Goal: Task Accomplishment & Management: Use online tool/utility

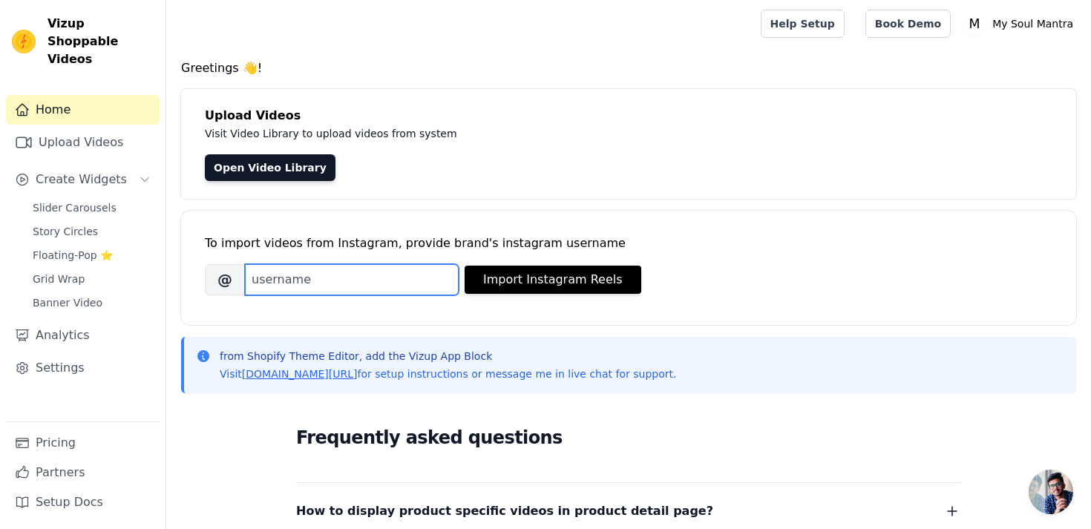
click at [356, 277] on input "Brand's Instagram Username" at bounding box center [352, 279] width 214 height 31
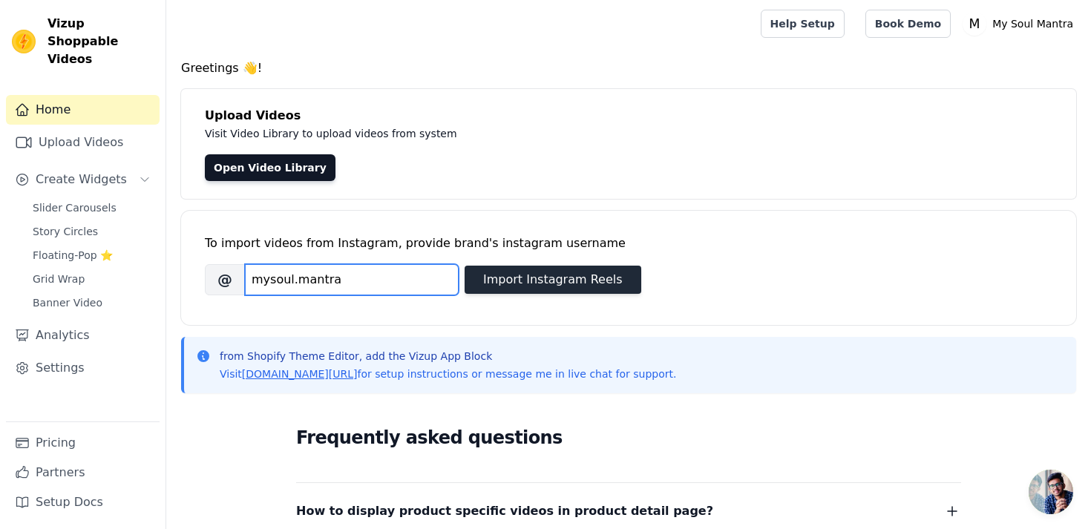
type input "mysoul.mantra"
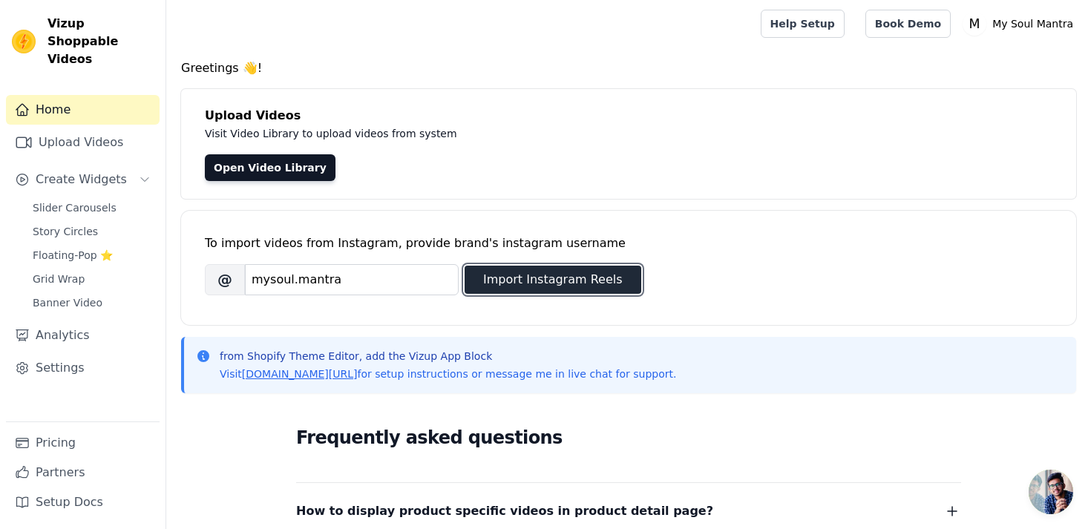
click at [555, 288] on button "Import Instagram Reels" at bounding box center [553, 280] width 177 height 28
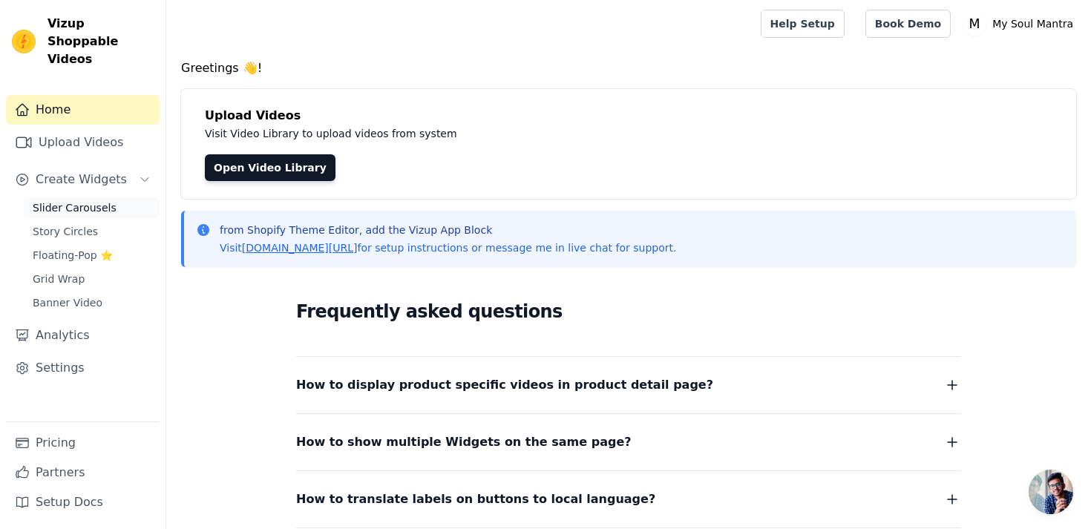
click at [86, 200] on span "Slider Carousels" at bounding box center [75, 207] width 84 height 15
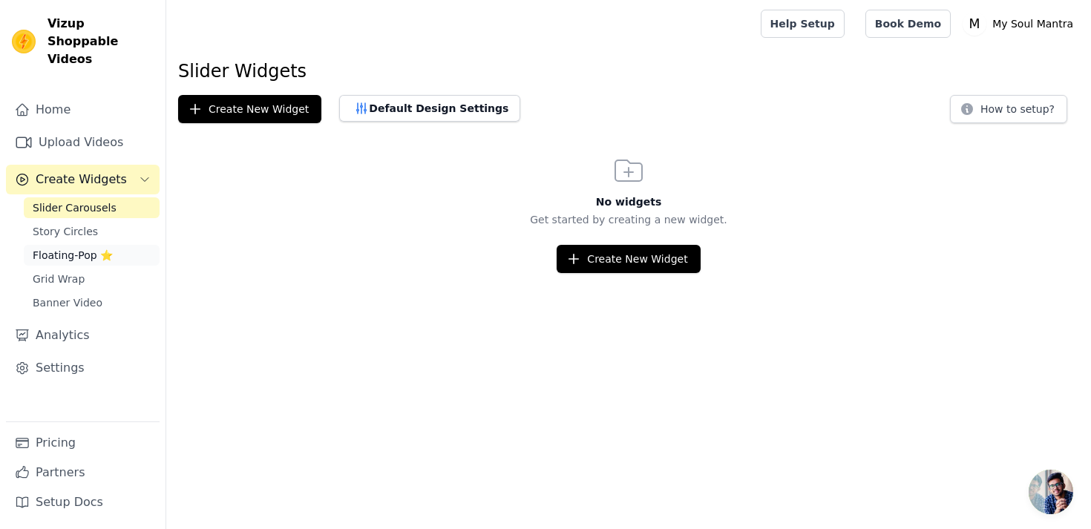
click at [115, 245] on link "Floating-Pop ⭐" at bounding box center [92, 255] width 136 height 21
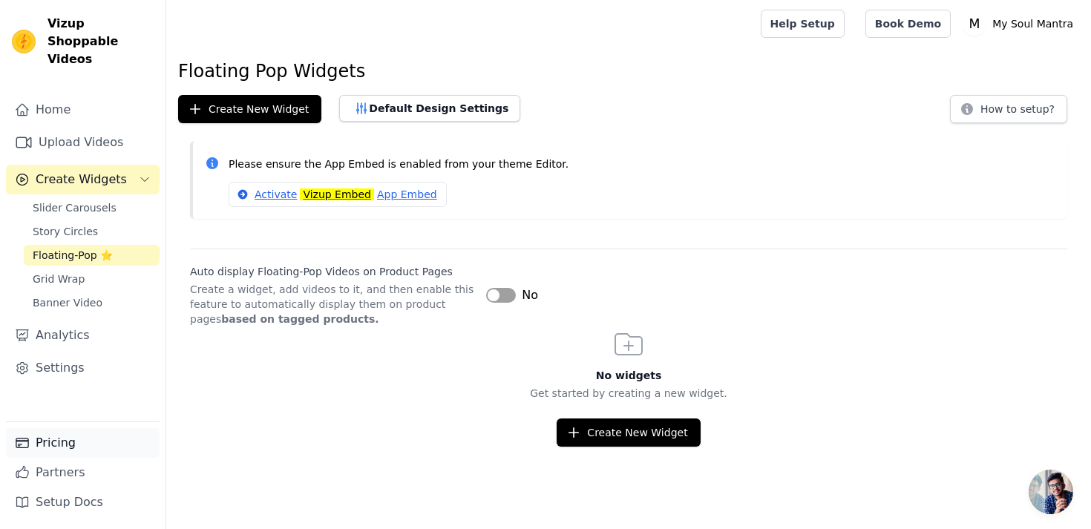
click at [73, 439] on link "Pricing" at bounding box center [83, 443] width 154 height 30
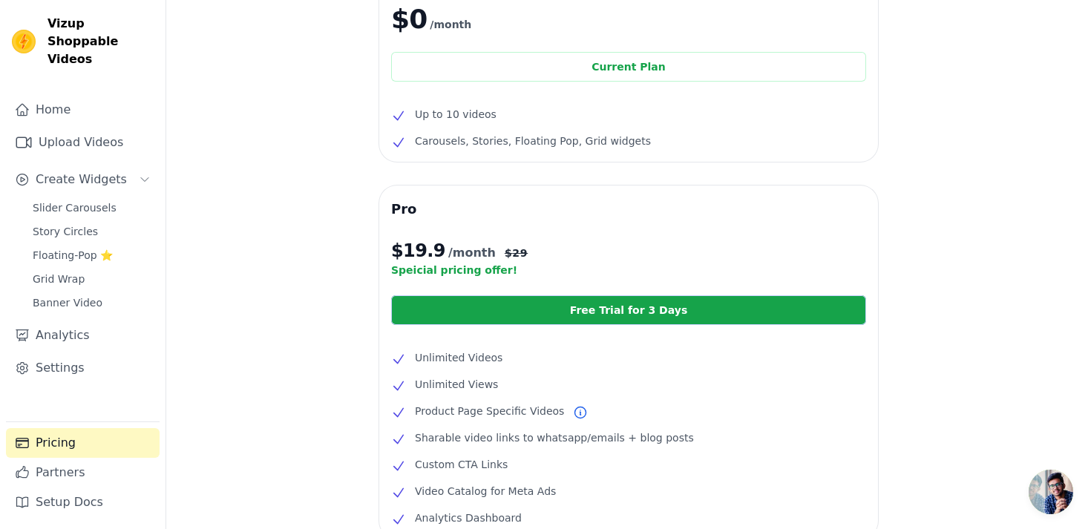
click at [271, 354] on div "Free $0 /month Current Plan Up to 10 videos Carousels, Stories, Floating Pop, G…" at bounding box center [628, 335] width 925 height 769
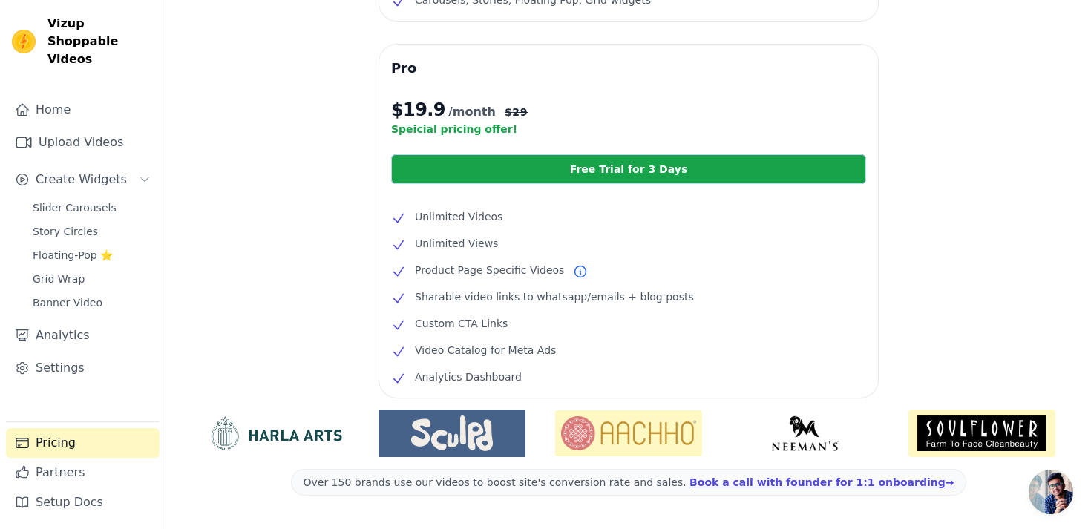
scroll to position [305, 0]
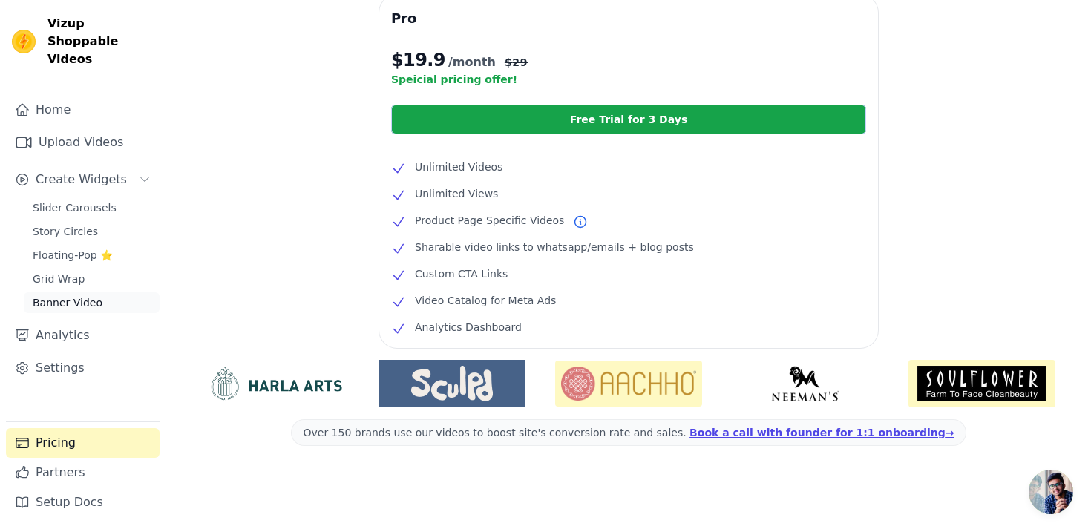
click at [90, 295] on span "Banner Video" at bounding box center [68, 302] width 70 height 15
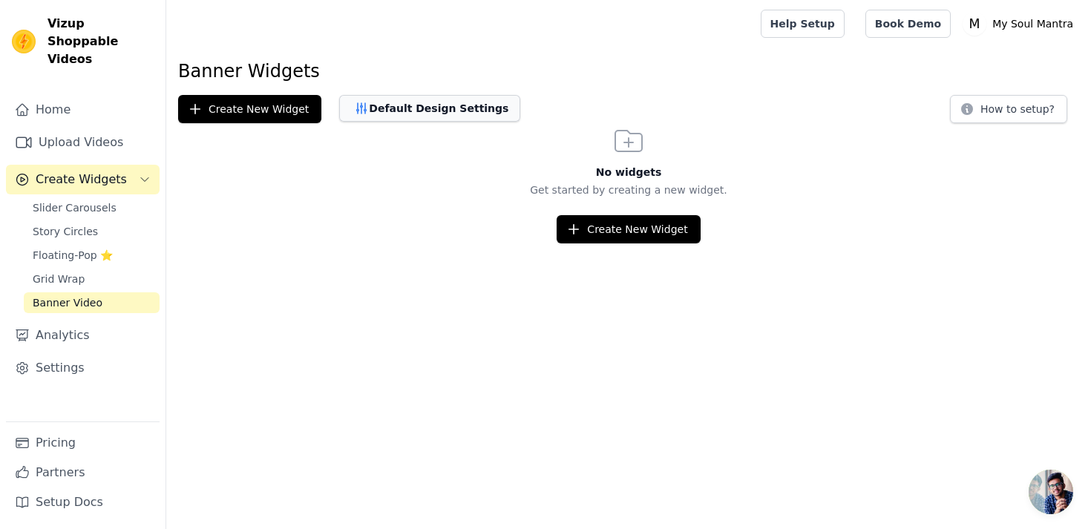
click at [416, 106] on button "Default Design Settings" at bounding box center [429, 108] width 181 height 27
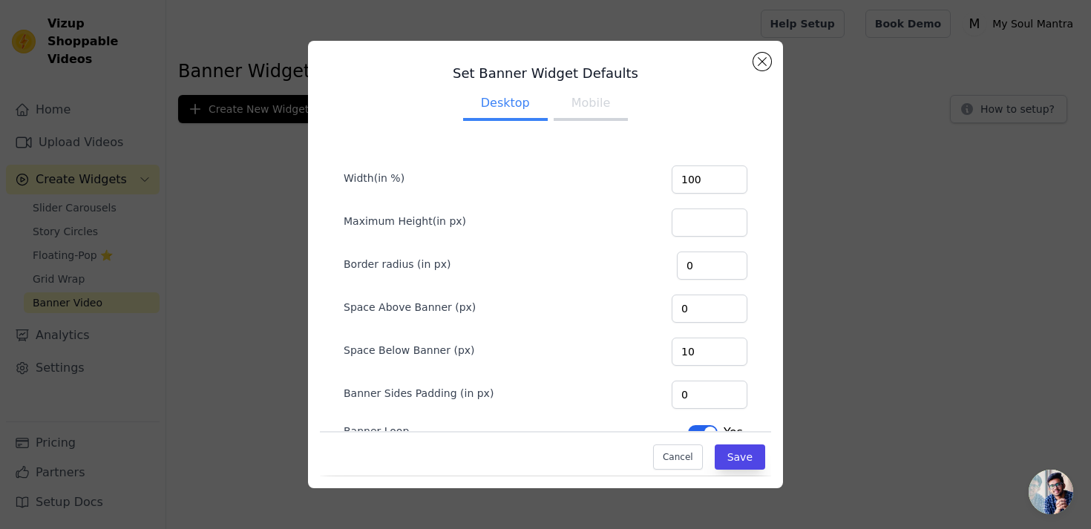
scroll to position [99, 0]
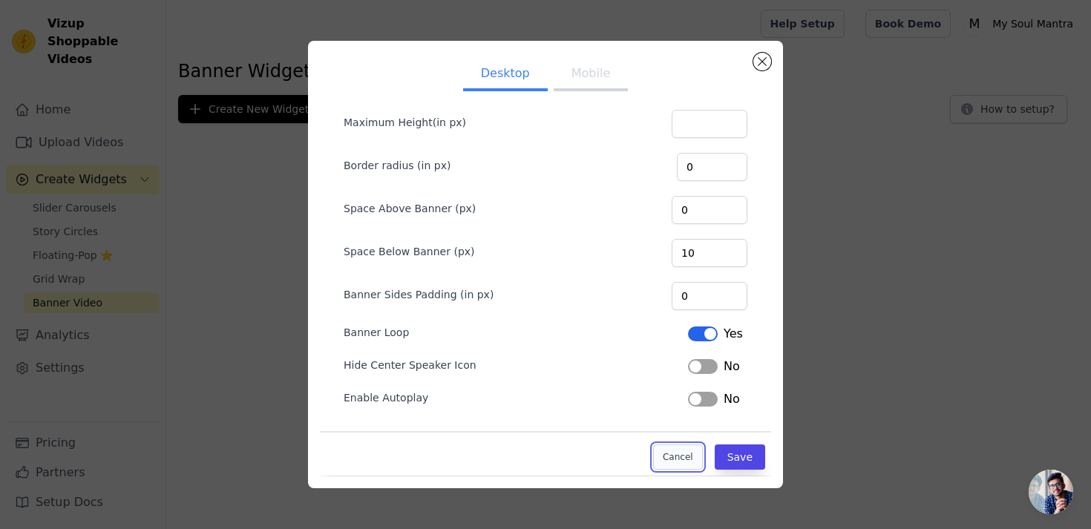
click at [666, 449] on button "Cancel" at bounding box center [678, 457] width 50 height 25
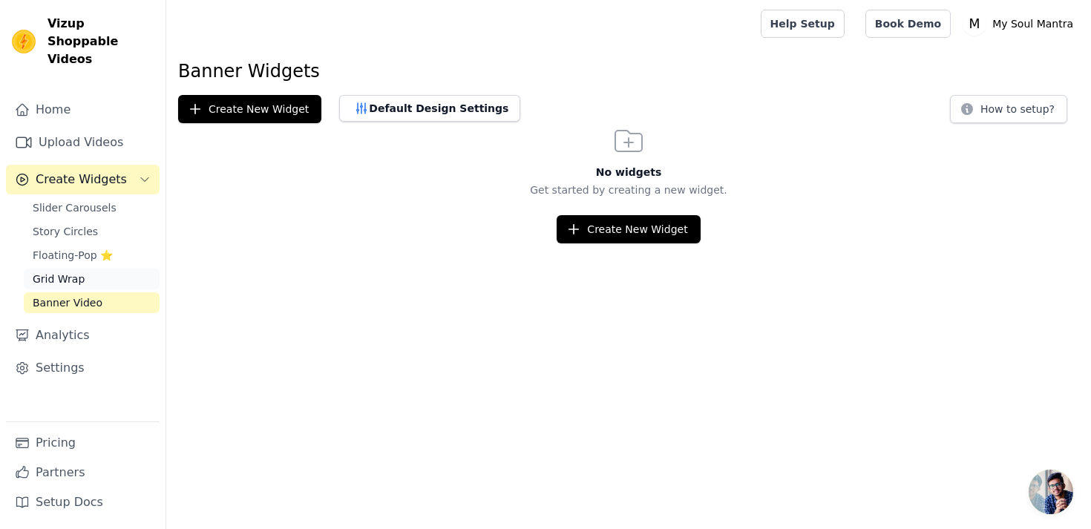
click at [86, 269] on link "Grid Wrap" at bounding box center [92, 279] width 136 height 21
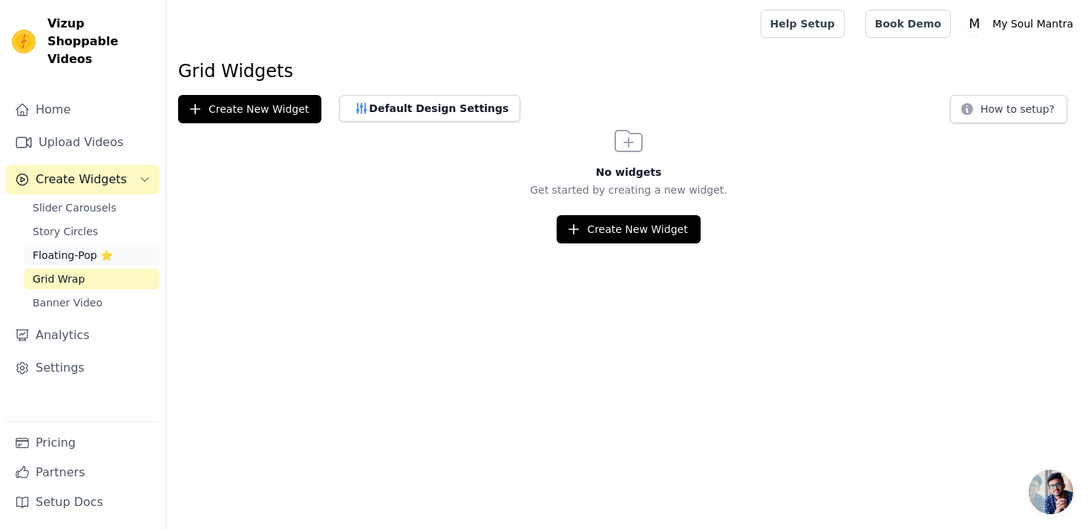
click at [77, 248] on span "Floating-Pop ⭐" at bounding box center [73, 255] width 80 height 15
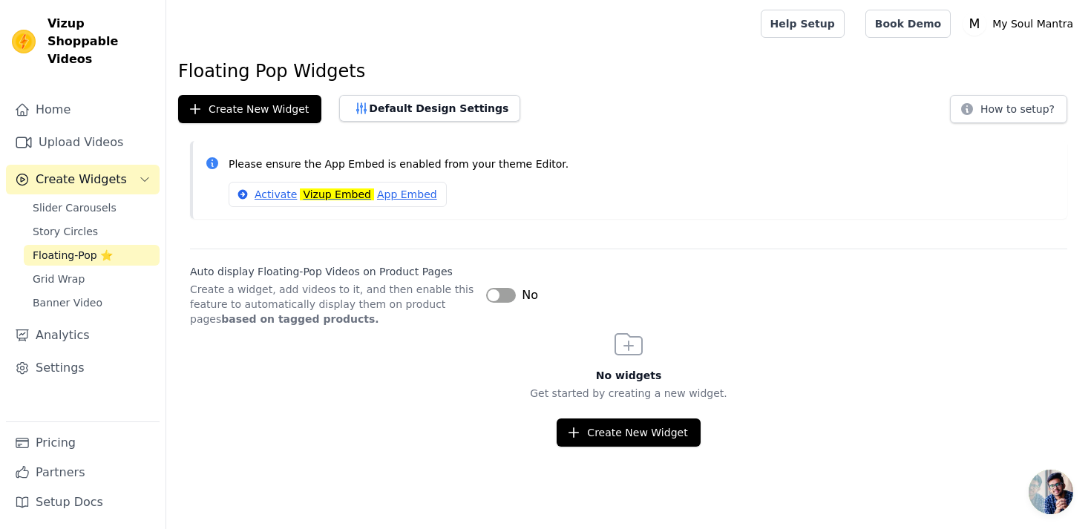
click at [339, 295] on p "Create a widget, add videos to it, and then enable this feature to automaticall…" at bounding box center [332, 304] width 284 height 45
click at [407, 114] on button "Default Design Settings" at bounding box center [429, 108] width 181 height 27
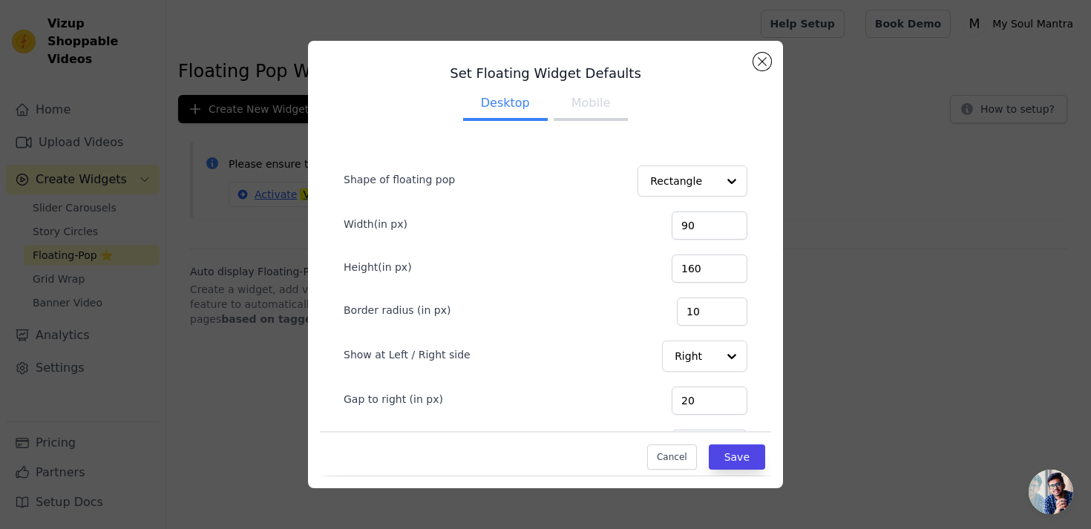
scroll to position [88, 0]
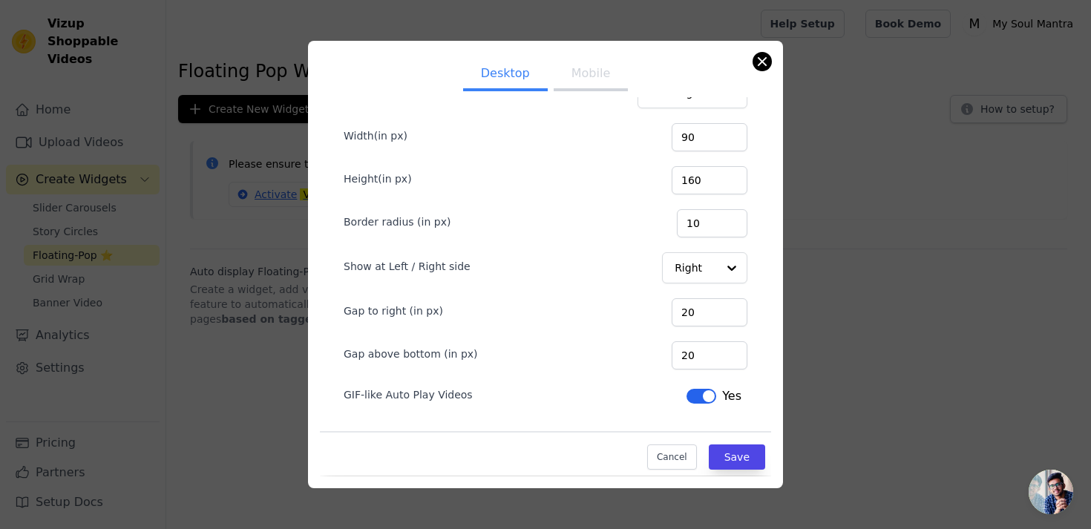
click at [762, 63] on button "Close modal" at bounding box center [762, 62] width 18 height 18
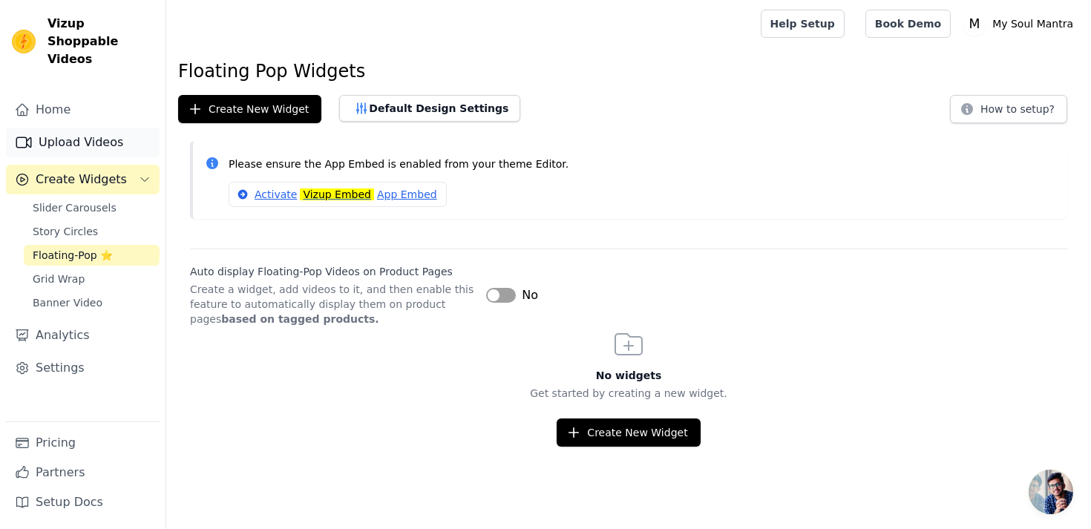
click at [96, 128] on link "Upload Videos" at bounding box center [83, 143] width 154 height 30
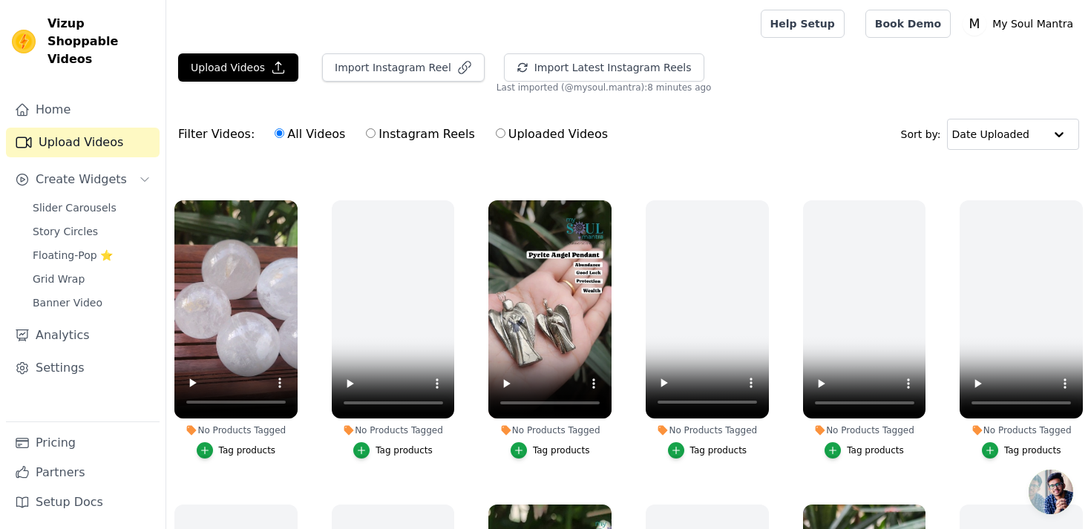
scroll to position [1496, 0]
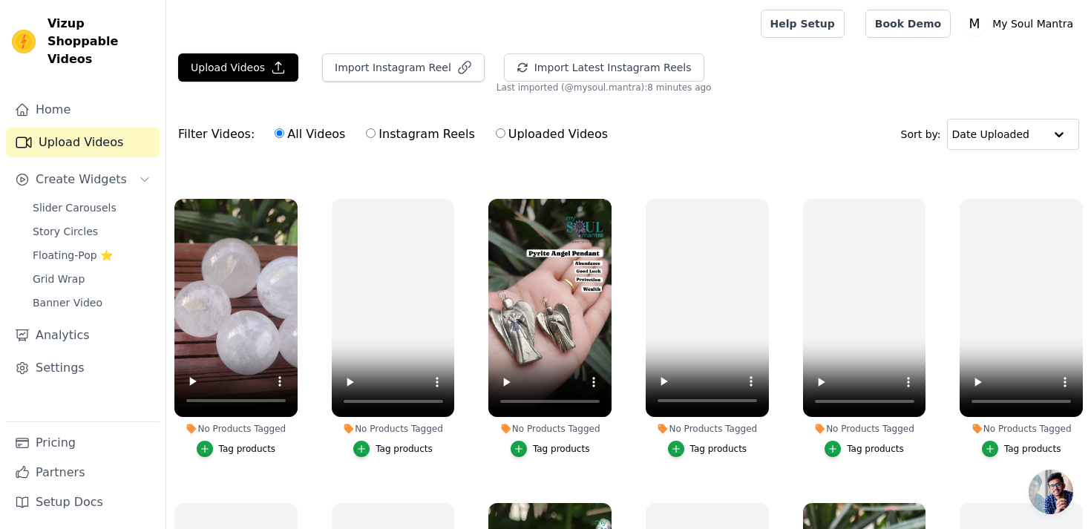
click at [235, 446] on div "Tag products" at bounding box center [247, 449] width 57 height 12
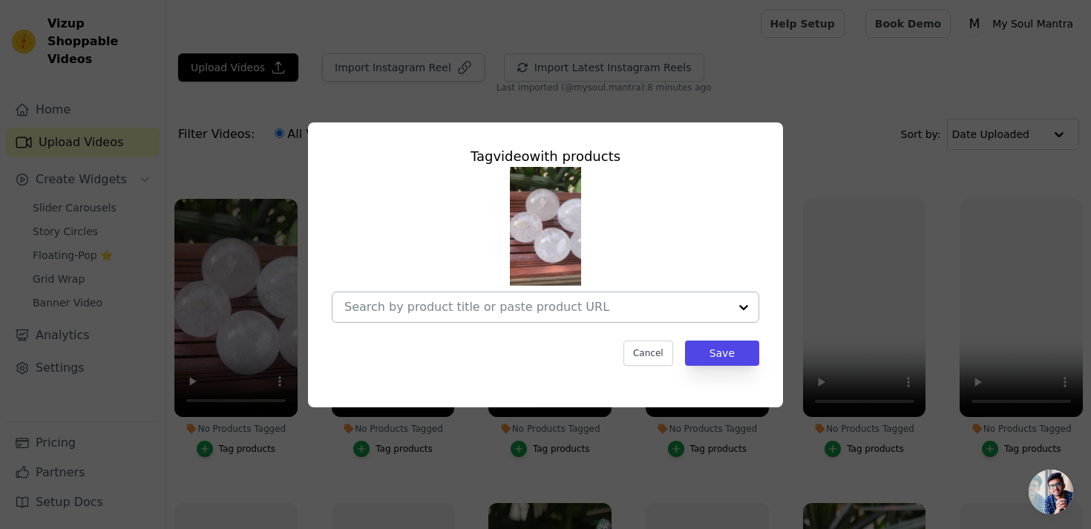
click at [421, 304] on input "No Products Tagged Tag video with products Cancel Save Tag products" at bounding box center [536, 307] width 384 height 14
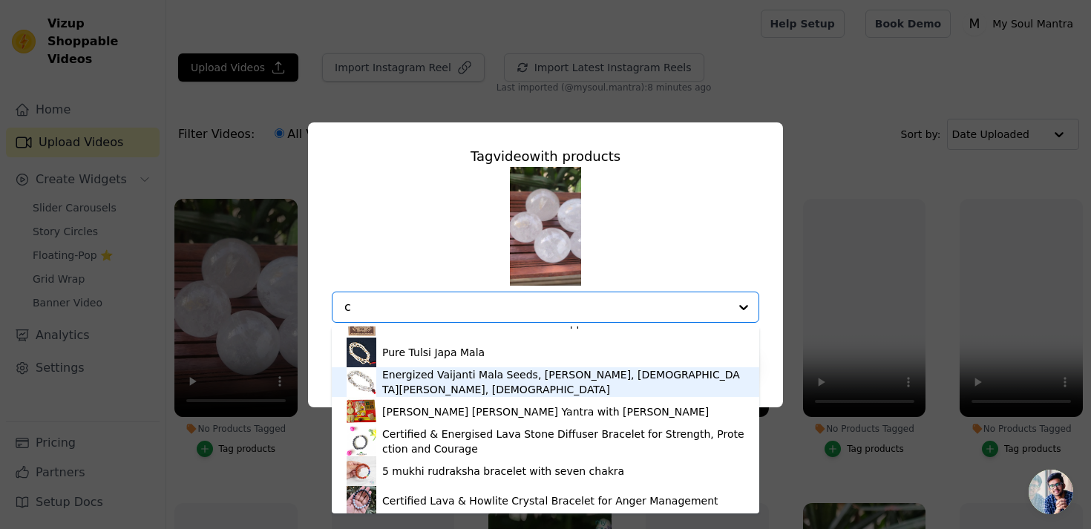
scroll to position [0, 0]
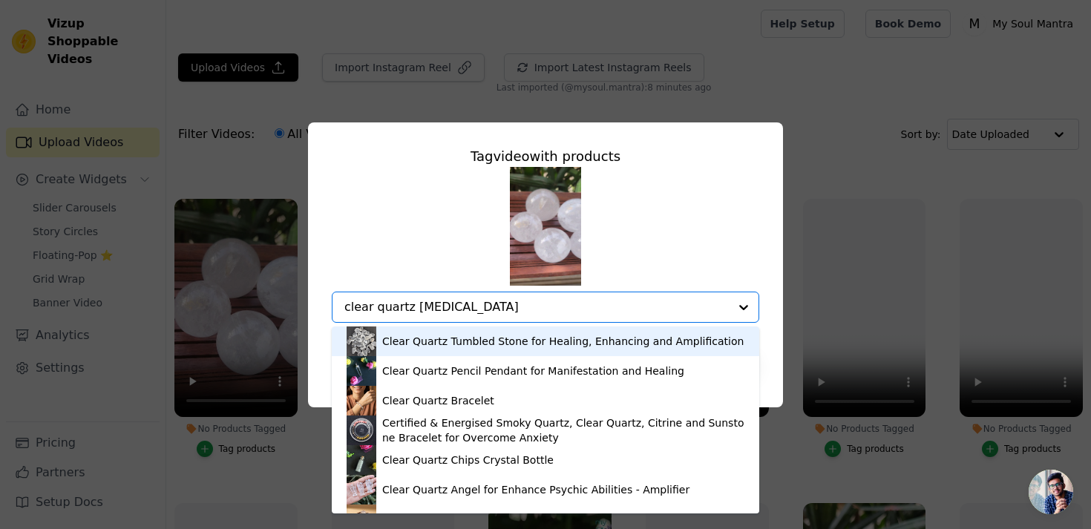
type input "clear quartz ball"
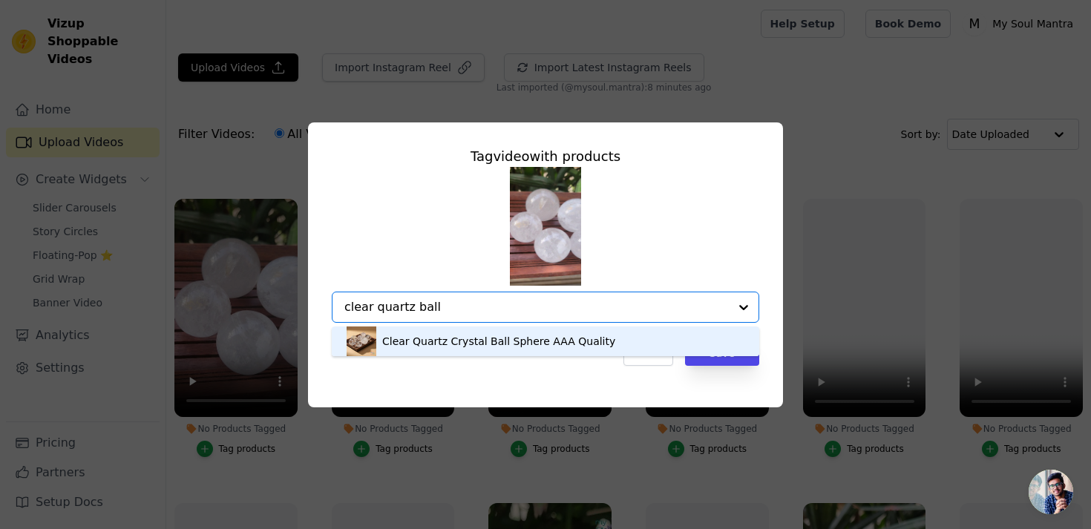
click at [519, 345] on div "Clear Quartz Crystal Ball Sphere AAA Quality" at bounding box center [498, 341] width 233 height 15
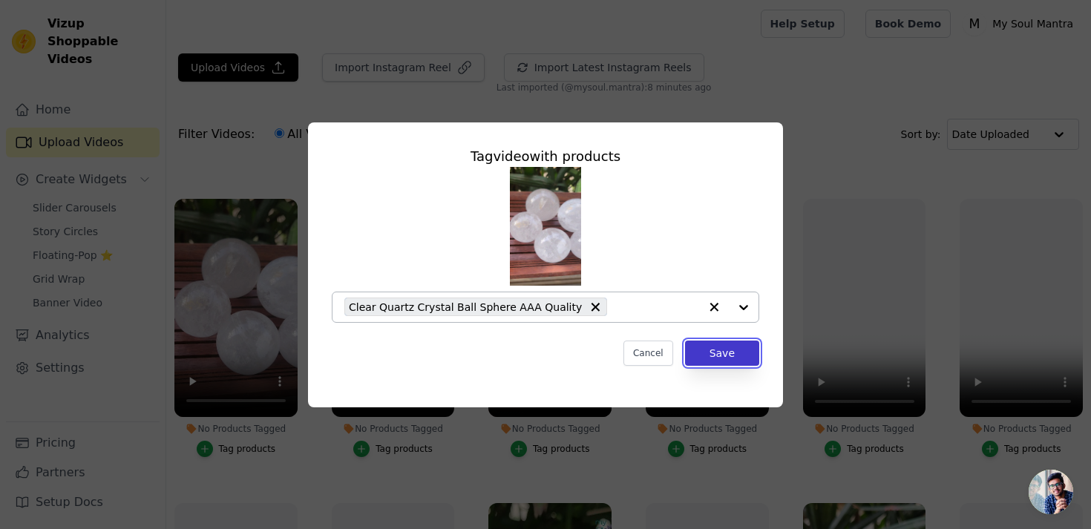
click at [715, 356] on button "Save" at bounding box center [722, 353] width 74 height 25
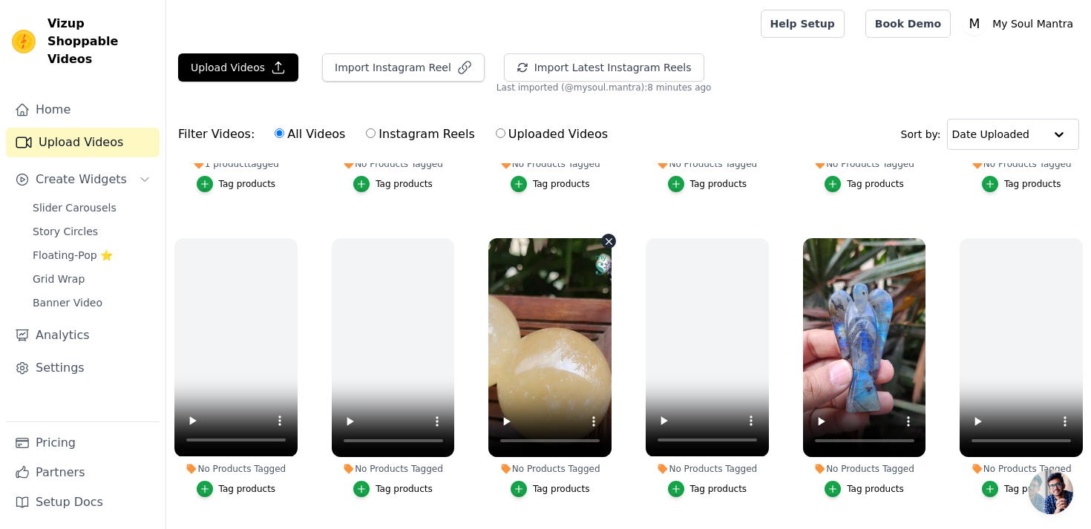
scroll to position [1754, 0]
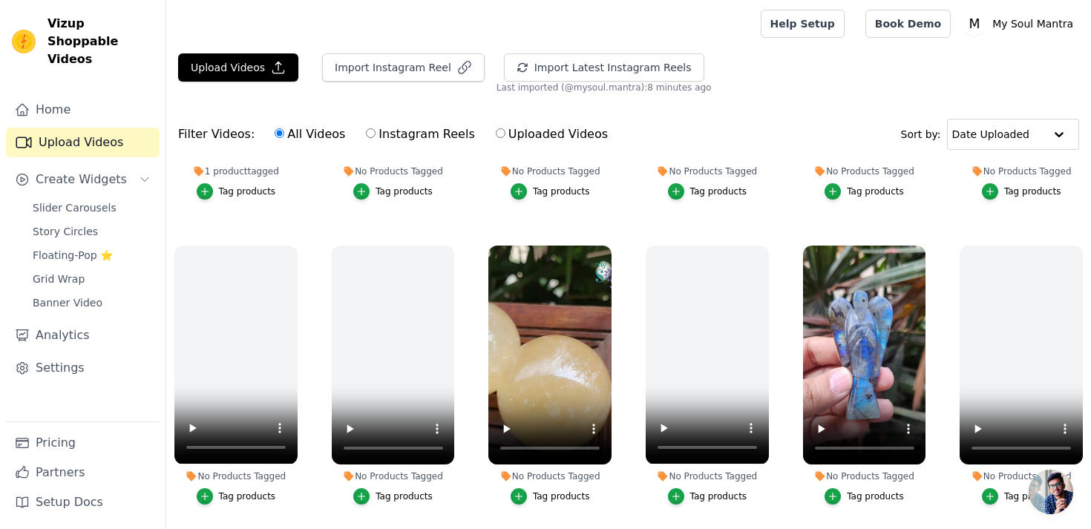
click at [862, 497] on div "Tag products" at bounding box center [875, 497] width 57 height 12
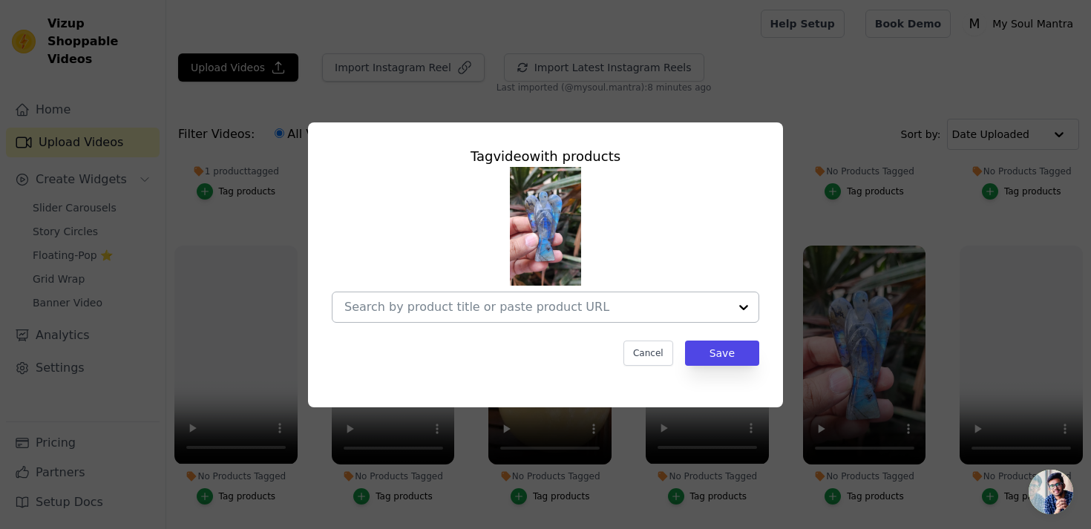
click at [596, 306] on input "No Products Tagged Tag video with products Cancel Save Tag products" at bounding box center [536, 307] width 384 height 14
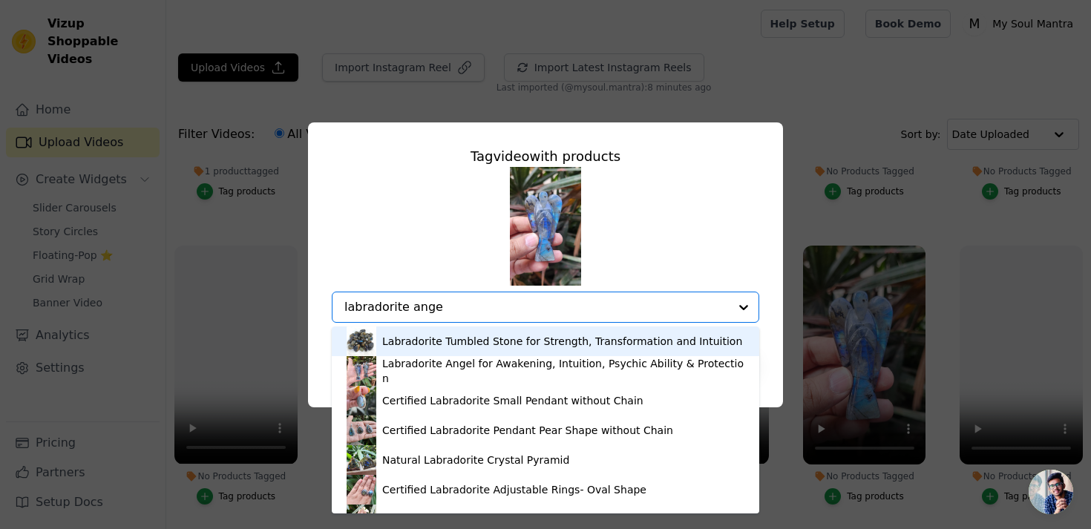
type input "labradorite angel"
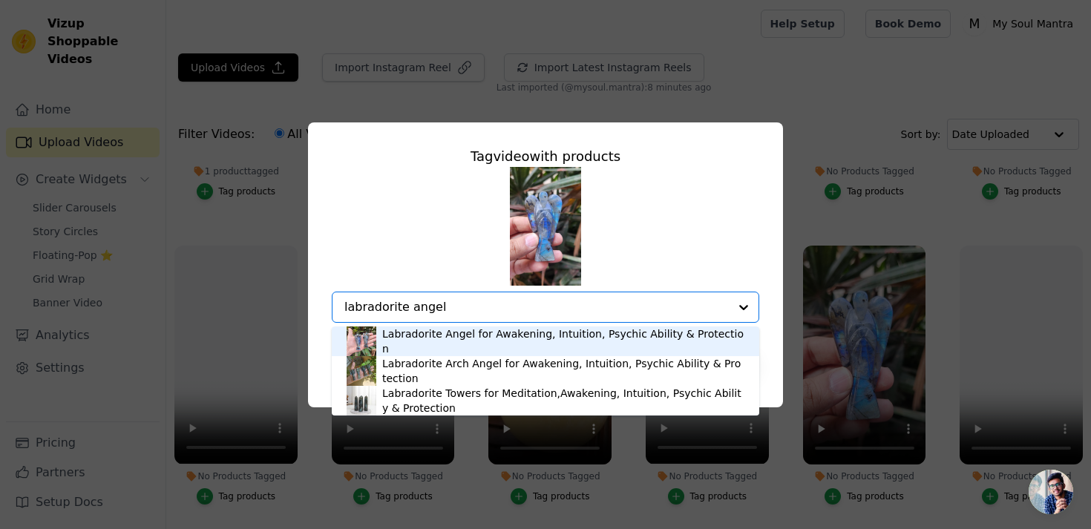
click at [508, 343] on div "Labradorite Angel for Awakening, Intuition, Psychic Ability & Protection" at bounding box center [563, 342] width 362 height 30
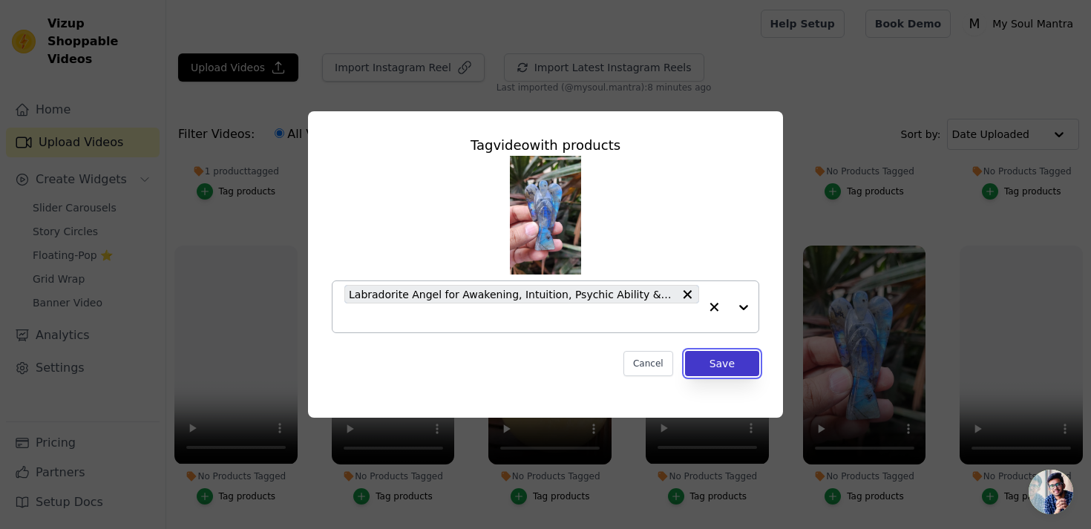
click at [707, 359] on button "Save" at bounding box center [722, 363] width 74 height 25
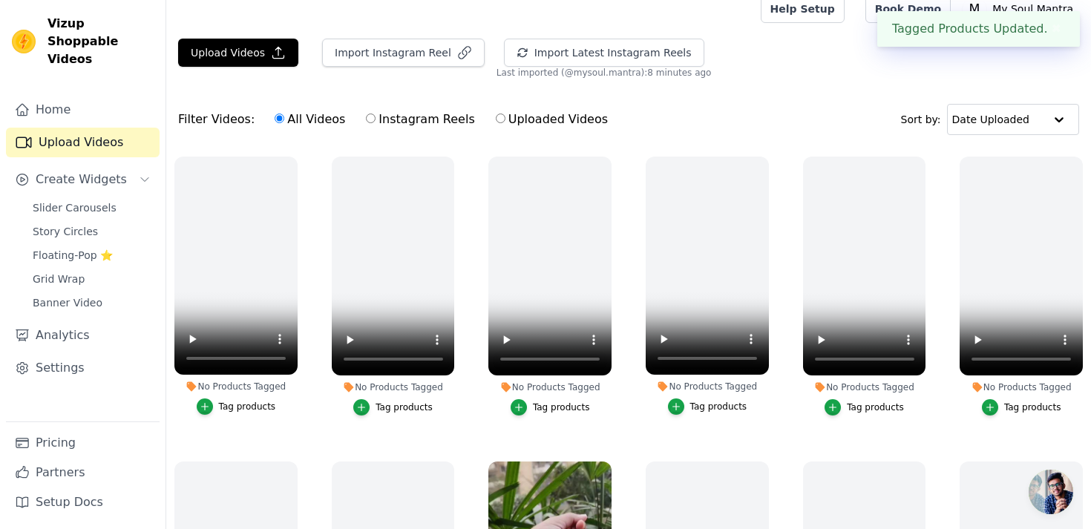
scroll to position [13, 0]
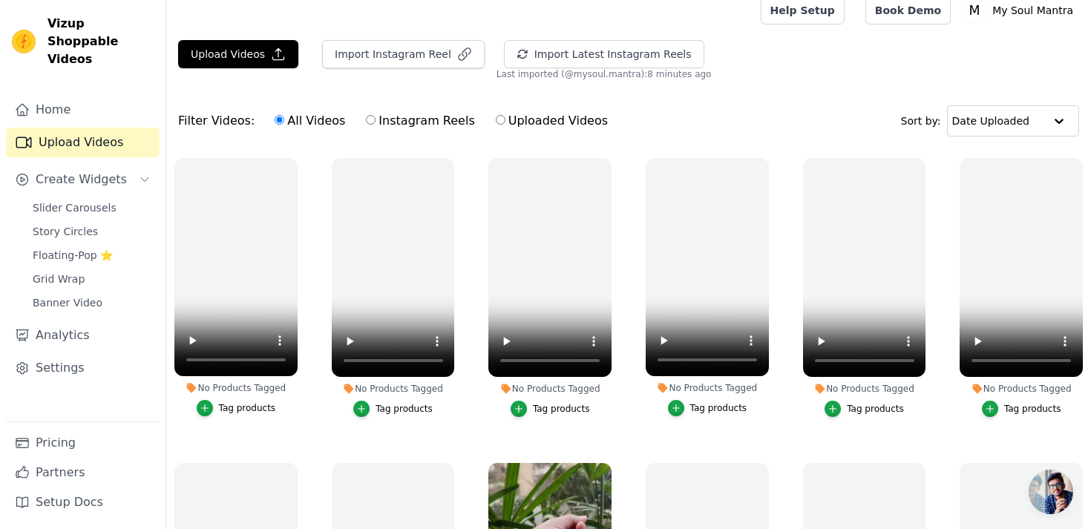
click at [366, 118] on input "Instagram Reels" at bounding box center [371, 120] width 10 height 10
radio input "true"
click at [276, 125] on label "All Videos" at bounding box center [310, 120] width 72 height 19
click at [276, 125] on input "All Videos" at bounding box center [280, 120] width 10 height 10
radio input "true"
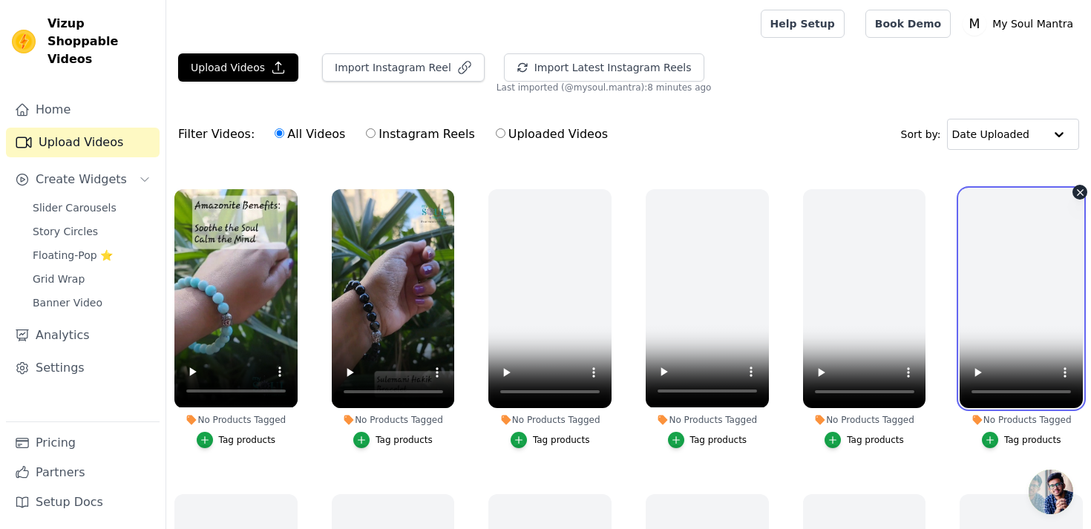
scroll to position [598, 0]
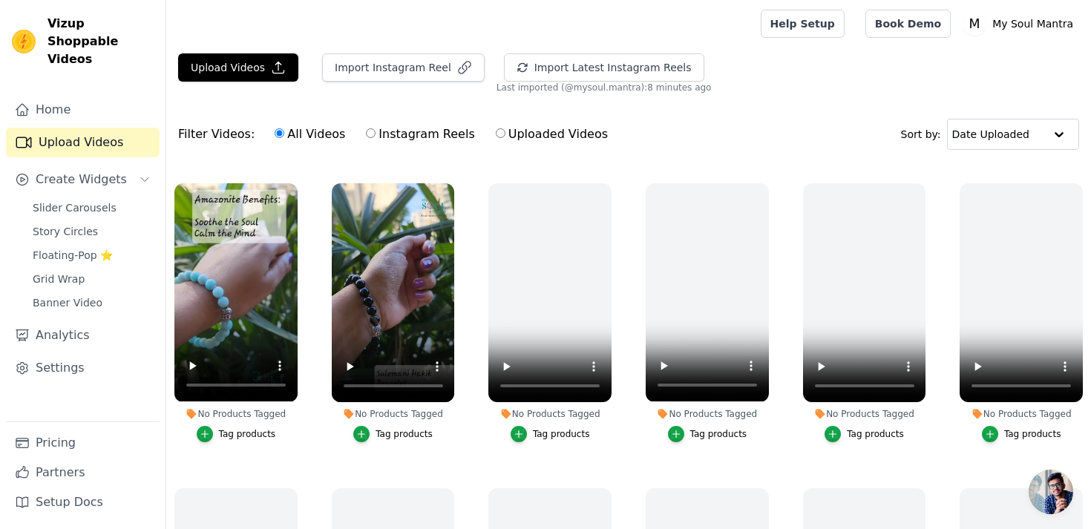
click at [403, 432] on div "Tag products" at bounding box center [404, 434] width 57 height 12
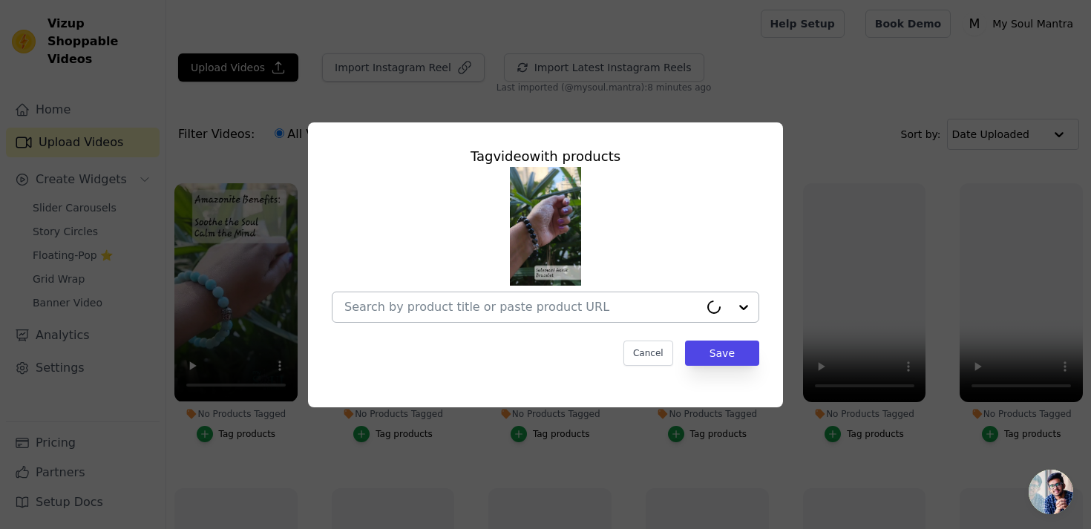
click at [482, 307] on input "No Products Tagged Tag video with products Cancel Save Tag products" at bounding box center [521, 307] width 355 height 14
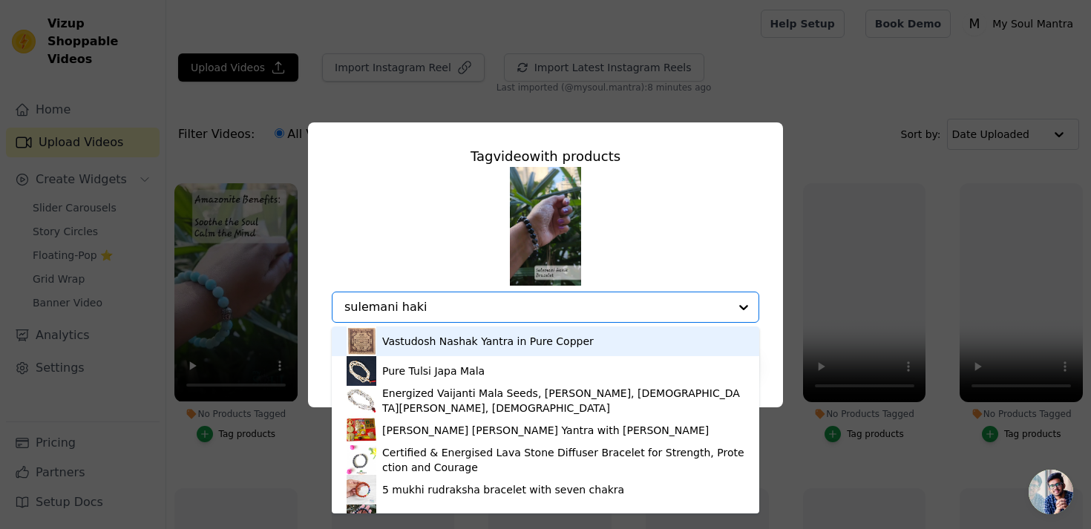
type input "sulemani hakik"
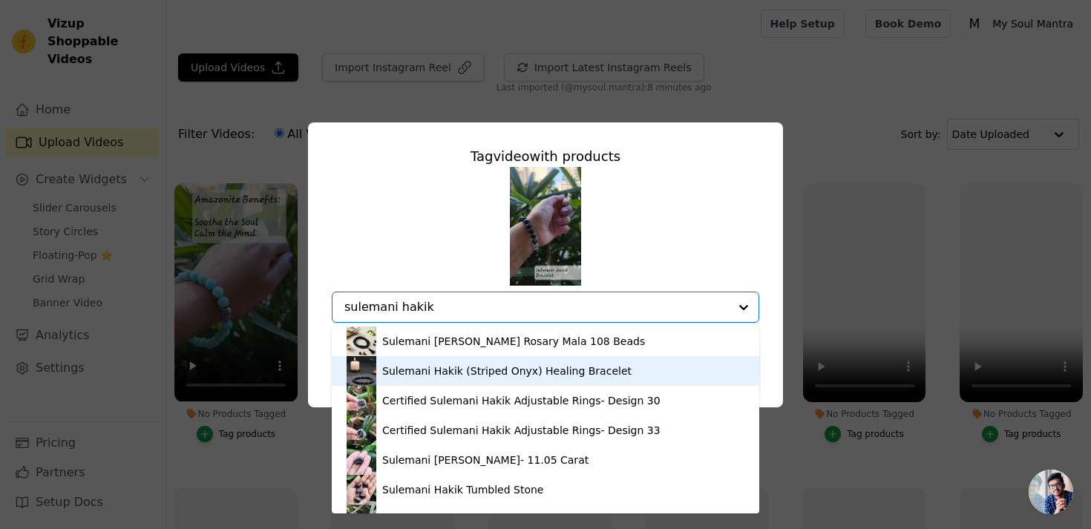
click at [512, 370] on div "Sulemani Hakik (Striped Onyx) Healing Bracelet" at bounding box center [506, 371] width 249 height 15
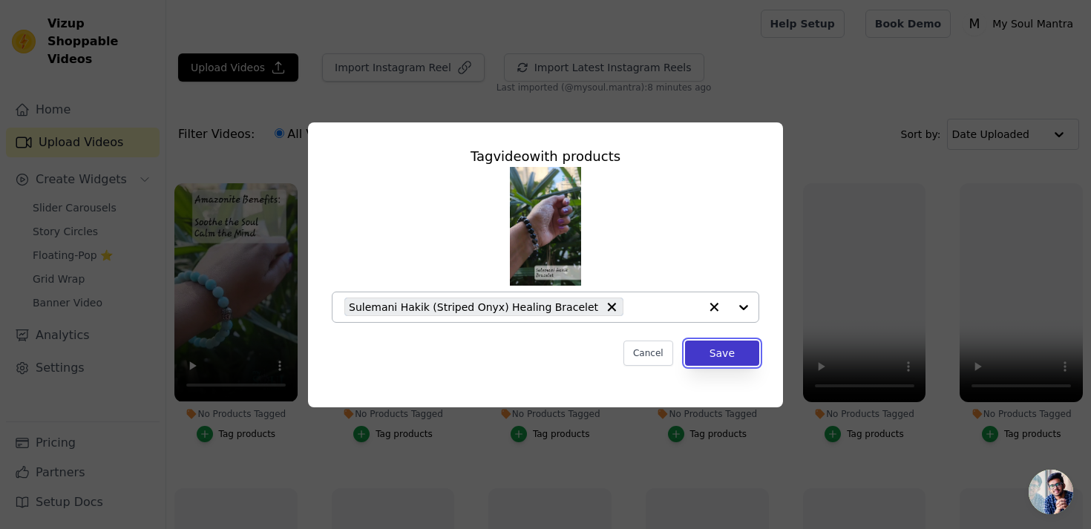
click at [733, 354] on button "Save" at bounding box center [722, 353] width 74 height 25
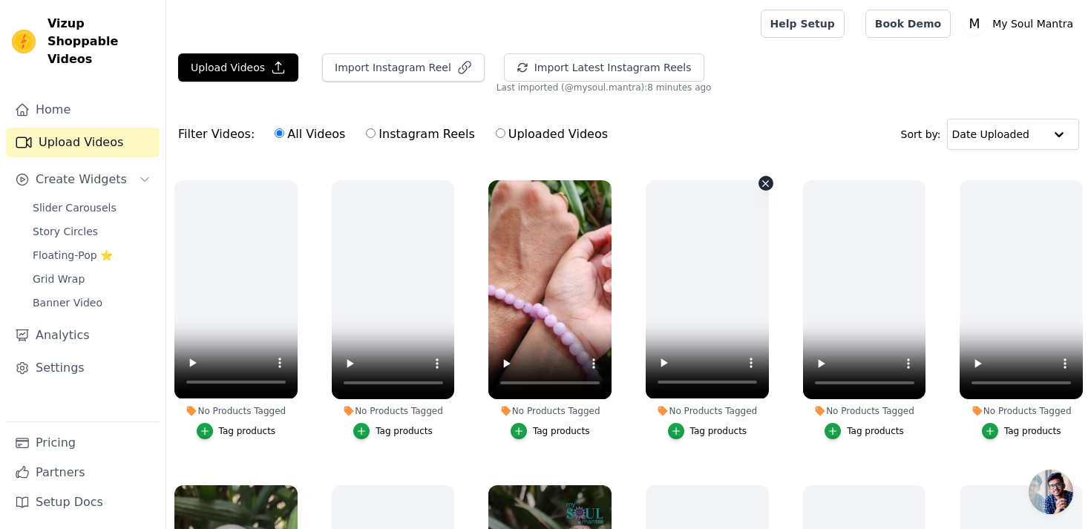
scroll to position [1216, 0]
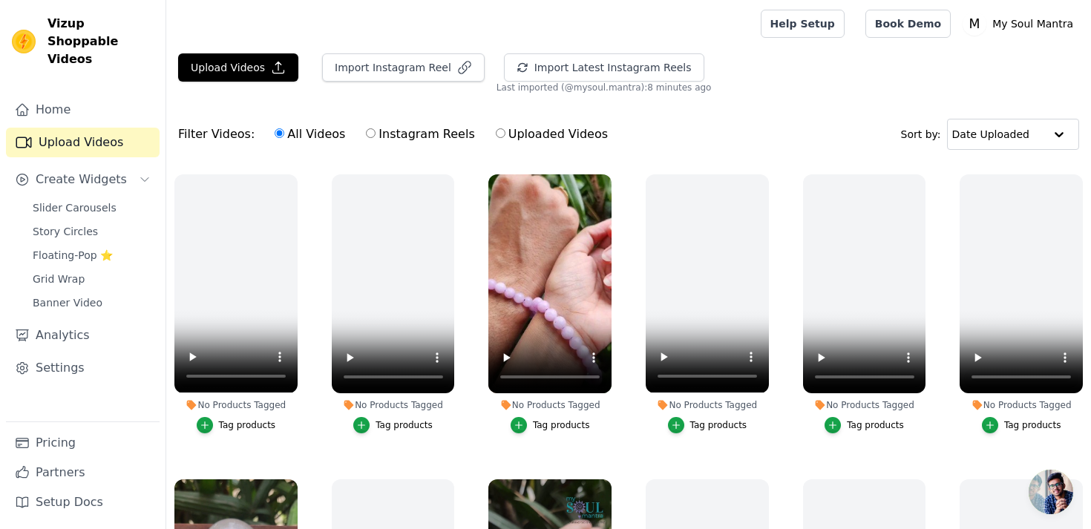
click at [566, 425] on div "Tag products" at bounding box center [561, 425] width 57 height 12
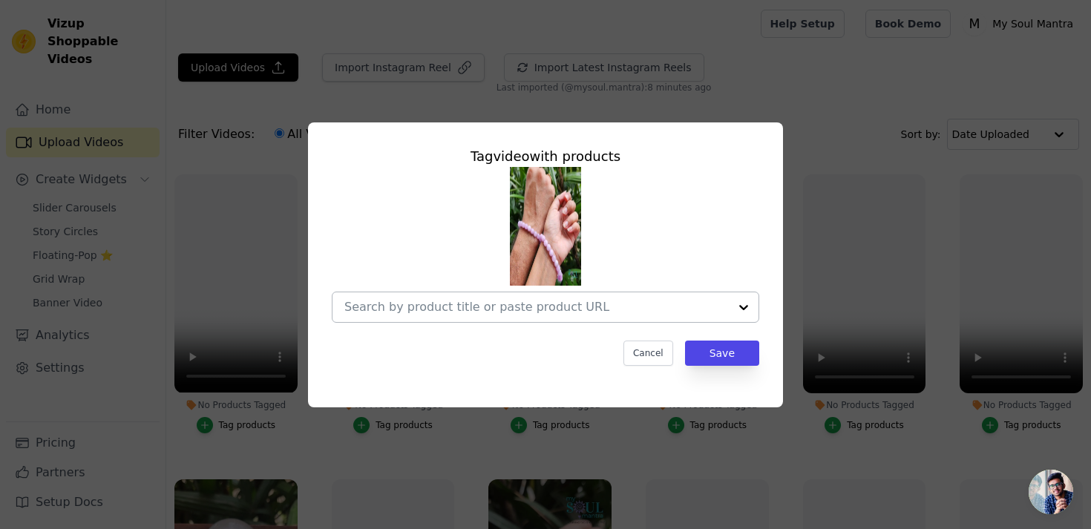
click at [549, 308] on input "No Products Tagged Tag video with products Cancel Save Tag products" at bounding box center [536, 307] width 384 height 14
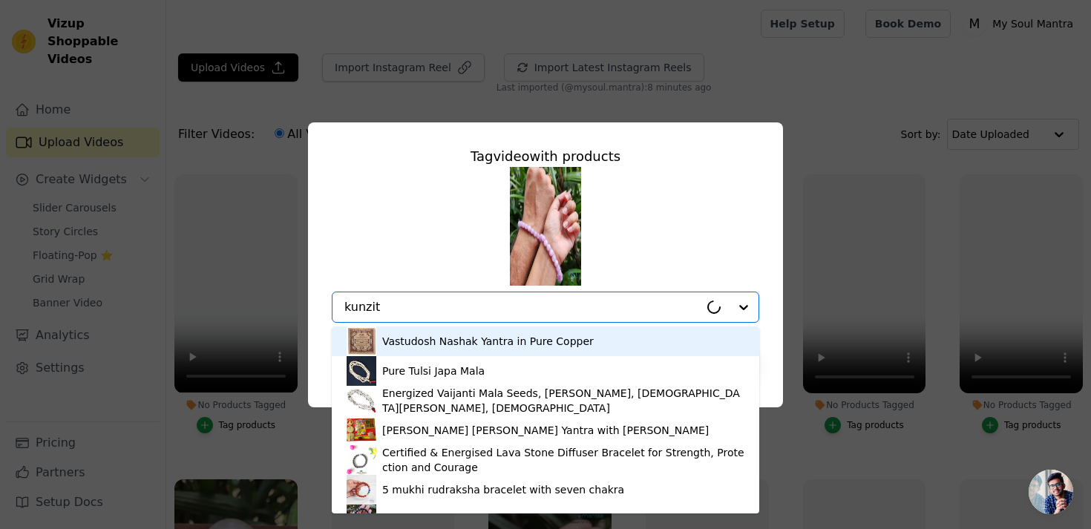
type input "kunzite"
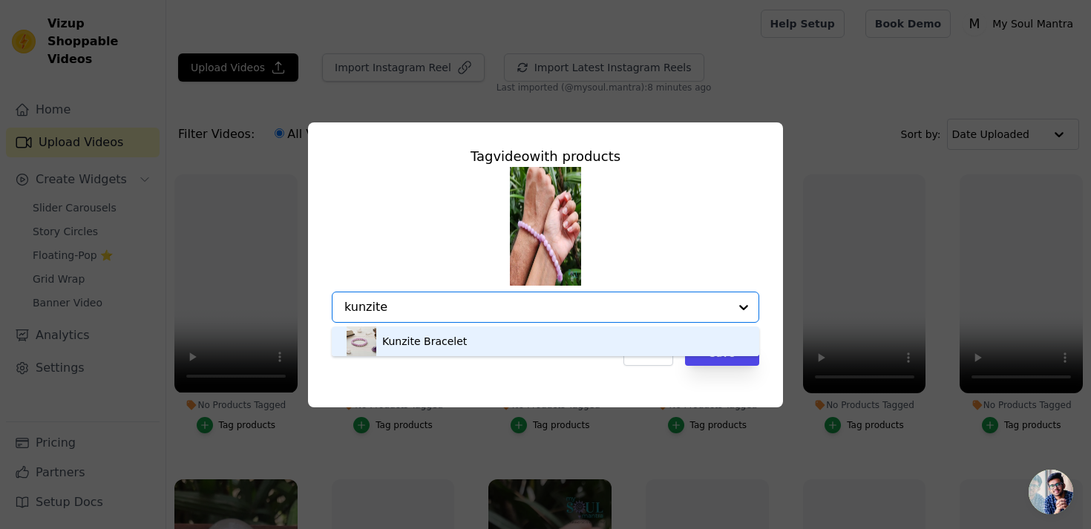
click at [473, 341] on div "Kunzite Bracelet" at bounding box center [546, 342] width 398 height 30
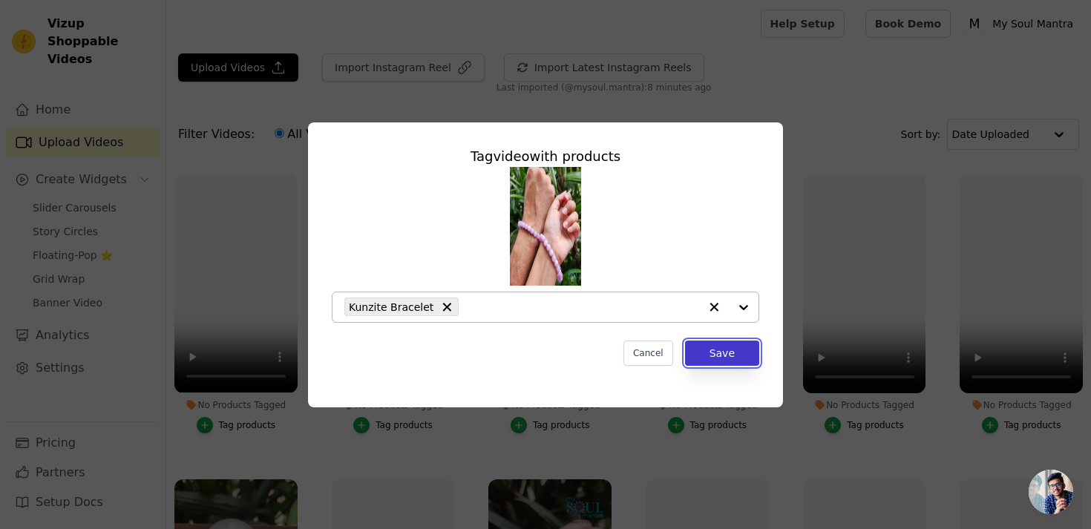
click at [721, 353] on button "Save" at bounding box center [722, 353] width 74 height 25
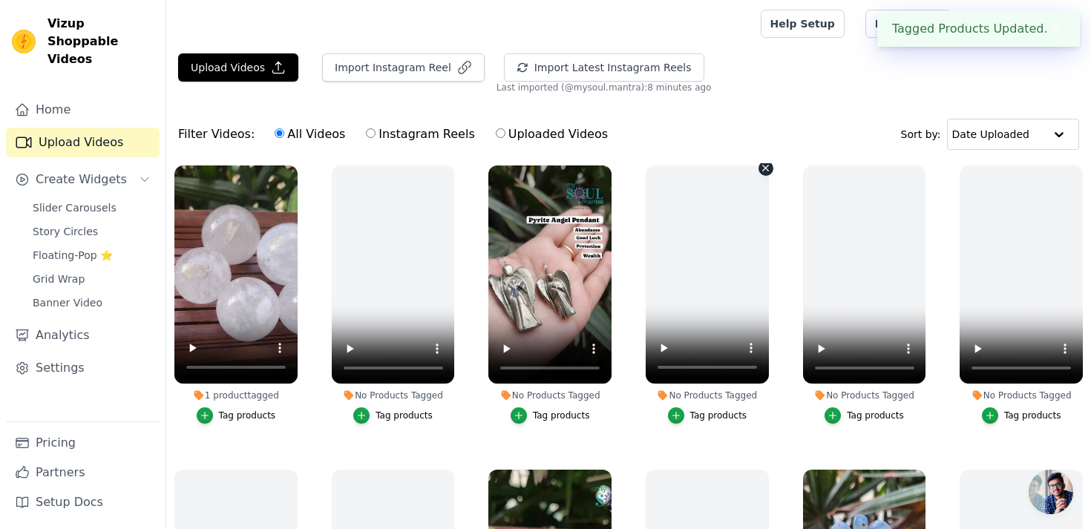
scroll to position [1539, 0]
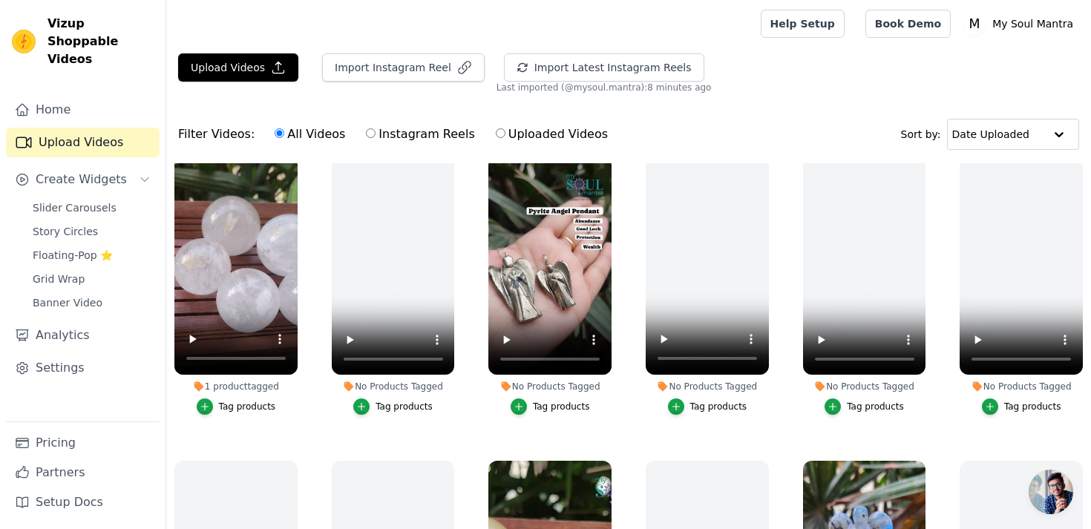
click at [542, 405] on div "Tag products" at bounding box center [561, 407] width 57 height 12
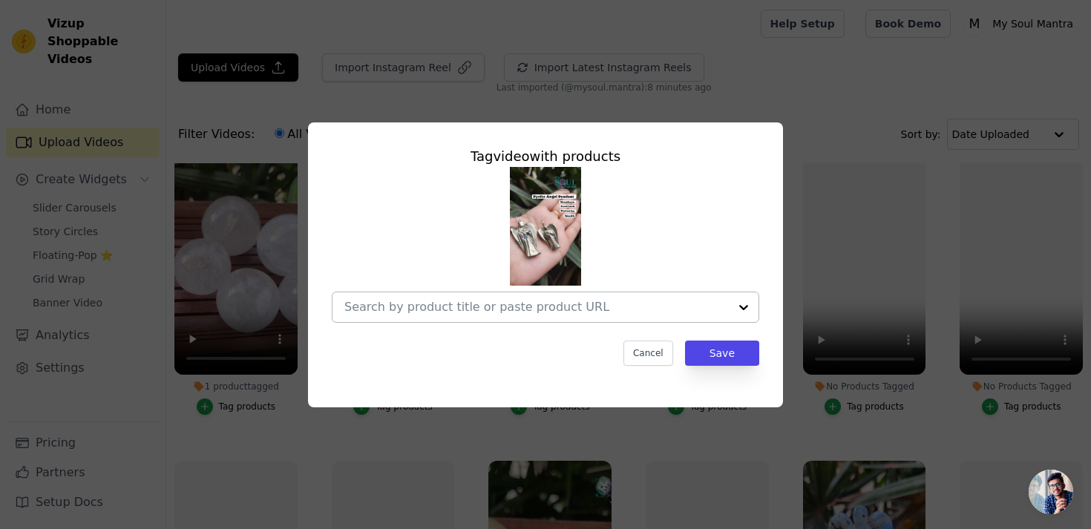
click at [554, 305] on input "No Products Tagged Tag video with products Cancel Save Tag products" at bounding box center [536, 307] width 384 height 14
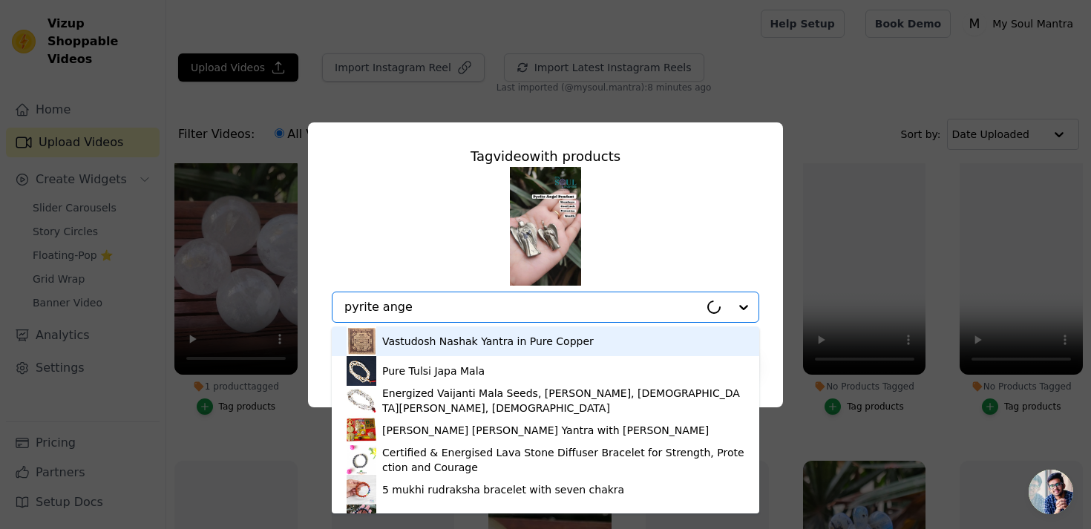
type input "pyrite angel"
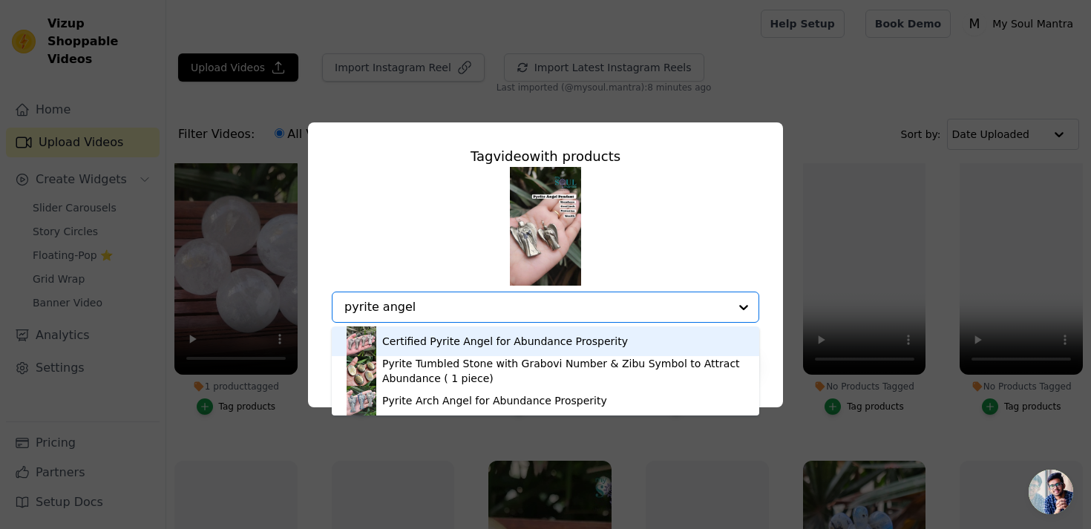
click at [546, 339] on div "Certified Pyrite Angel for Abundance Prosperity" at bounding box center [505, 341] width 246 height 15
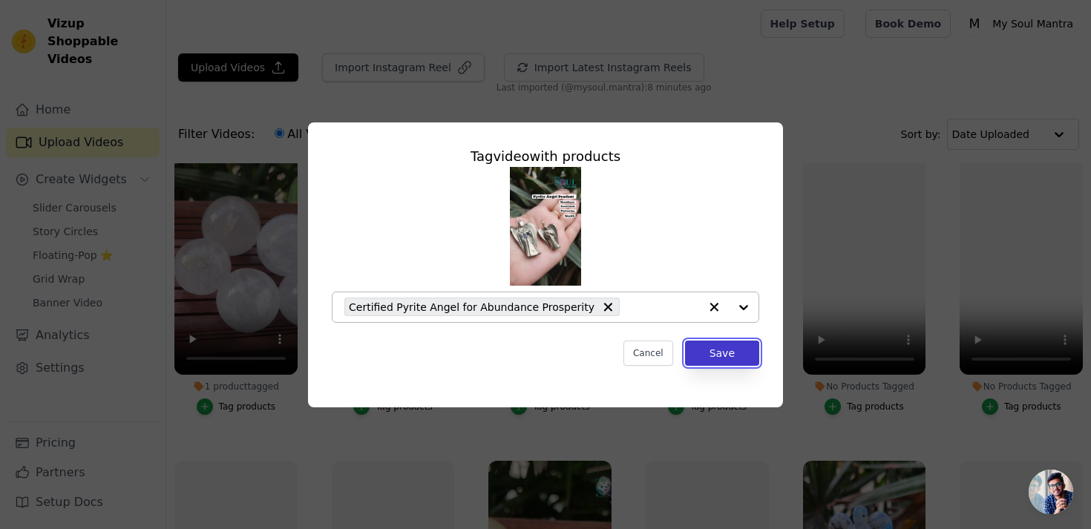
click at [729, 353] on button "Save" at bounding box center [722, 353] width 74 height 25
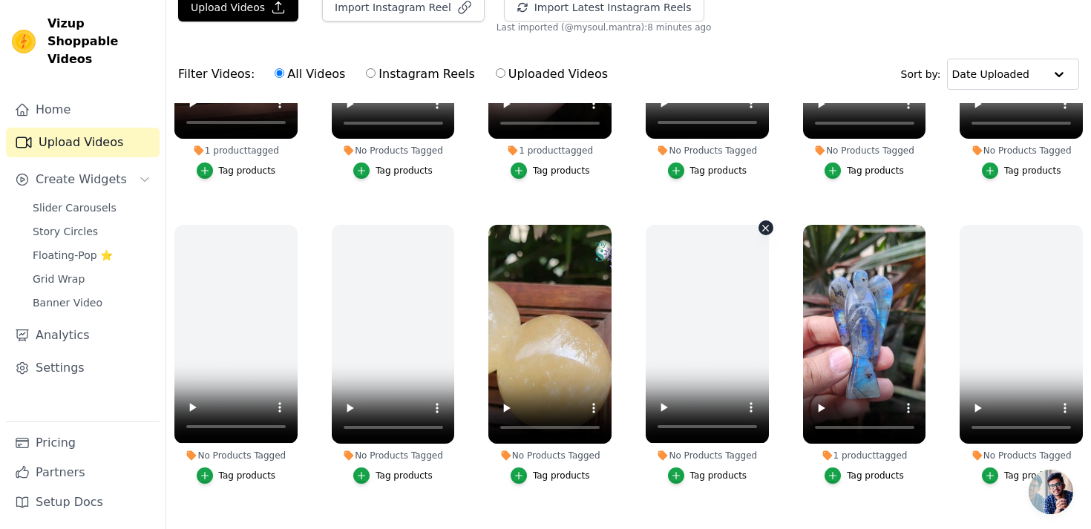
scroll to position [1718, 0]
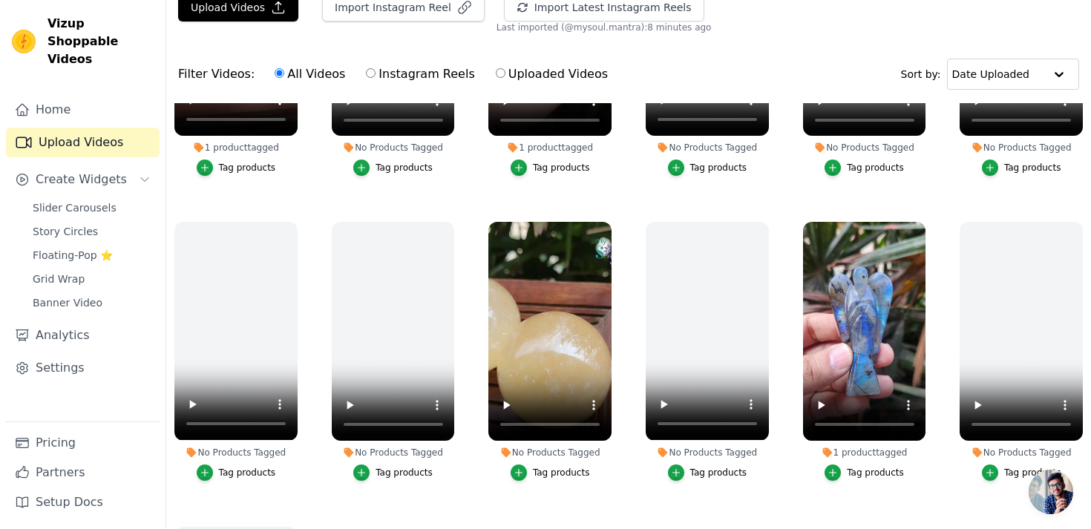
click at [552, 477] on div "Tag products" at bounding box center [561, 473] width 57 height 12
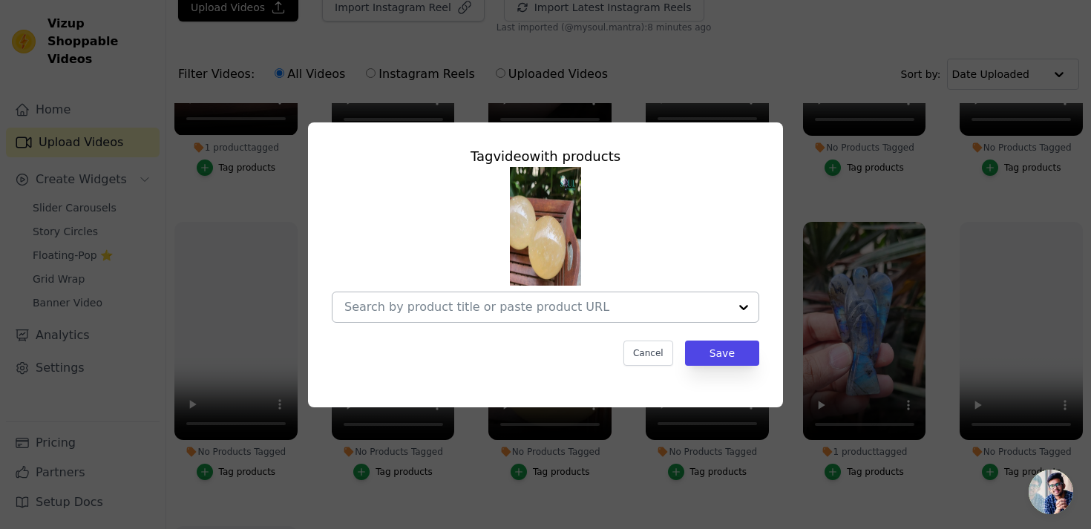
click at [489, 309] on input "No Products Tagged Tag video with products Cancel Save Tag products" at bounding box center [536, 307] width 384 height 14
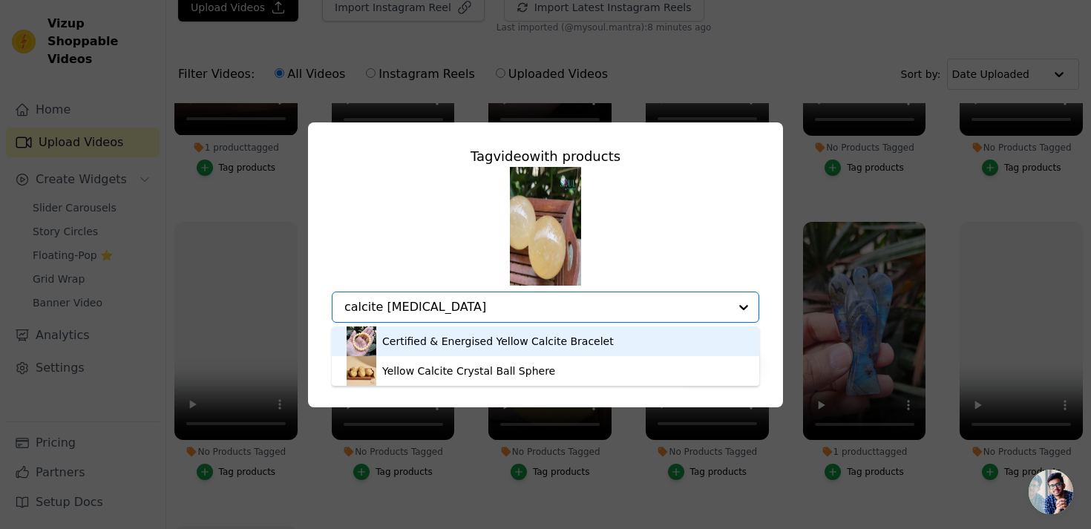
type input "calcite ball"
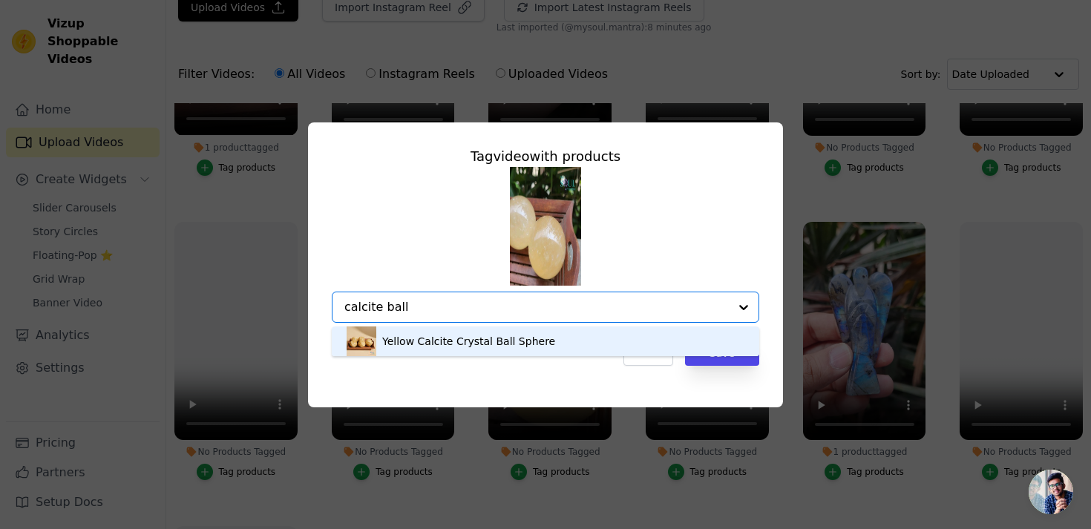
click at [473, 344] on div "Yellow Calcite Crystal Ball Sphere" at bounding box center [468, 341] width 173 height 15
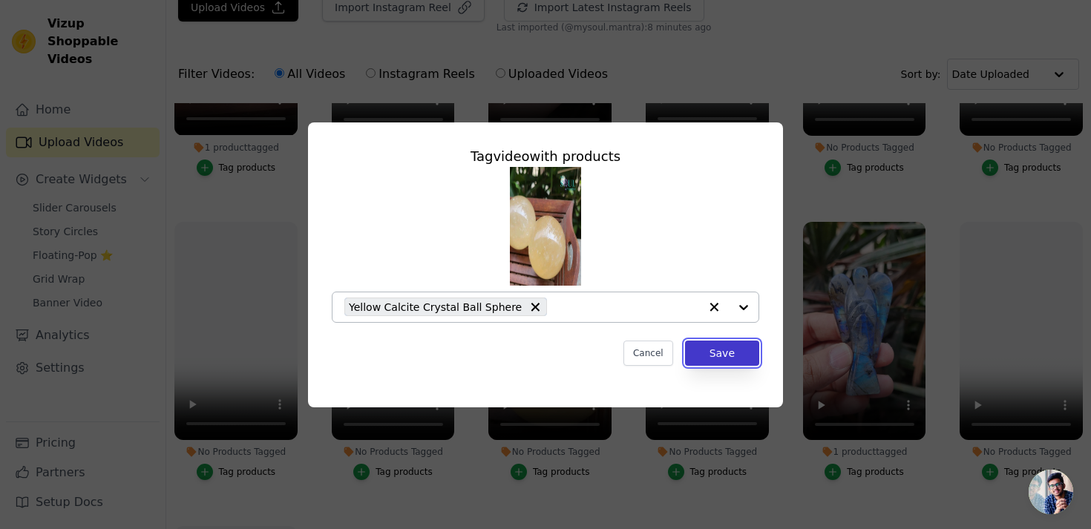
click at [724, 351] on button "Save" at bounding box center [722, 353] width 74 height 25
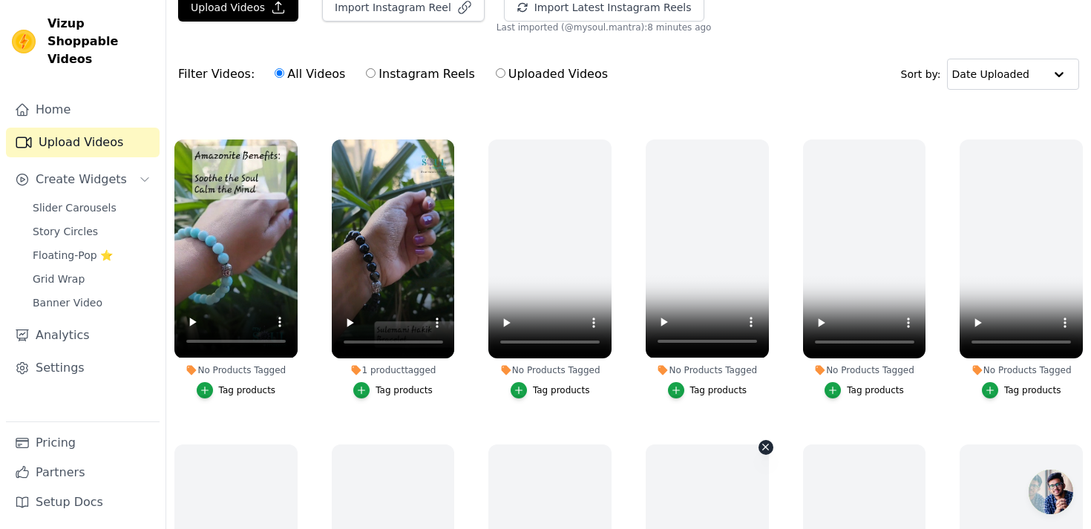
scroll to position [583, 0]
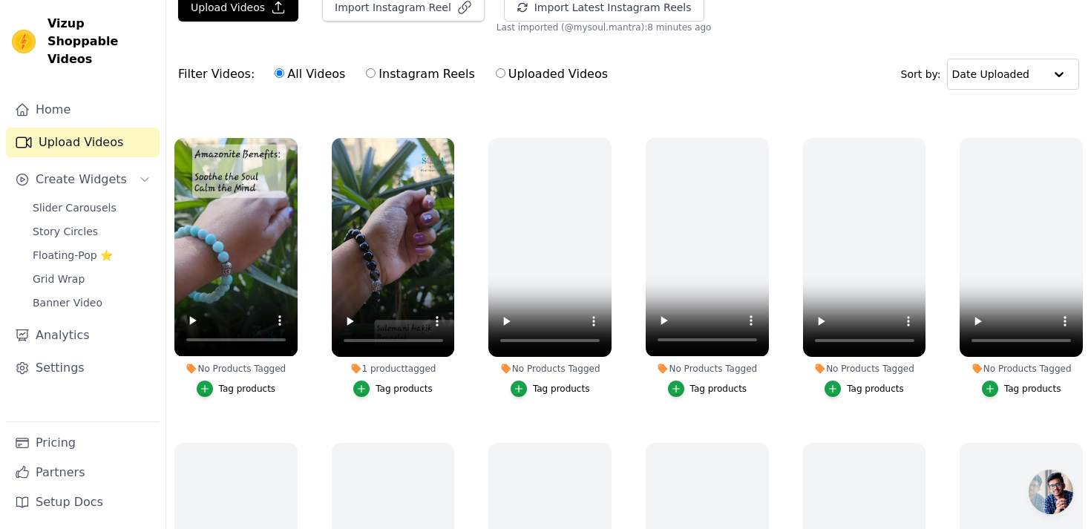
click at [266, 391] on div "Tag products" at bounding box center [247, 389] width 57 height 12
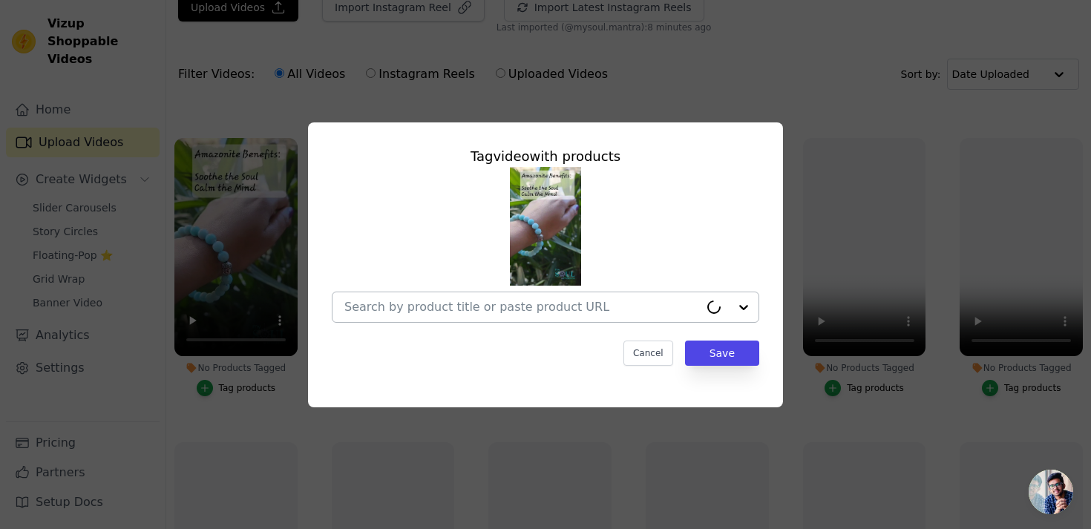
click at [413, 307] on input "No Products Tagged Tag video with products Cancel Save Tag products" at bounding box center [521, 307] width 355 height 14
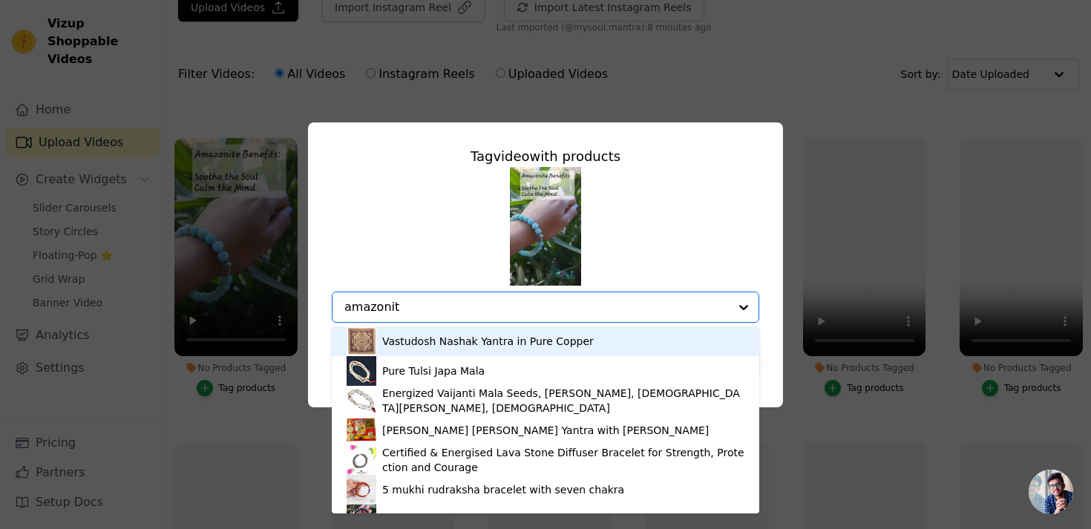
type input "amazonite"
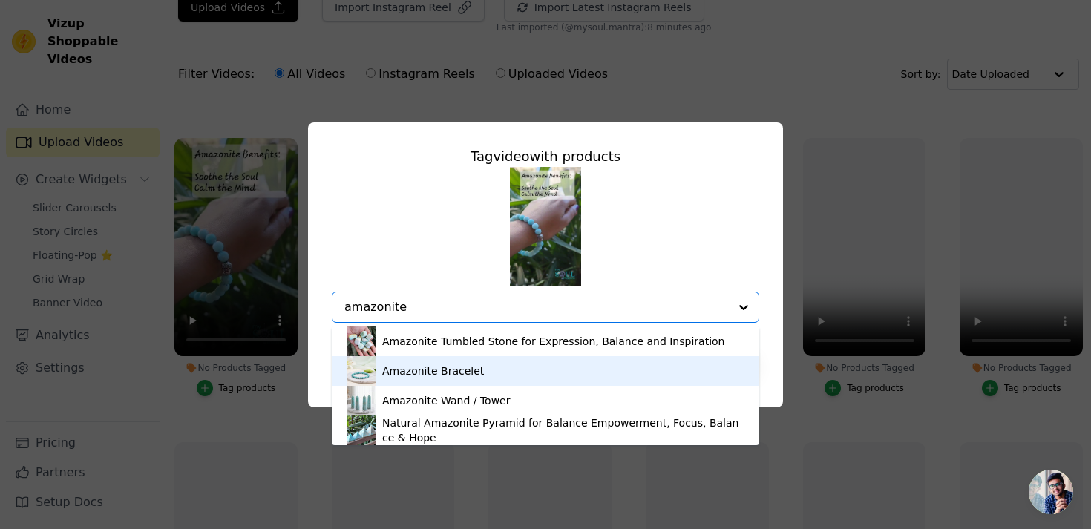
click at [434, 369] on div "Amazonite Bracelet" at bounding box center [433, 371] width 102 height 15
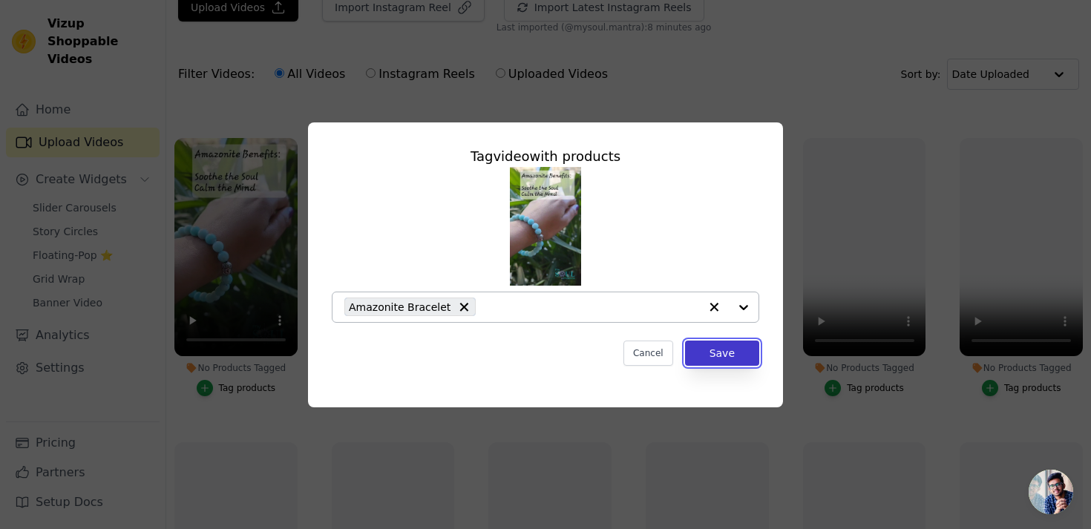
click at [731, 356] on button "Save" at bounding box center [722, 353] width 74 height 25
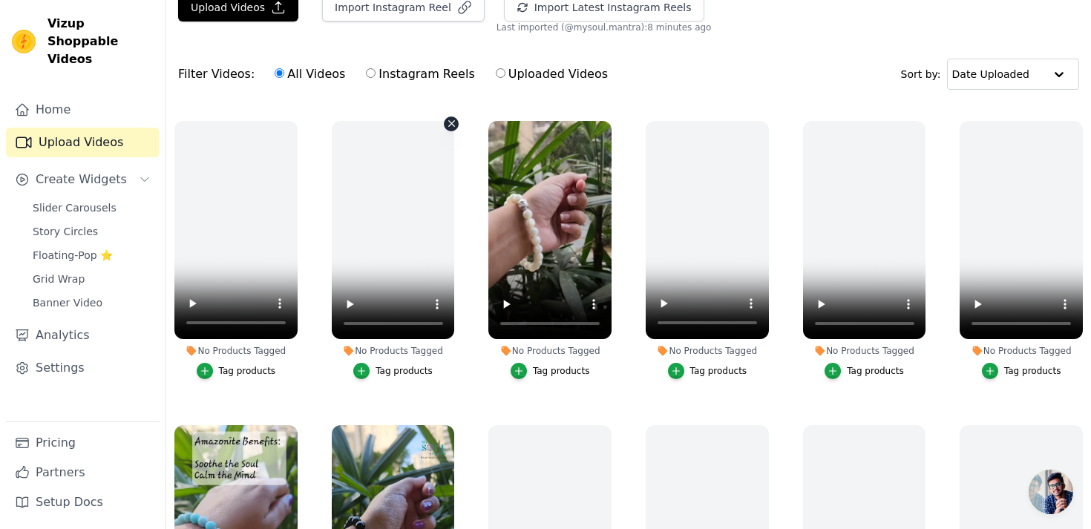
scroll to position [294, 0]
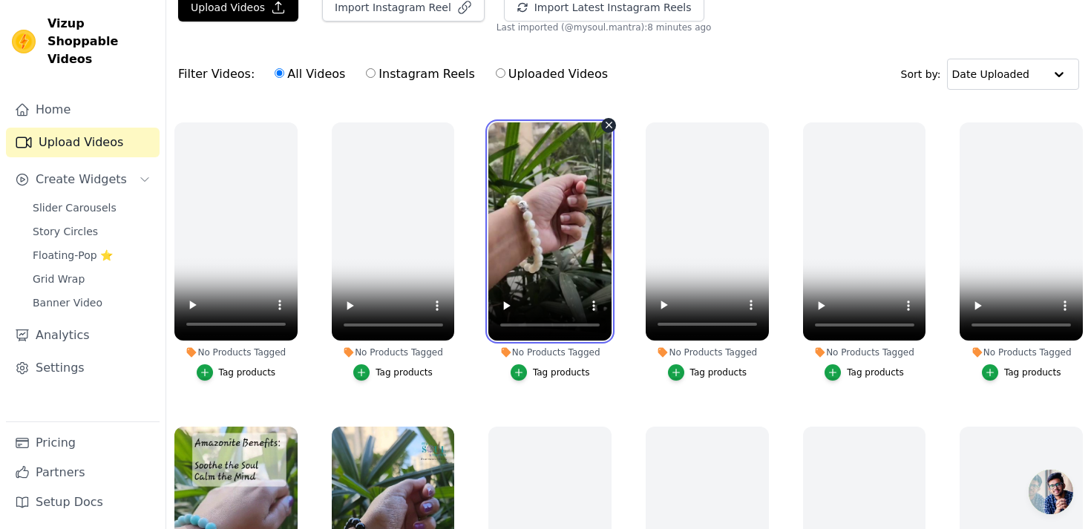
click at [550, 207] on video at bounding box center [549, 231] width 123 height 219
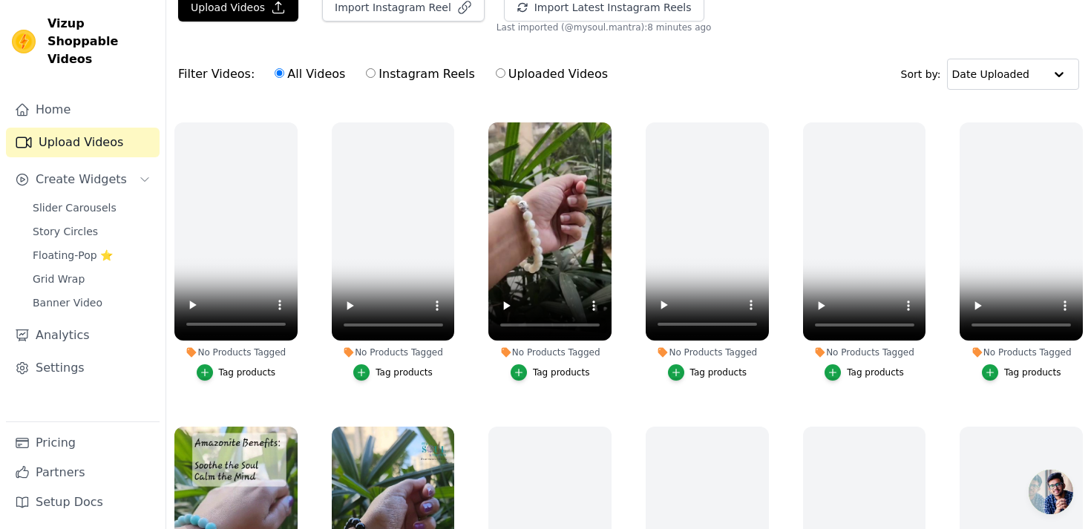
click at [550, 371] on div "Tag products" at bounding box center [561, 373] width 57 height 12
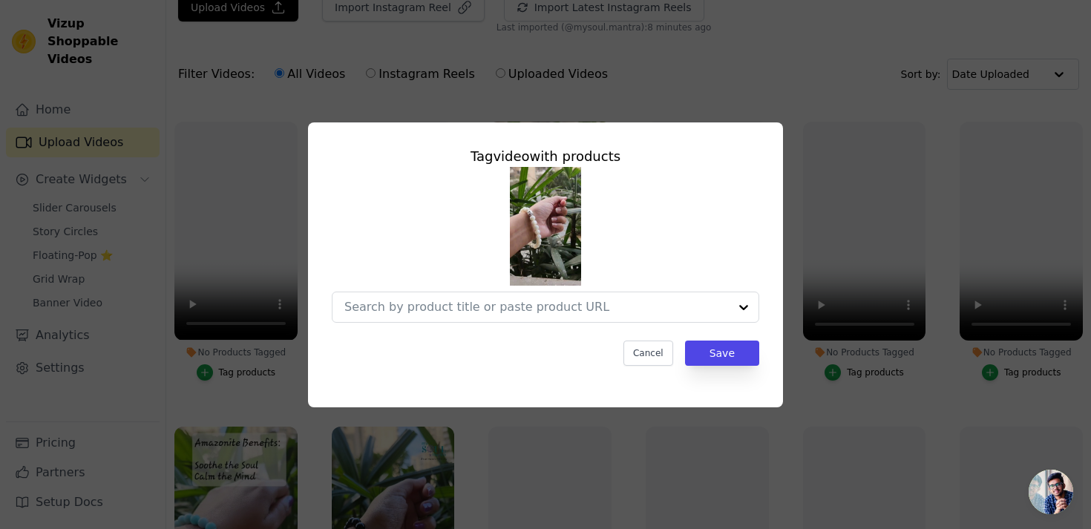
scroll to position [0, 0]
click at [541, 298] on div at bounding box center [521, 307] width 355 height 30
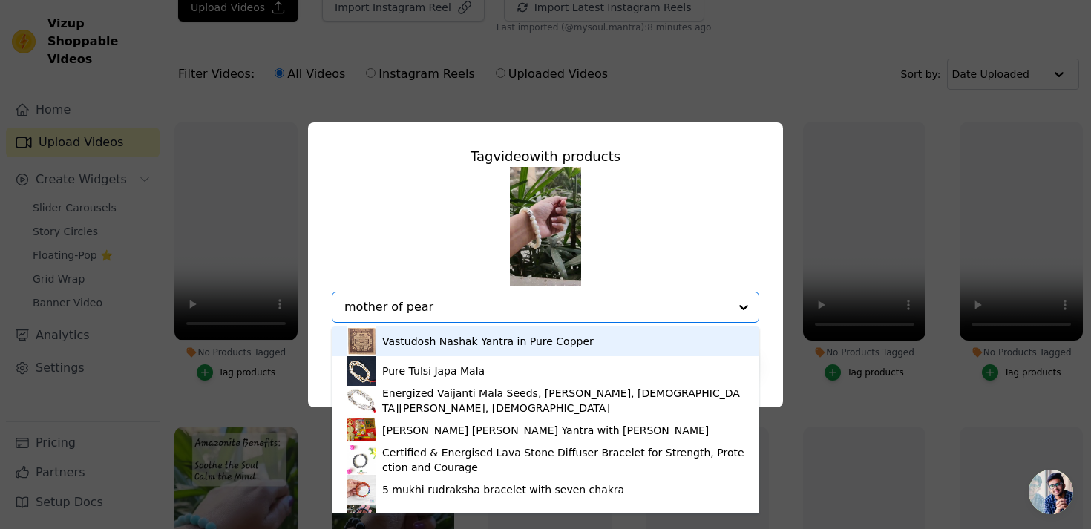
type input "mother of pearl"
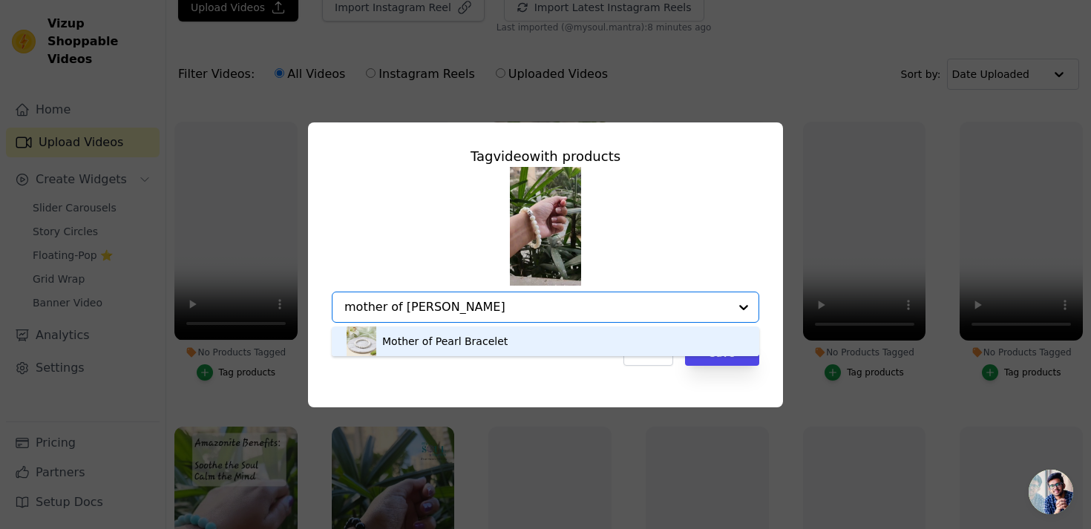
click at [472, 342] on div "Mother of Pearl Bracelet" at bounding box center [444, 341] width 125 height 15
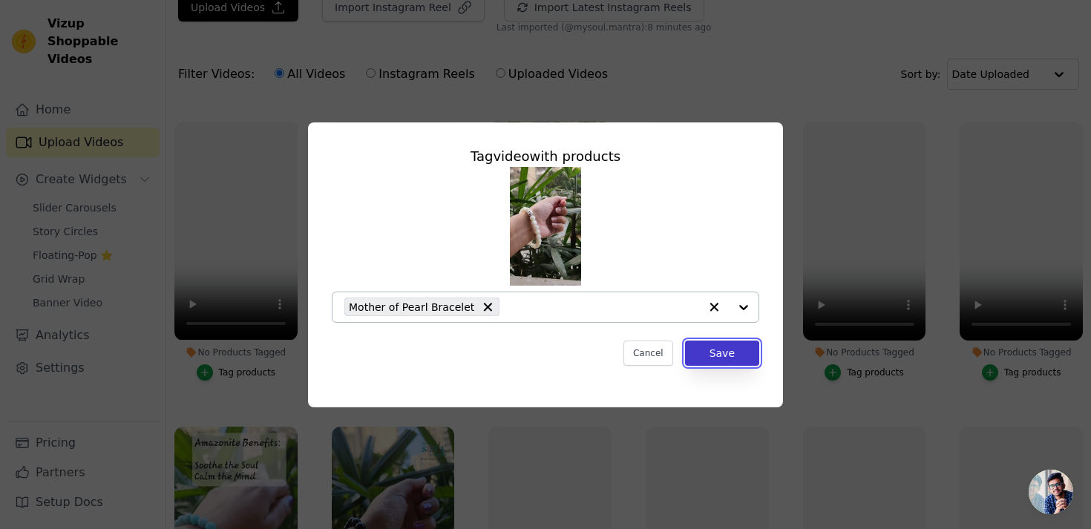
click at [707, 346] on button "Save" at bounding box center [722, 353] width 74 height 25
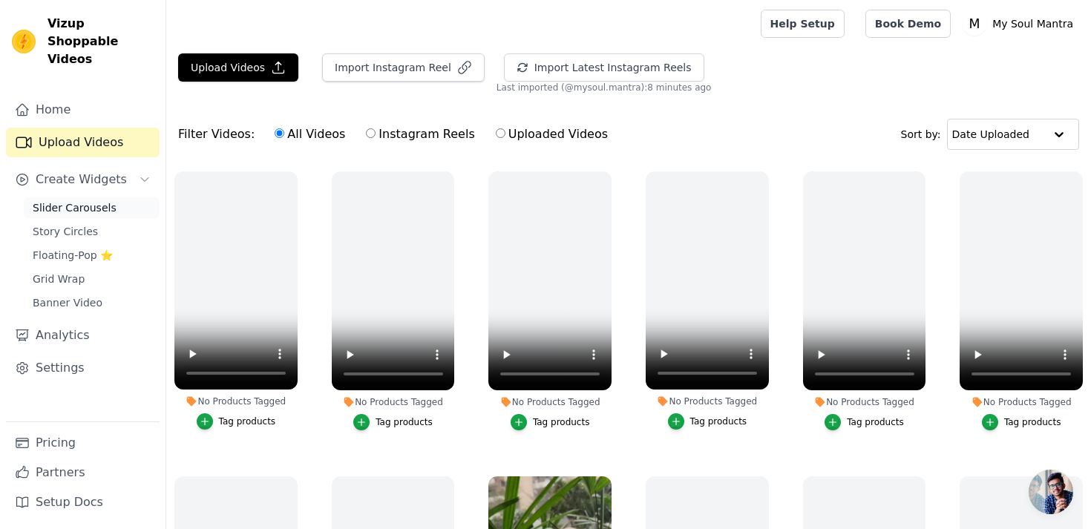
click at [71, 200] on span "Slider Carousels" at bounding box center [75, 207] width 84 height 15
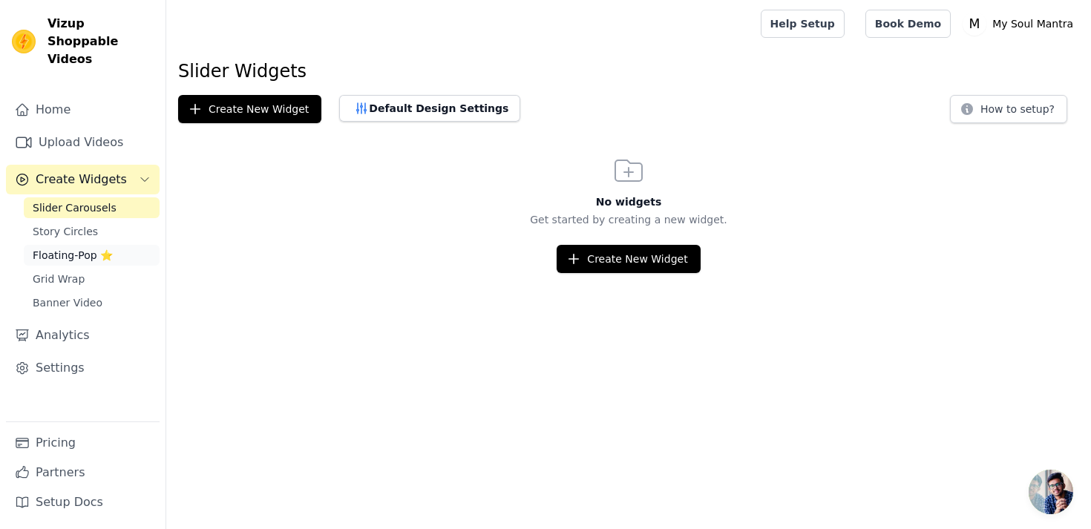
click at [82, 248] on span "Floating-Pop ⭐" at bounding box center [73, 255] width 80 height 15
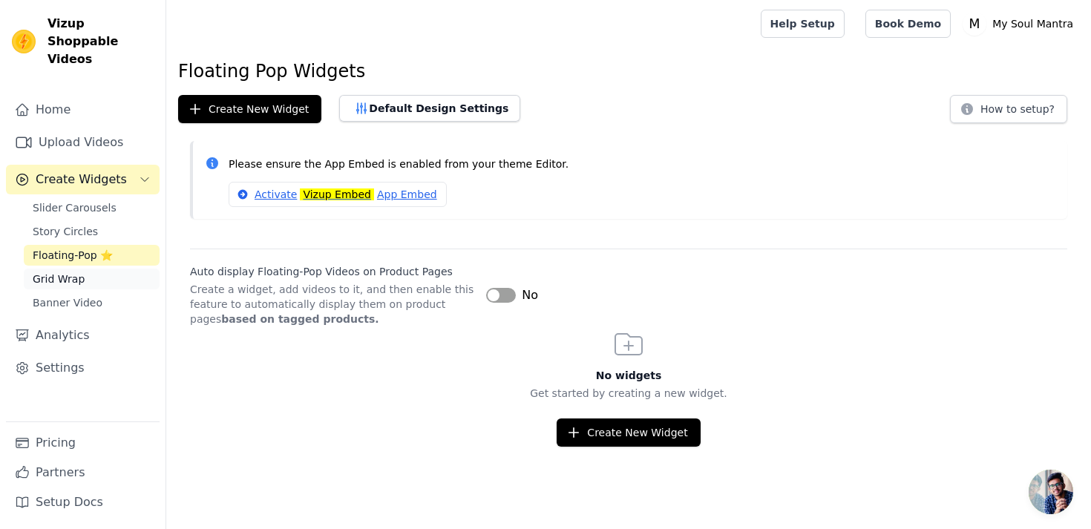
click at [79, 272] on span "Grid Wrap" at bounding box center [59, 279] width 52 height 15
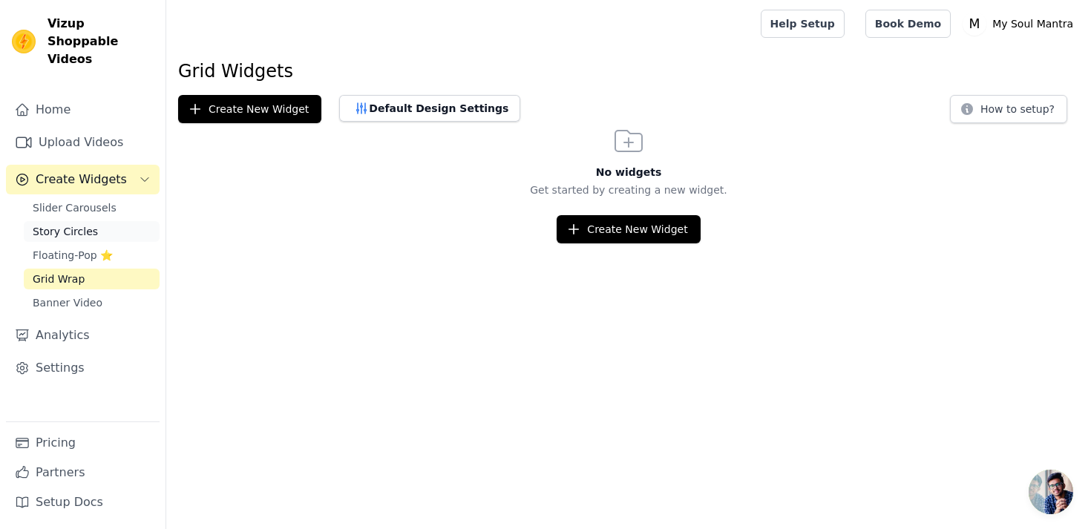
click at [85, 223] on link "Story Circles" at bounding box center [92, 231] width 136 height 21
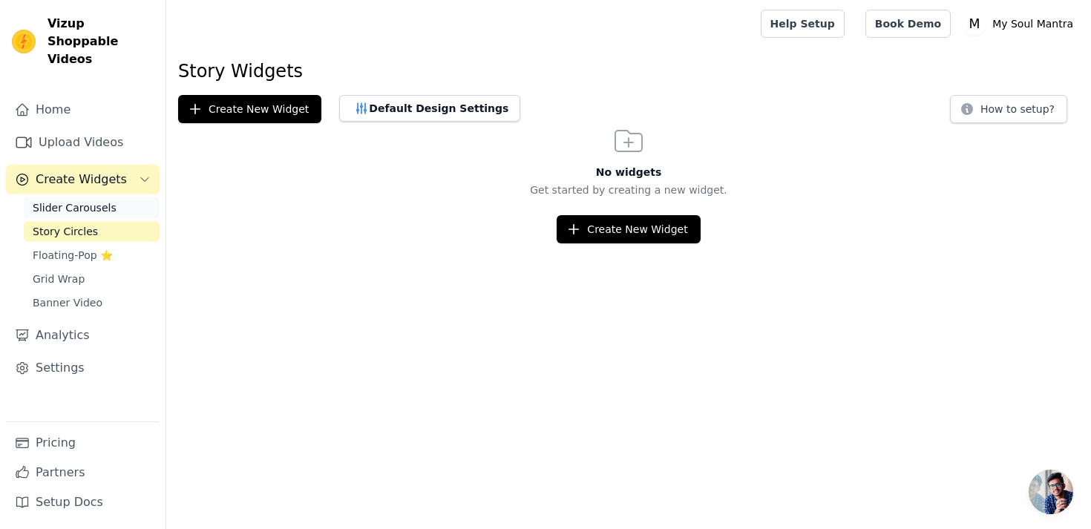
click at [94, 200] on span "Slider Carousels" at bounding box center [75, 207] width 84 height 15
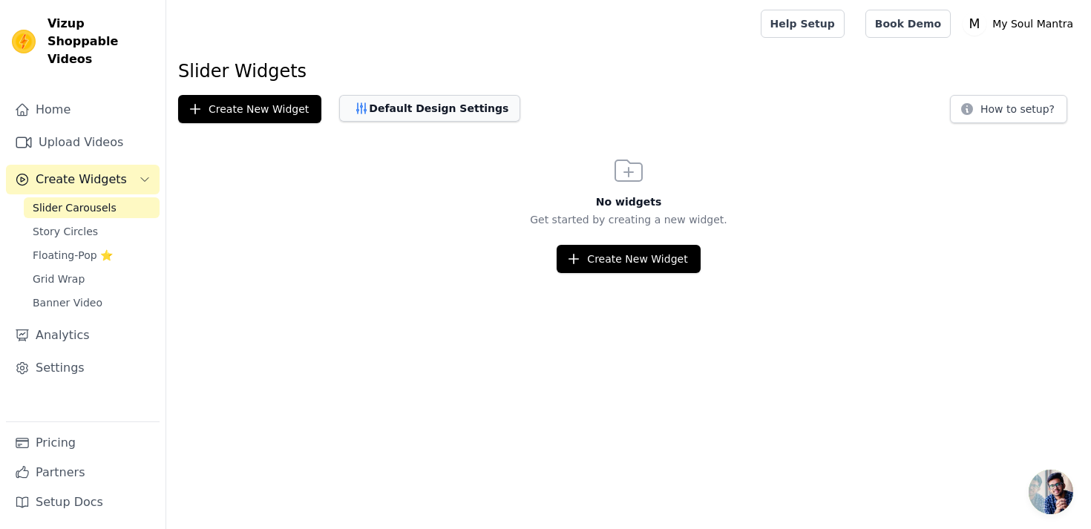
click at [374, 101] on button "Default Design Settings" at bounding box center [429, 108] width 181 height 27
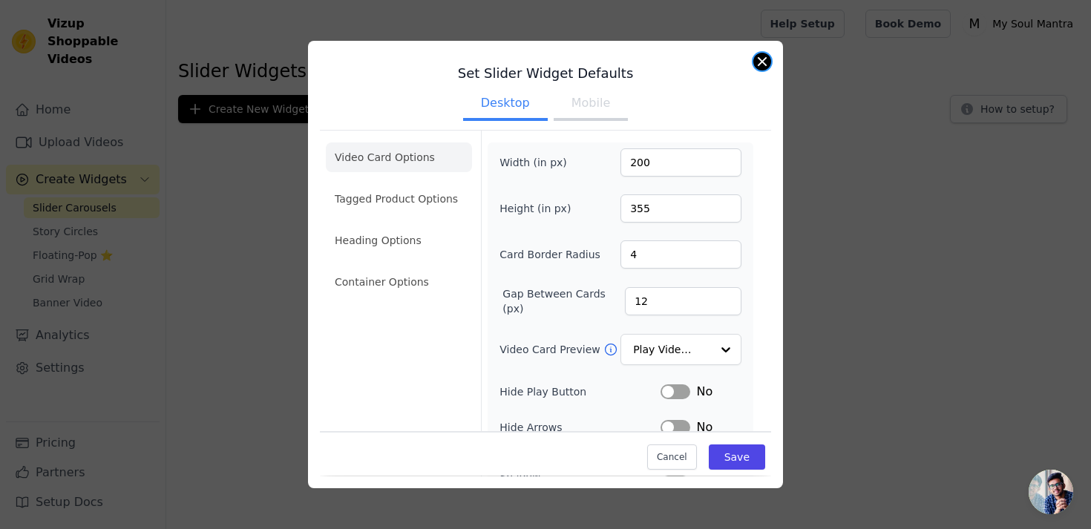
click at [761, 63] on button "Close modal" at bounding box center [762, 62] width 18 height 18
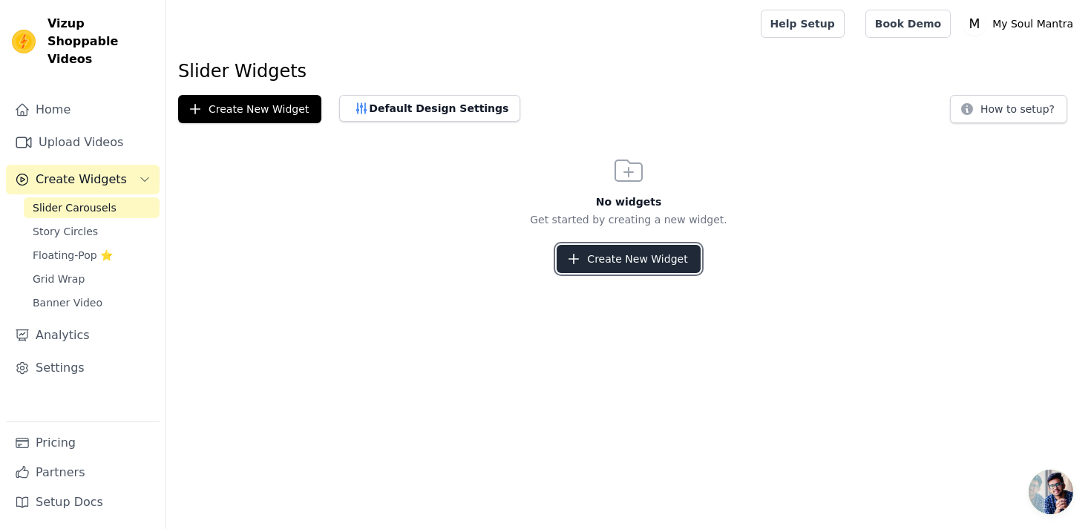
click at [643, 266] on button "Create New Widget" at bounding box center [628, 259] width 143 height 28
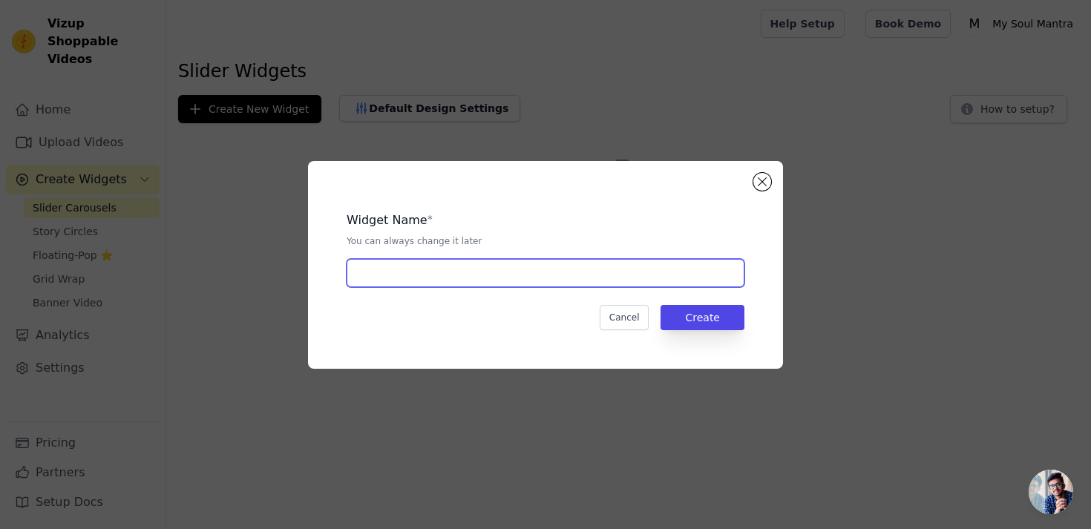
click at [565, 272] on input "text" at bounding box center [546, 273] width 398 height 28
type input "Carousel Videos Home Page"
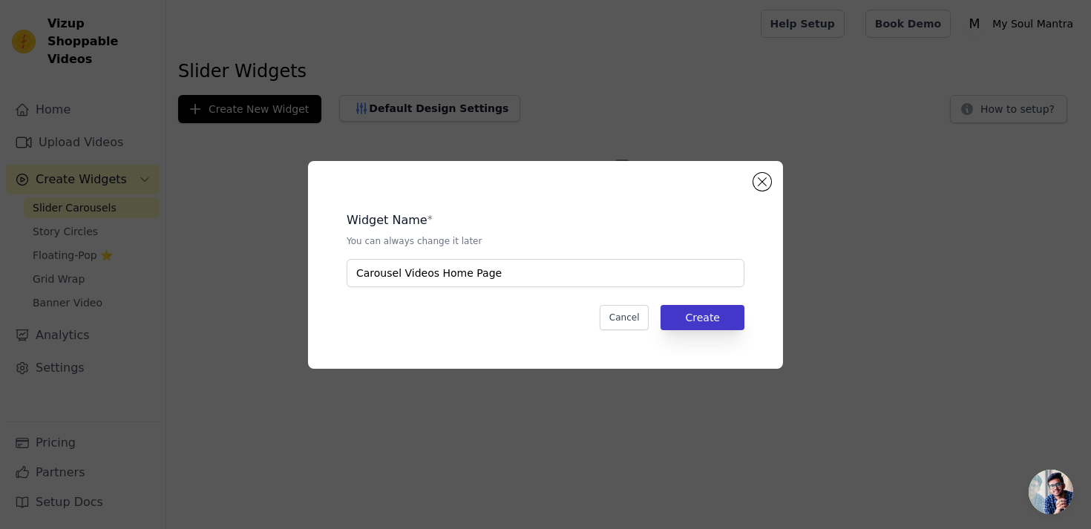
click at [697, 320] on button "Create" at bounding box center [703, 317] width 84 height 25
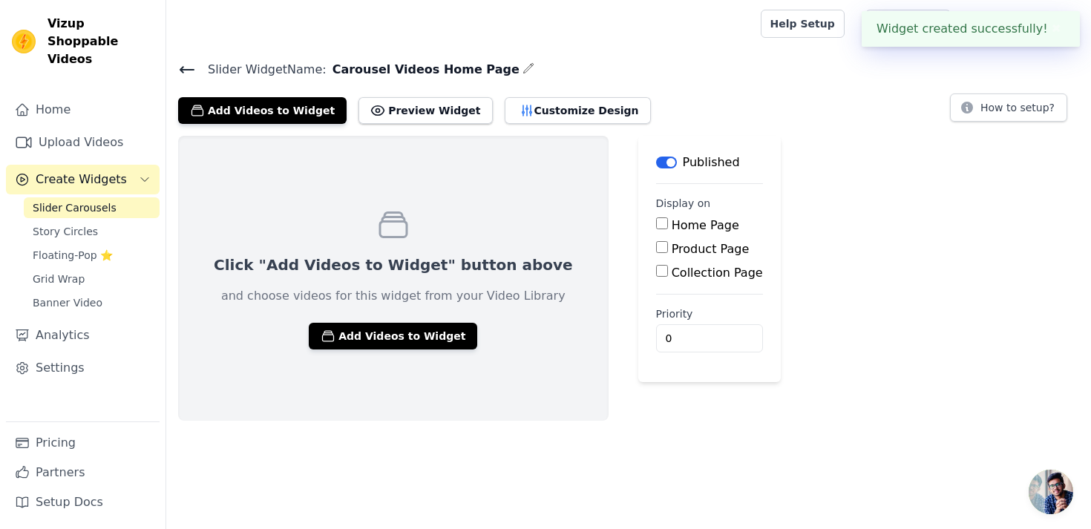
click at [656, 225] on input "Home Page" at bounding box center [662, 223] width 12 height 12
checkbox input "true"
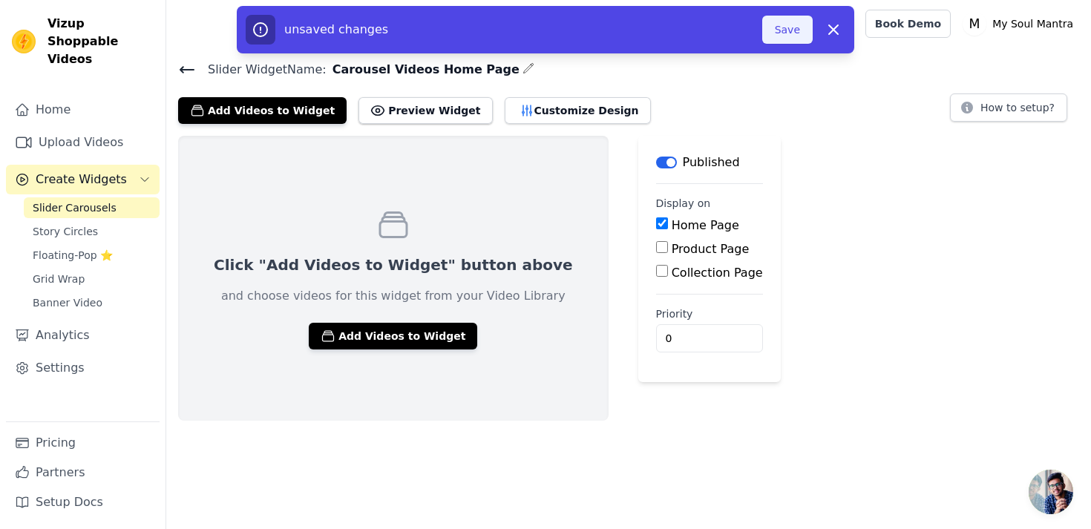
click at [779, 31] on button "Save" at bounding box center [787, 30] width 50 height 28
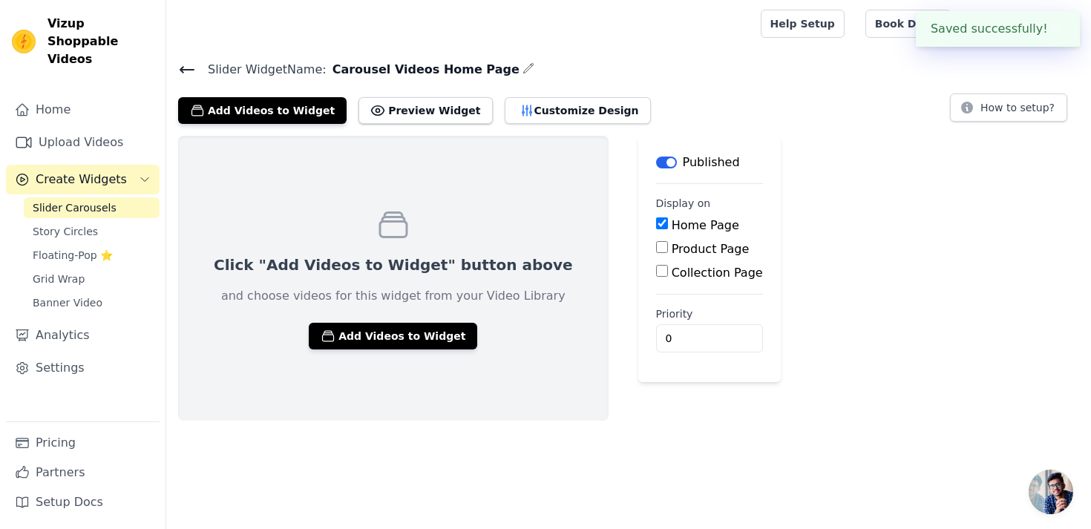
click at [779, 171] on div "Click "Add Videos to Widget" button above and choose videos for this widget fro…" at bounding box center [628, 278] width 925 height 285
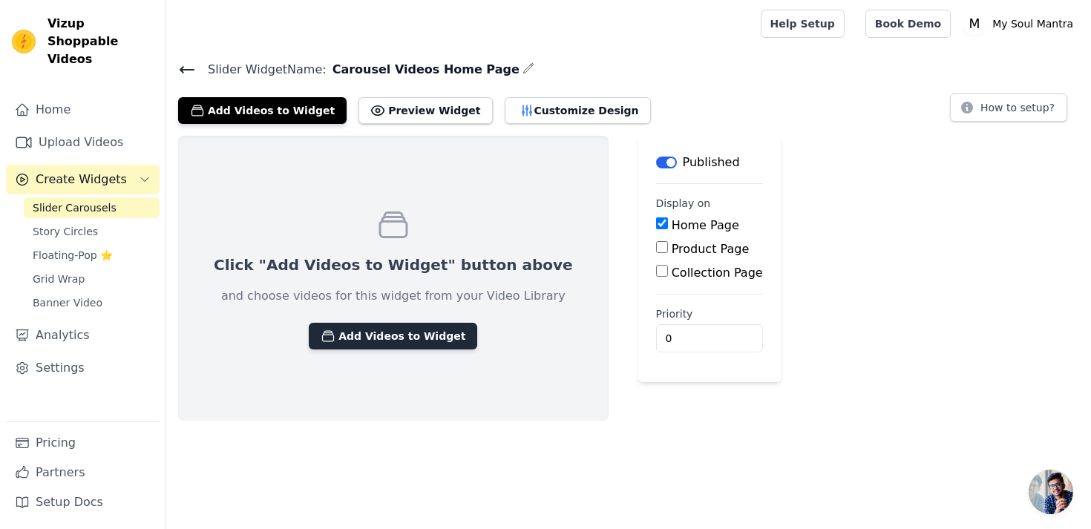
click at [371, 333] on button "Add Videos to Widget" at bounding box center [393, 336] width 168 height 27
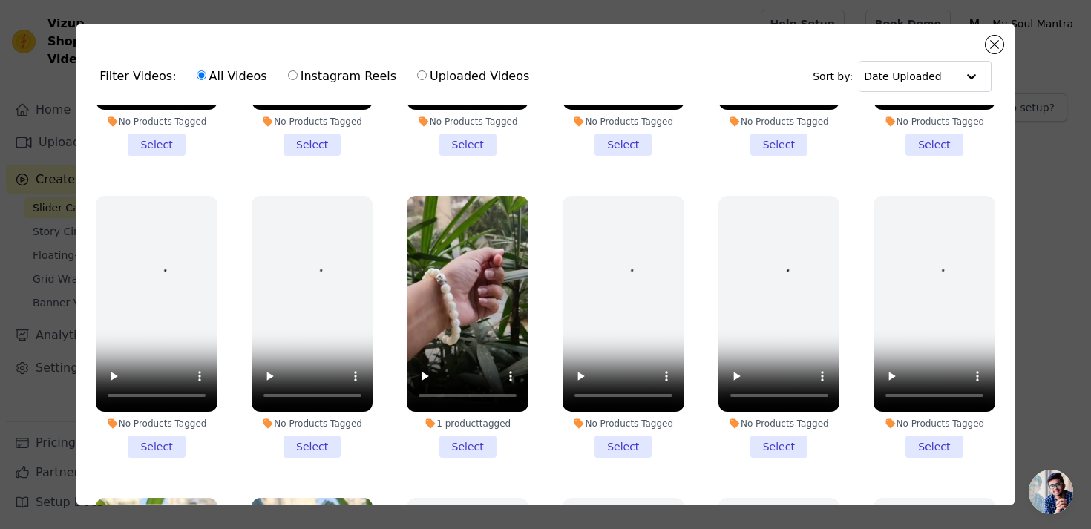
scroll to position [224, 0]
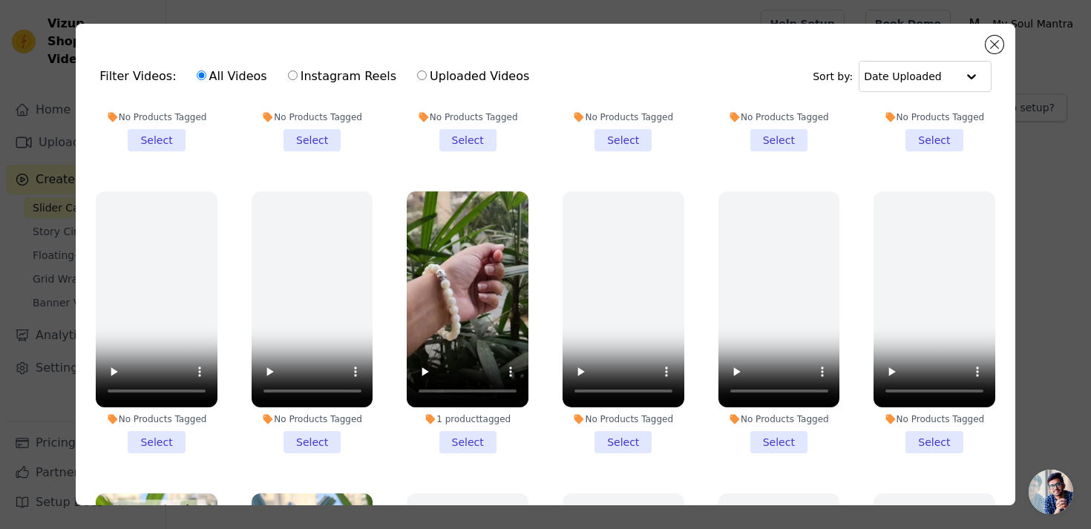
click at [461, 445] on li "1 product tagged Select" at bounding box center [468, 322] width 122 height 262
click at [0, 0] on input "1 product tagged Select" at bounding box center [0, 0] width 0 height 0
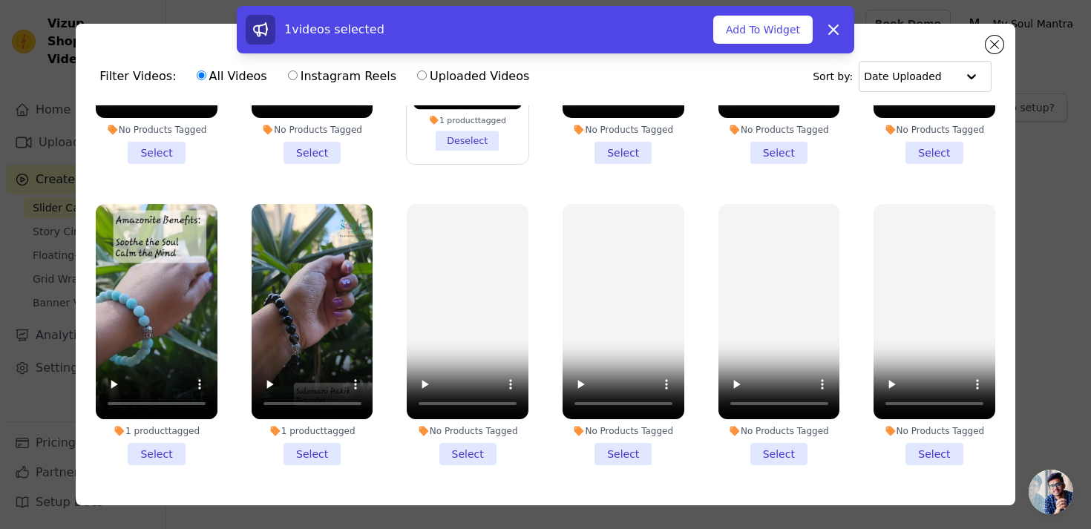
scroll to position [519, 0]
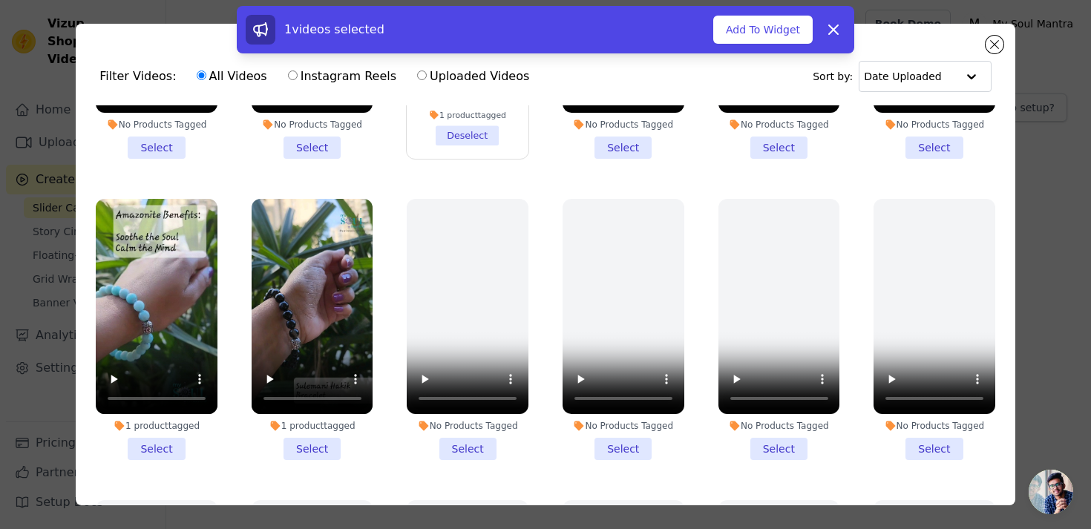
click at [157, 446] on li "1 product tagged Select" at bounding box center [157, 330] width 122 height 262
click at [0, 0] on input "1 product tagged Select" at bounding box center [0, 0] width 0 height 0
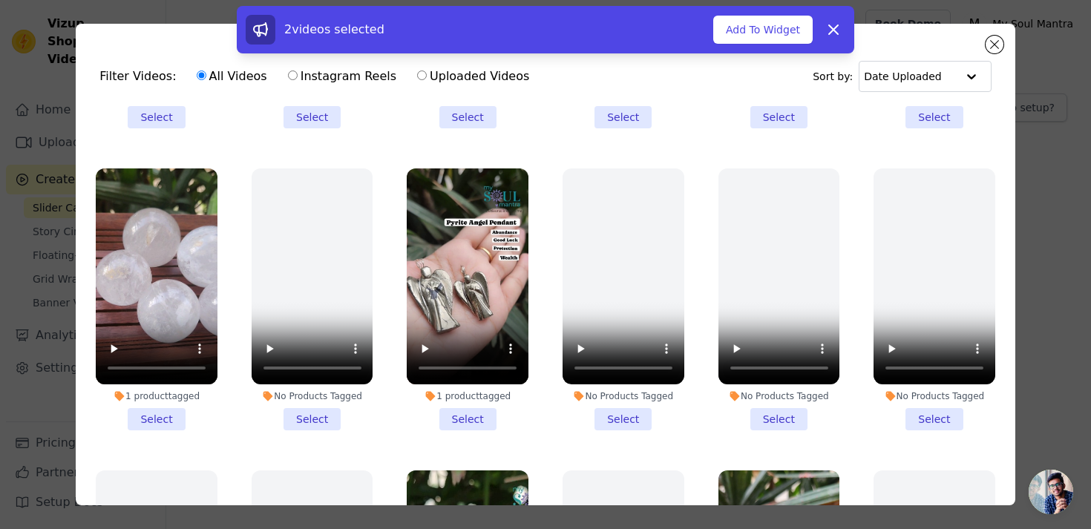
scroll to position [1469, 0]
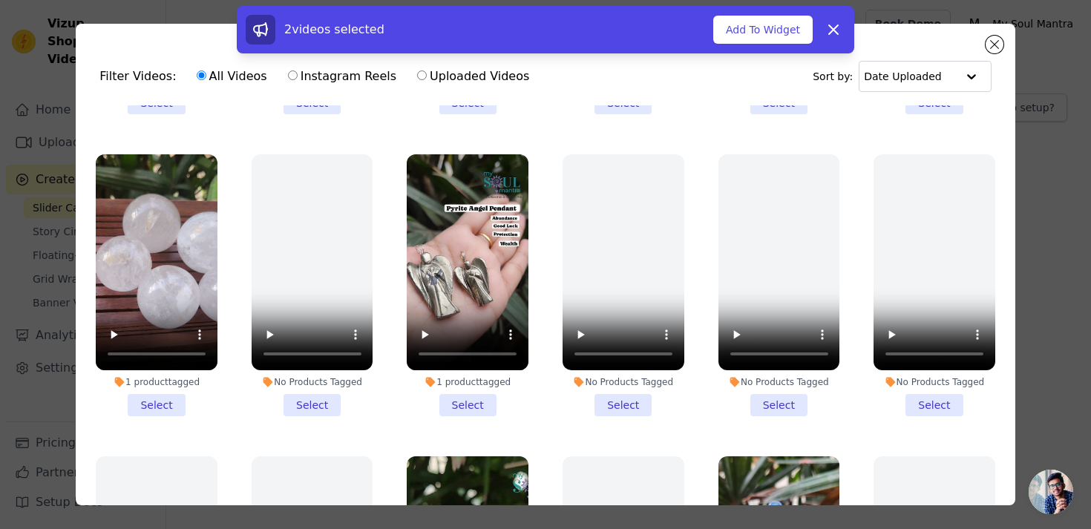
click at [454, 406] on li "1 product tagged Select" at bounding box center [468, 285] width 122 height 262
click at [0, 0] on input "1 product tagged Select" at bounding box center [0, 0] width 0 height 0
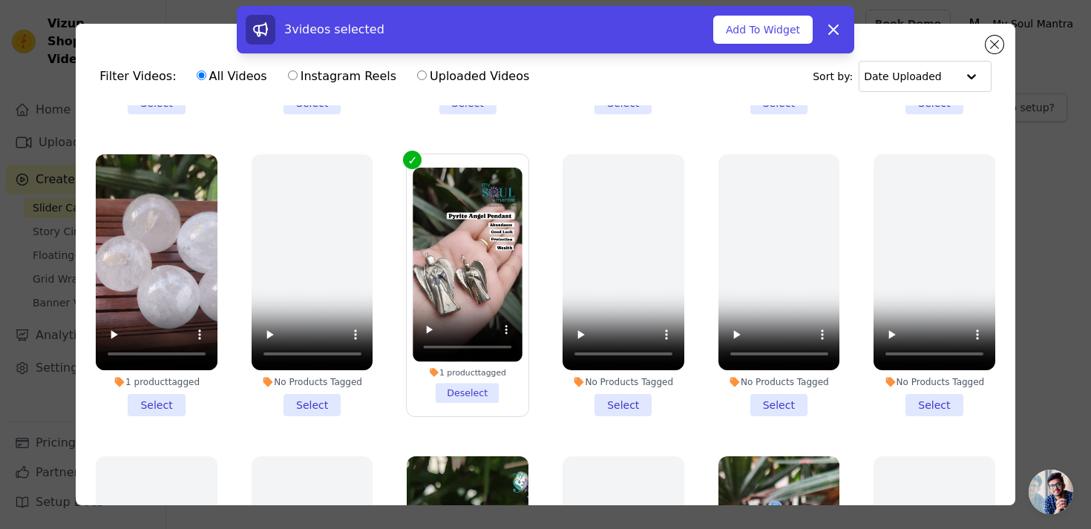
click at [164, 405] on li "1 product tagged Select" at bounding box center [157, 285] width 122 height 262
click at [0, 0] on input "1 product tagged Select" at bounding box center [0, 0] width 0 height 0
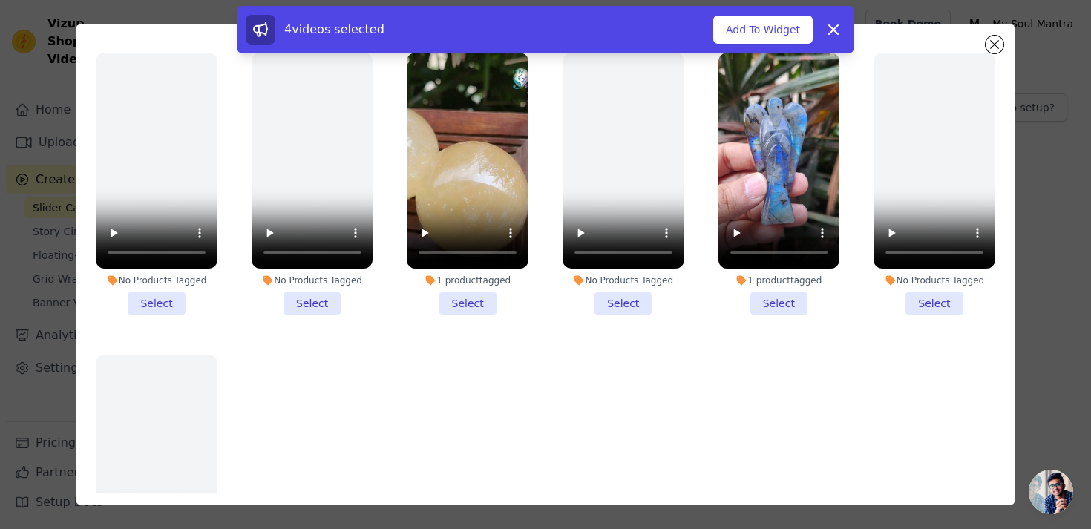
scroll to position [1760, 0]
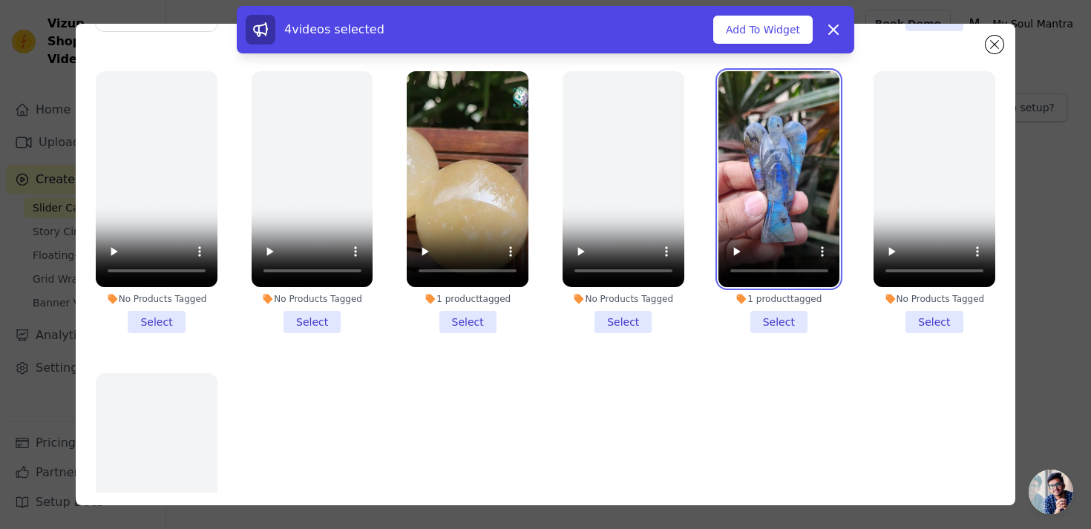
click at [780, 155] on video at bounding box center [779, 179] width 122 height 216
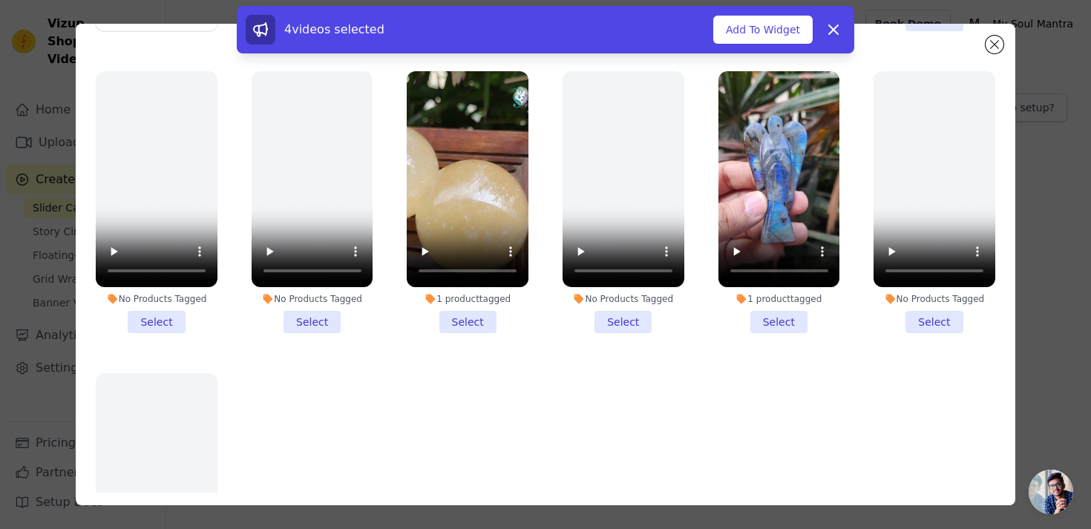
click at [461, 179] on video at bounding box center [468, 179] width 122 height 216
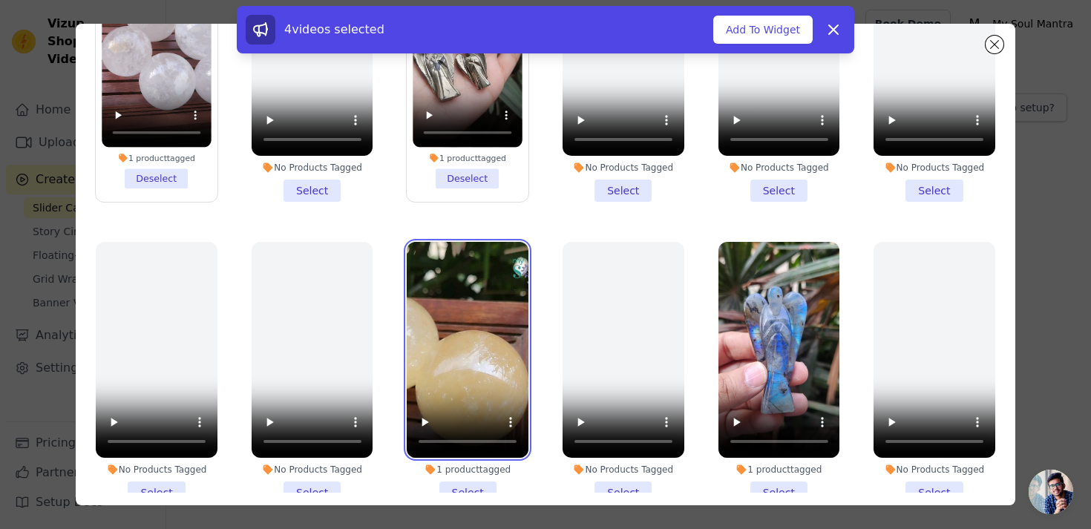
scroll to position [1576, 0]
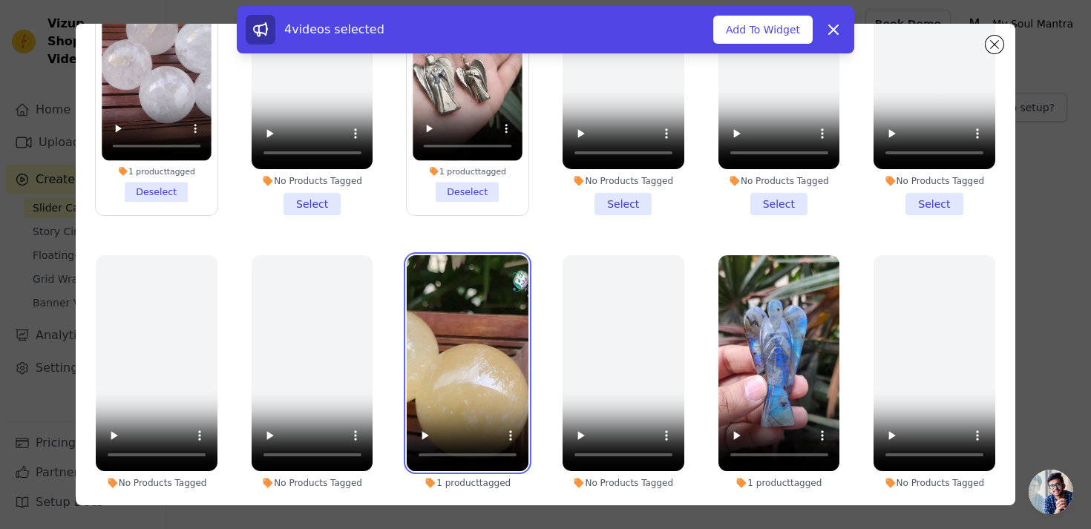
click at [468, 325] on video at bounding box center [468, 363] width 122 height 216
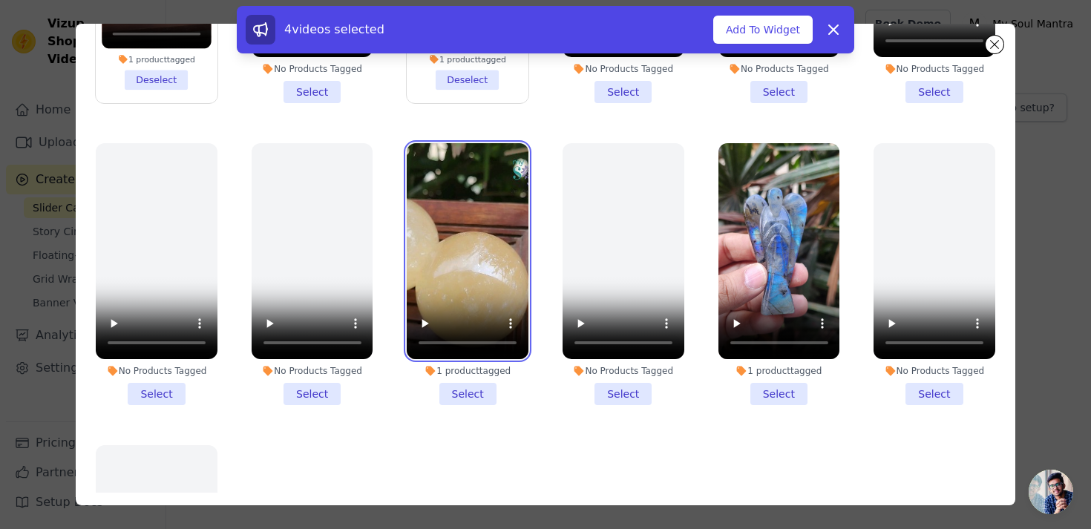
scroll to position [1707, 0]
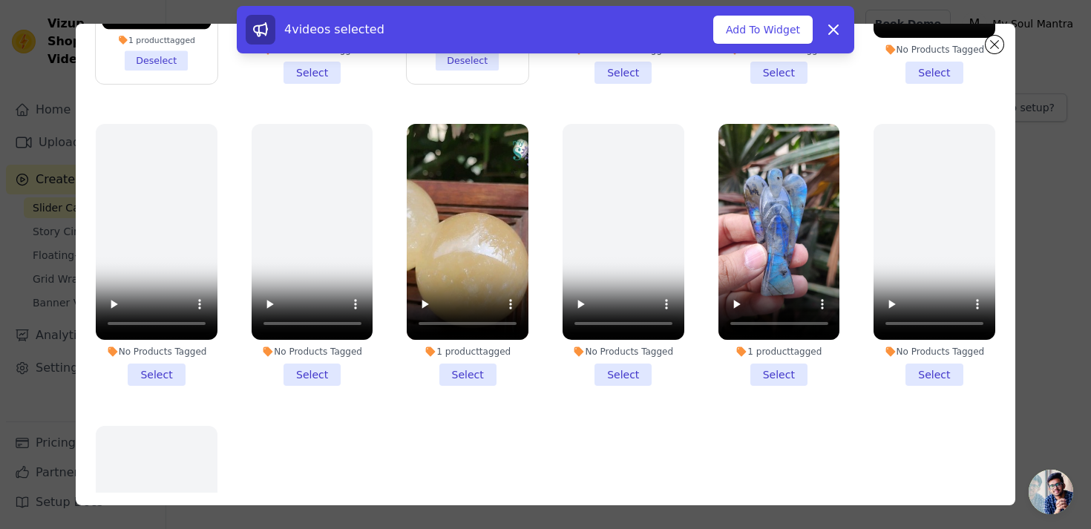
click at [482, 384] on li "1 product tagged Select" at bounding box center [468, 255] width 122 height 262
click at [0, 0] on input "1 product tagged Select" at bounding box center [0, 0] width 0 height 0
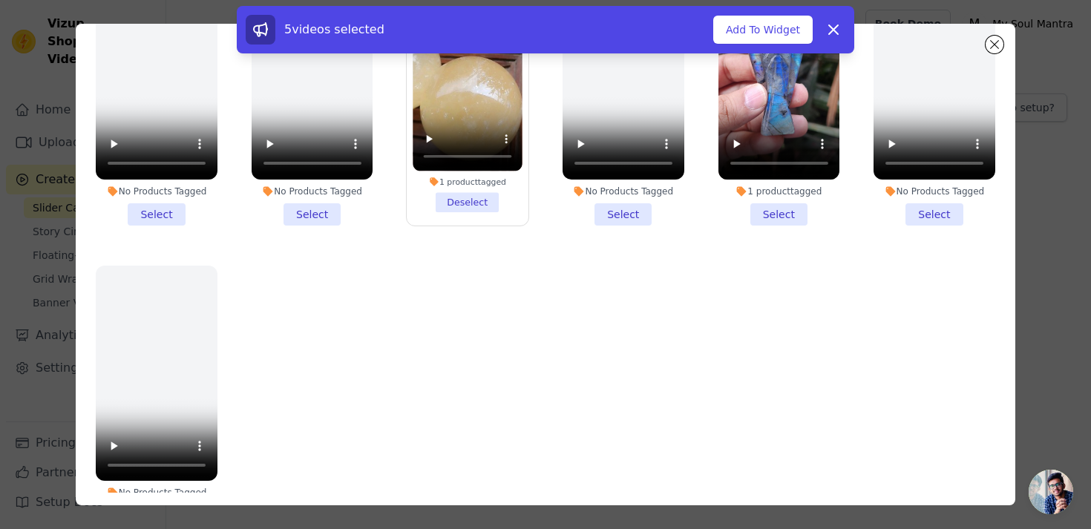
scroll to position [1807, 0]
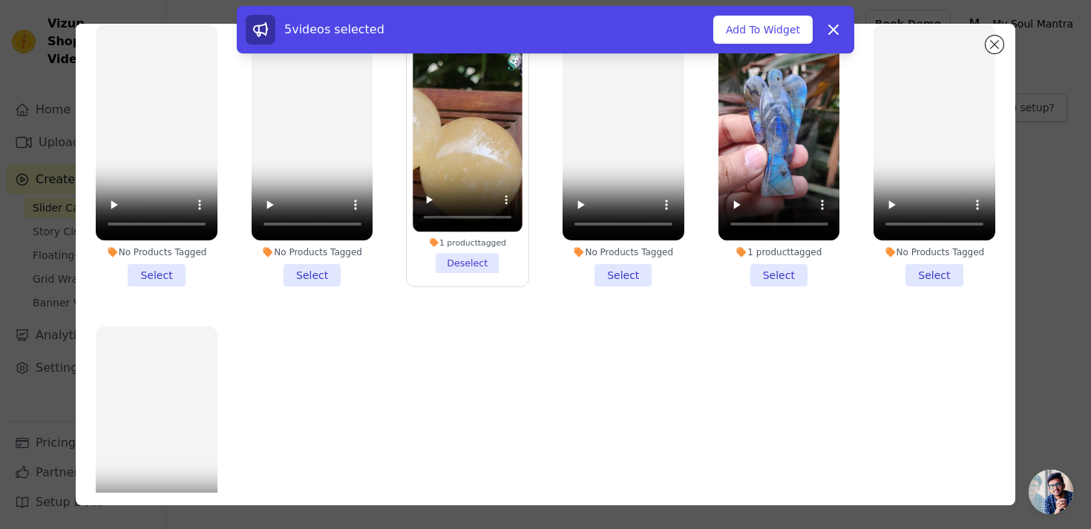
click at [769, 272] on li "1 product tagged Select" at bounding box center [779, 155] width 122 height 262
click at [0, 0] on input "1 product tagged Select" at bounding box center [0, 0] width 0 height 0
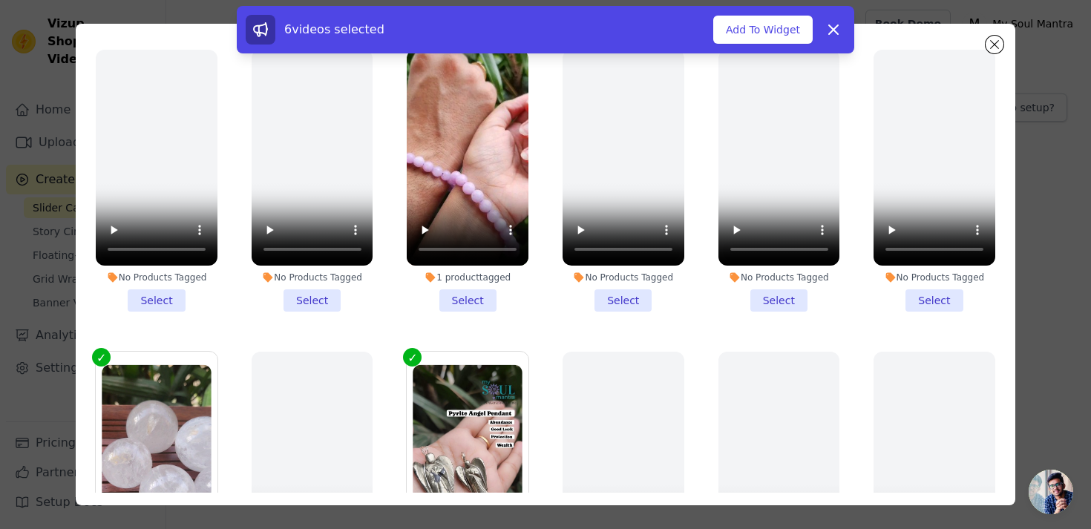
scroll to position [1161, 0]
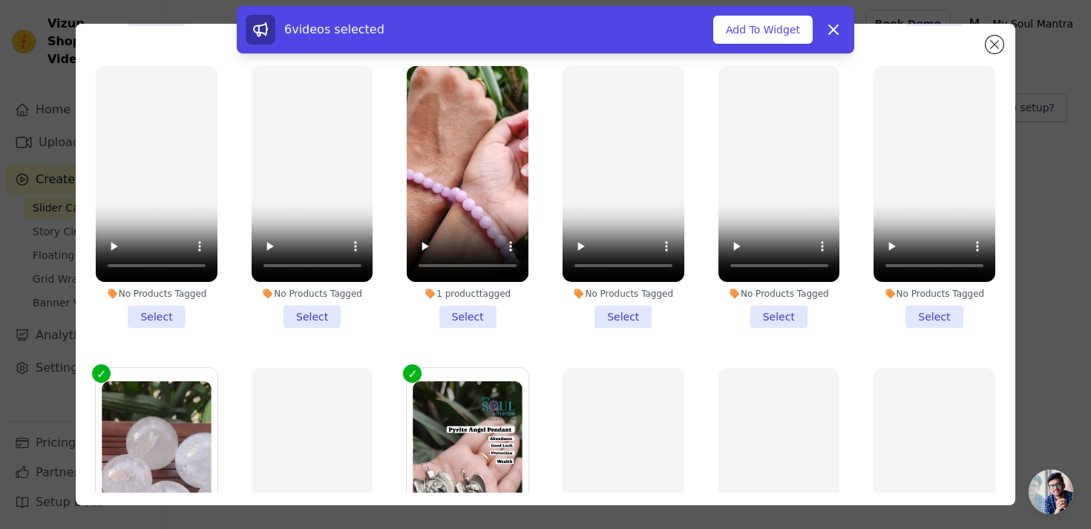
click at [479, 323] on li "1 product tagged Select" at bounding box center [468, 197] width 122 height 262
click at [0, 0] on input "1 product tagged Select" at bounding box center [0, 0] width 0 height 0
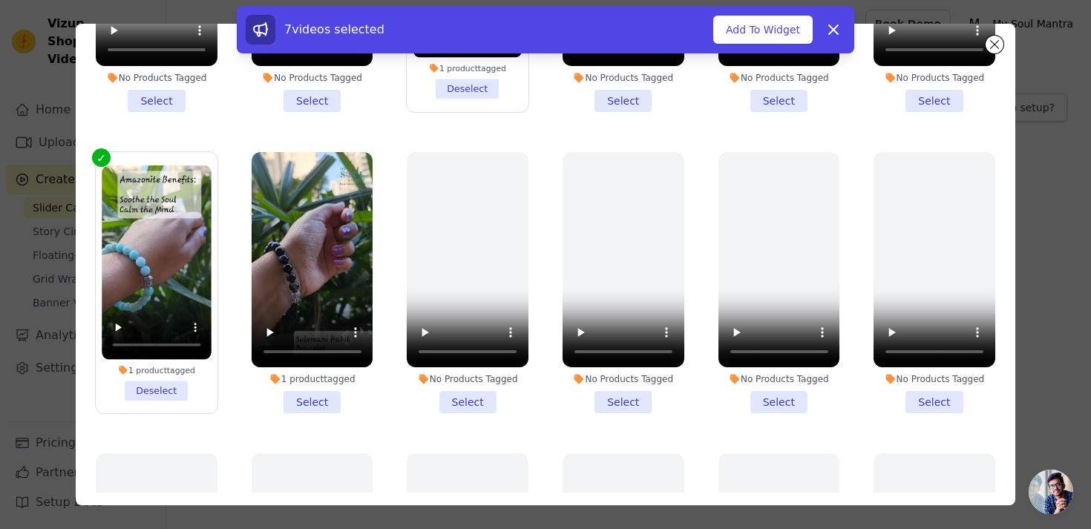
scroll to position [460, 0]
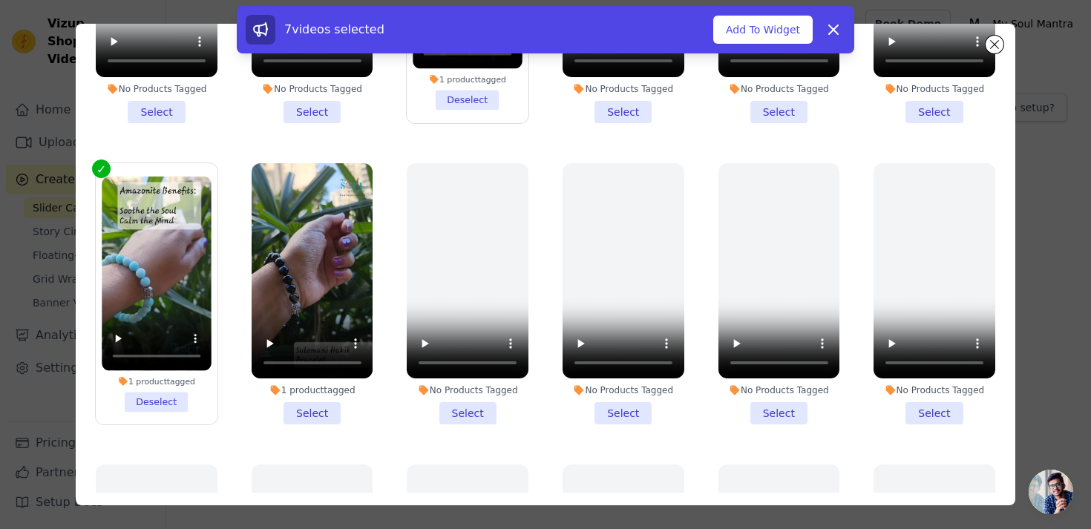
click at [321, 413] on li "1 product tagged Select" at bounding box center [313, 294] width 122 height 262
click at [0, 0] on input "1 product tagged Select" at bounding box center [0, 0] width 0 height 0
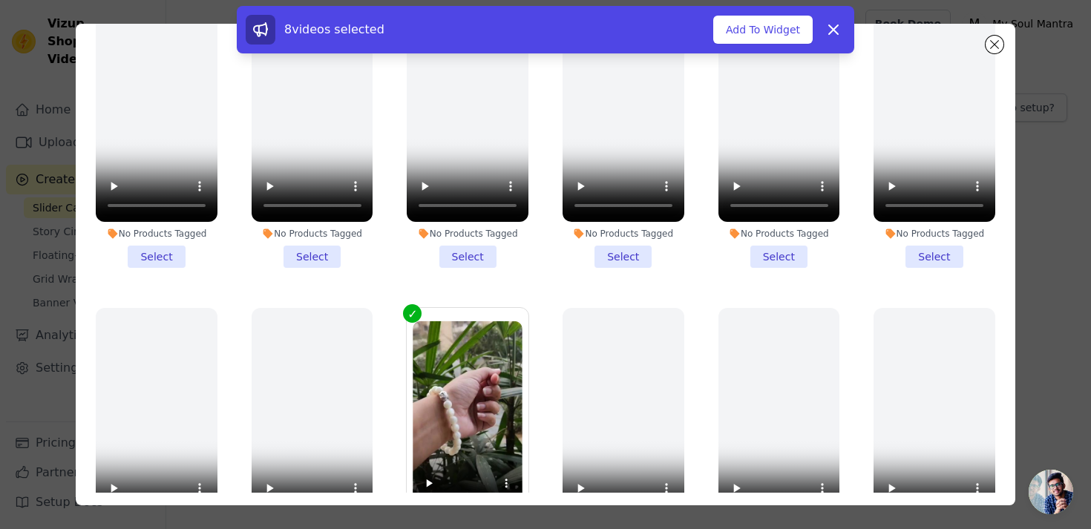
scroll to position [0, 0]
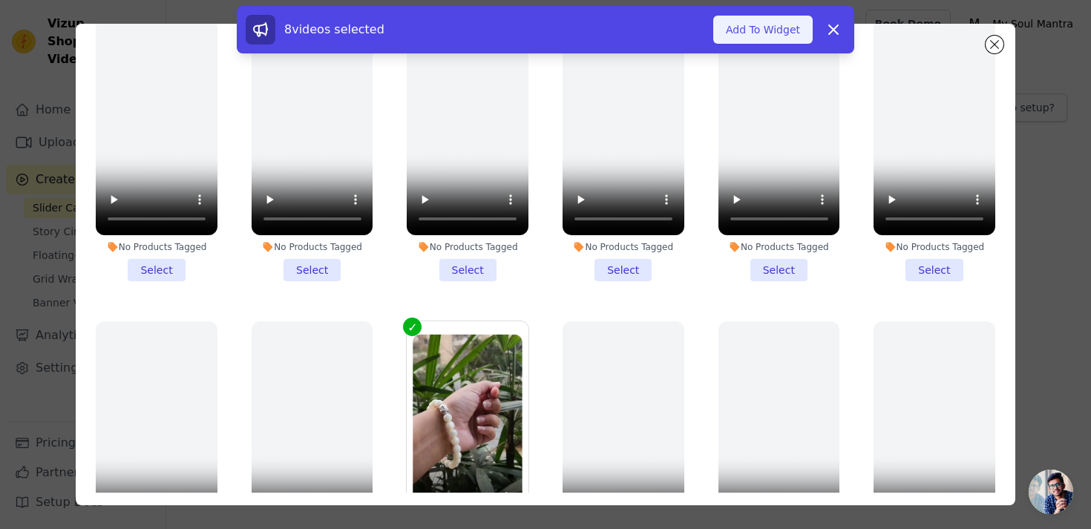
click at [760, 33] on button "Add To Widget" at bounding box center [762, 30] width 99 height 28
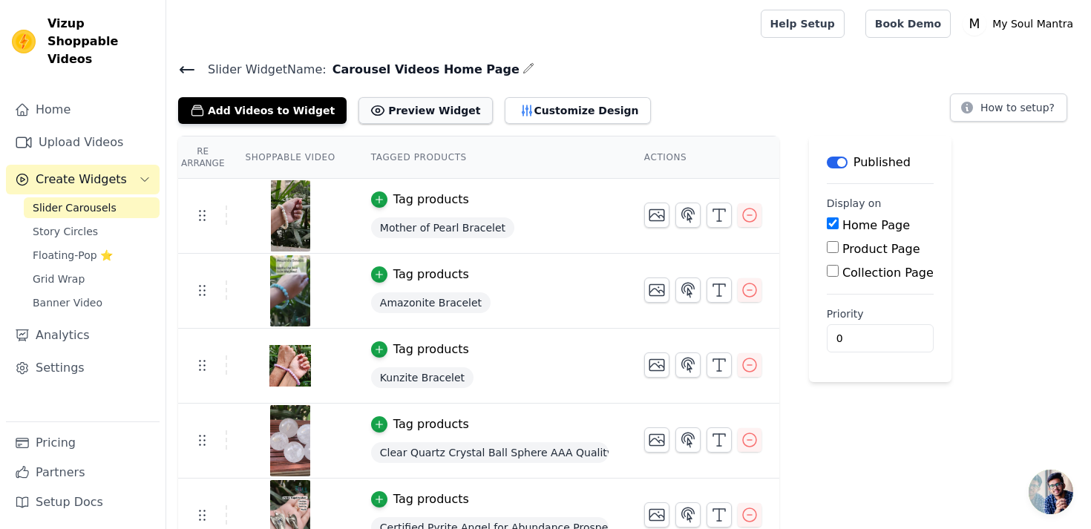
click at [410, 120] on button "Preview Widget" at bounding box center [426, 110] width 134 height 27
click at [526, 112] on button "Customize Design" at bounding box center [578, 110] width 146 height 27
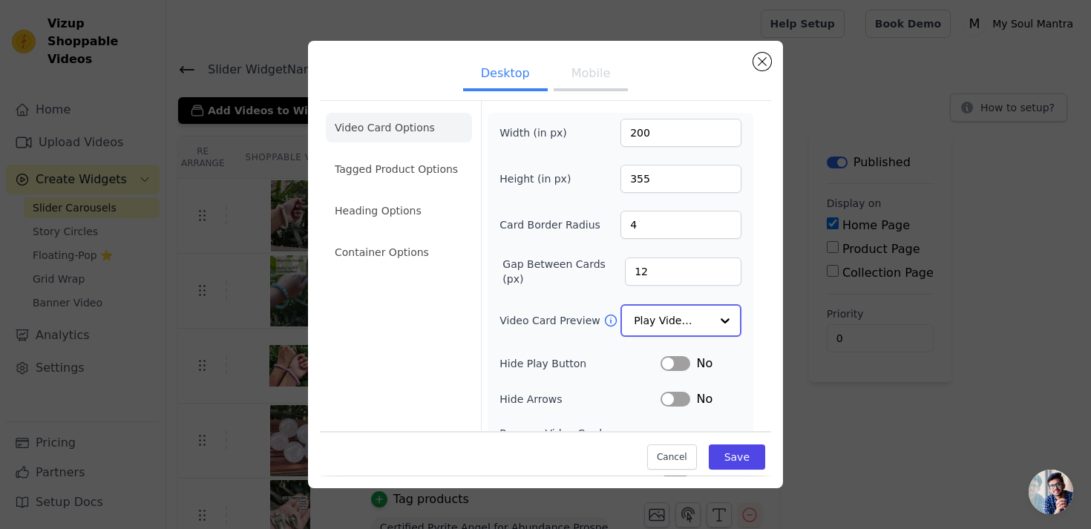
click at [701, 316] on input "Video Card Preview" at bounding box center [672, 321] width 76 height 30
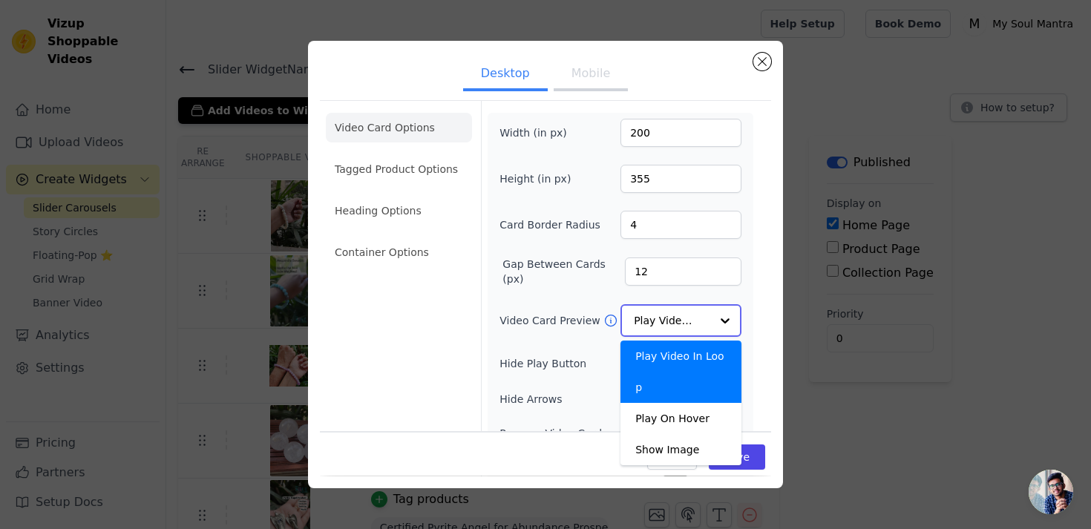
click at [701, 316] on input "Video Card Preview" at bounding box center [672, 321] width 76 height 30
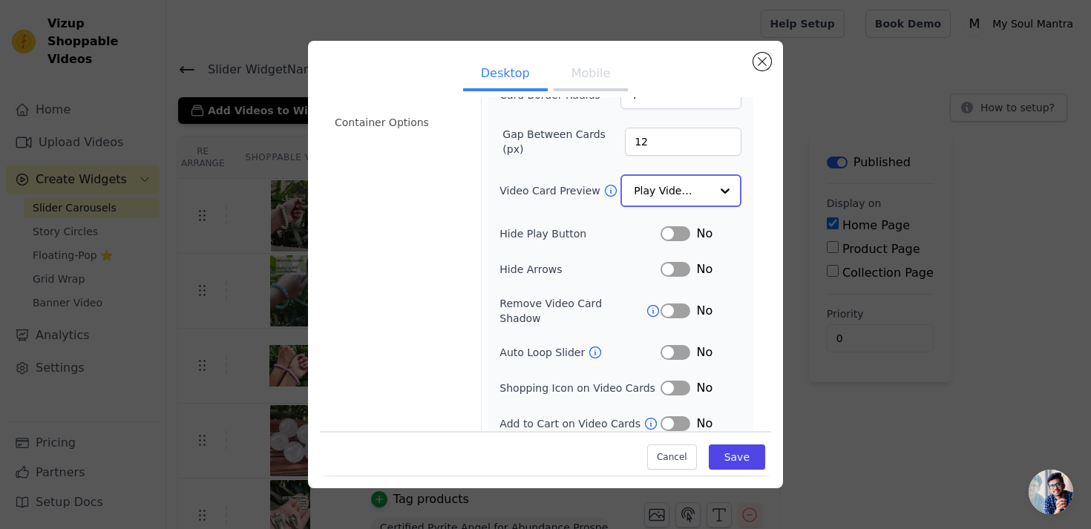
scroll to position [131, 0]
click at [683, 414] on button "Label" at bounding box center [676, 421] width 30 height 15
click at [743, 459] on button "Save" at bounding box center [737, 457] width 56 height 25
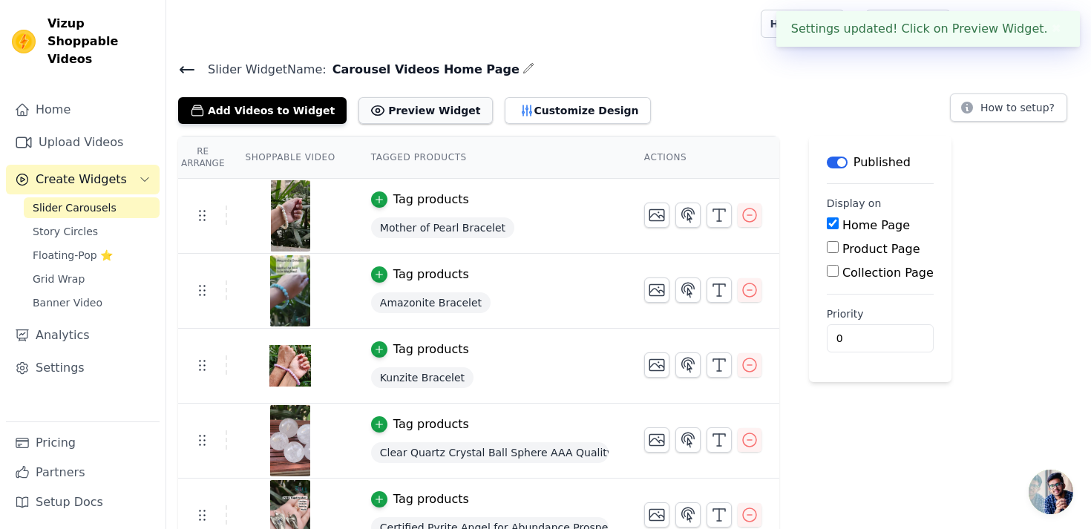
click at [440, 111] on button "Preview Widget" at bounding box center [426, 110] width 134 height 27
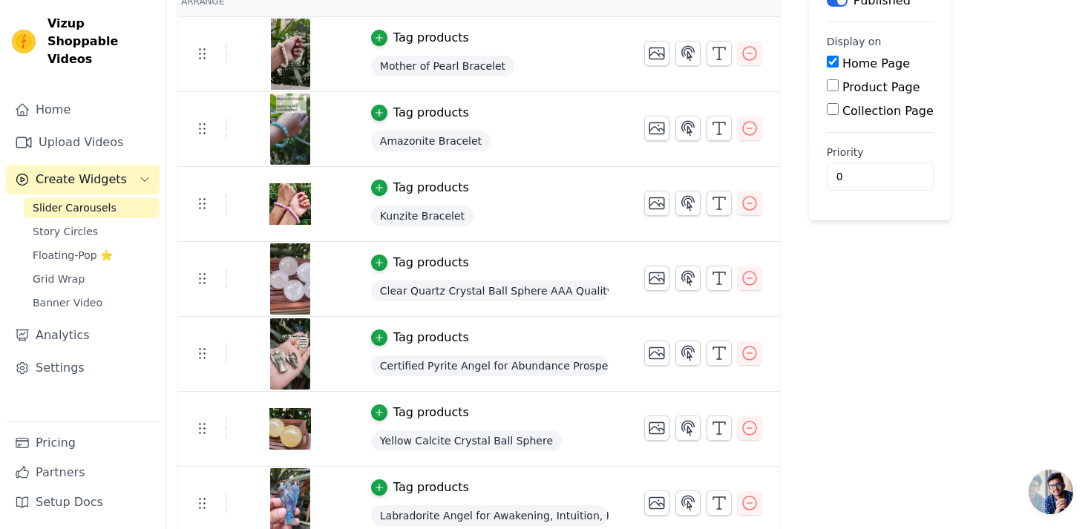
scroll to position [0, 0]
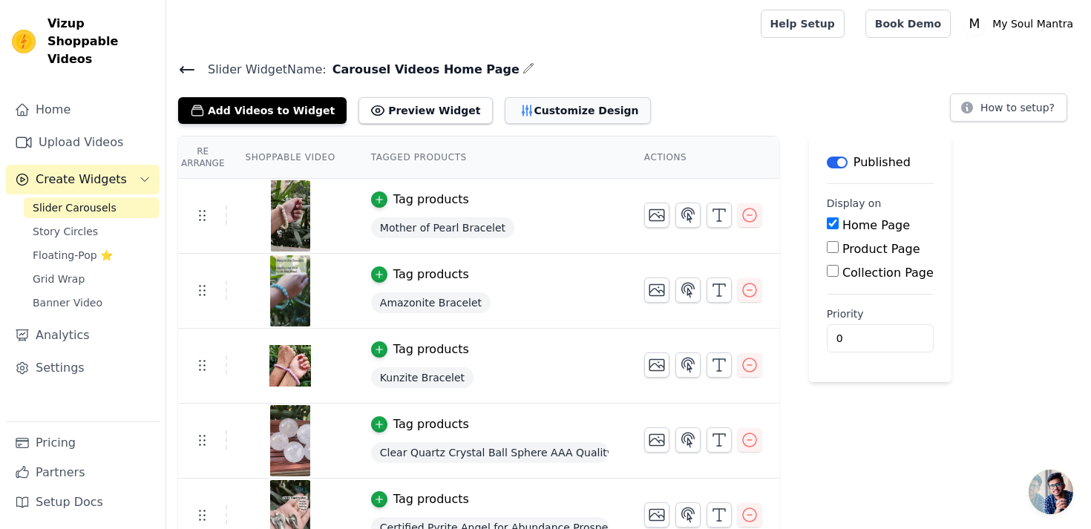
click at [529, 114] on button "Customize Design" at bounding box center [578, 110] width 146 height 27
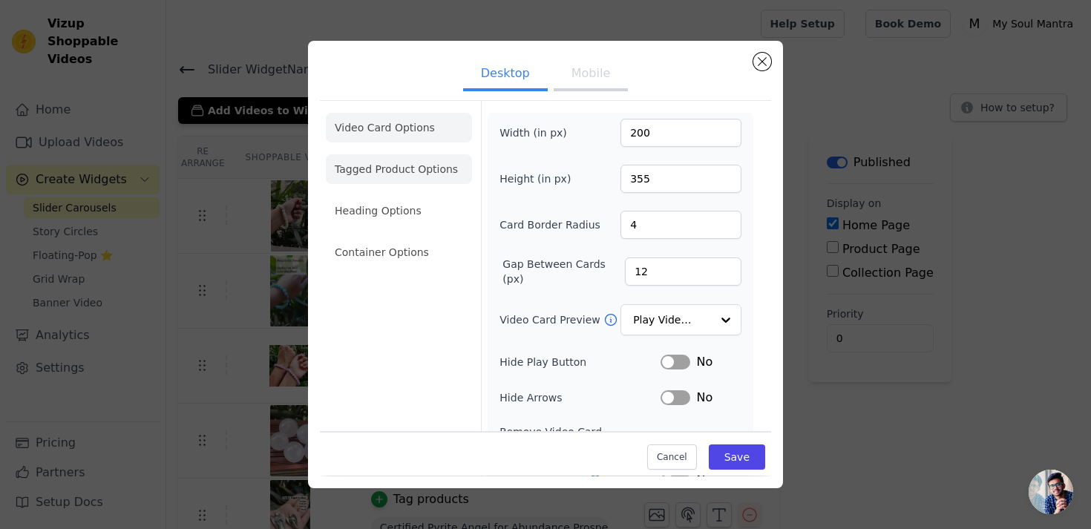
click at [422, 176] on li "Tagged Product Options" at bounding box center [399, 169] width 146 height 30
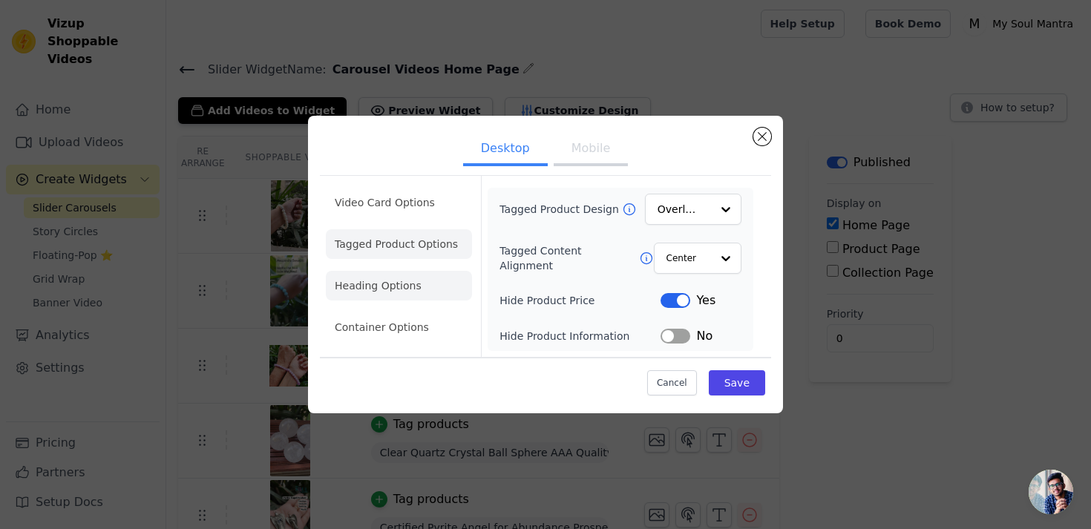
click at [414, 276] on li "Heading Options" at bounding box center [399, 286] width 146 height 30
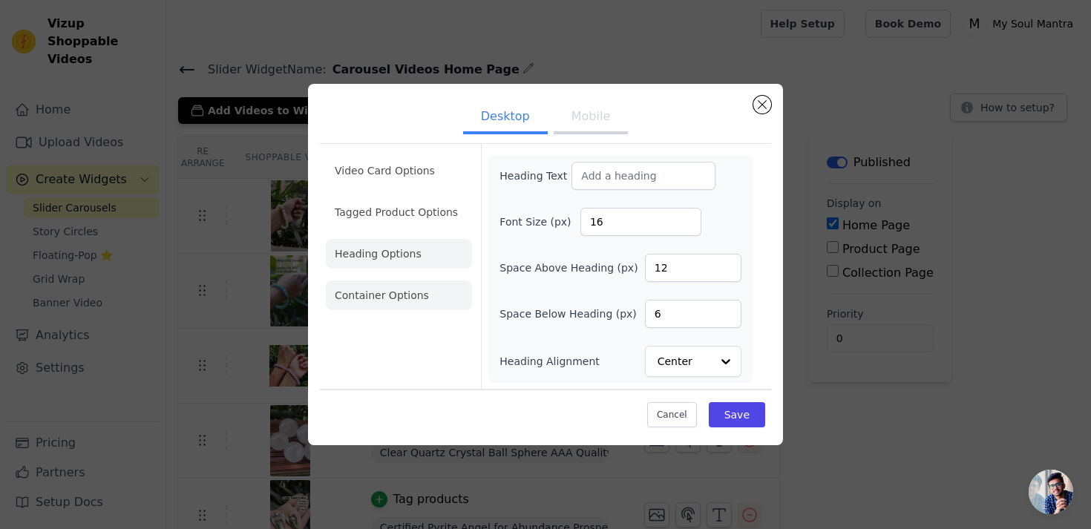
click at [406, 301] on li "Container Options" at bounding box center [399, 296] width 146 height 30
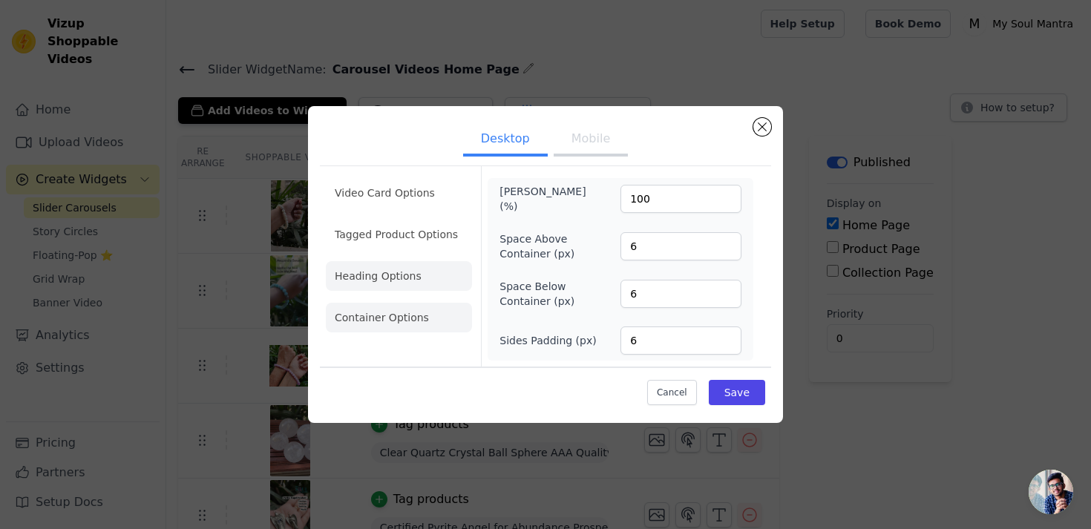
click at [410, 280] on li "Heading Options" at bounding box center [399, 276] width 146 height 30
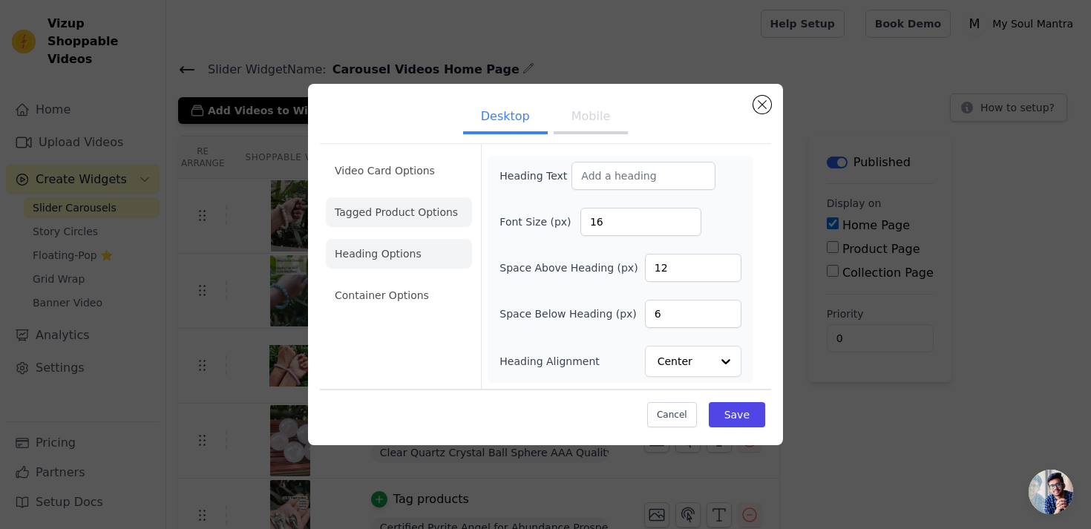
click at [419, 206] on li "Tagged Product Options" at bounding box center [399, 212] width 146 height 30
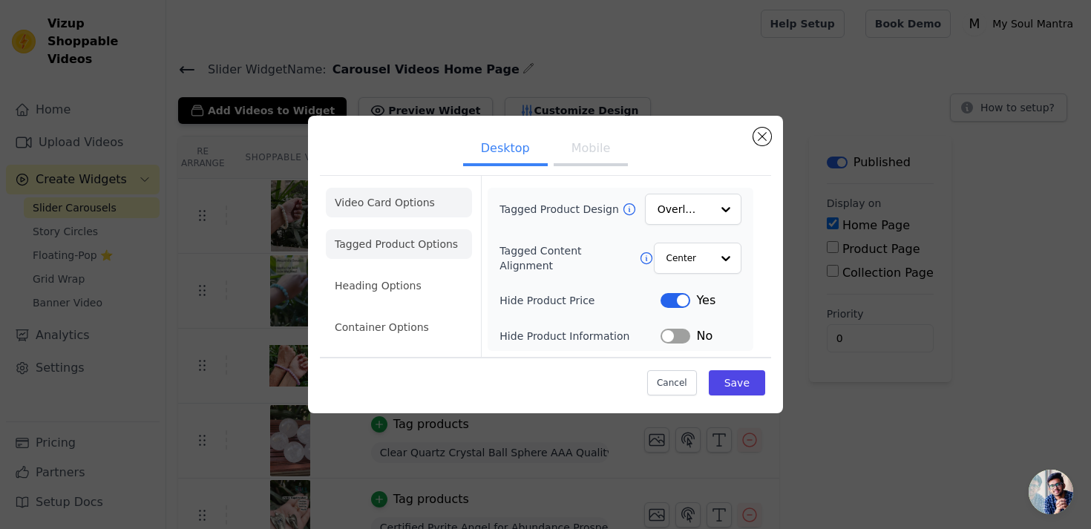
click at [419, 190] on li "Video Card Options" at bounding box center [399, 203] width 146 height 30
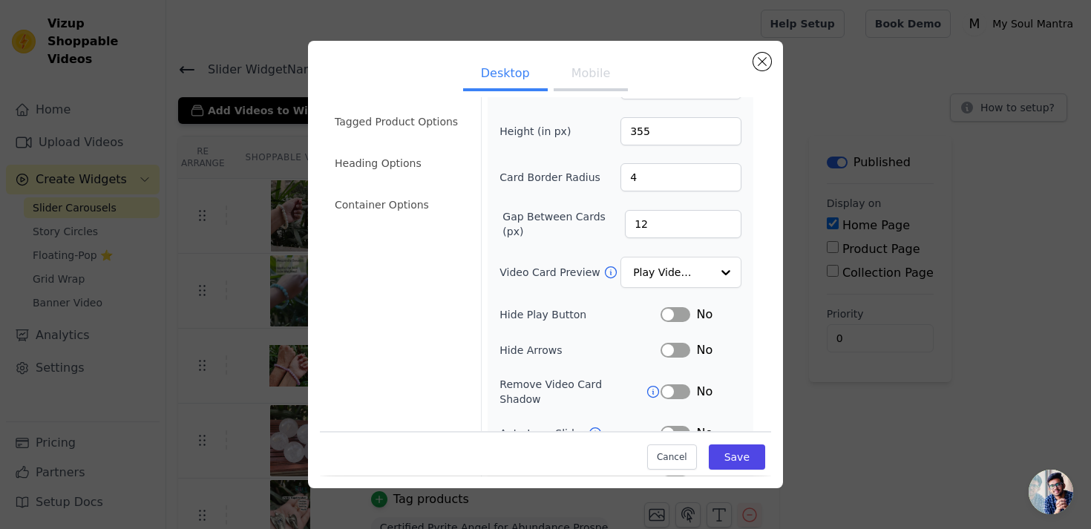
scroll to position [129, 0]
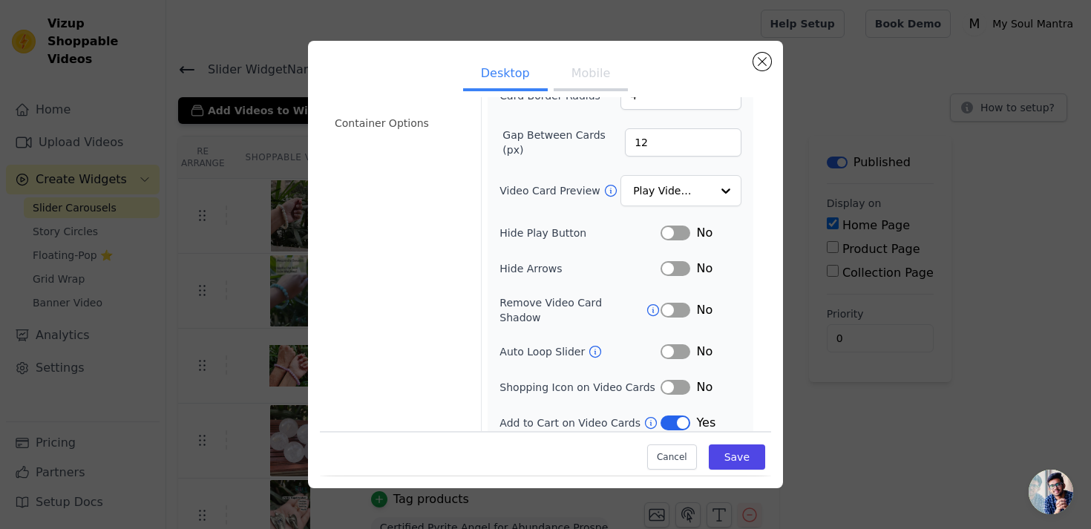
click at [673, 416] on button "Label" at bounding box center [676, 423] width 30 height 15
click at [672, 380] on button "Label" at bounding box center [676, 387] width 30 height 15
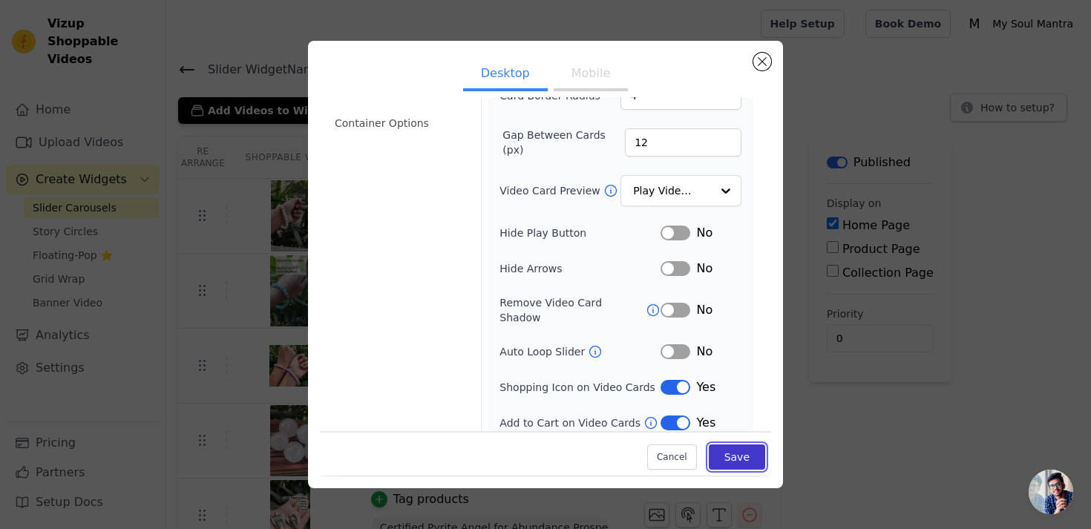
click at [736, 453] on button "Save" at bounding box center [737, 457] width 56 height 25
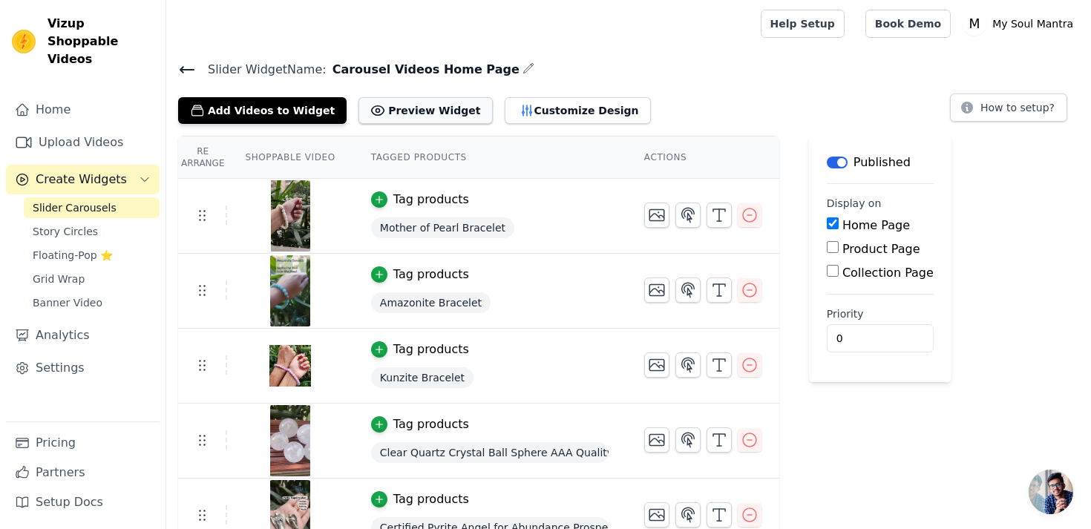
click at [411, 117] on button "Preview Widget" at bounding box center [426, 110] width 134 height 27
click at [715, 214] on icon "button" at bounding box center [719, 215] width 18 height 18
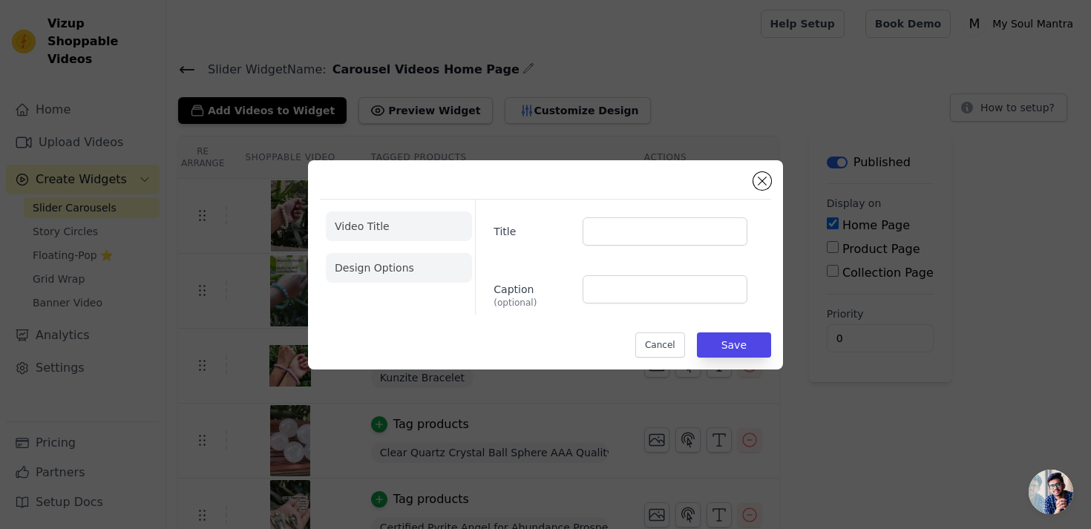
click at [361, 279] on li "Design Options" at bounding box center [399, 268] width 146 height 30
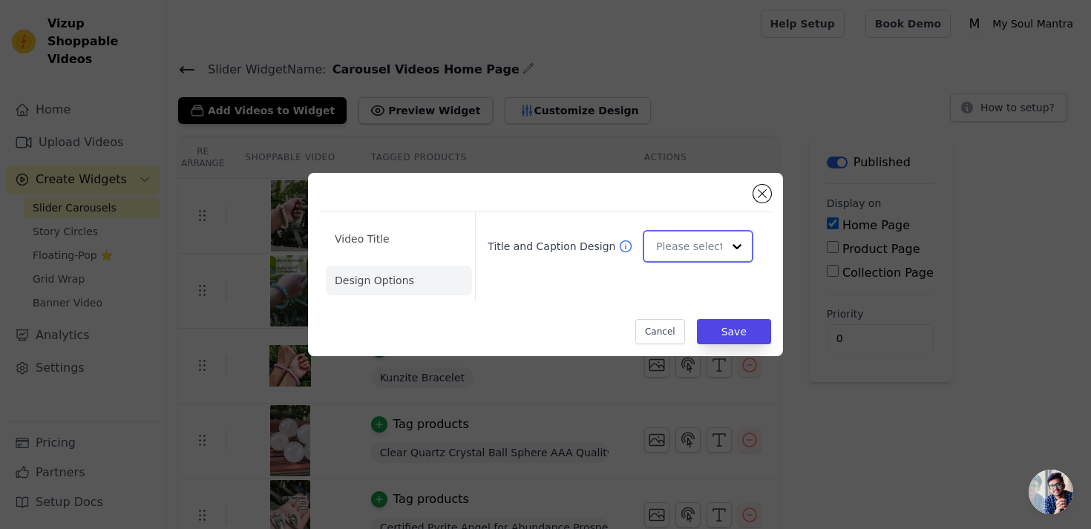
click at [736, 239] on div at bounding box center [737, 247] width 30 height 30
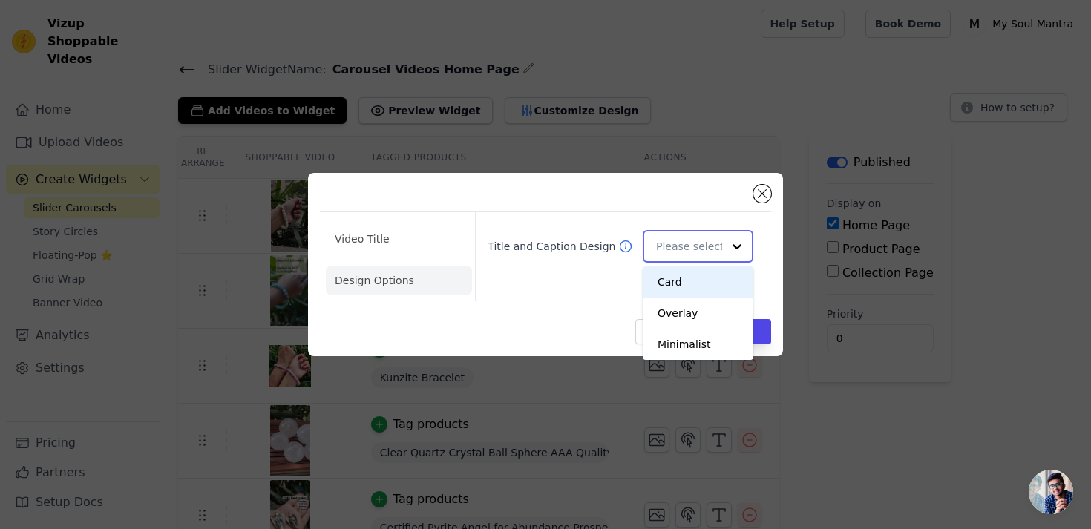
click at [736, 239] on div at bounding box center [737, 247] width 30 height 30
click at [698, 318] on div "Overlay" at bounding box center [698, 313] width 111 height 31
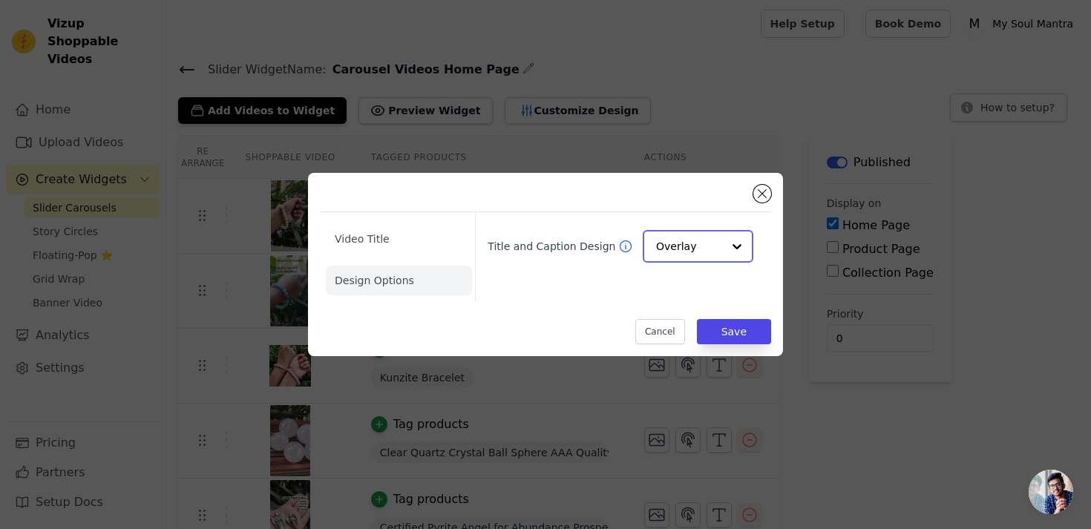
click at [688, 246] on input "Title and Caption Design" at bounding box center [689, 247] width 66 height 30
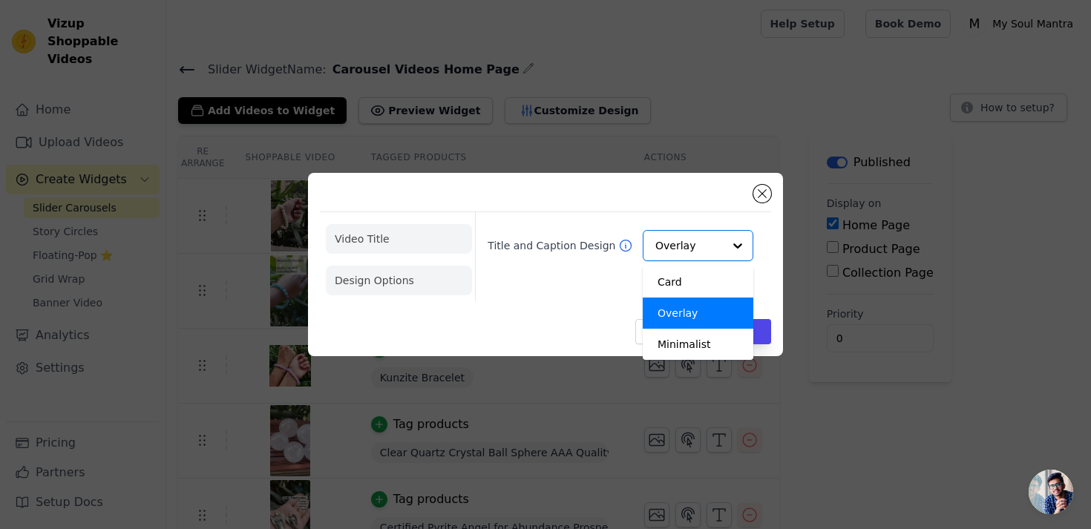
click at [414, 253] on li "Video Title" at bounding box center [399, 239] width 146 height 30
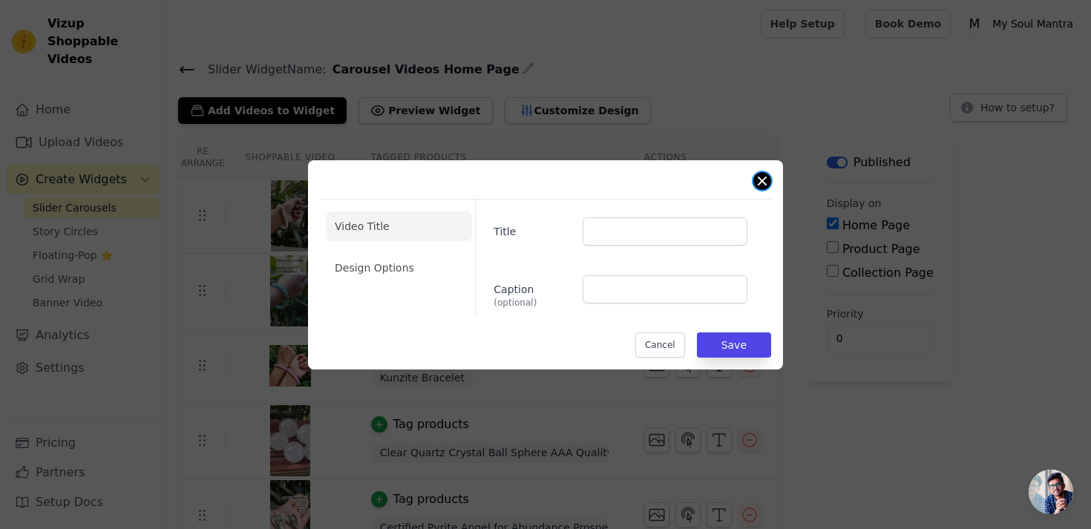
click at [767, 186] on button "Close modal" at bounding box center [762, 181] width 18 height 18
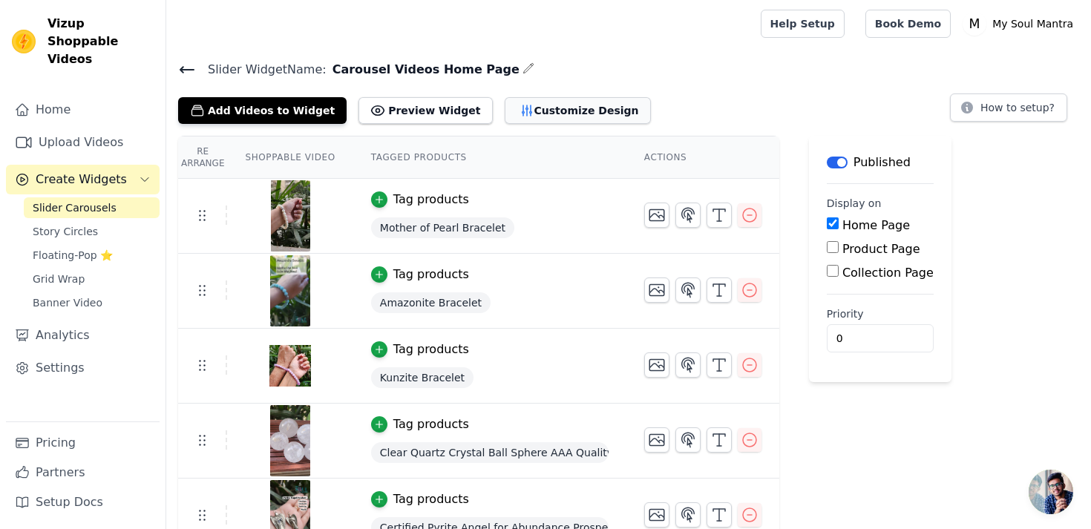
click at [527, 107] on button "Customize Design" at bounding box center [578, 110] width 146 height 27
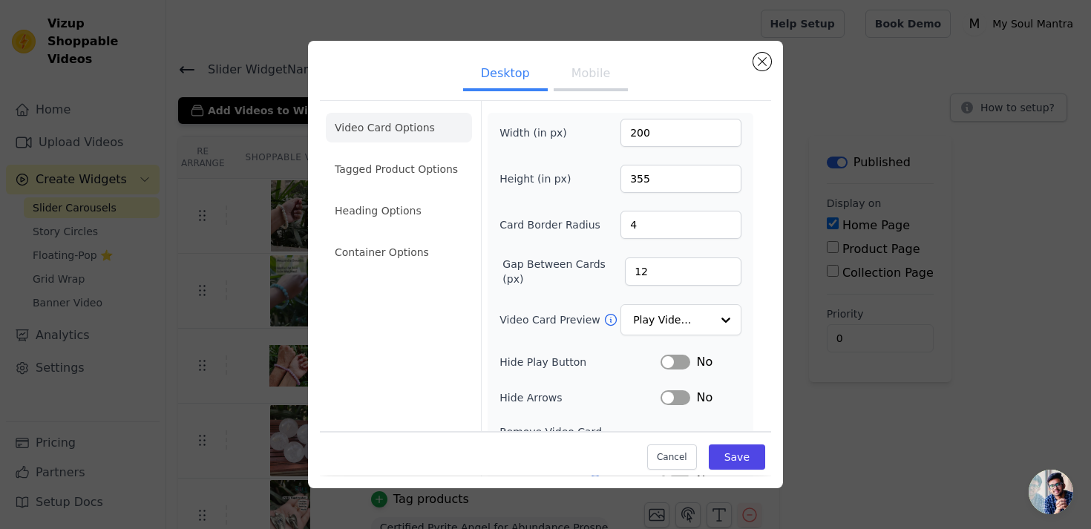
click at [404, 237] on ul "Video Card Options Tagged Product Options Heading Options Container Options" at bounding box center [399, 190] width 146 height 166
click at [410, 258] on li "Container Options" at bounding box center [399, 253] width 146 height 30
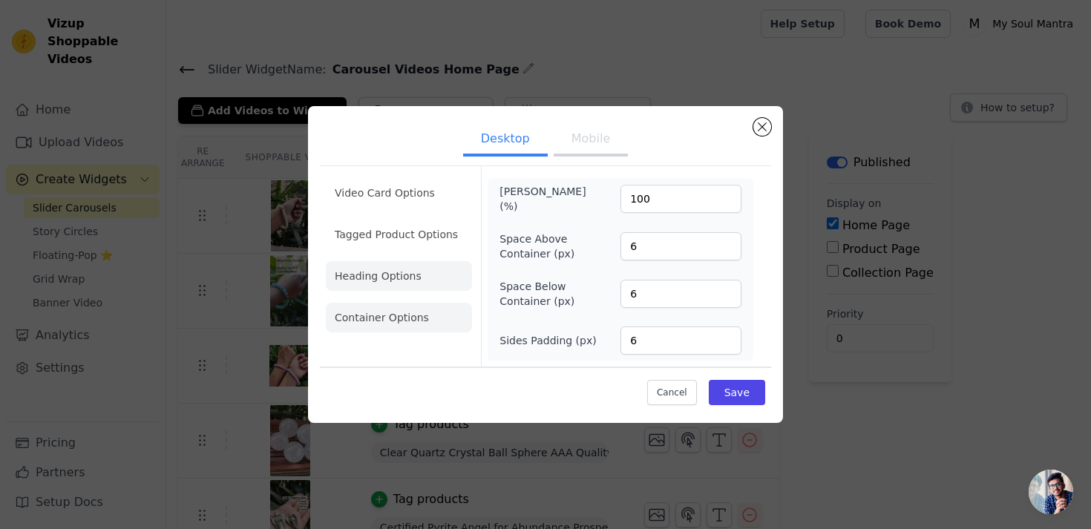
click at [395, 278] on li "Heading Options" at bounding box center [399, 276] width 146 height 30
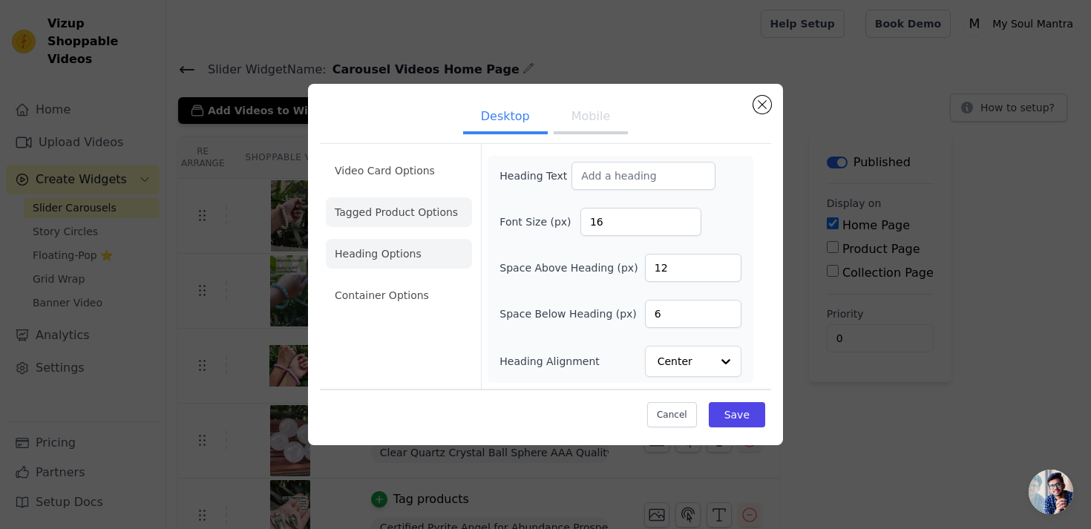
click at [414, 216] on li "Tagged Product Options" at bounding box center [399, 212] width 146 height 30
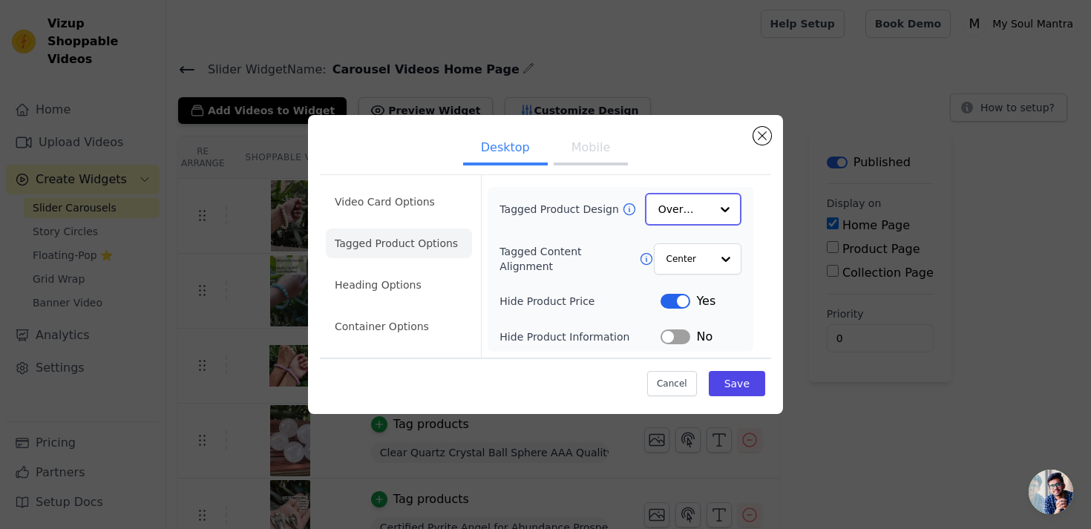
click at [695, 208] on input "Tagged Product Design" at bounding box center [684, 209] width 52 height 30
click at [695, 243] on div "Card" at bounding box center [693, 244] width 96 height 31
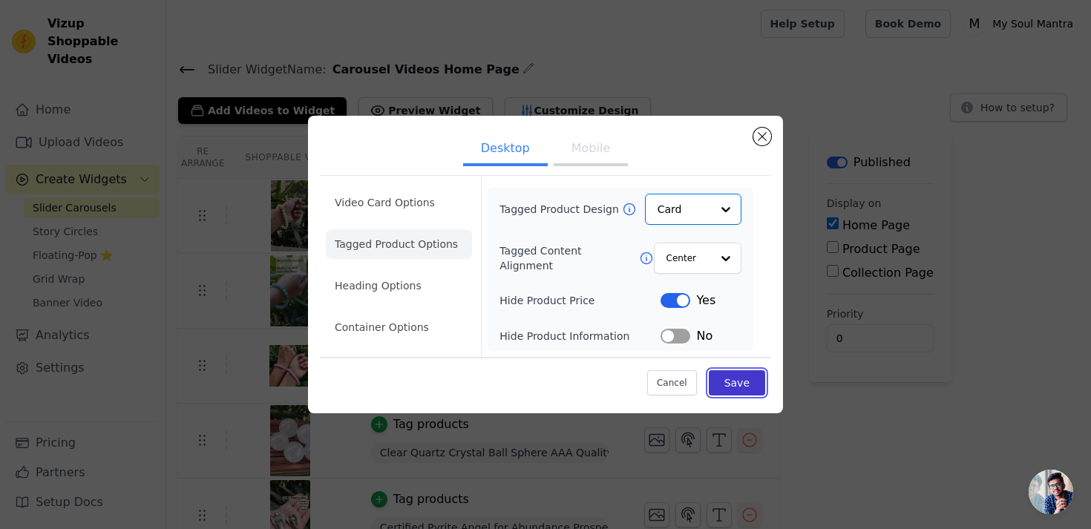
click at [741, 376] on button "Save" at bounding box center [737, 382] width 56 height 25
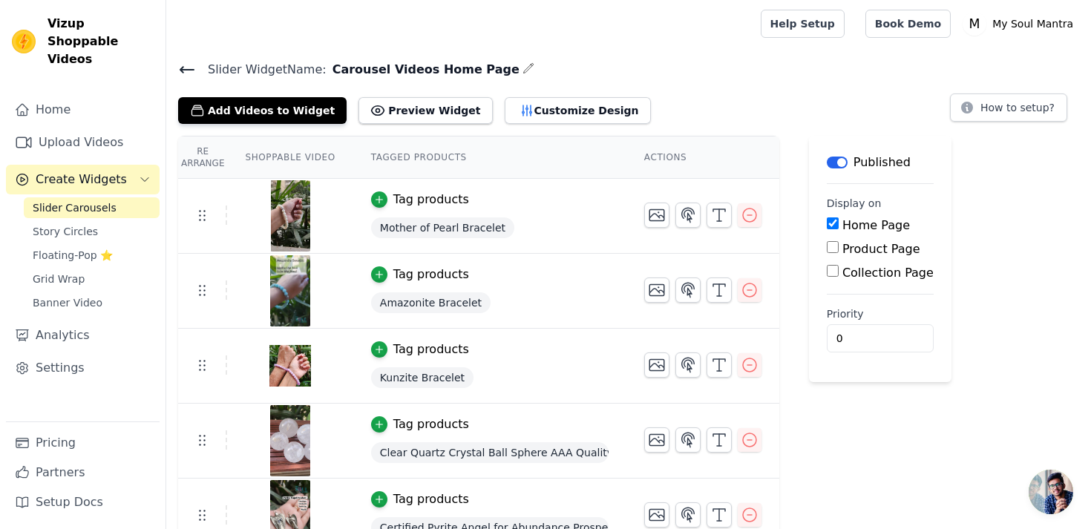
click at [837, 247] on div "Product Page" at bounding box center [880, 249] width 107 height 18
click at [831, 249] on input "Product Page" at bounding box center [833, 247] width 12 height 12
checkbox input "true"
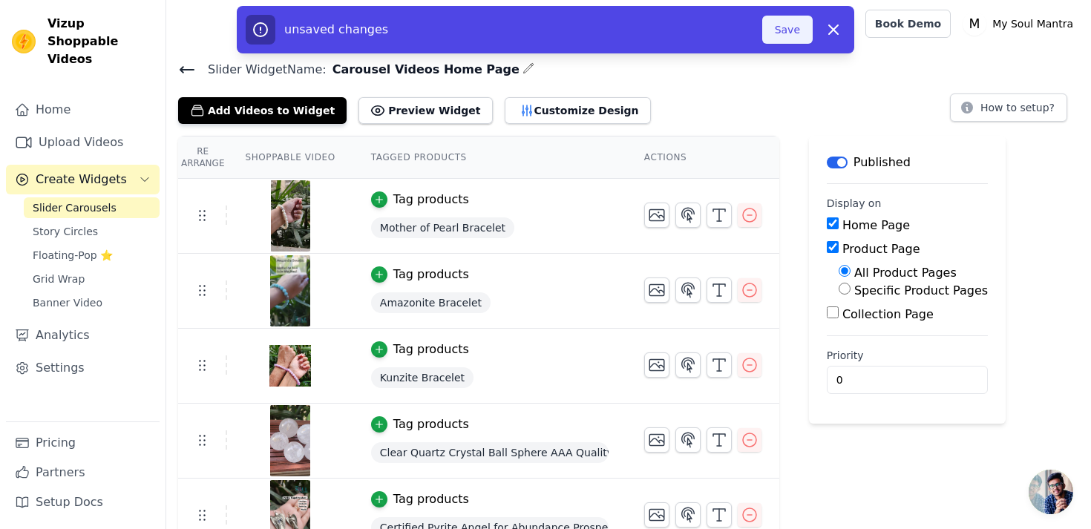
click at [788, 30] on button "Save" at bounding box center [787, 30] width 50 height 28
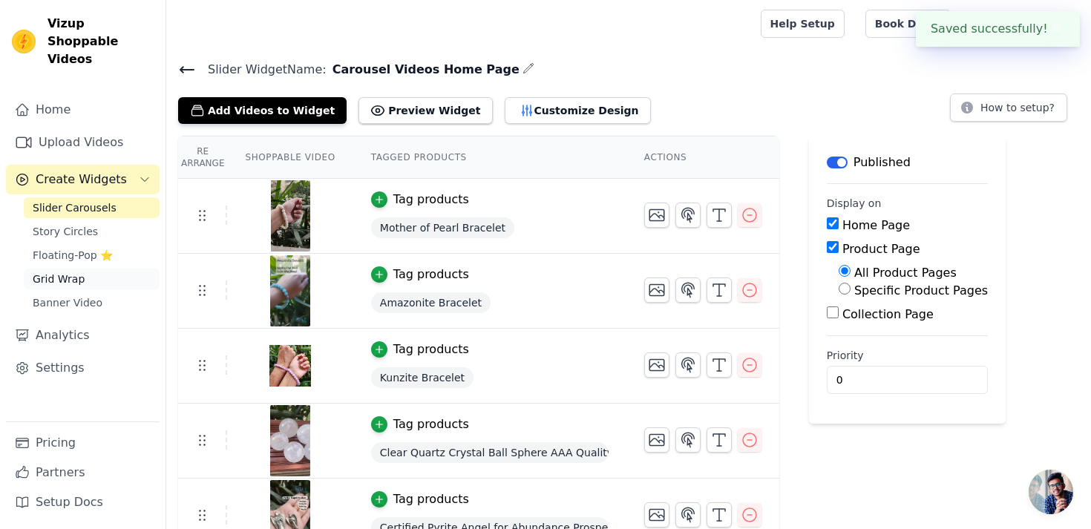
click at [69, 272] on span "Grid Wrap" at bounding box center [59, 279] width 52 height 15
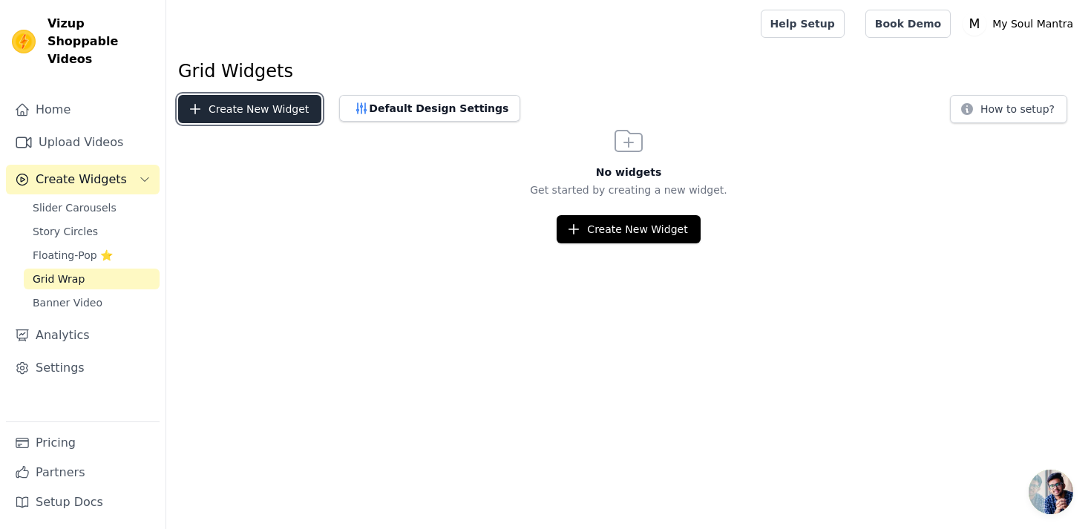
click at [282, 111] on button "Create New Widget" at bounding box center [249, 109] width 143 height 28
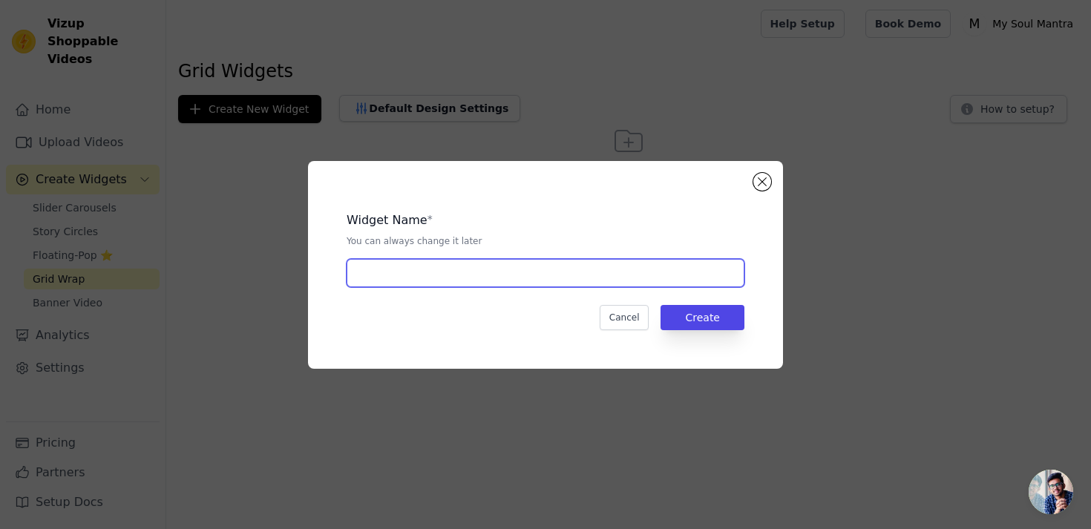
click at [506, 267] on input "text" at bounding box center [546, 273] width 398 height 28
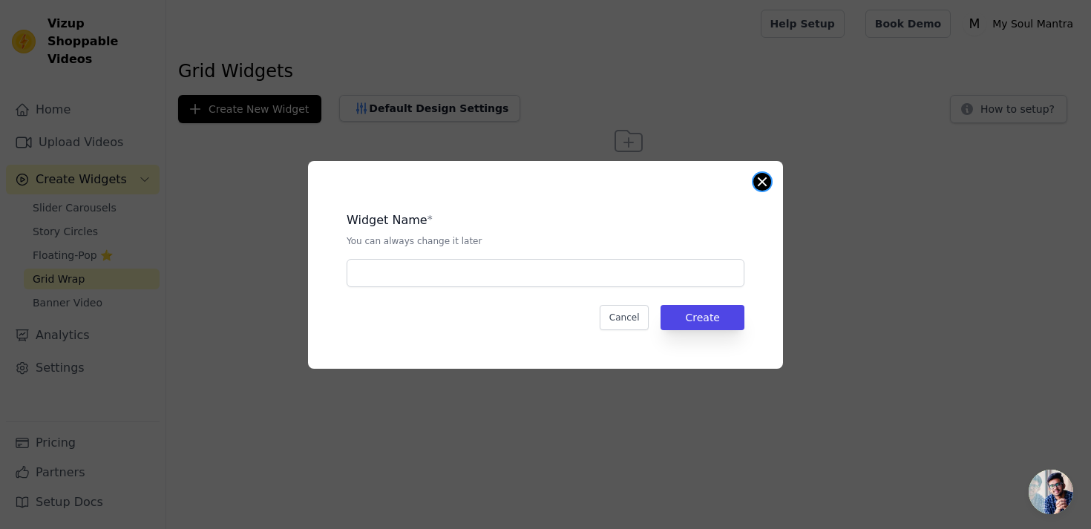
click at [761, 183] on button "Close modal" at bounding box center [762, 182] width 18 height 18
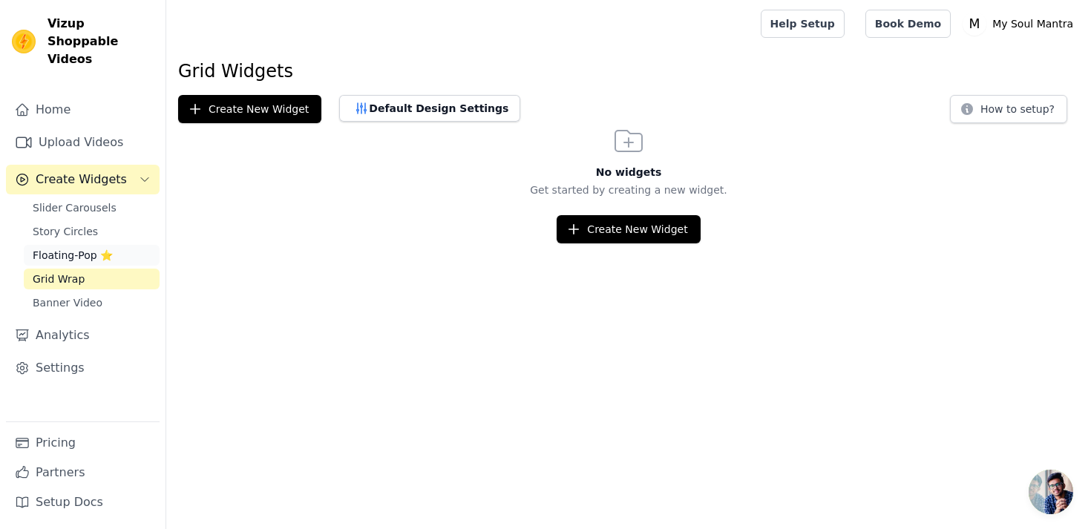
click at [83, 248] on span "Floating-Pop ⭐" at bounding box center [73, 255] width 80 height 15
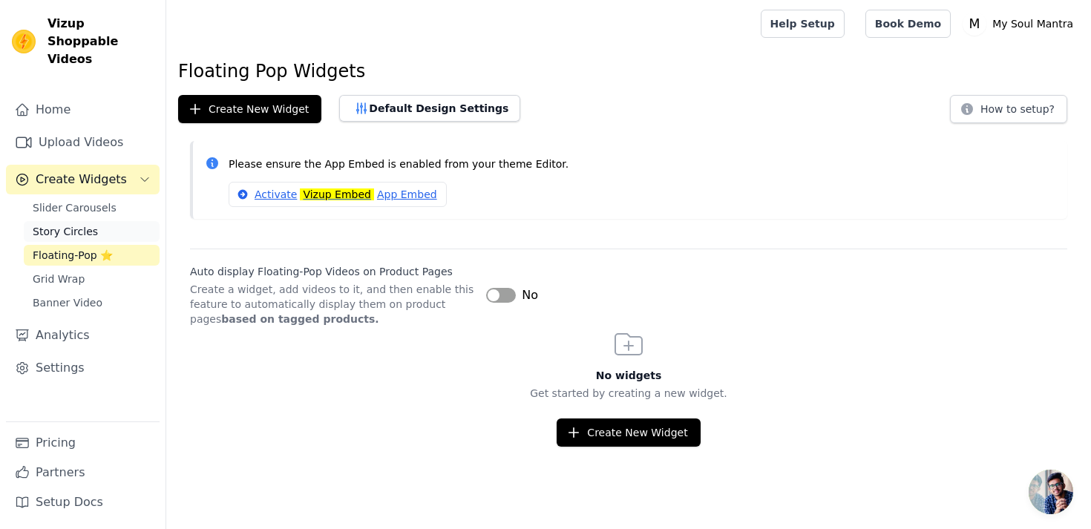
click at [94, 221] on link "Story Circles" at bounding box center [92, 231] width 136 height 21
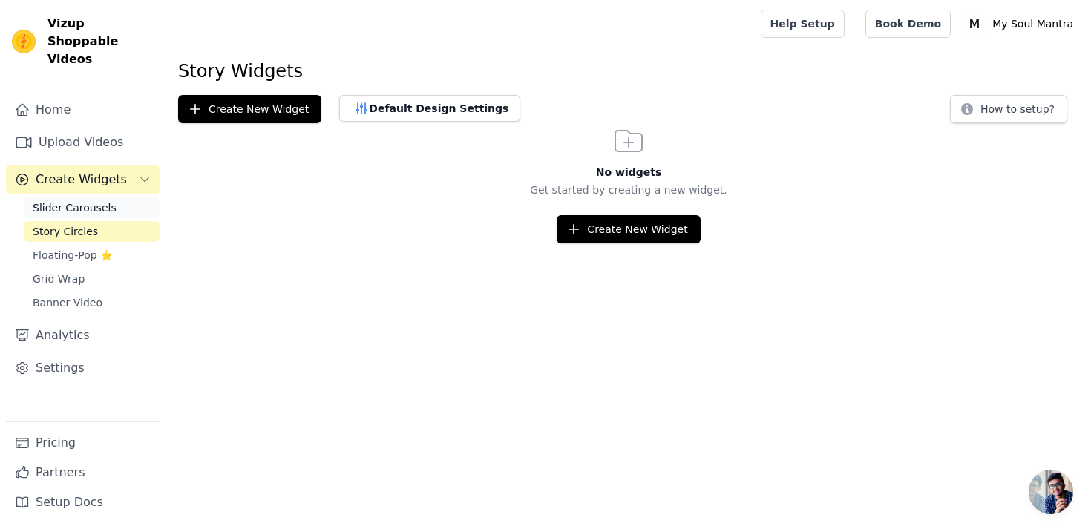
click at [94, 200] on span "Slider Carousels" at bounding box center [75, 207] width 84 height 15
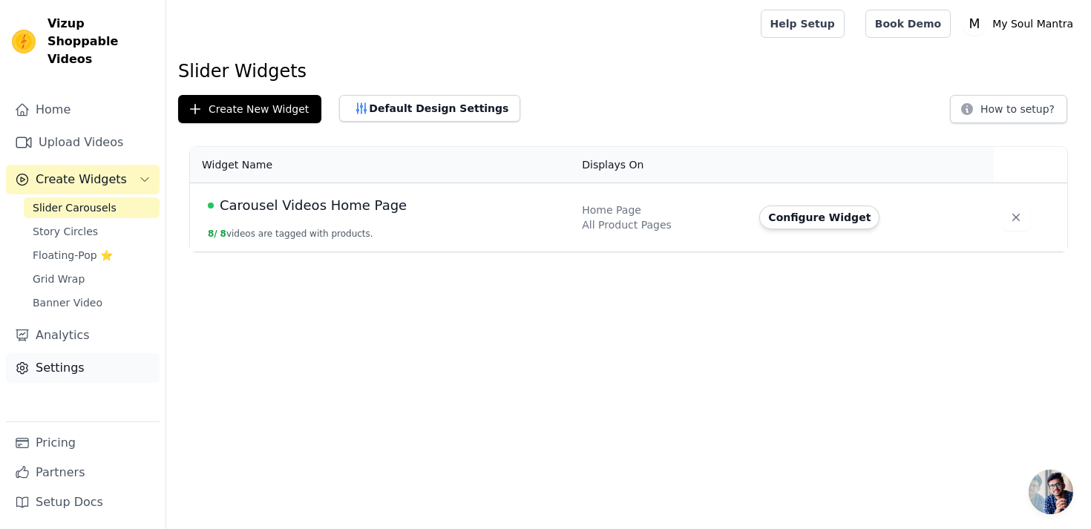
click at [67, 359] on link "Settings" at bounding box center [83, 368] width 154 height 30
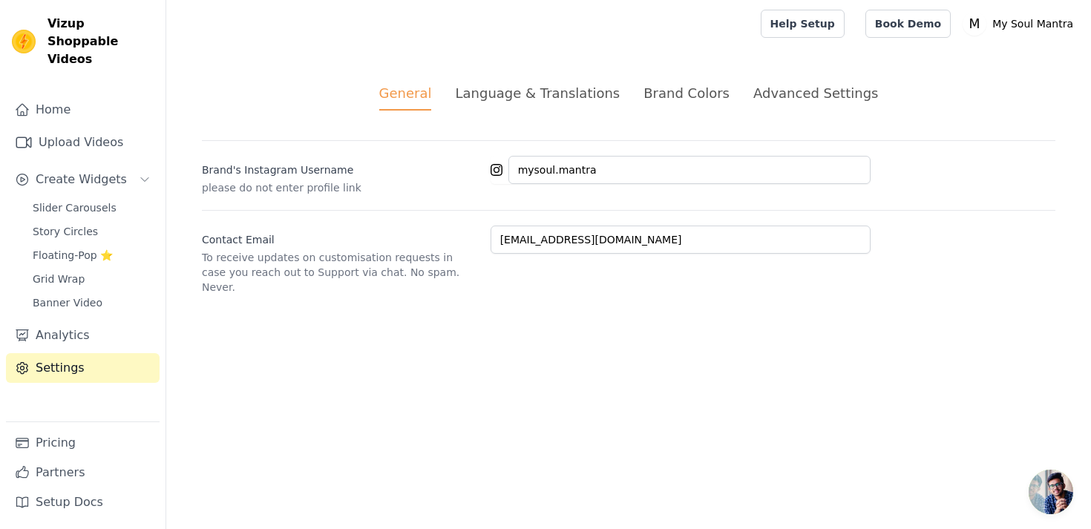
click at [572, 97] on div "Language & Translations" at bounding box center [537, 93] width 165 height 20
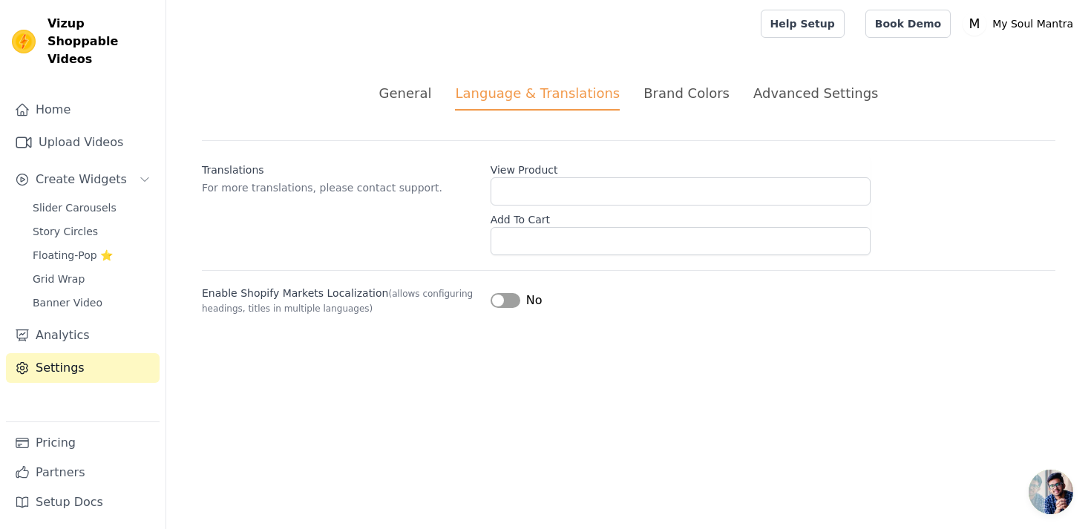
click at [689, 91] on div "Brand Colors" at bounding box center [687, 93] width 86 height 20
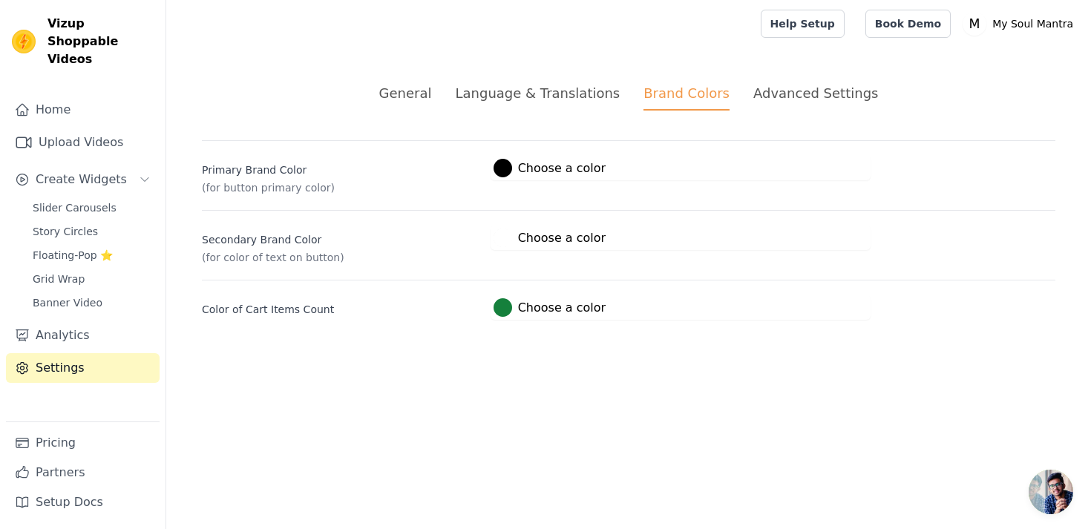
click at [502, 171] on div at bounding box center [503, 168] width 19 height 19
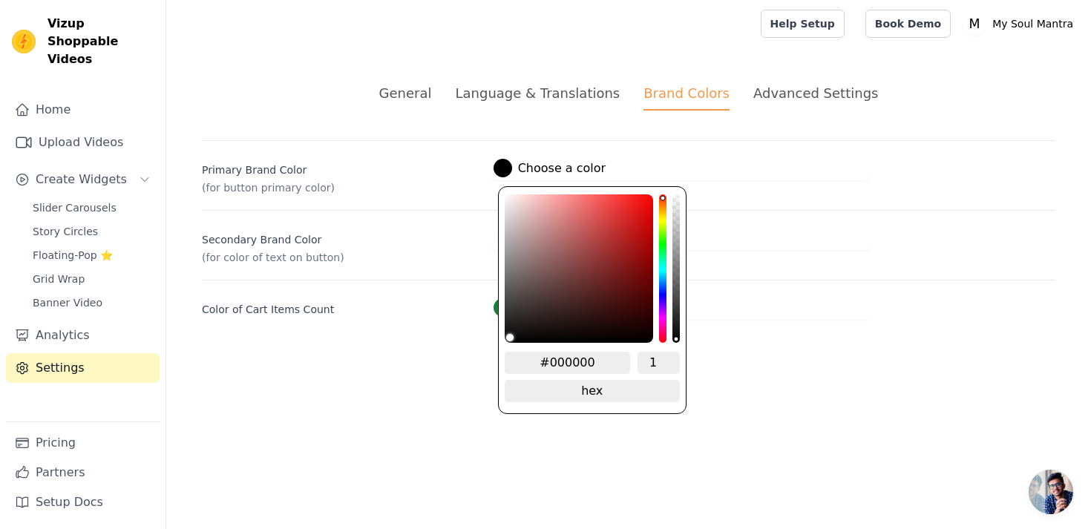
click at [557, 225] on div "color picker" at bounding box center [579, 268] width 148 height 148
type input "#c98383"
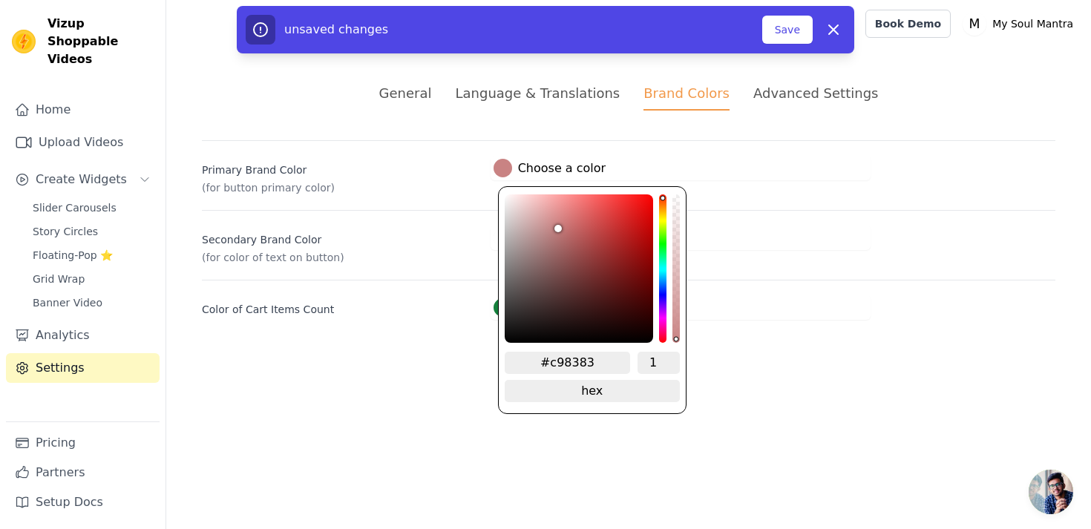
click at [664, 278] on div "hue channel" at bounding box center [662, 268] width 7 height 148
type input "#83aec9"
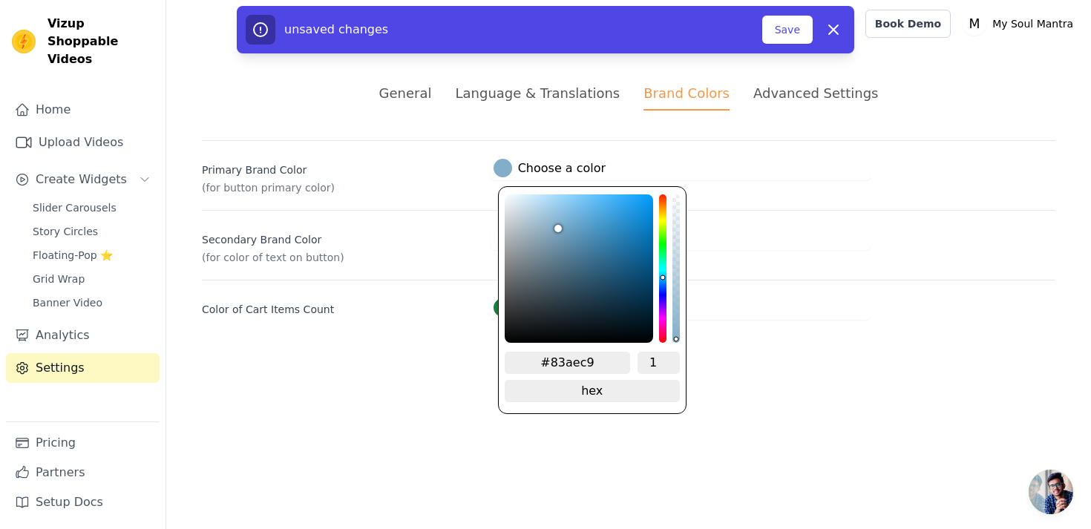
click at [598, 215] on div "color picker" at bounding box center [579, 268] width 148 height 148
type input "#50a5da"
click at [626, 207] on div "color picker" at bounding box center [579, 268] width 148 height 148
type input "#299fe8"
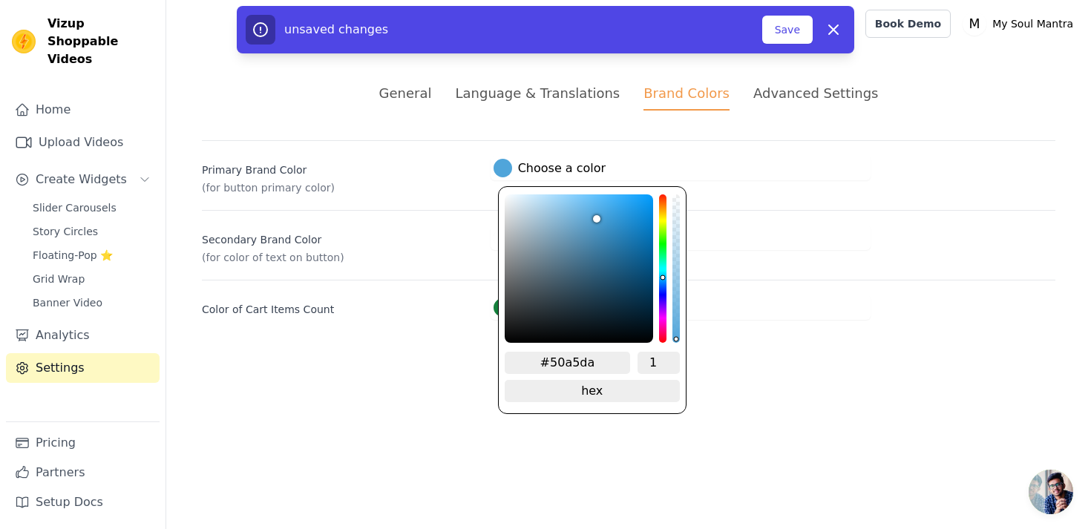
type input "#299fe8"
click at [735, 307] on div "#15803c Choose a color #15803c 1 hex change to rgb" at bounding box center [681, 307] width 380 height 24
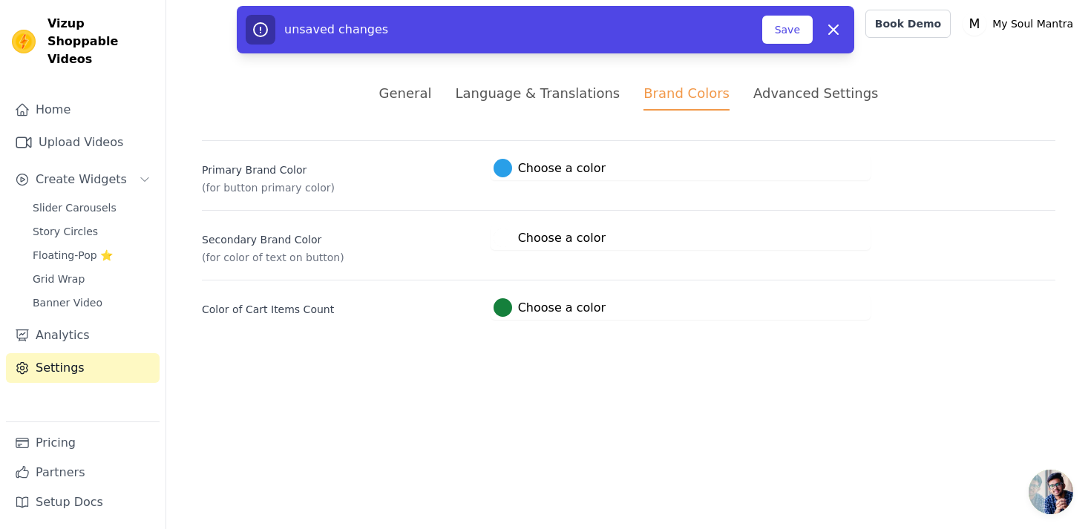
click at [506, 309] on div at bounding box center [503, 307] width 19 height 19
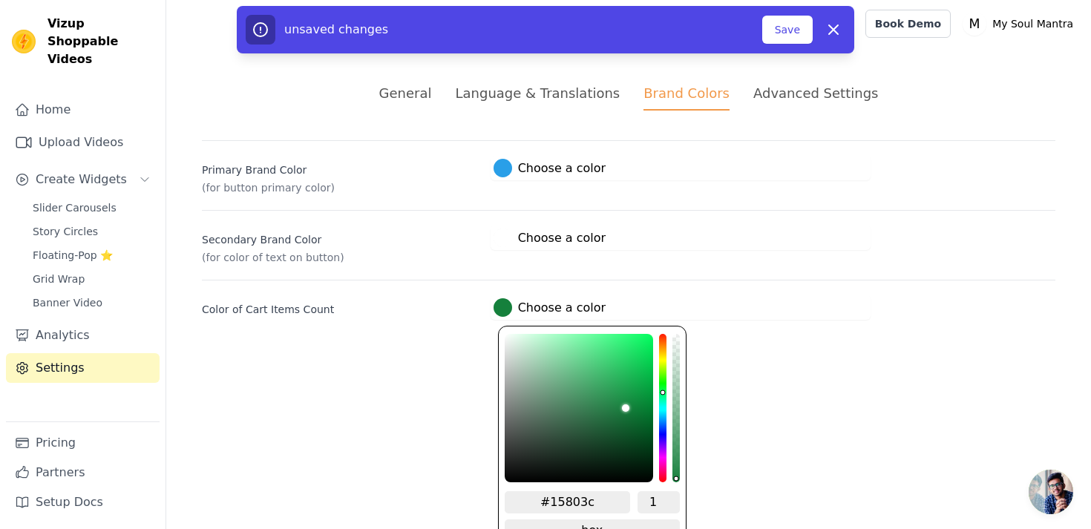
click at [624, 375] on div "brightness channel" at bounding box center [625, 407] width 7 height 145
type input "#23b85a"
click at [832, 356] on html "Vizup Shoppable Videos Home Upload Videos Create Widgets Slider Carousels Story…" at bounding box center [545, 178] width 1091 height 356
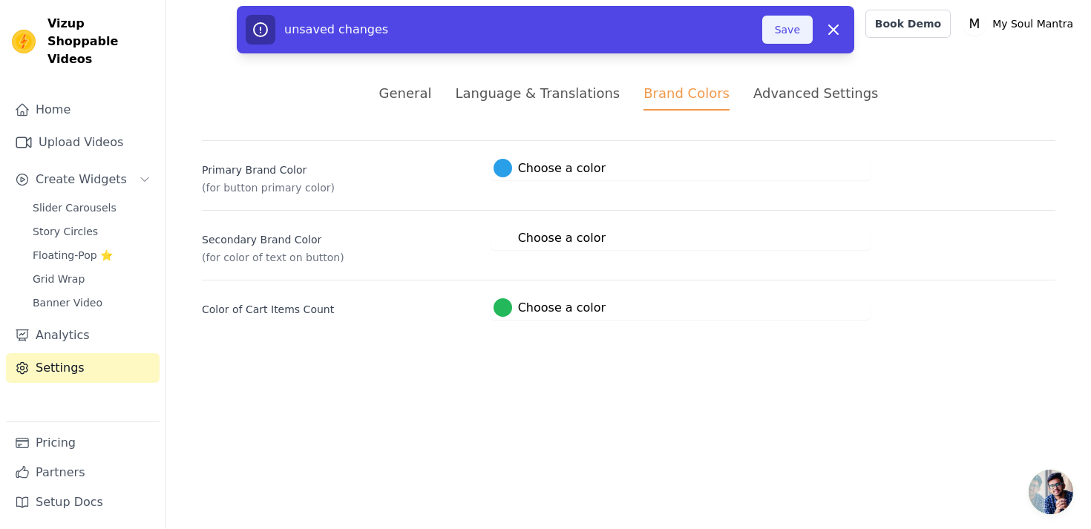
click at [783, 33] on button "Save" at bounding box center [787, 30] width 50 height 28
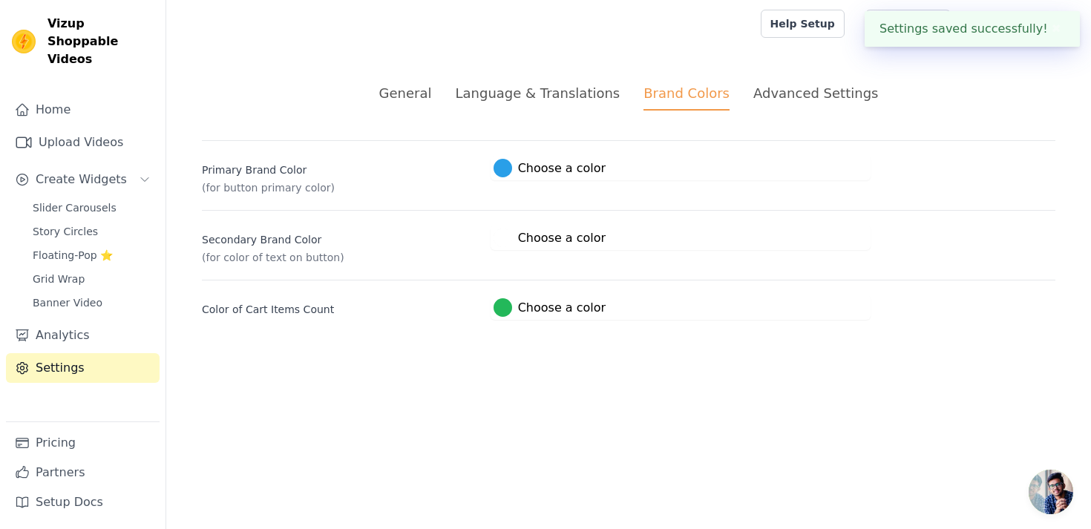
click at [784, 95] on div "Advanced Settings" at bounding box center [815, 93] width 125 height 20
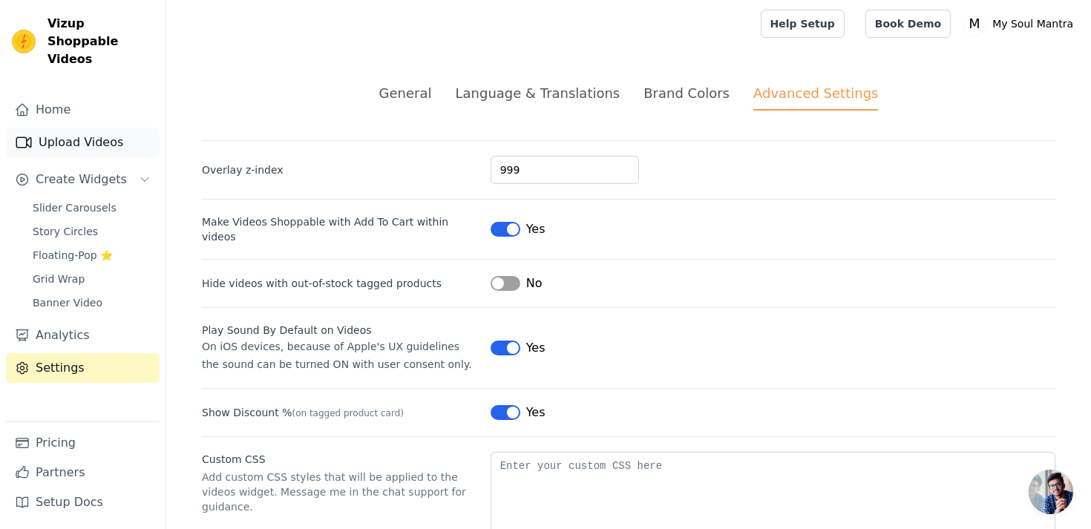
click at [101, 128] on link "Upload Videos" at bounding box center [83, 143] width 154 height 30
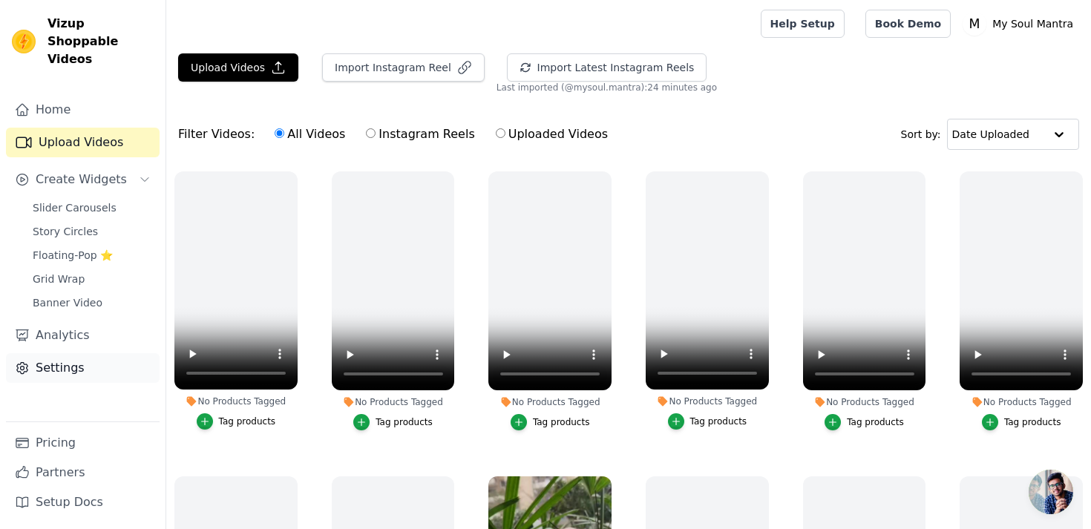
click at [68, 354] on link "Settings" at bounding box center [83, 368] width 154 height 30
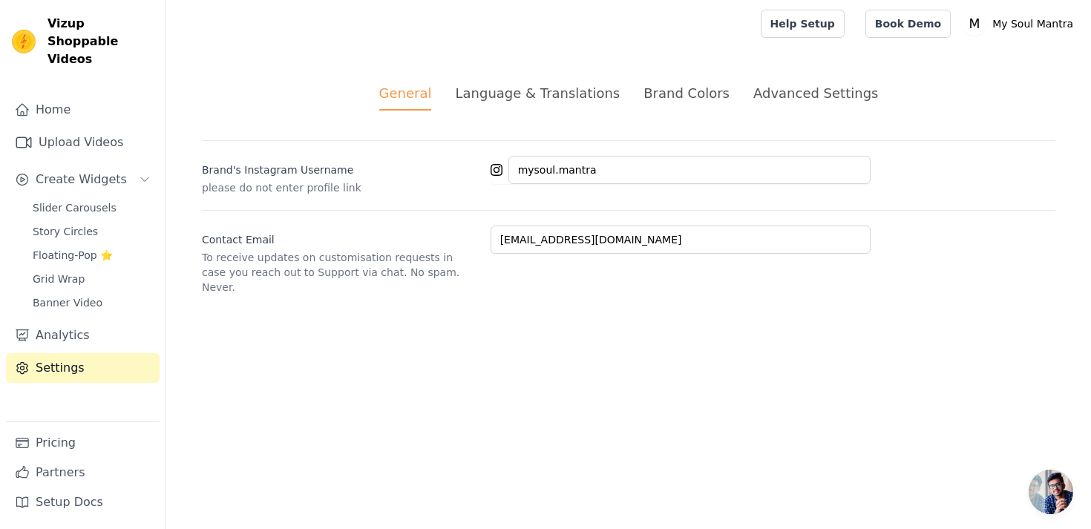
click at [717, 97] on div "Brand Colors" at bounding box center [687, 93] width 86 height 20
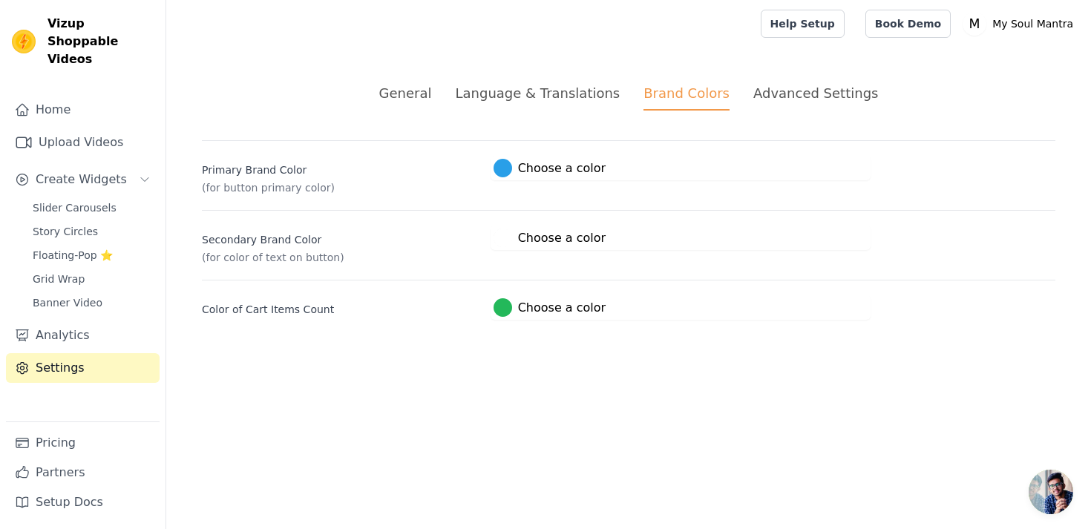
click at [551, 172] on label "#299fe8 Choose a color" at bounding box center [550, 168] width 112 height 19
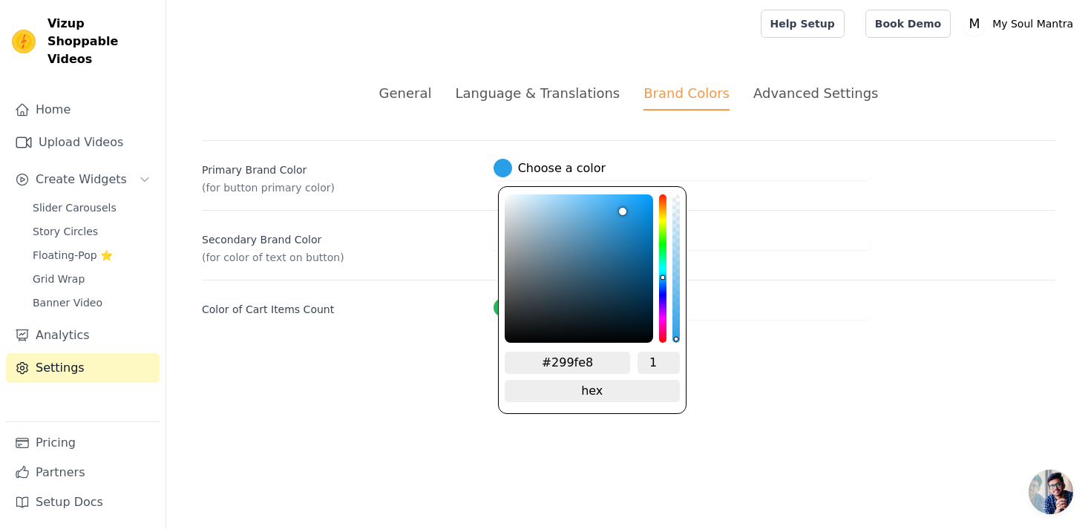
click at [580, 360] on input "#299fe8" at bounding box center [568, 363] width 126 height 22
type input "#7a75b"
type input "#7a75b5"
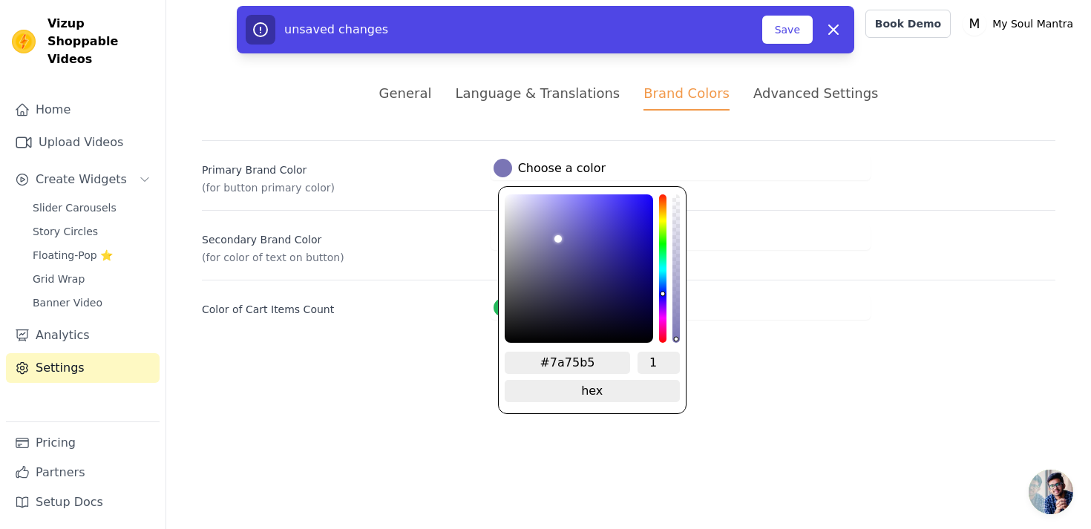
click at [733, 356] on html "Vizup Shoppable Videos Home Upload Videos Create Widgets Slider Carousels Story…" at bounding box center [545, 178] width 1091 height 356
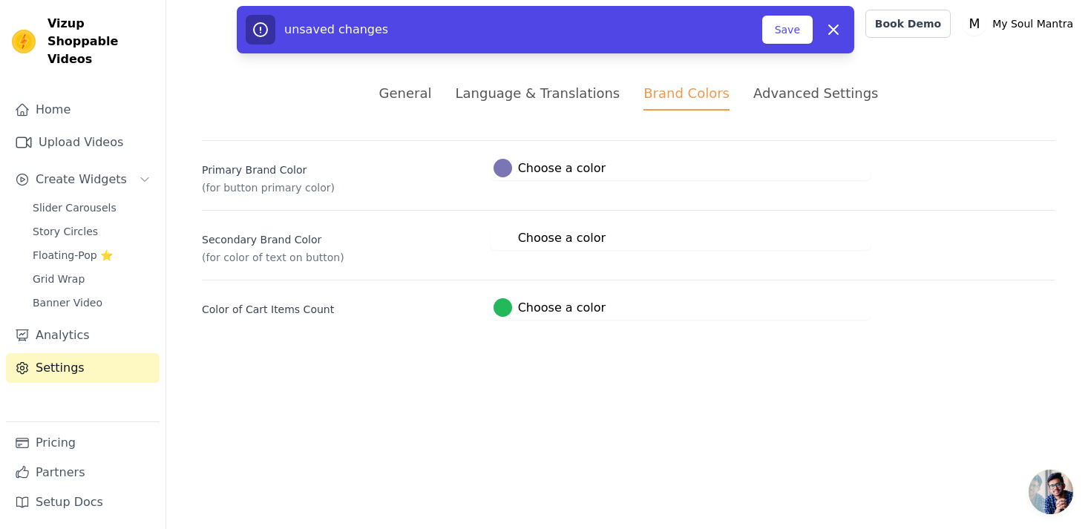
click at [563, 236] on label "#ffffff Choose a color" at bounding box center [550, 238] width 112 height 19
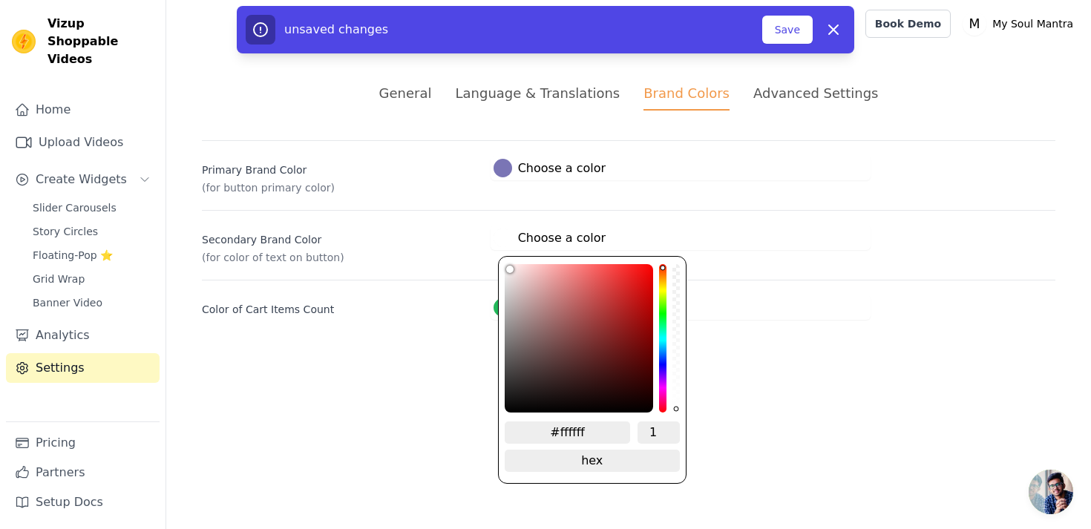
click at [589, 428] on input "#ffffff" at bounding box center [568, 433] width 126 height 22
type input "#1194a"
type input "#1194a1"
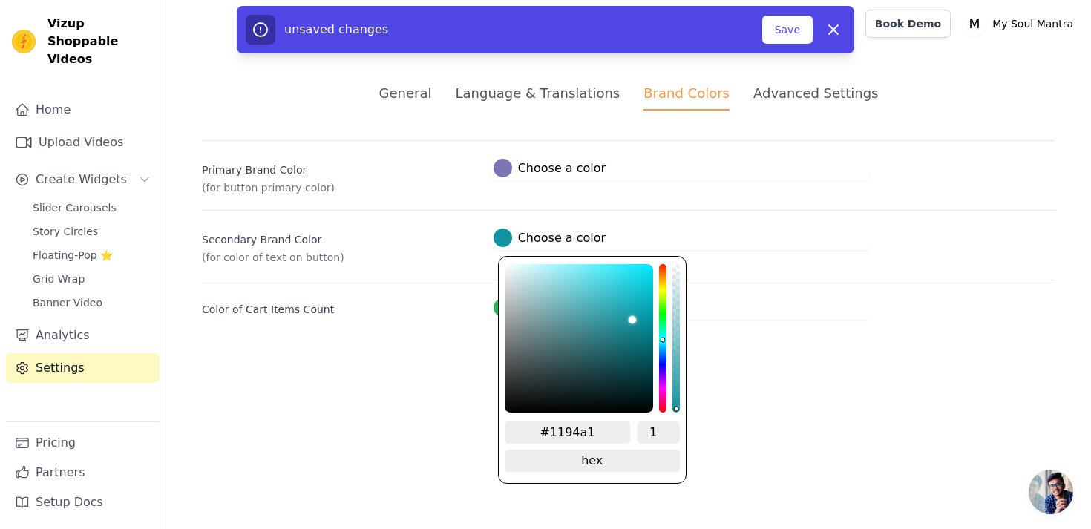
click at [808, 356] on html "Vizup Shoppable Videos Home Upload Videos Create Widgets Slider Carousels Story…" at bounding box center [545, 178] width 1091 height 356
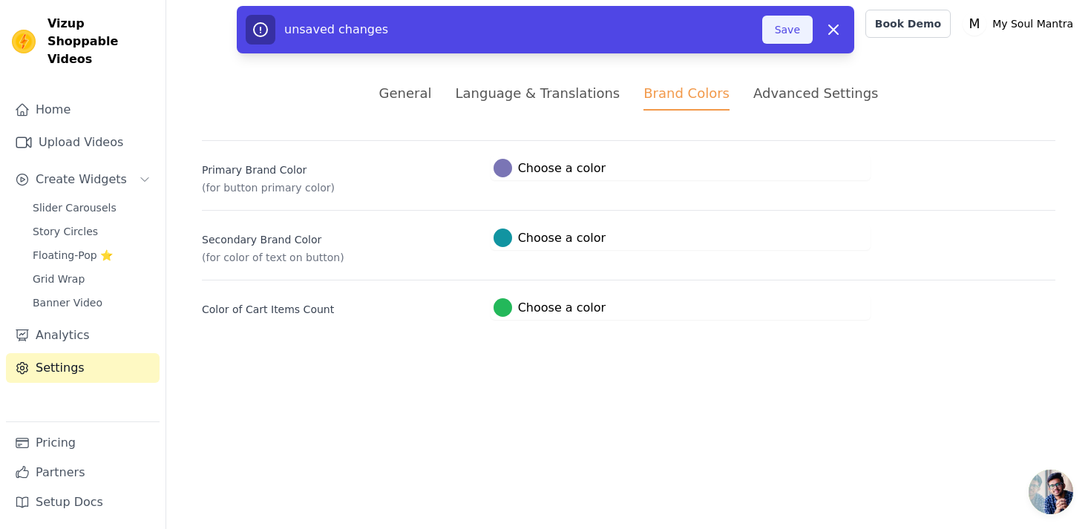
click at [774, 32] on button "Save" at bounding box center [787, 30] width 50 height 28
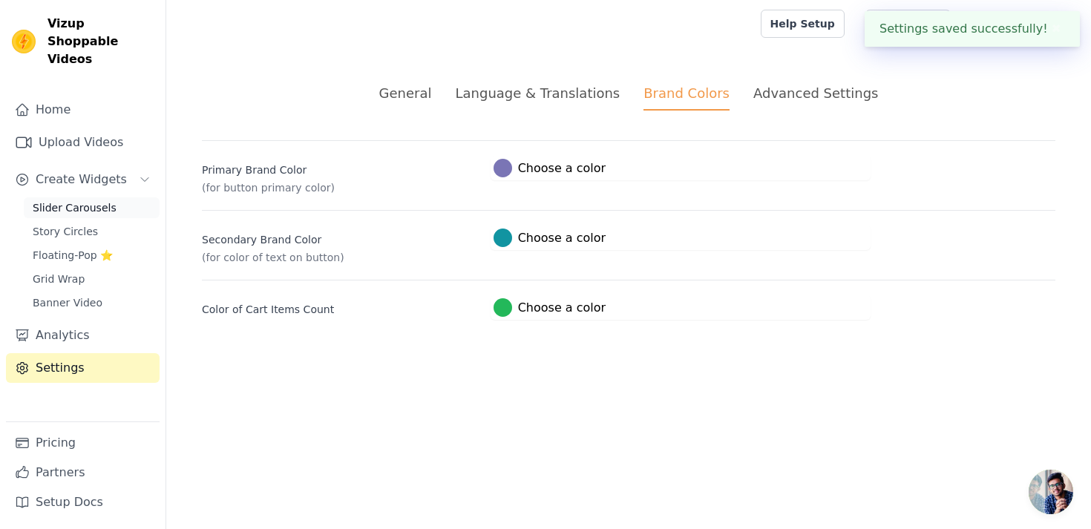
click at [91, 197] on link "Slider Carousels" at bounding box center [92, 207] width 136 height 21
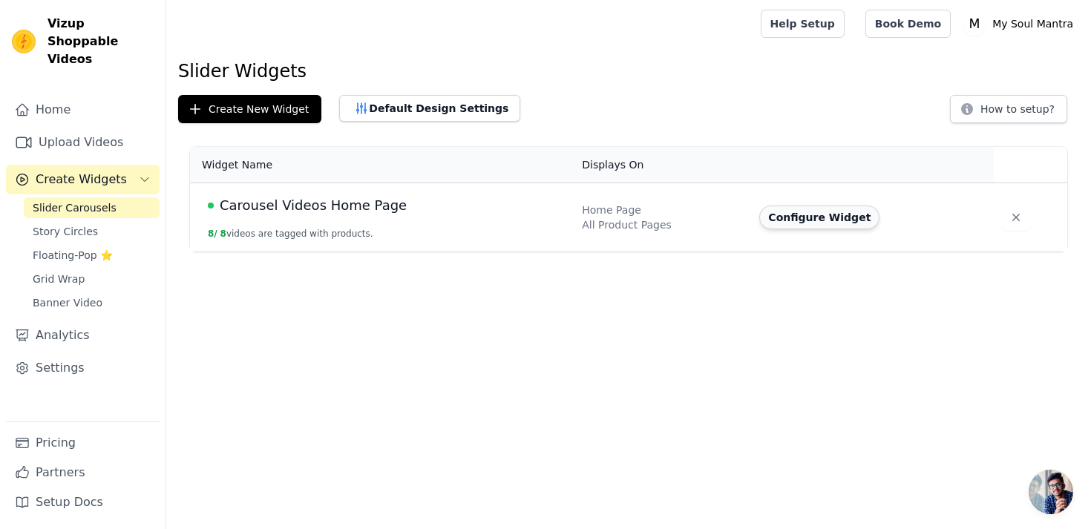
click at [803, 213] on button "Configure Widget" at bounding box center [819, 218] width 120 height 24
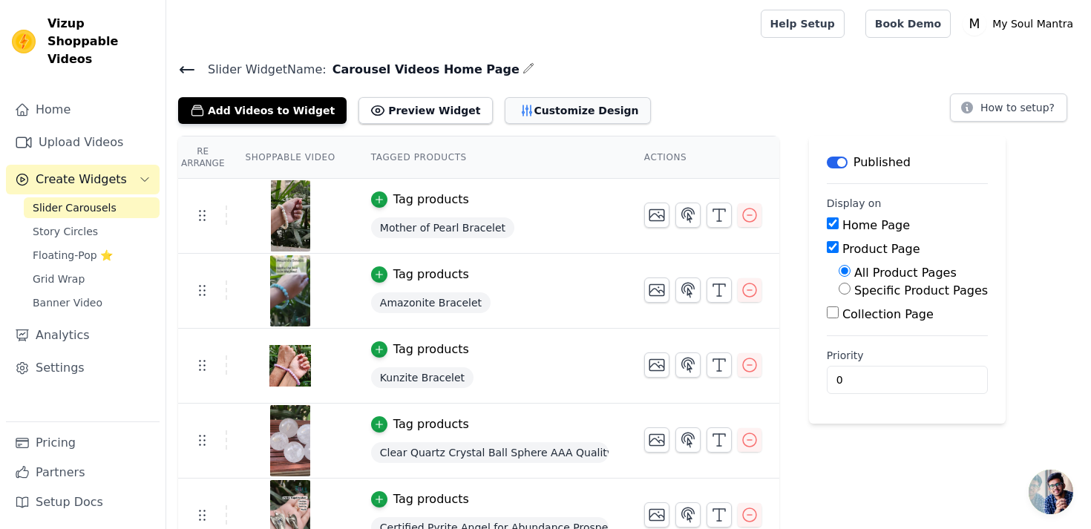
click at [529, 115] on button "Customize Design" at bounding box center [578, 110] width 146 height 27
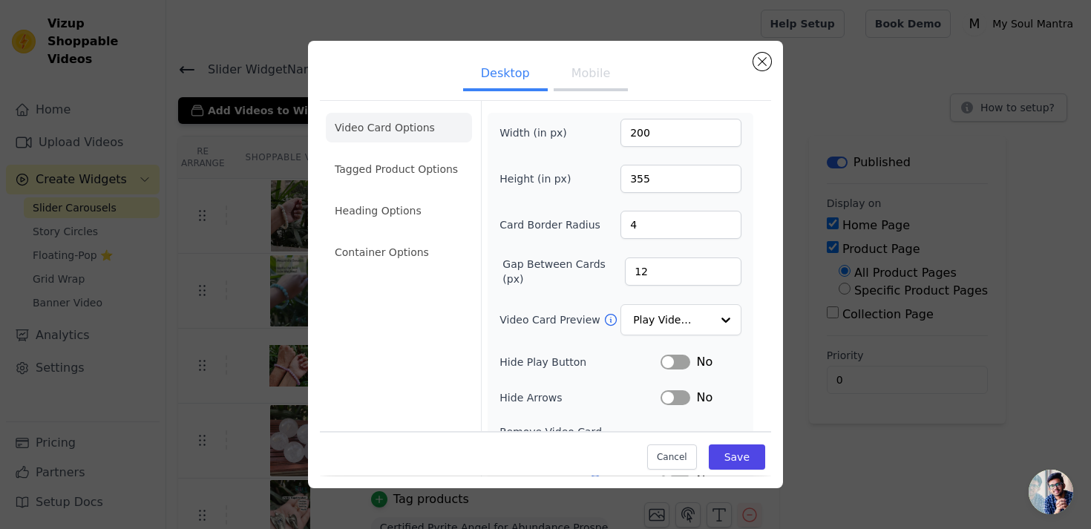
click at [589, 79] on button "Mobile" at bounding box center [591, 75] width 74 height 33
click at [516, 81] on button "Desktop" at bounding box center [505, 75] width 85 height 33
click at [600, 74] on button "Mobile" at bounding box center [591, 75] width 74 height 33
click at [681, 140] on input "200" at bounding box center [681, 133] width 121 height 28
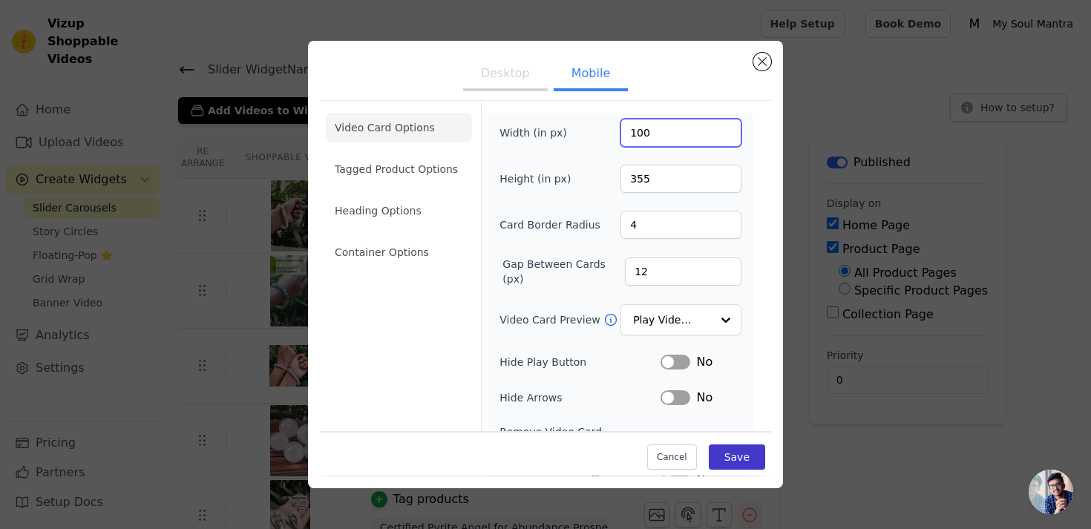
type input "100"
click at [738, 464] on button "Save" at bounding box center [737, 457] width 56 height 25
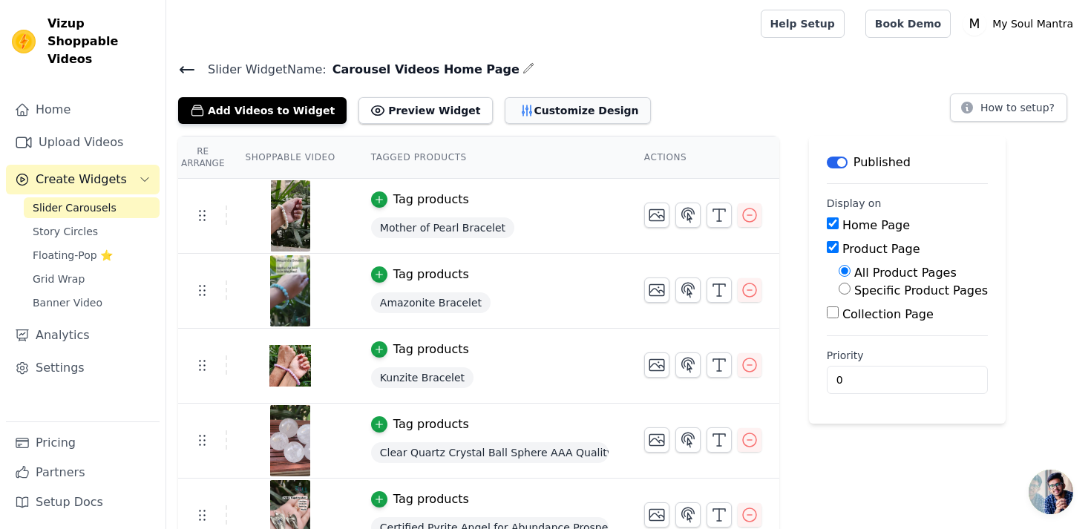
click at [546, 107] on button "Customize Design" at bounding box center [578, 110] width 146 height 27
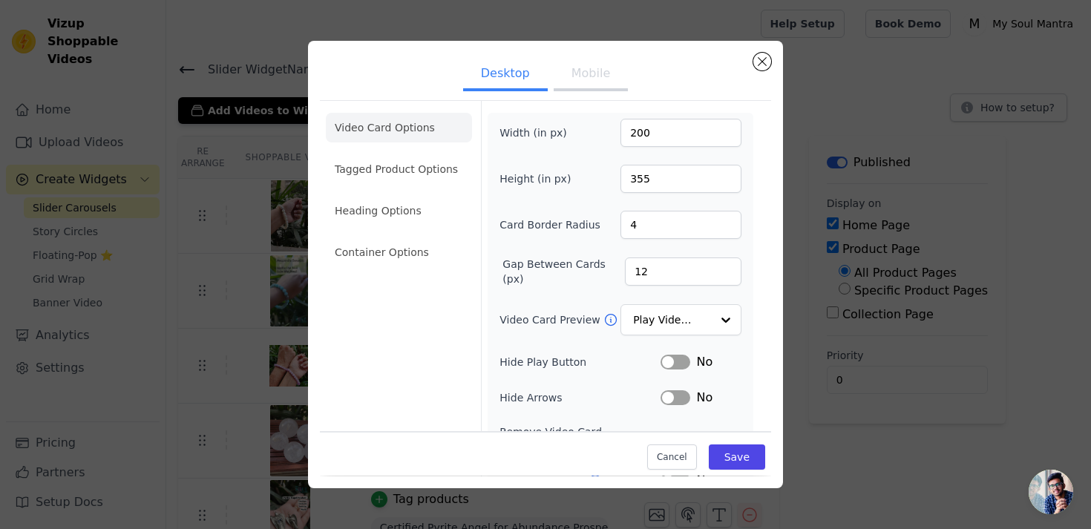
click at [582, 74] on button "Mobile" at bounding box center [591, 75] width 74 height 33
click at [664, 279] on input "12" at bounding box center [683, 272] width 117 height 28
type input "1"
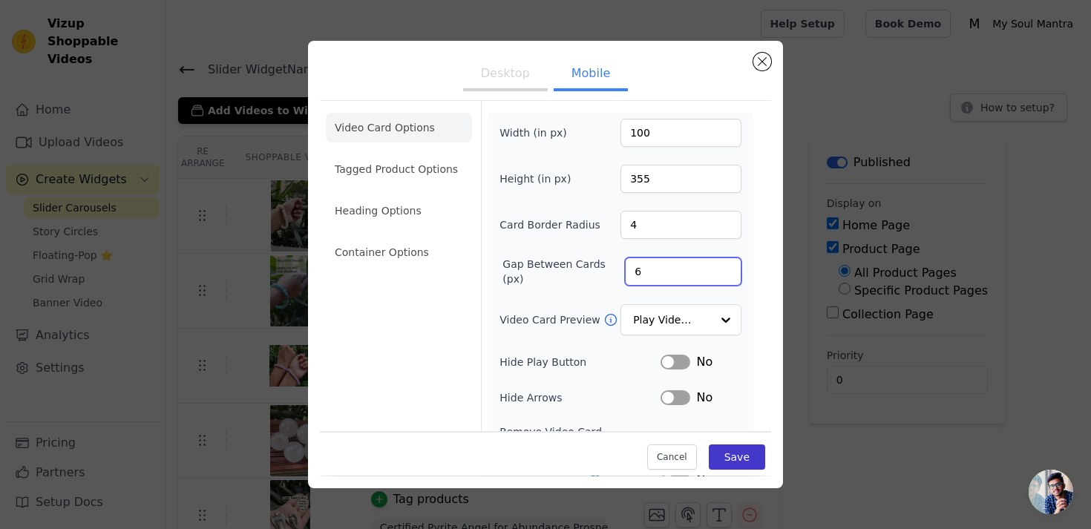
type input "6"
click at [736, 458] on button "Save" at bounding box center [737, 457] width 56 height 25
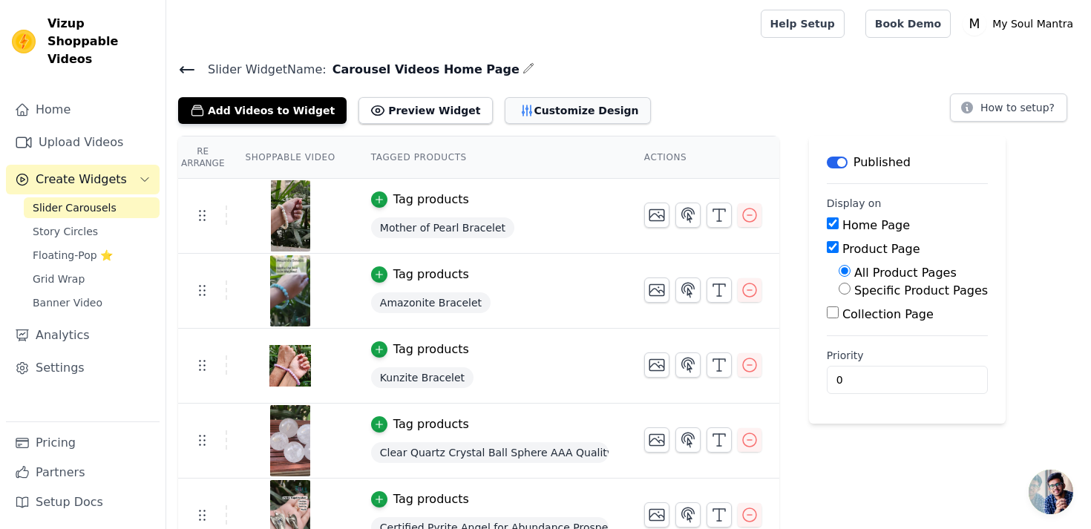
click at [550, 122] on button "Customize Design" at bounding box center [578, 110] width 146 height 27
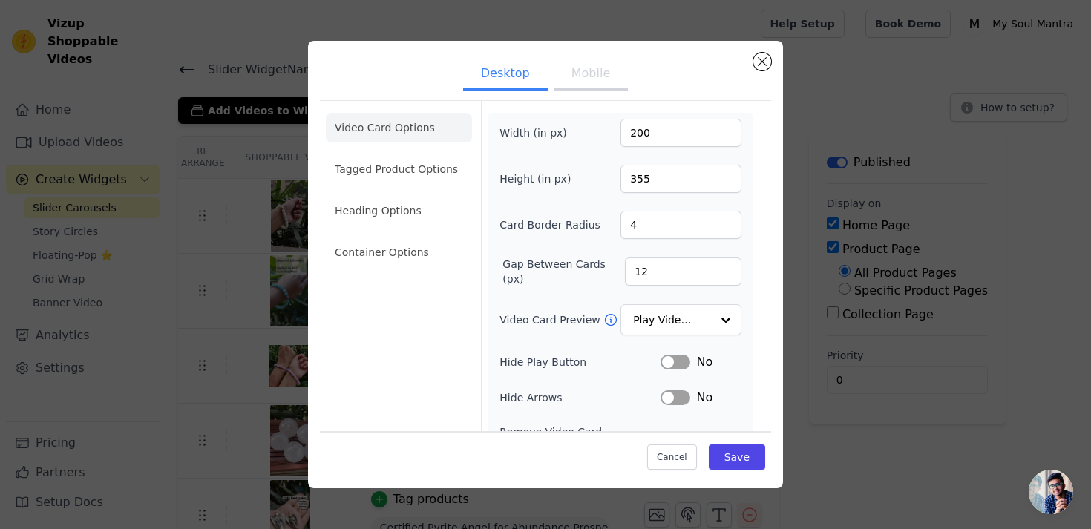
click at [587, 75] on button "Mobile" at bounding box center [591, 75] width 74 height 33
click at [665, 270] on input "6" at bounding box center [683, 272] width 117 height 28
type input "12"
click at [672, 139] on input "100" at bounding box center [681, 133] width 121 height 28
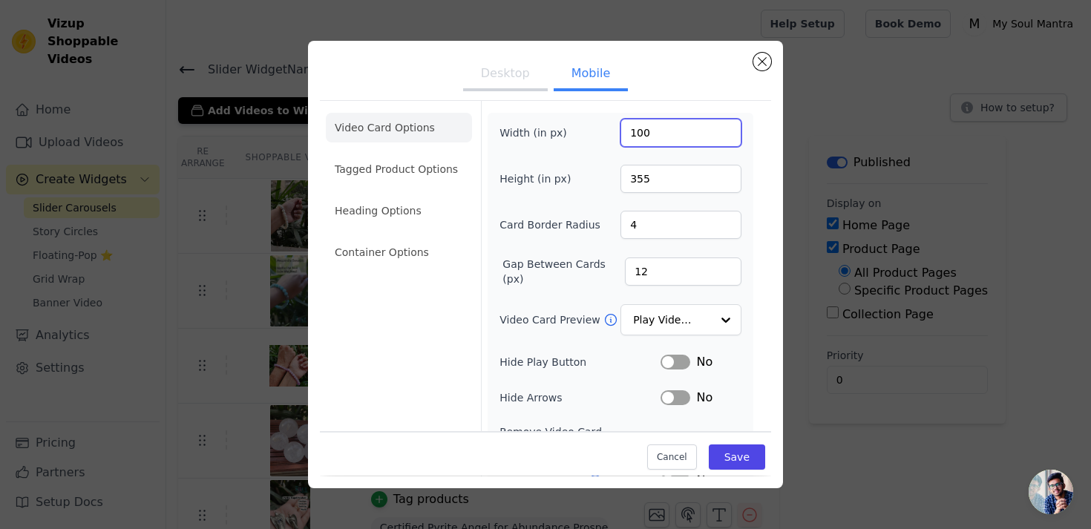
click at [672, 139] on input "100" at bounding box center [681, 133] width 121 height 28
type input "200"
click at [760, 467] on button "Save" at bounding box center [737, 457] width 56 height 25
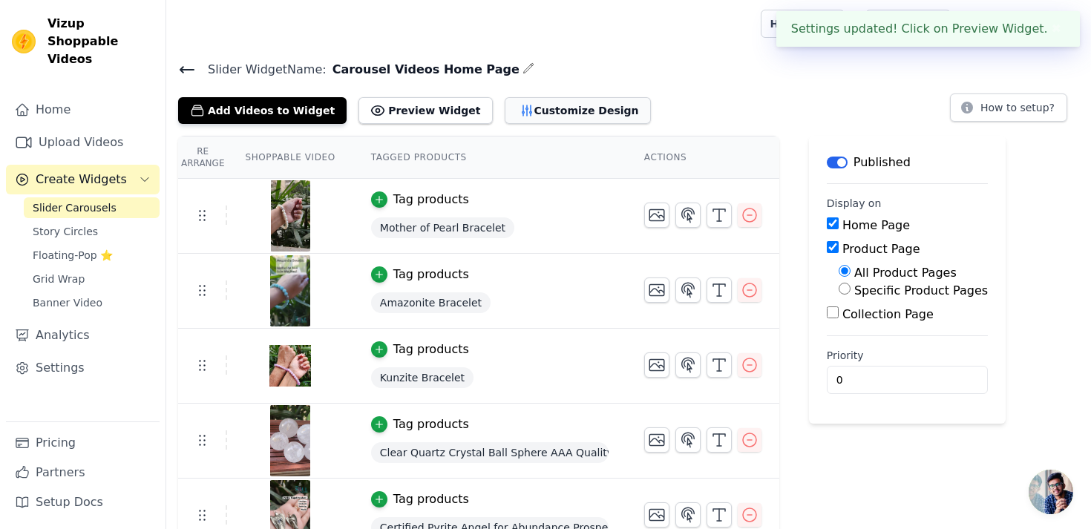
click at [563, 111] on button "Customize Design" at bounding box center [578, 110] width 146 height 27
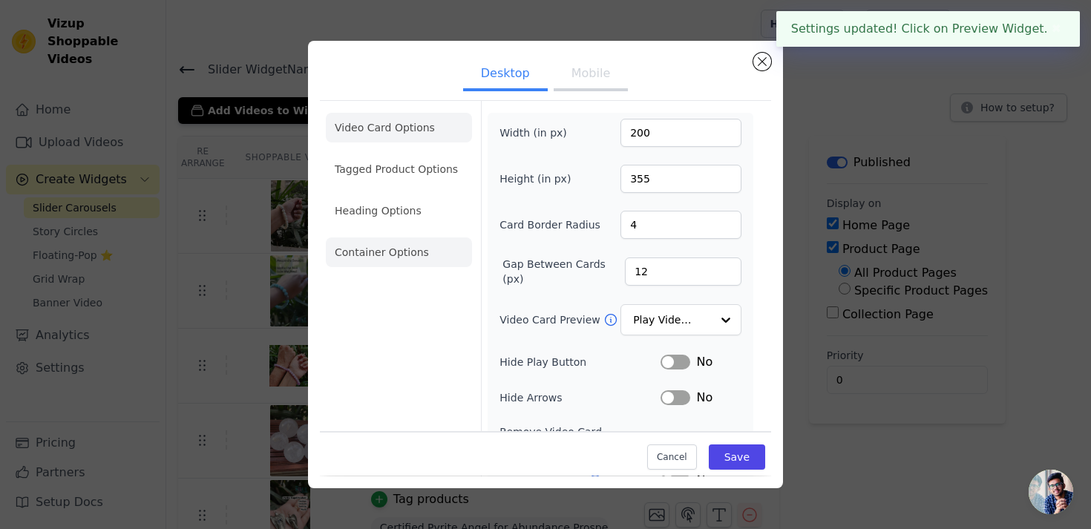
click at [404, 247] on li "Container Options" at bounding box center [399, 253] width 146 height 30
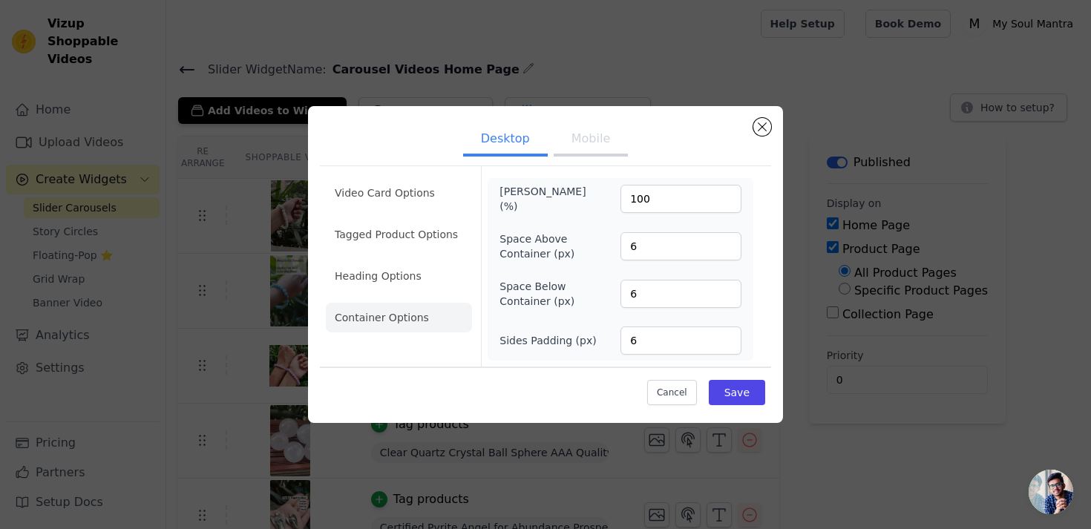
click at [588, 141] on button "Mobile" at bounding box center [591, 140] width 74 height 33
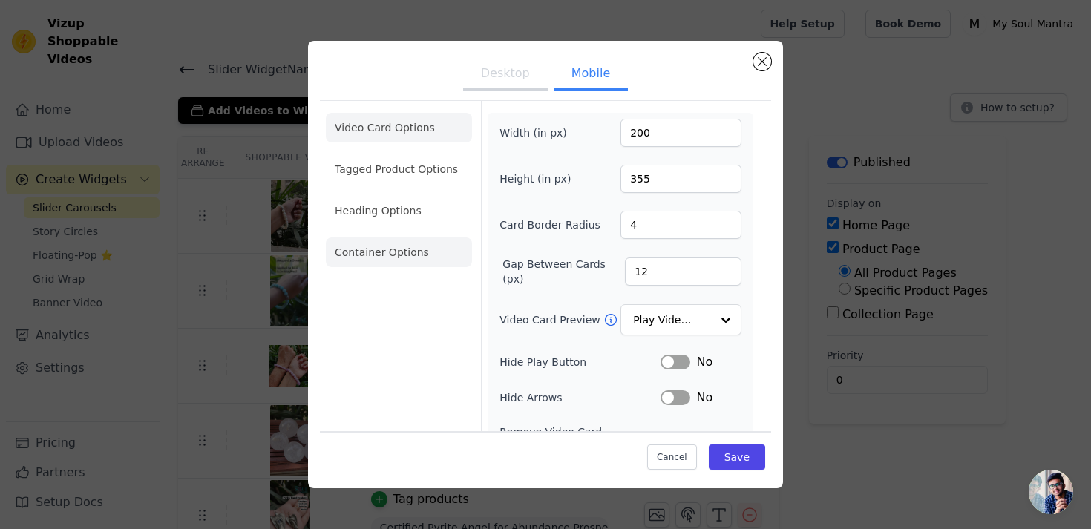
click at [388, 258] on li "Container Options" at bounding box center [399, 253] width 146 height 30
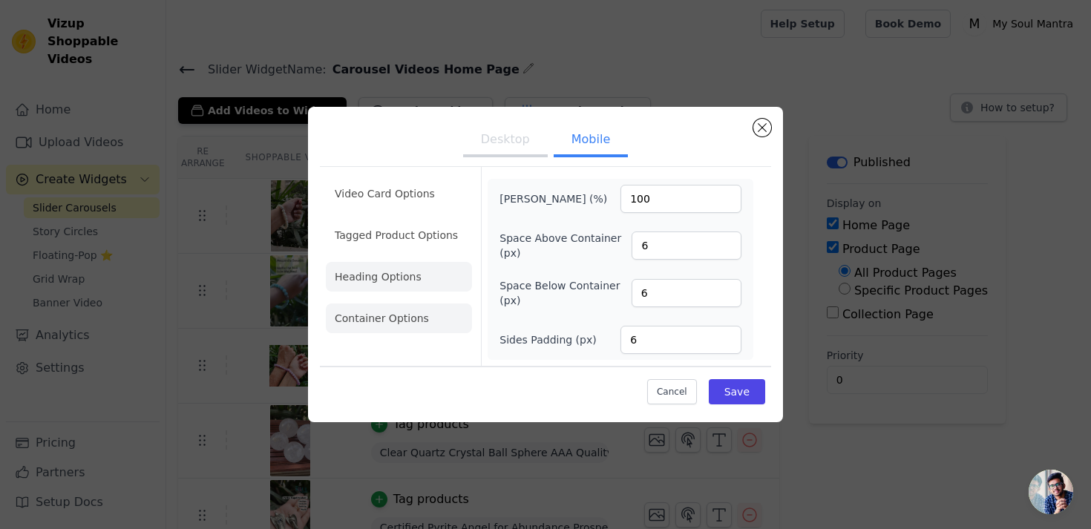
click at [376, 281] on li "Heading Options" at bounding box center [399, 277] width 146 height 30
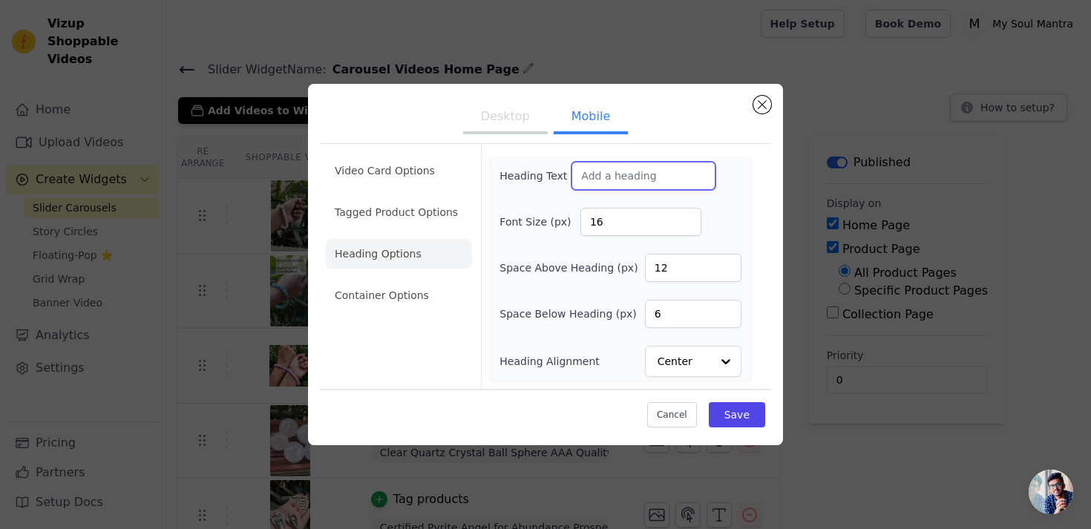
click at [650, 172] on input "Heading Text" at bounding box center [644, 176] width 144 height 28
click at [406, 226] on li "Tagged Product Options" at bounding box center [399, 212] width 146 height 30
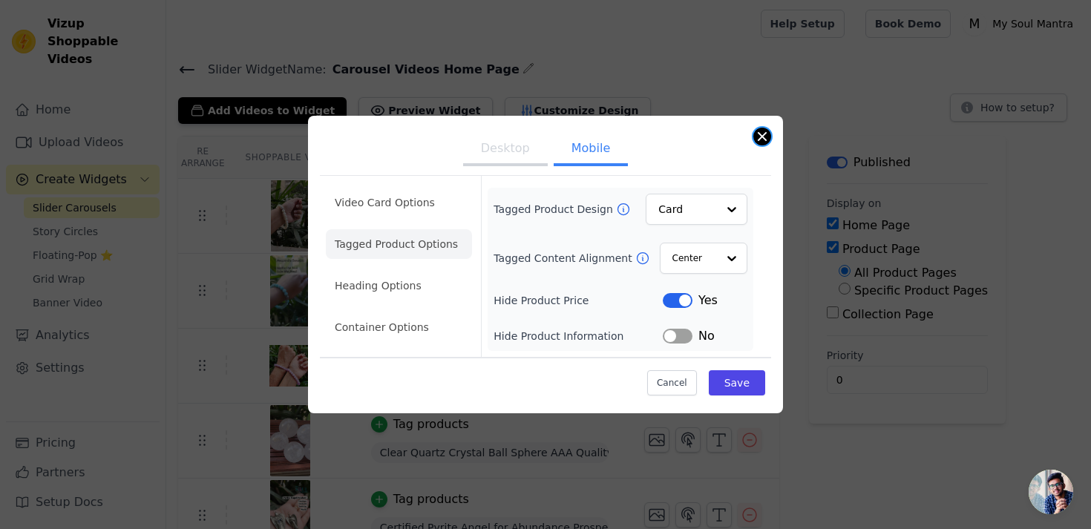
click at [766, 135] on button "Close modal" at bounding box center [762, 137] width 18 height 18
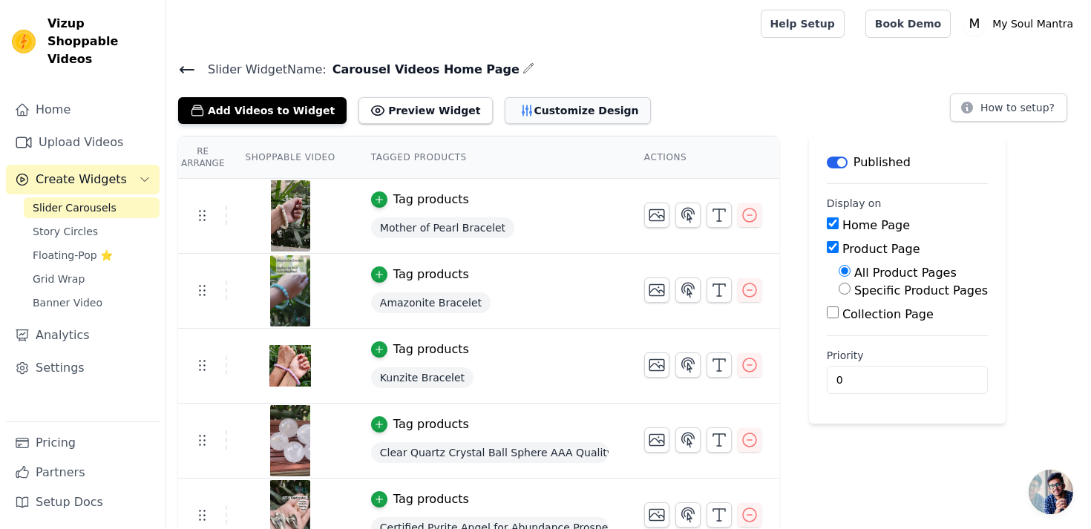
click at [571, 108] on button "Customize Design" at bounding box center [578, 110] width 146 height 27
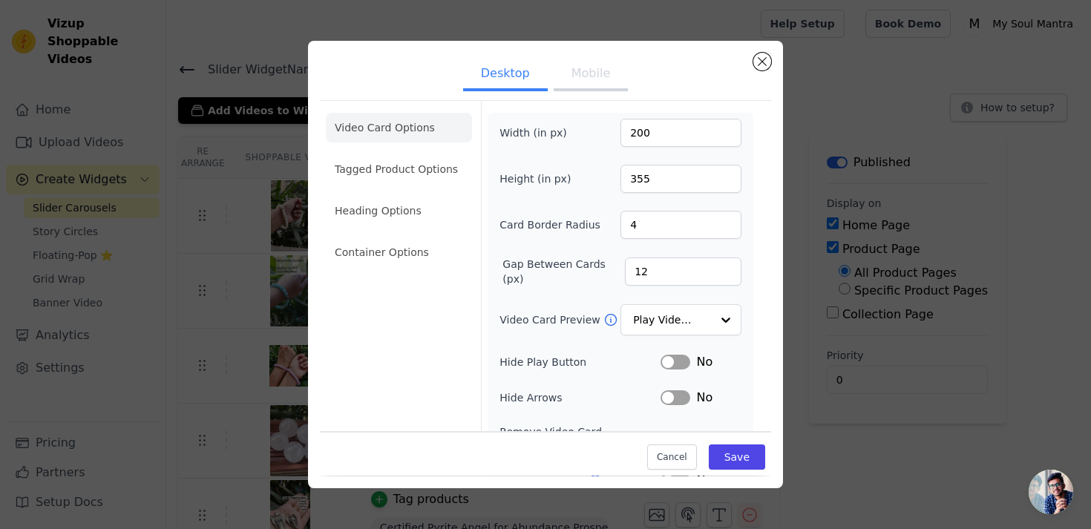
click at [599, 79] on button "Mobile" at bounding box center [591, 75] width 74 height 33
click at [735, 457] on button "Save" at bounding box center [737, 457] width 56 height 25
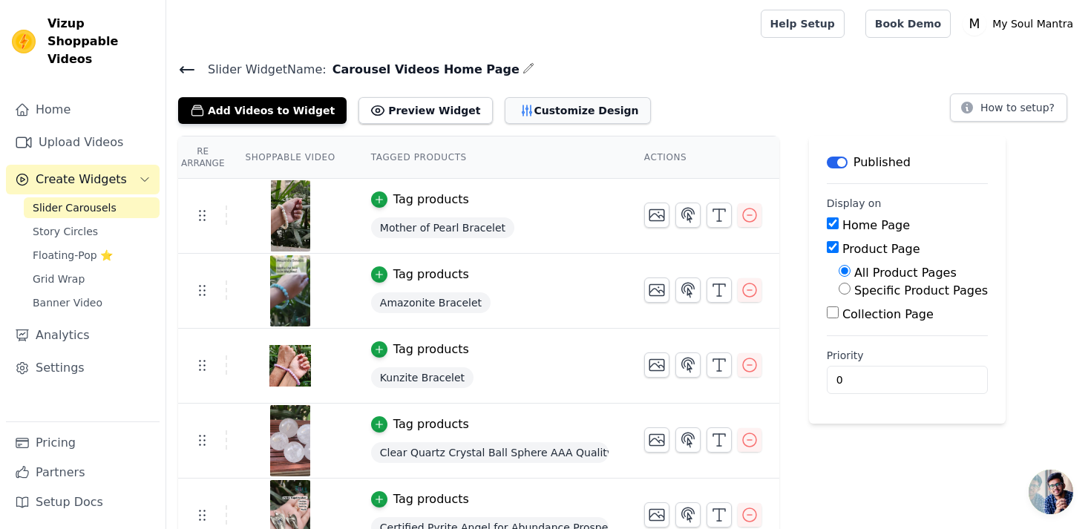
click at [533, 102] on button "Customize Design" at bounding box center [578, 110] width 146 height 27
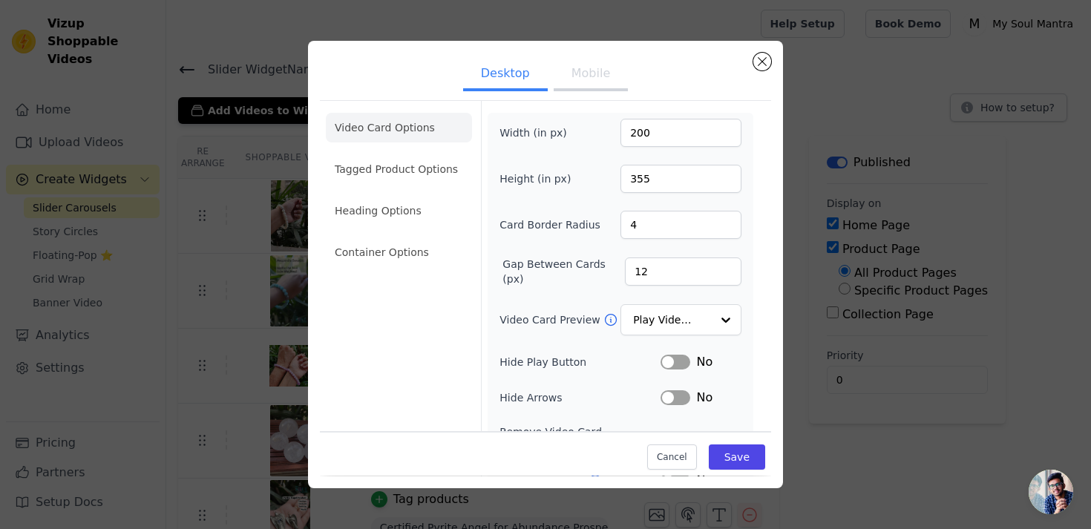
click at [583, 78] on button "Mobile" at bounding box center [591, 75] width 74 height 33
click at [505, 79] on button "Desktop" at bounding box center [505, 75] width 85 height 33
click at [589, 70] on button "Mobile" at bounding box center [591, 75] width 74 height 33
click at [692, 330] on input "Video Card Preview" at bounding box center [672, 321] width 76 height 30
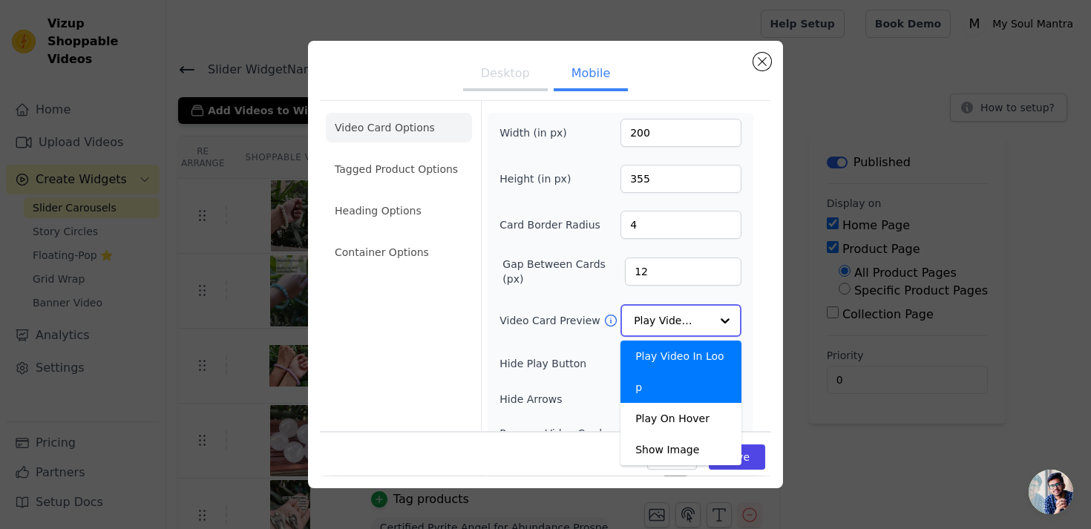
click at [692, 330] on input "Video Card Preview" at bounding box center [672, 321] width 76 height 30
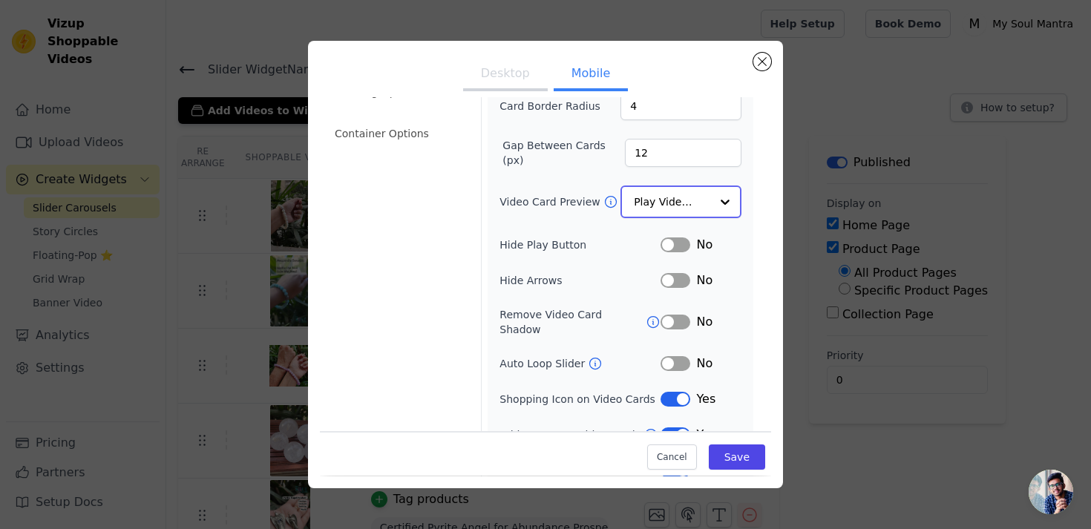
scroll to position [166, 0]
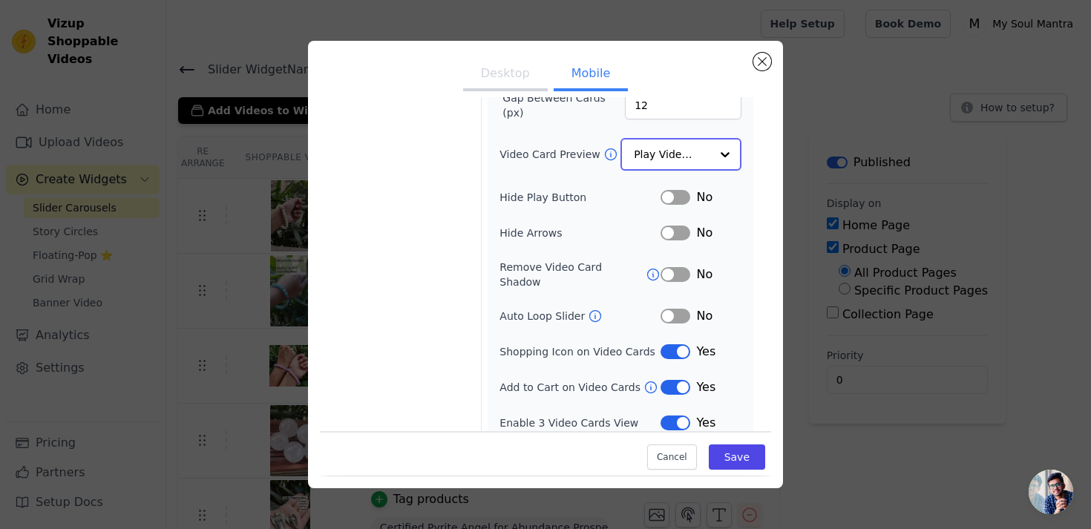
click at [673, 146] on input "Video Card Preview" at bounding box center [672, 155] width 76 height 30
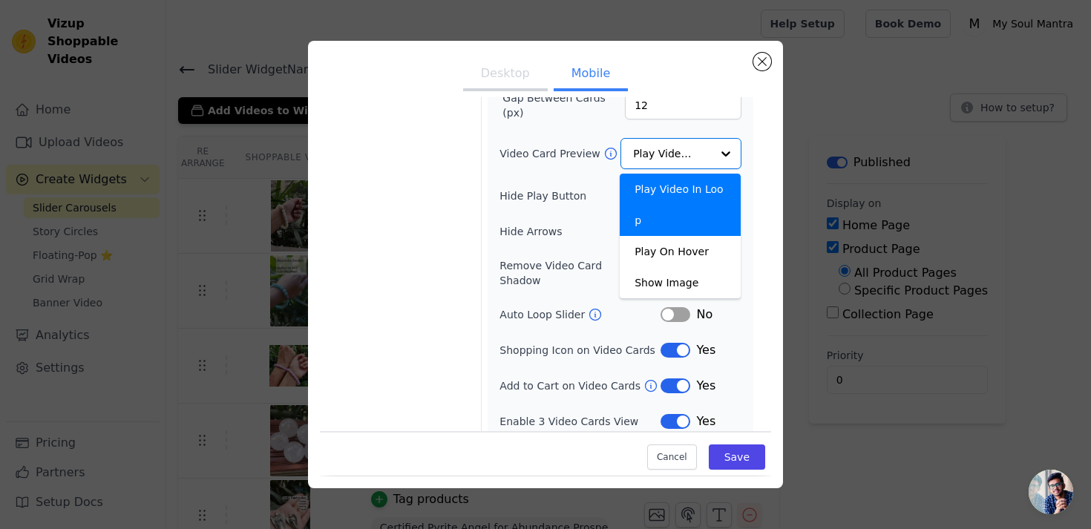
click at [505, 175] on div "Width (in px) 200 Height (in px) 355 Card Border Radius 4 Gap Between Cards (px…" at bounding box center [621, 191] width 242 height 478
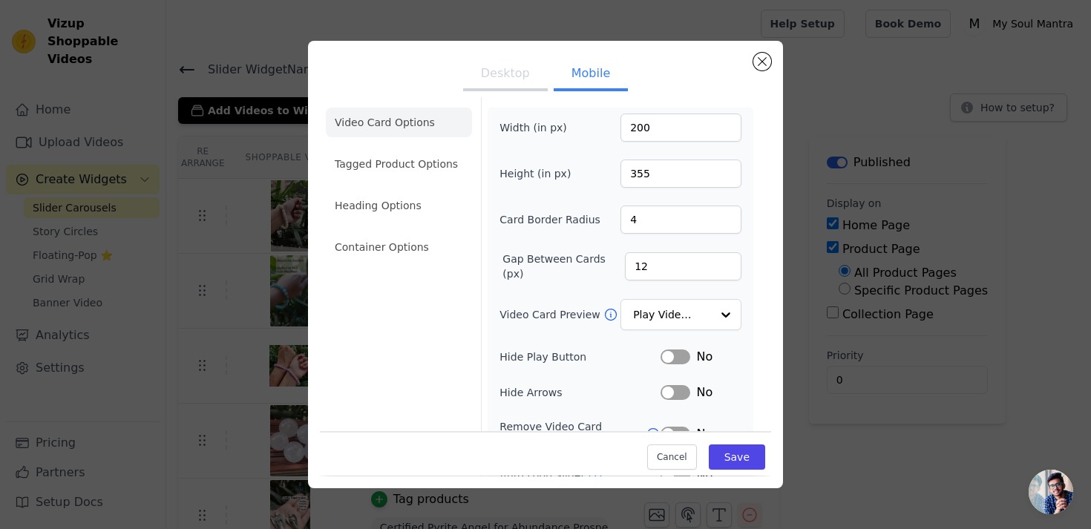
scroll to position [0, 0]
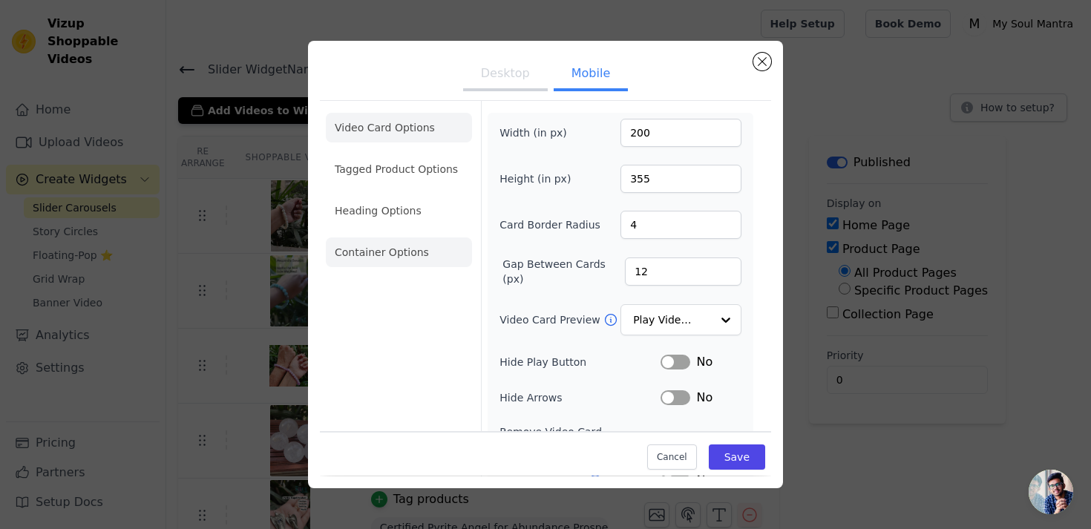
click at [416, 253] on li "Container Options" at bounding box center [399, 253] width 146 height 30
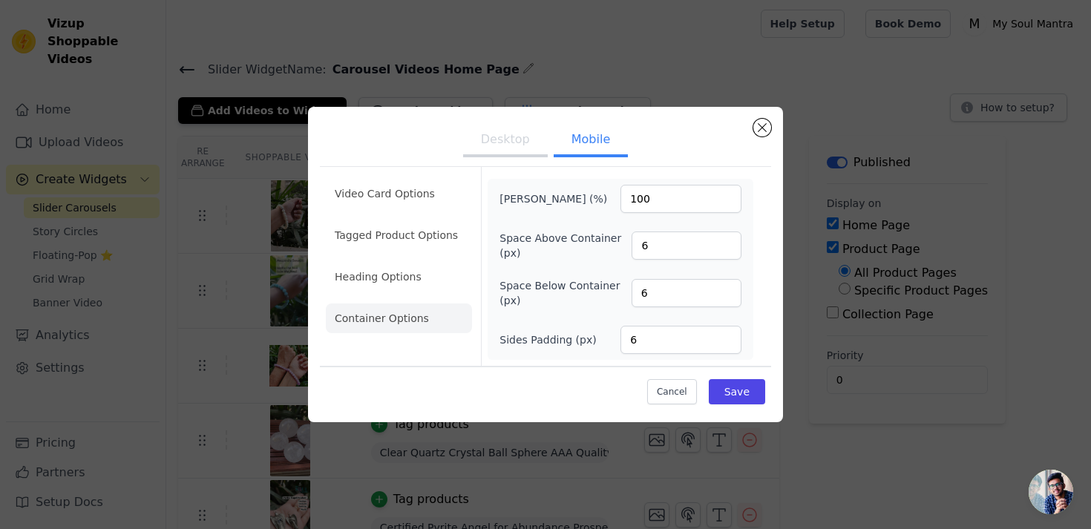
click at [508, 146] on button "Desktop" at bounding box center [505, 141] width 85 height 33
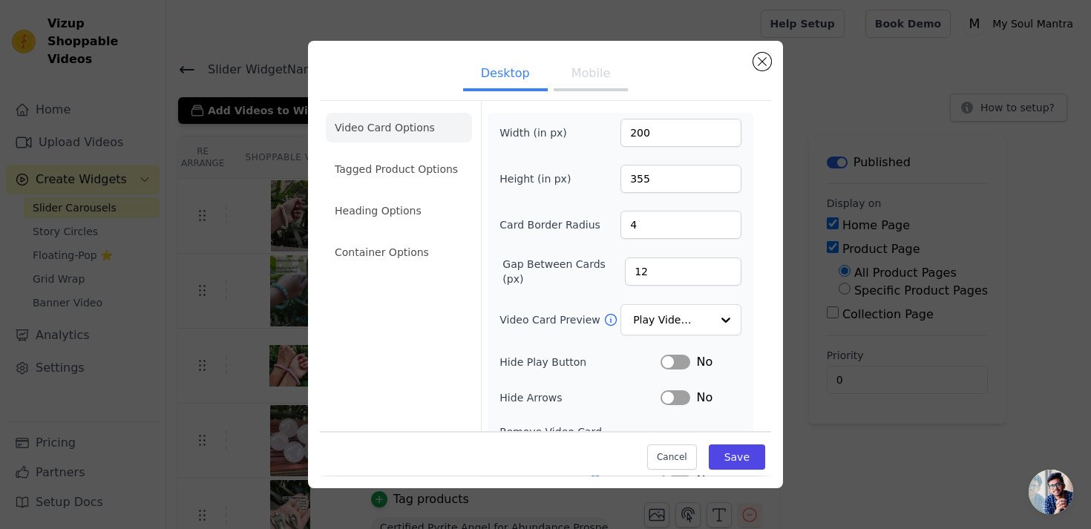
click at [578, 75] on button "Mobile" at bounding box center [591, 75] width 74 height 33
click at [515, 79] on button "Desktop" at bounding box center [505, 75] width 85 height 33
click at [591, 82] on button "Mobile" at bounding box center [591, 75] width 74 height 33
click at [682, 458] on button "Cancel" at bounding box center [672, 457] width 50 height 25
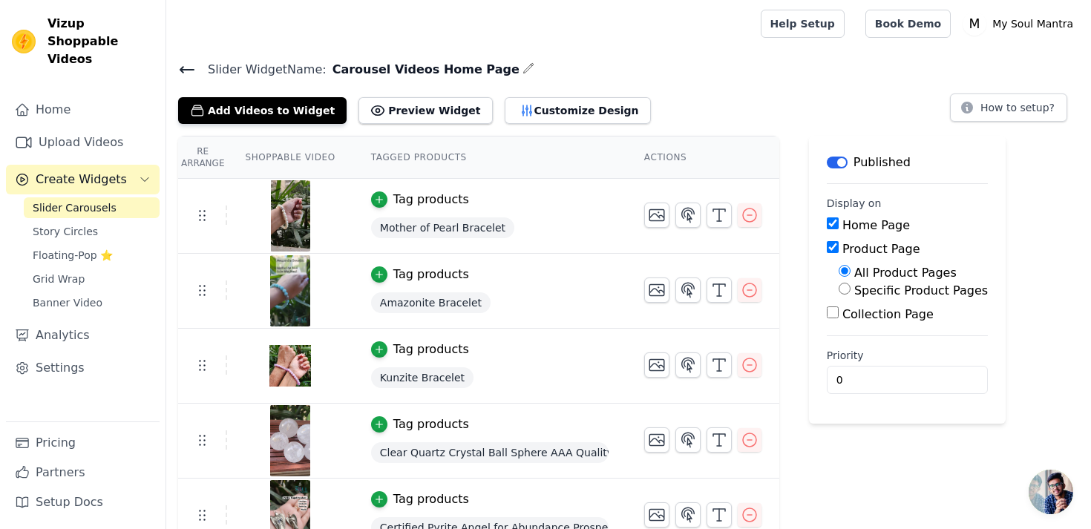
click at [183, 70] on icon at bounding box center [187, 70] width 18 height 18
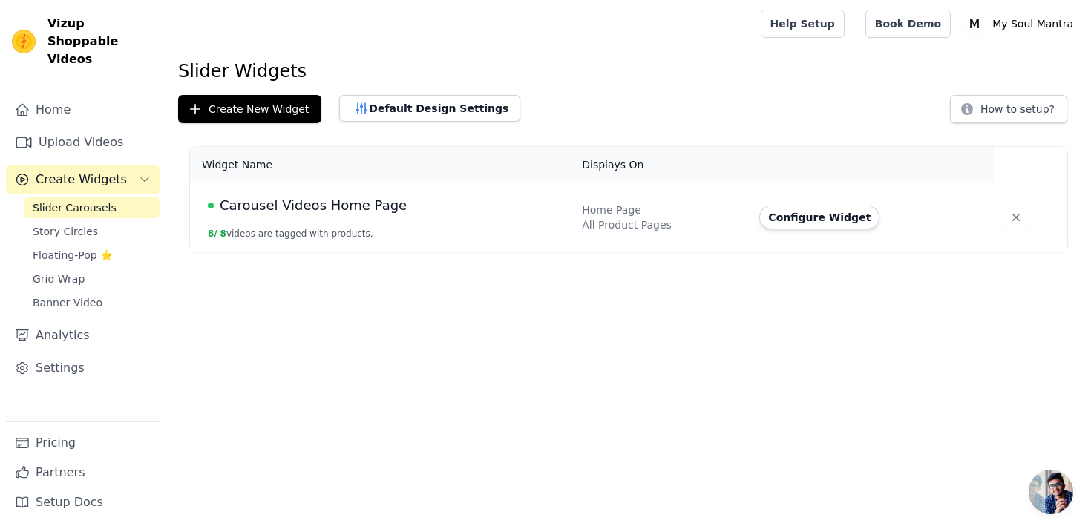
click at [313, 206] on span "Carousel Videos Home Page" at bounding box center [313, 205] width 187 height 21
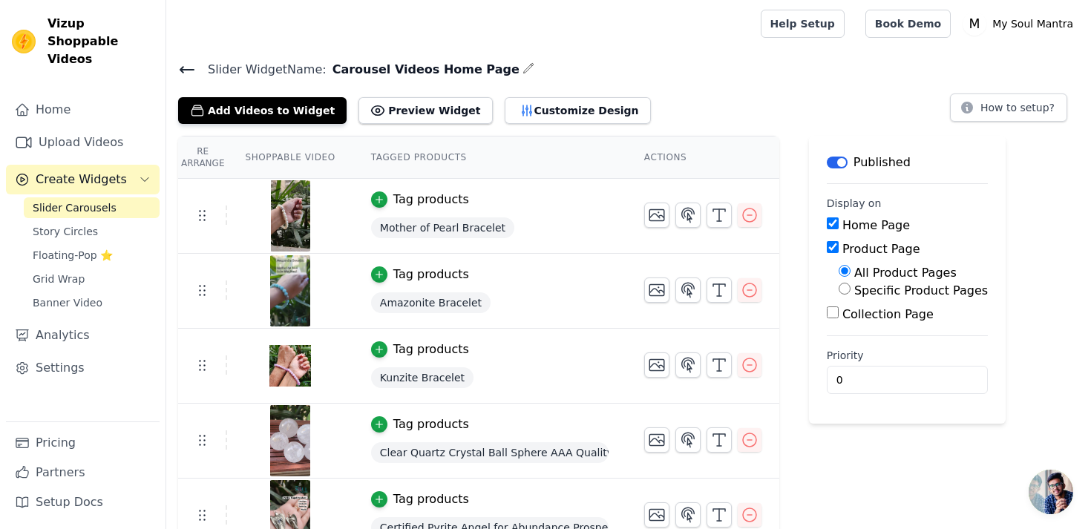
click at [186, 71] on icon at bounding box center [187, 70] width 18 height 18
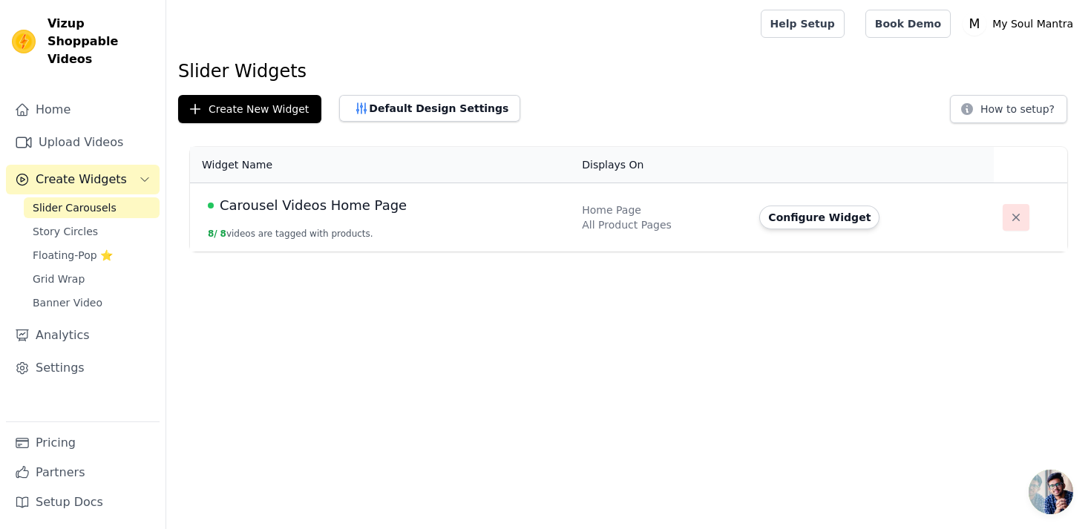
click at [1012, 215] on icon "button" at bounding box center [1016, 217] width 15 height 15
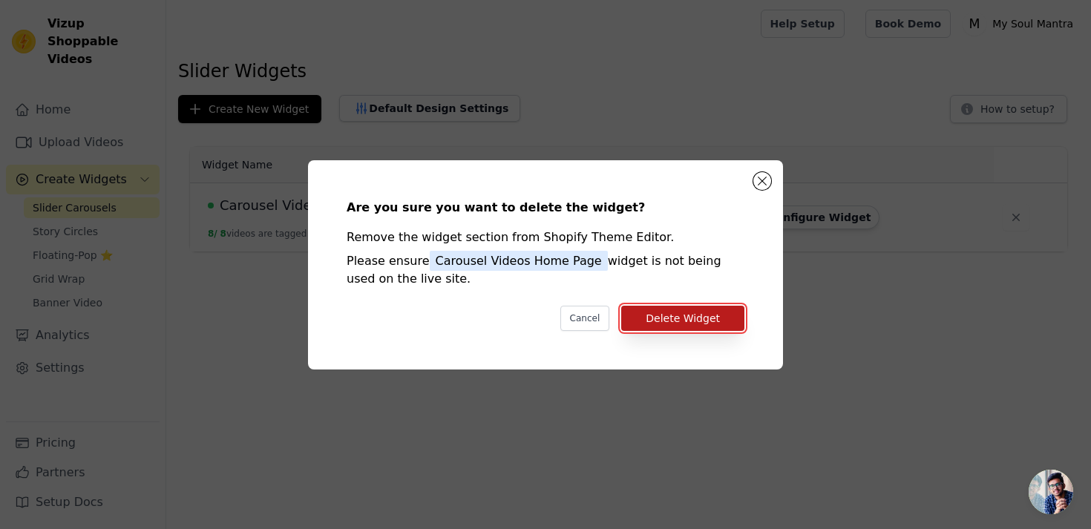
click at [704, 318] on button "Delete Widget" at bounding box center [682, 318] width 123 height 25
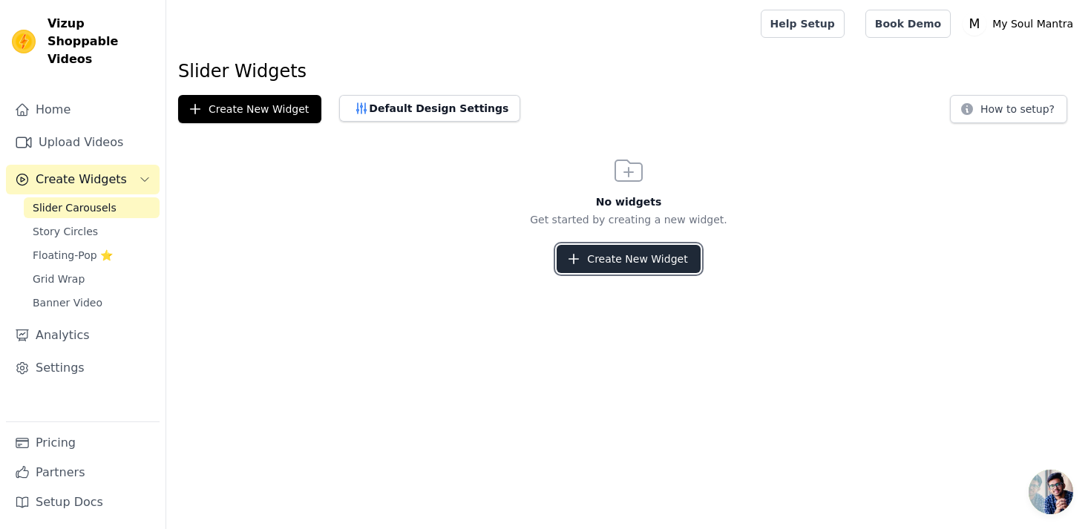
click at [615, 255] on button "Create New Widget" at bounding box center [628, 259] width 143 height 28
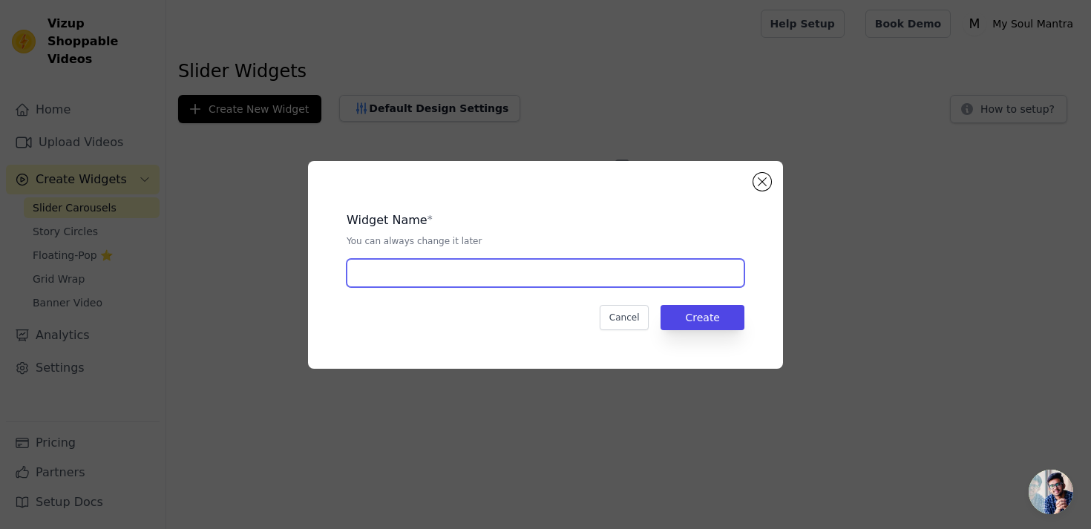
click at [555, 278] on input "text" at bounding box center [546, 273] width 398 height 28
type input "Reels Widget"
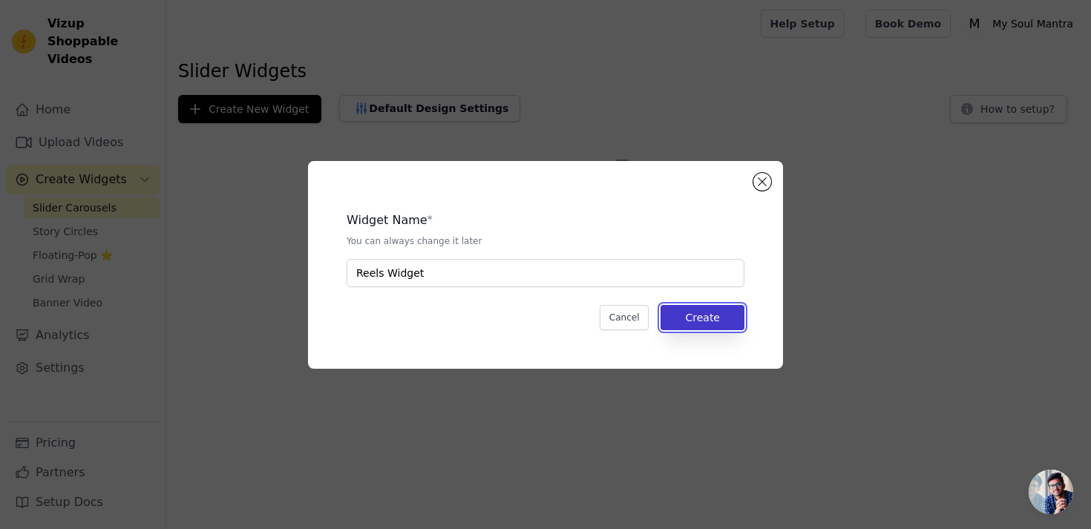
click at [685, 324] on button "Create" at bounding box center [703, 317] width 84 height 25
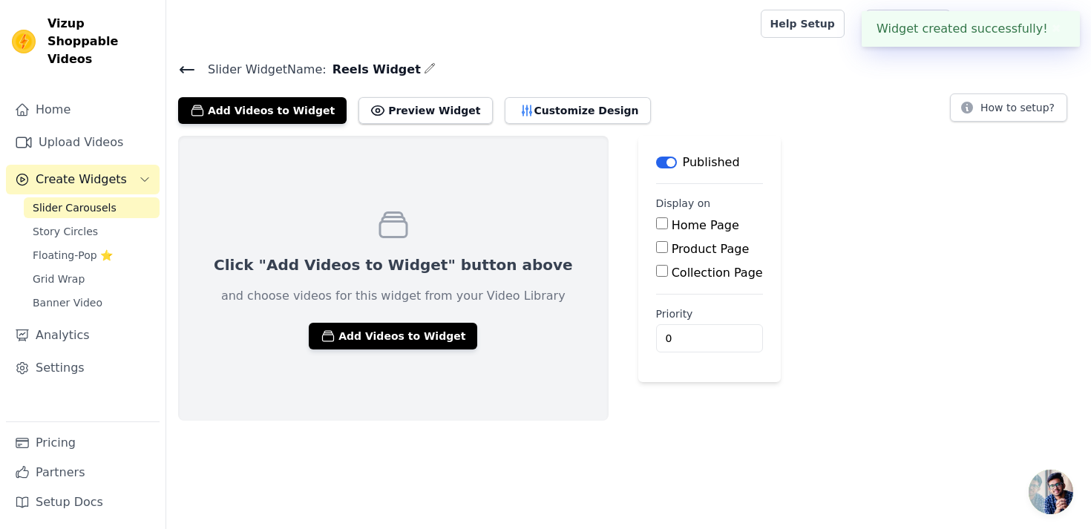
click at [656, 229] on input "Home Page" at bounding box center [662, 223] width 12 height 12
checkbox input "true"
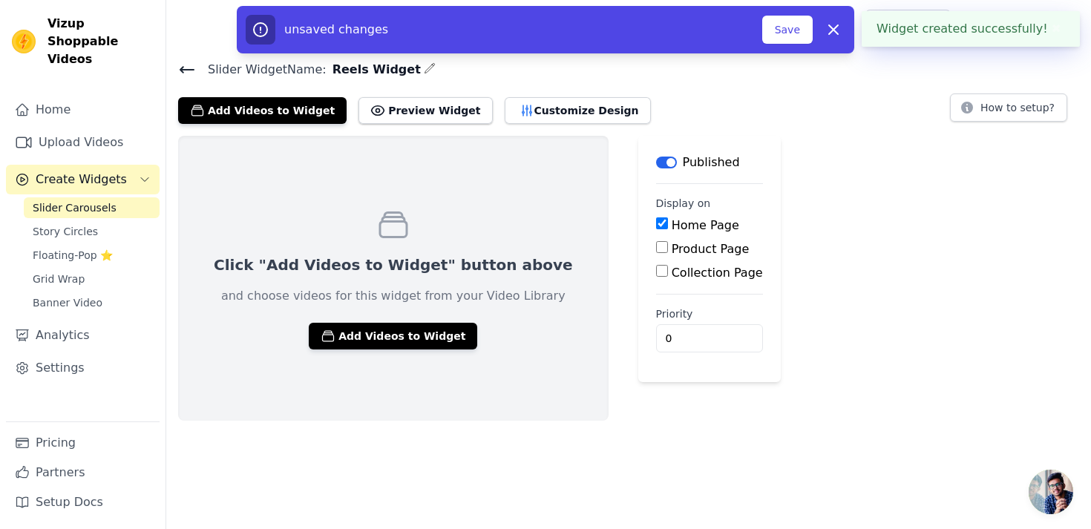
click at [656, 252] on input "Product Page" at bounding box center [662, 247] width 12 height 12
checkbox input "true"
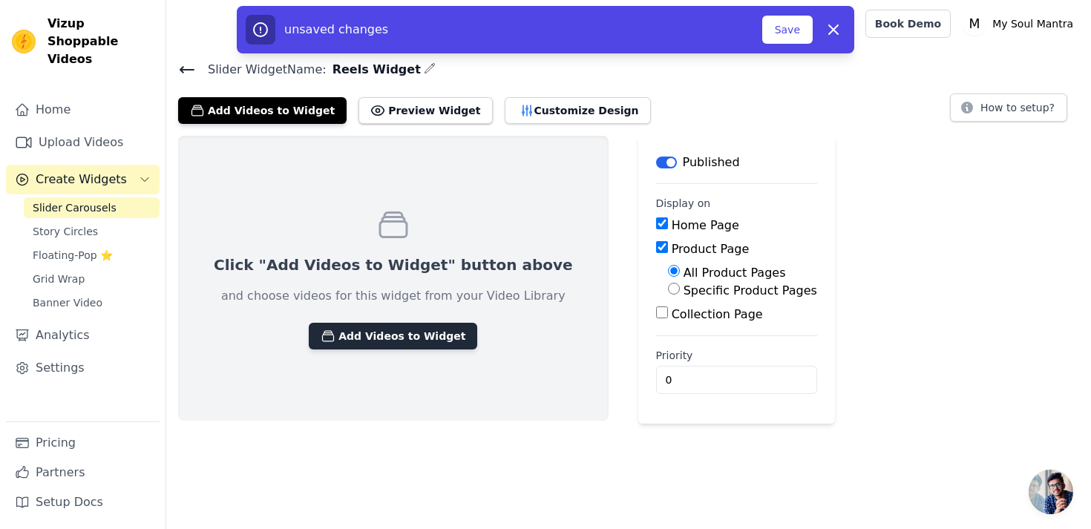
click at [394, 335] on button "Add Videos to Widget" at bounding box center [393, 336] width 168 height 27
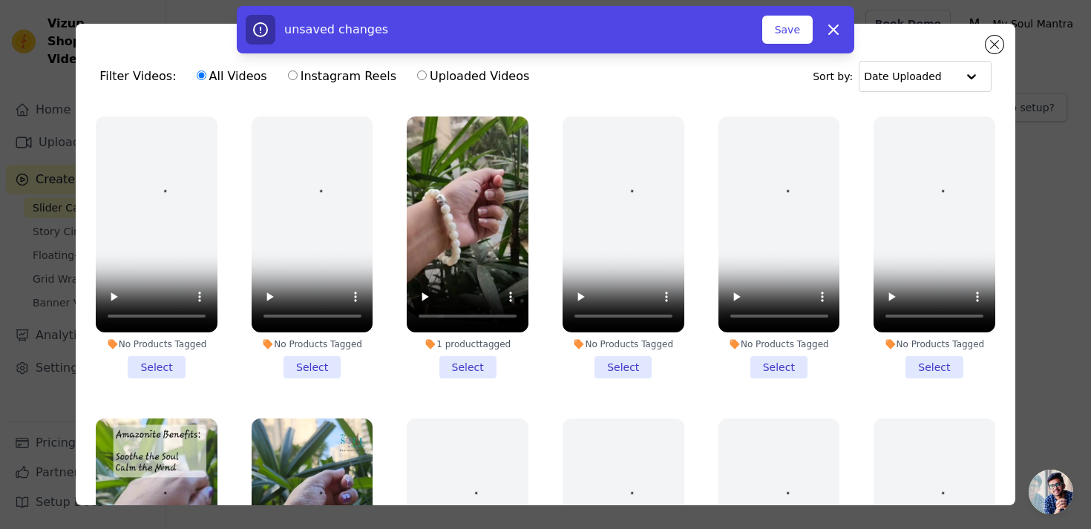
scroll to position [304, 0]
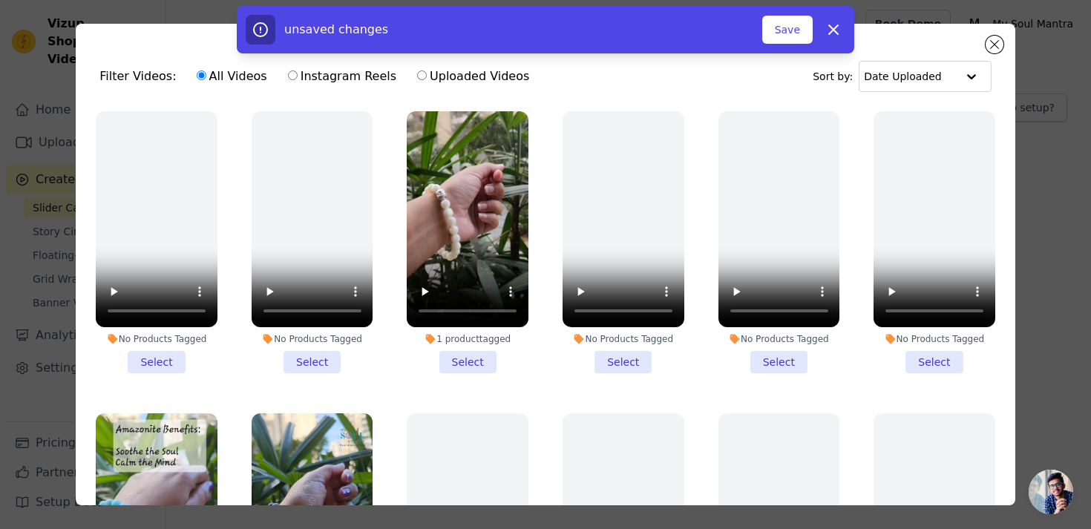
click at [454, 360] on li "1 product tagged Select" at bounding box center [468, 242] width 122 height 262
click at [0, 0] on input "1 product tagged Select" at bounding box center [0, 0] width 0 height 0
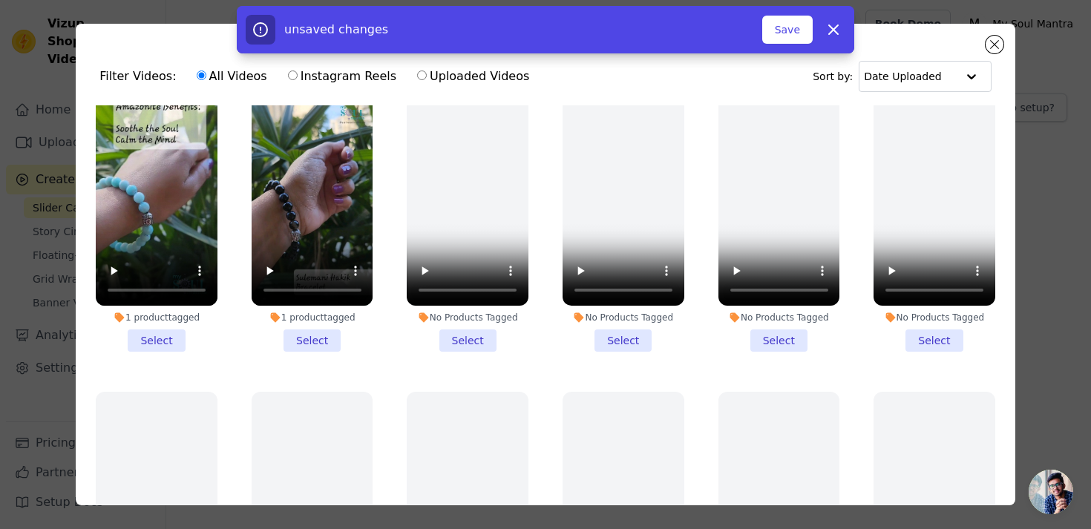
scroll to position [644, 0]
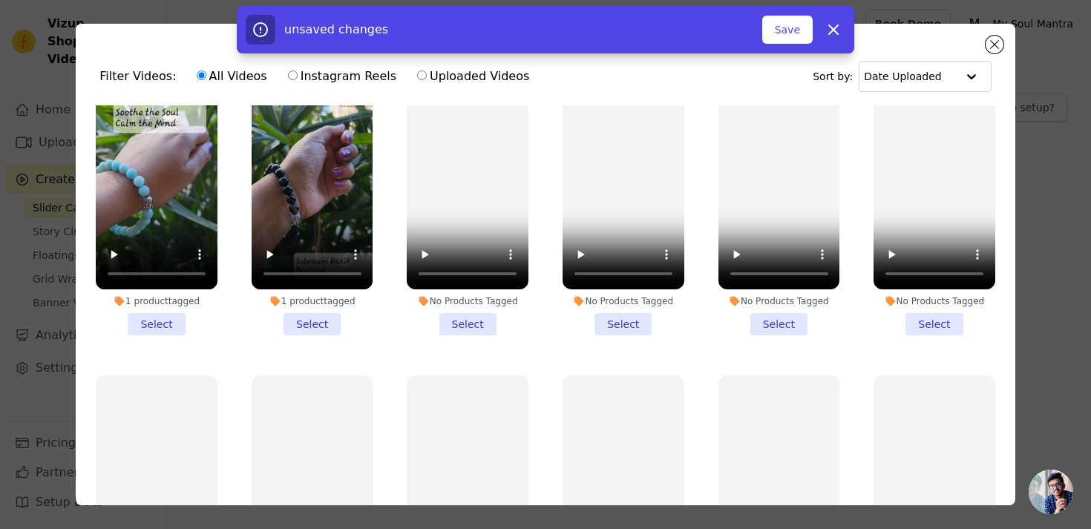
click at [162, 320] on li "1 product tagged Select" at bounding box center [157, 205] width 122 height 262
click at [0, 0] on input "1 product tagged Select" at bounding box center [0, 0] width 0 height 0
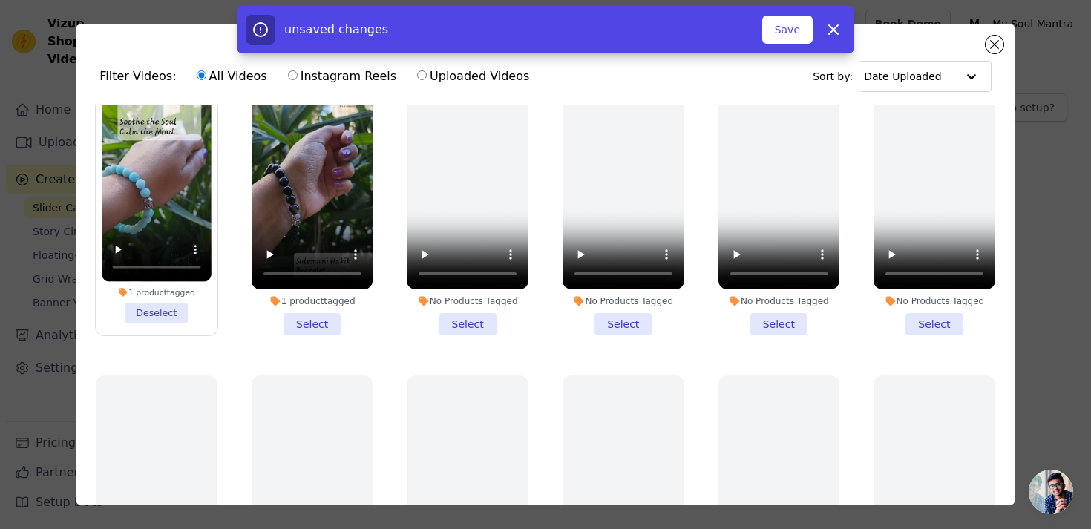
click at [317, 327] on li "1 product tagged Select" at bounding box center [313, 205] width 122 height 262
click at [0, 0] on input "1 product tagged Select" at bounding box center [0, 0] width 0 height 0
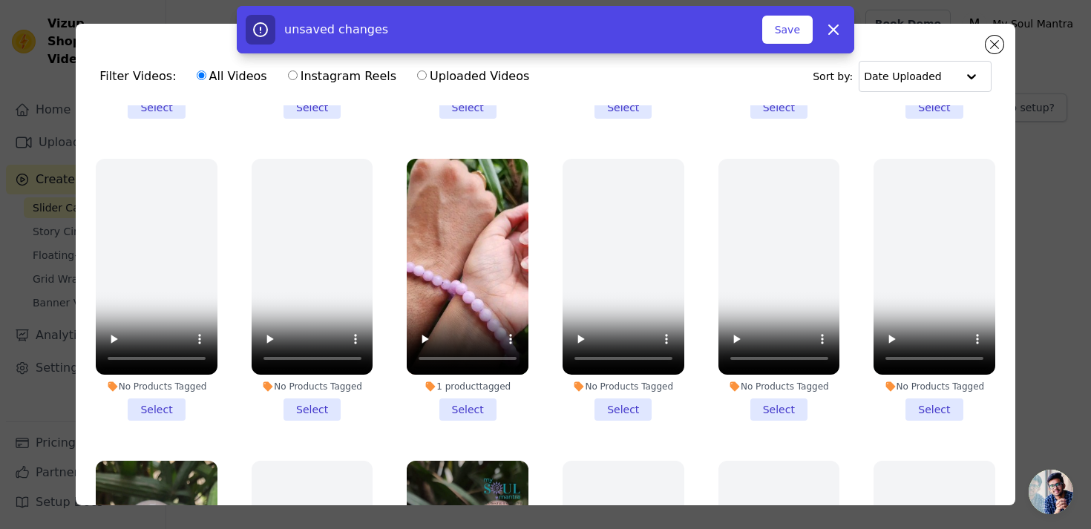
scroll to position [1170, 0]
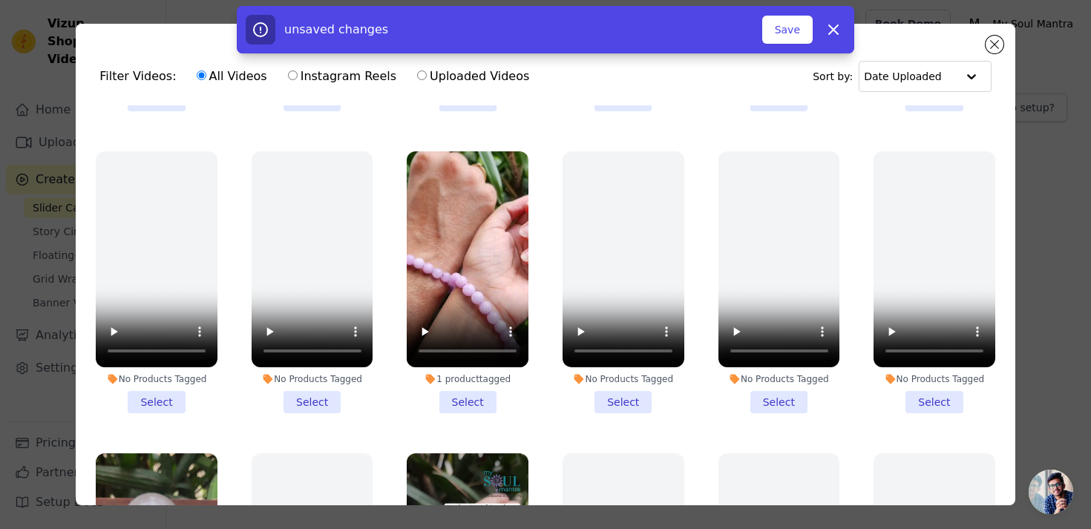
click at [464, 405] on li "1 product tagged Select" at bounding box center [468, 282] width 122 height 262
click at [0, 0] on input "1 product tagged Select" at bounding box center [0, 0] width 0 height 0
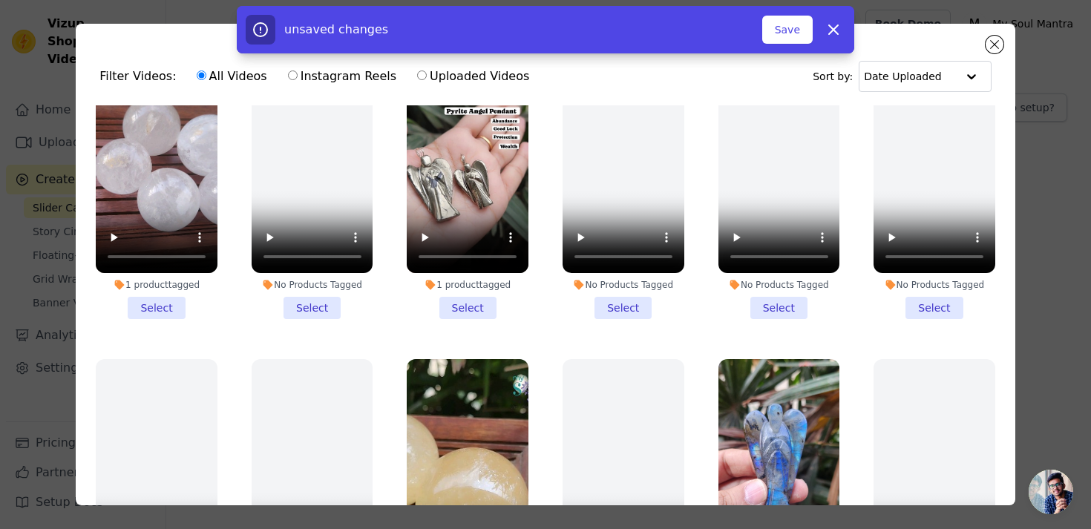
scroll to position [1568, 0]
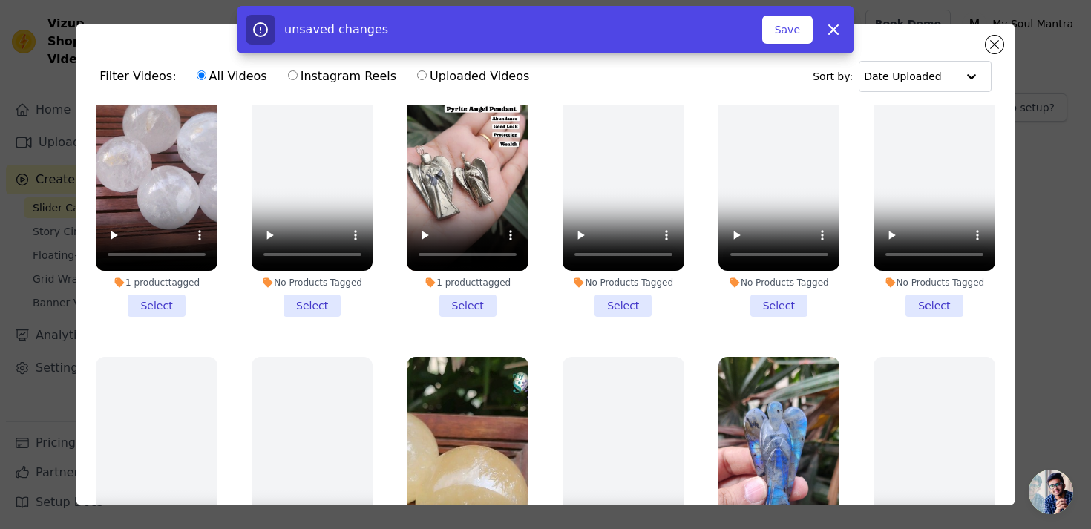
click at [140, 301] on li "1 product tagged Select" at bounding box center [157, 186] width 122 height 262
click at [0, 0] on input "1 product tagged Select" at bounding box center [0, 0] width 0 height 0
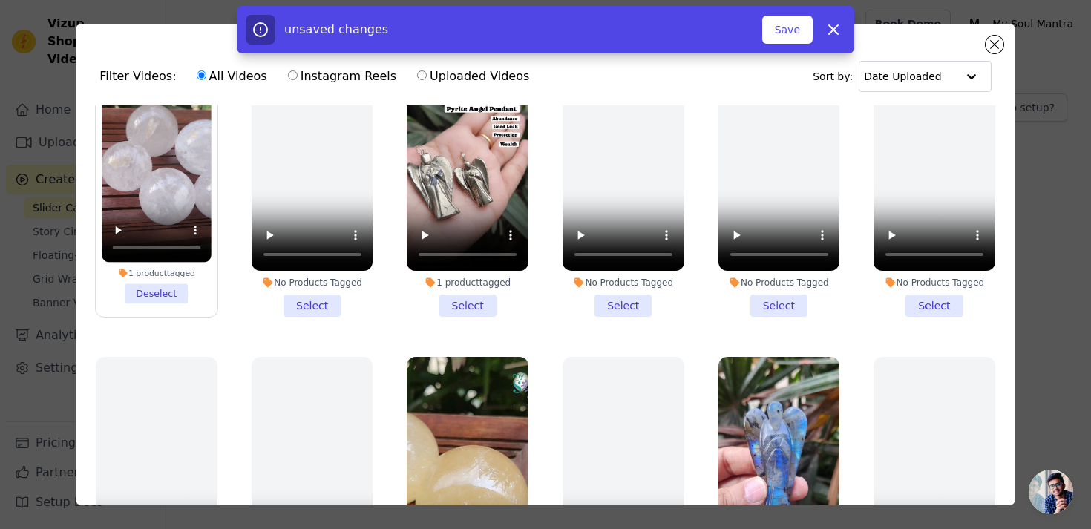
click at [477, 307] on li "1 product tagged Select" at bounding box center [468, 186] width 122 height 262
click at [0, 0] on input "1 product tagged Select" at bounding box center [0, 0] width 0 height 0
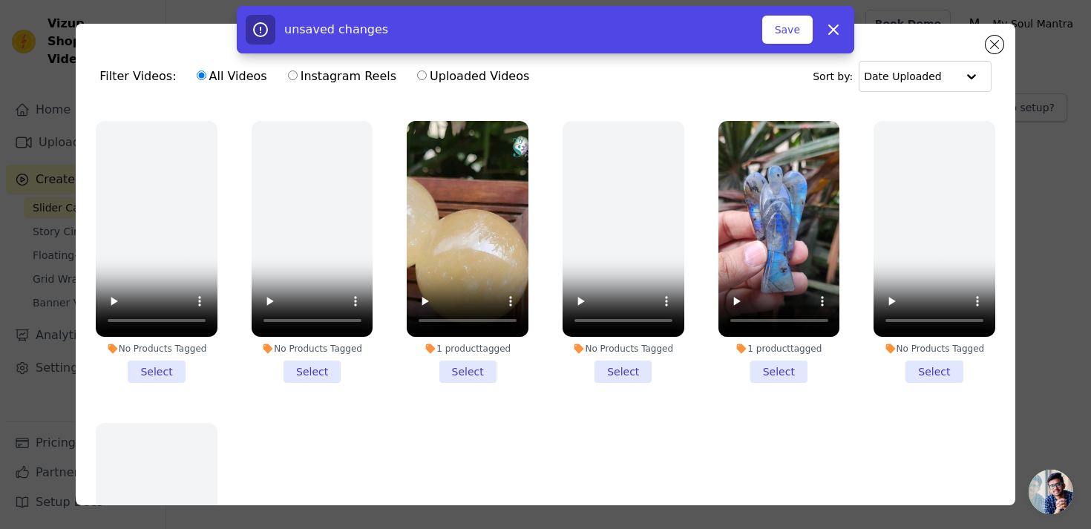
scroll to position [1864, 0]
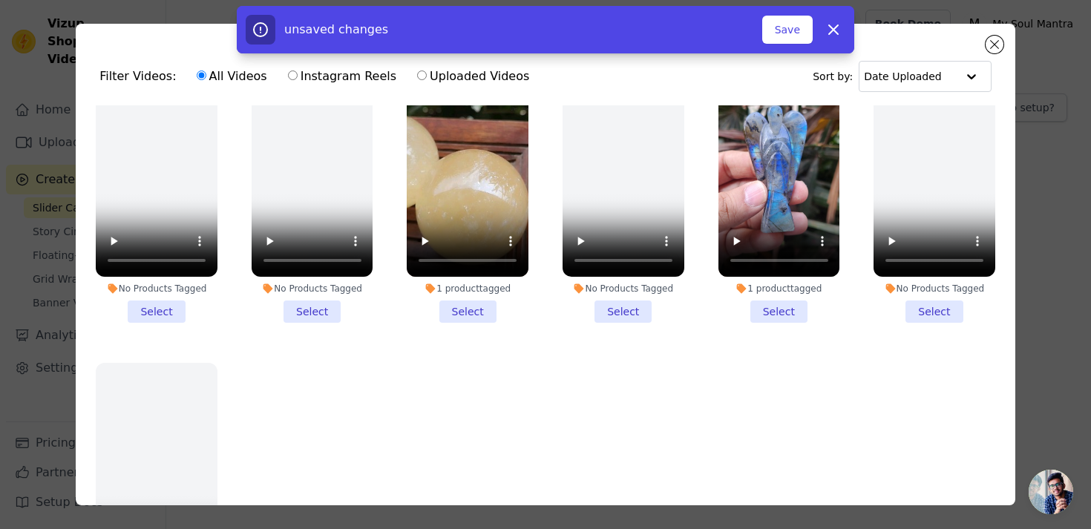
click at [462, 309] on li "1 product tagged Select" at bounding box center [468, 192] width 122 height 262
click at [0, 0] on input "1 product tagged Select" at bounding box center [0, 0] width 0 height 0
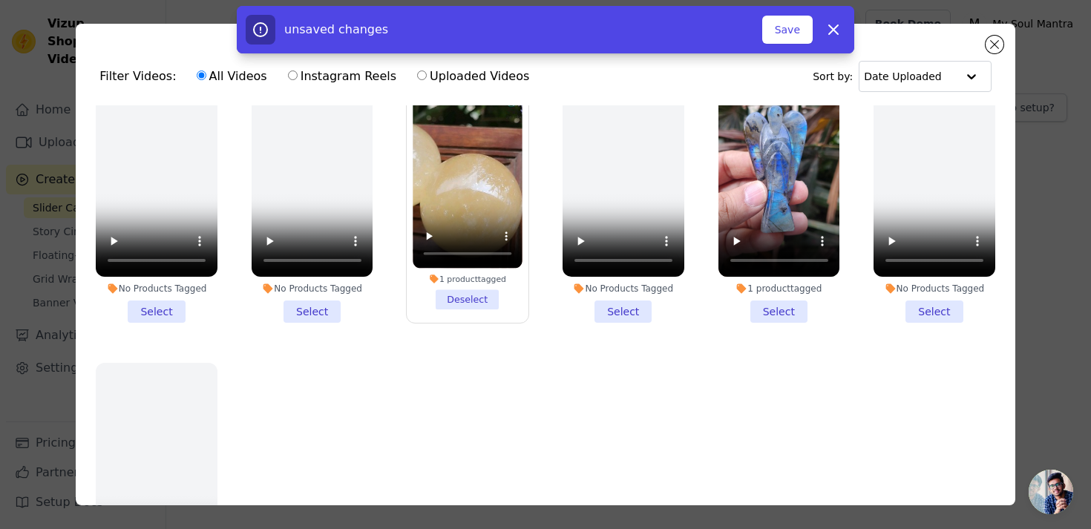
click at [783, 312] on li "1 product tagged Select" at bounding box center [779, 192] width 122 height 262
click at [0, 0] on input "1 product tagged Select" at bounding box center [0, 0] width 0 height 0
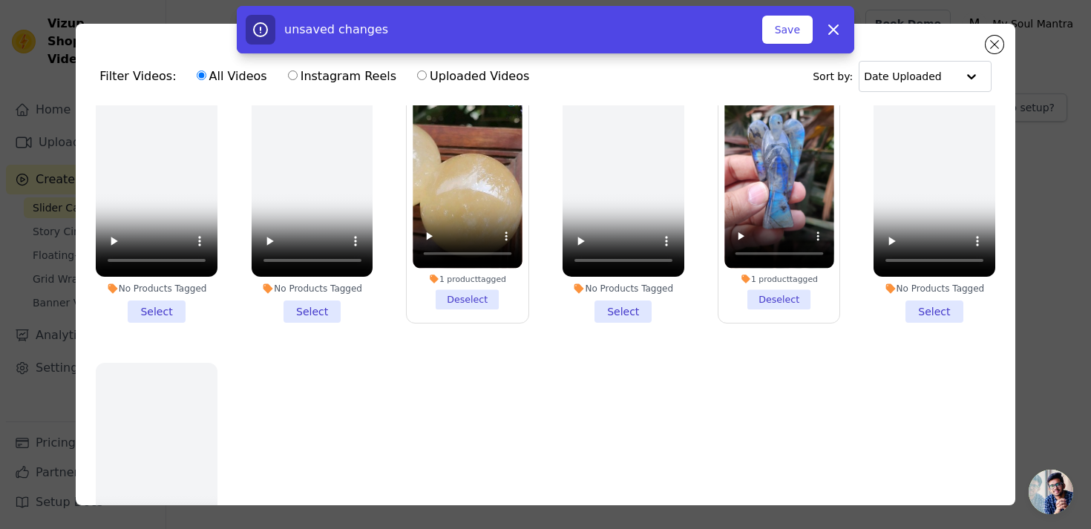
scroll to position [1934, 0]
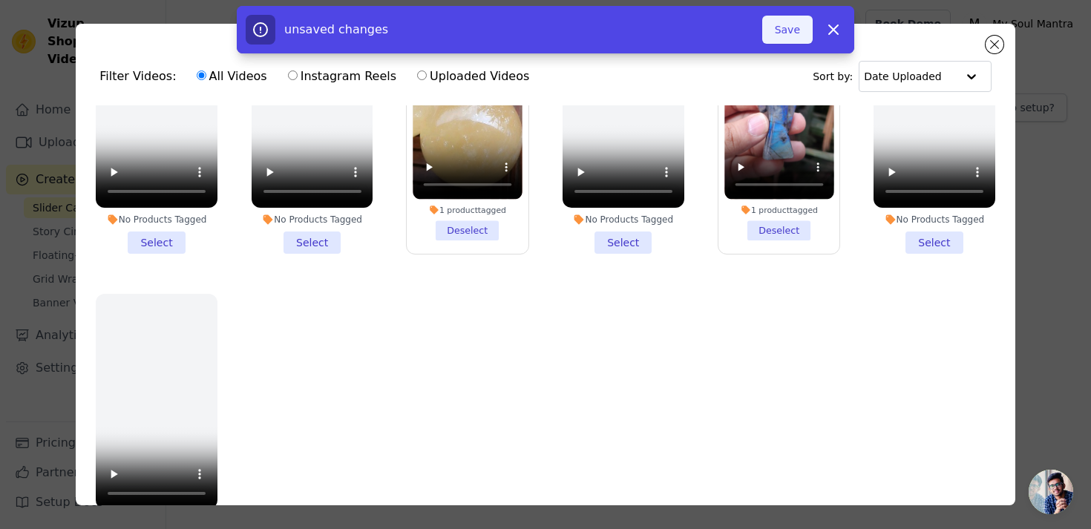
click at [791, 25] on button "Save" at bounding box center [787, 30] width 50 height 28
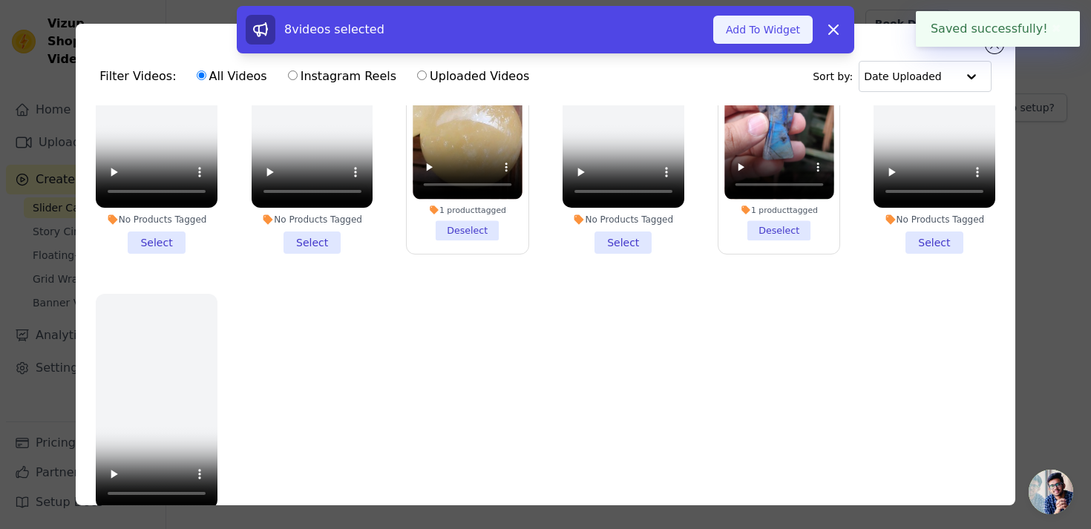
click at [770, 36] on button "Add To Widget" at bounding box center [762, 30] width 99 height 28
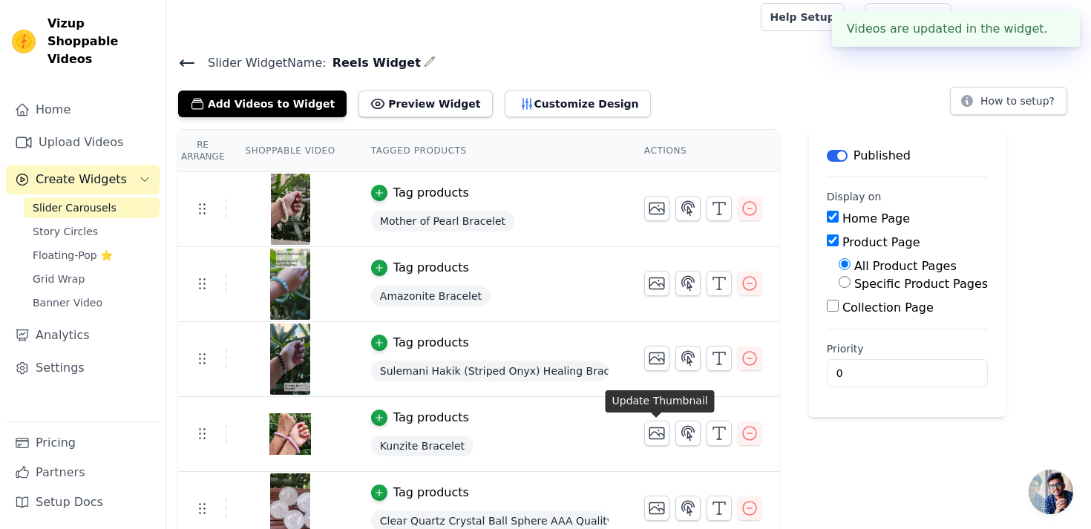
scroll to position [0, 0]
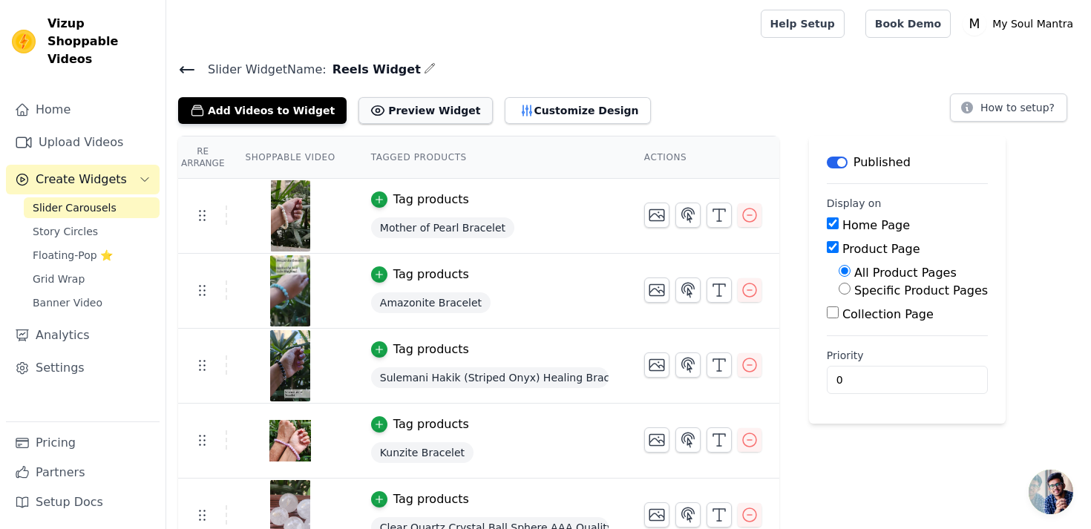
click at [436, 106] on button "Preview Widget" at bounding box center [426, 110] width 134 height 27
click at [581, 111] on button "Customize Design" at bounding box center [578, 110] width 146 height 27
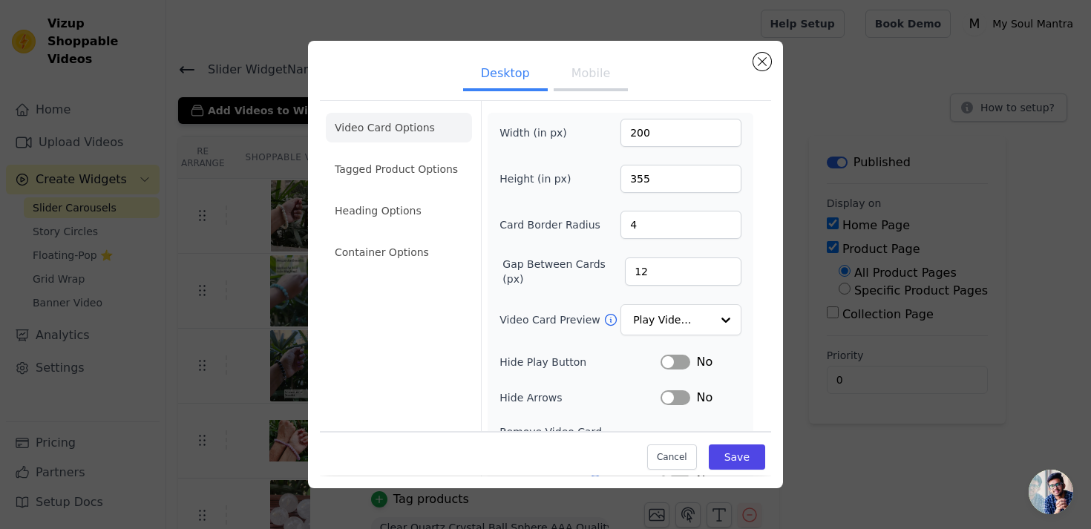
click at [573, 79] on button "Mobile" at bounding box center [591, 75] width 74 height 33
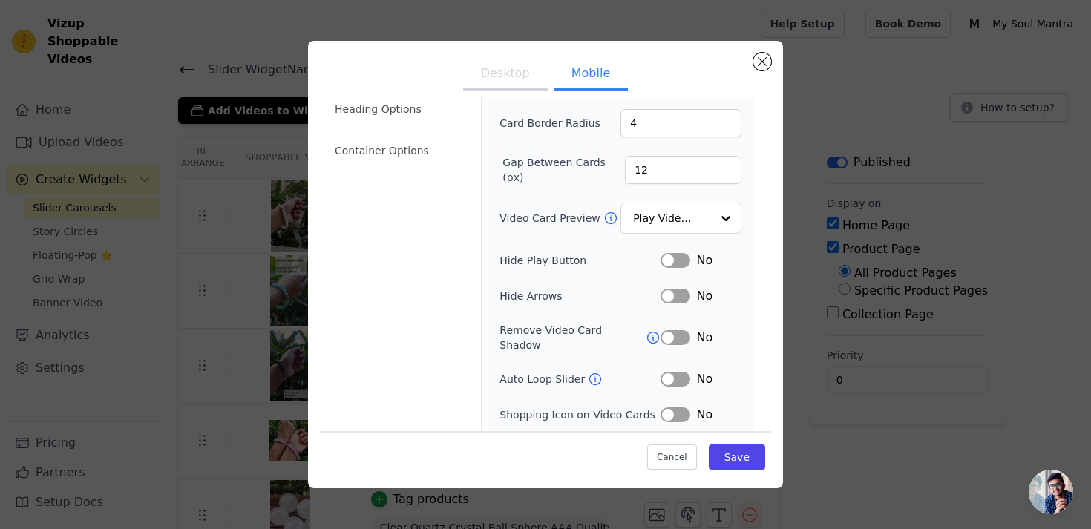
scroll to position [165, 0]
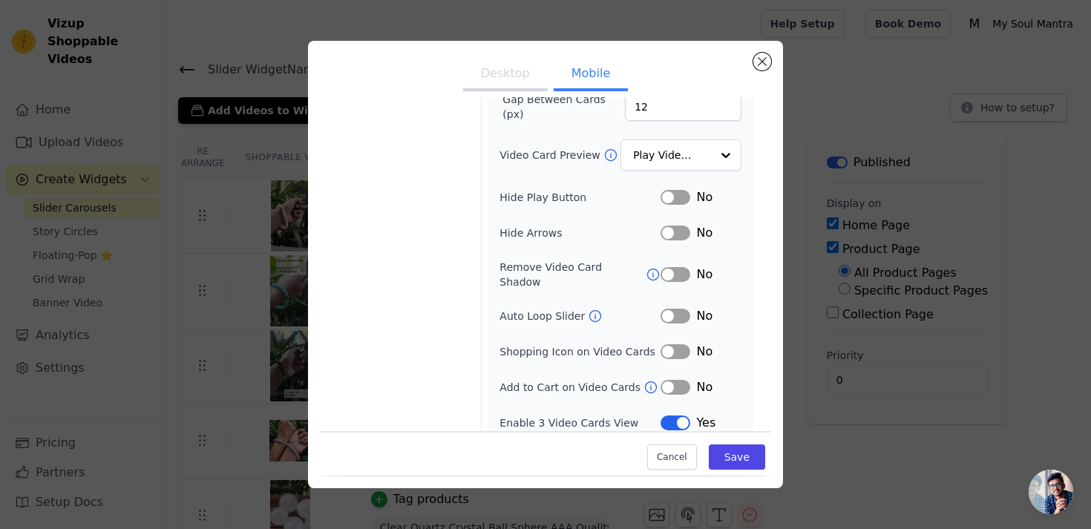
click at [511, 75] on button "Desktop" at bounding box center [505, 75] width 85 height 33
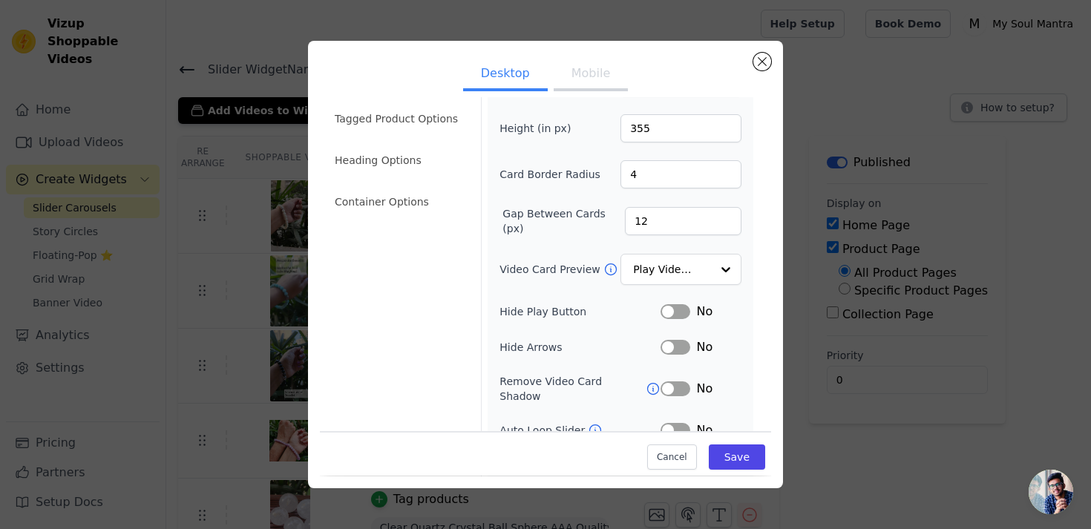
scroll to position [0, 0]
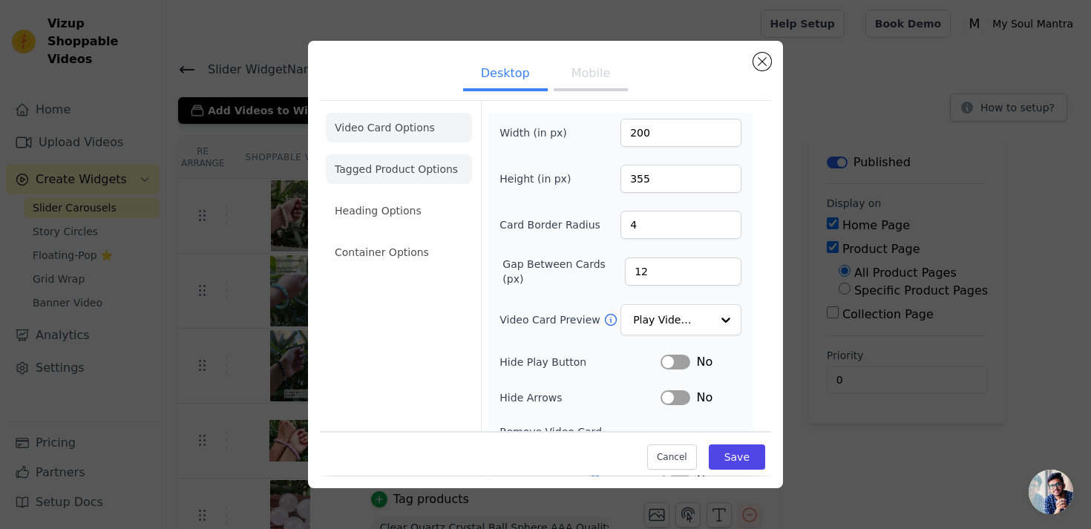
click at [425, 174] on li "Tagged Product Options" at bounding box center [399, 169] width 146 height 30
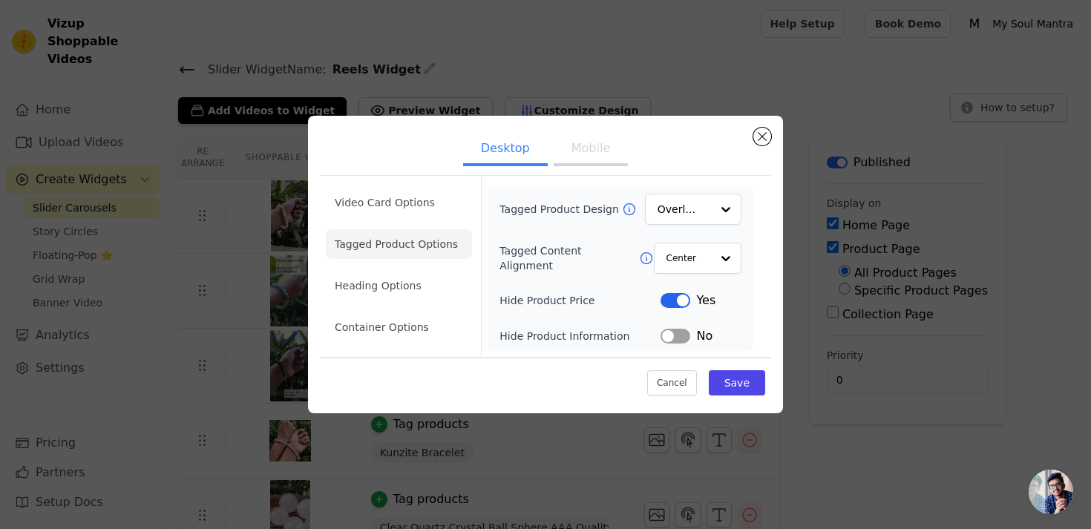
click at [414, 245] on li "Tagged Product Options" at bounding box center [399, 244] width 146 height 30
click at [415, 292] on li "Heading Options" at bounding box center [399, 286] width 146 height 30
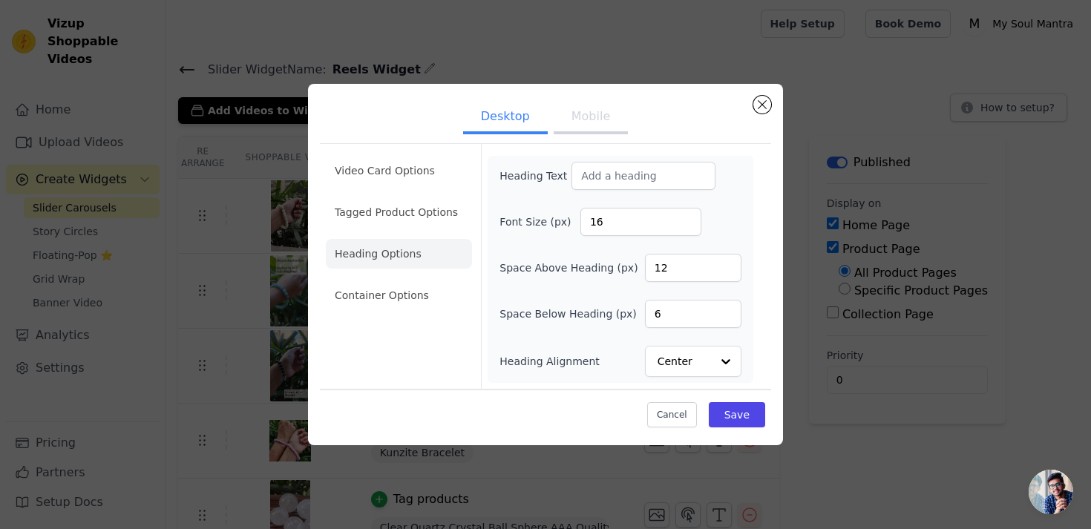
click at [425, 330] on div "Video Card Options Tagged Product Options Heading Options Container Options" at bounding box center [399, 266] width 146 height 245
click at [379, 300] on li "Container Options" at bounding box center [399, 296] width 146 height 30
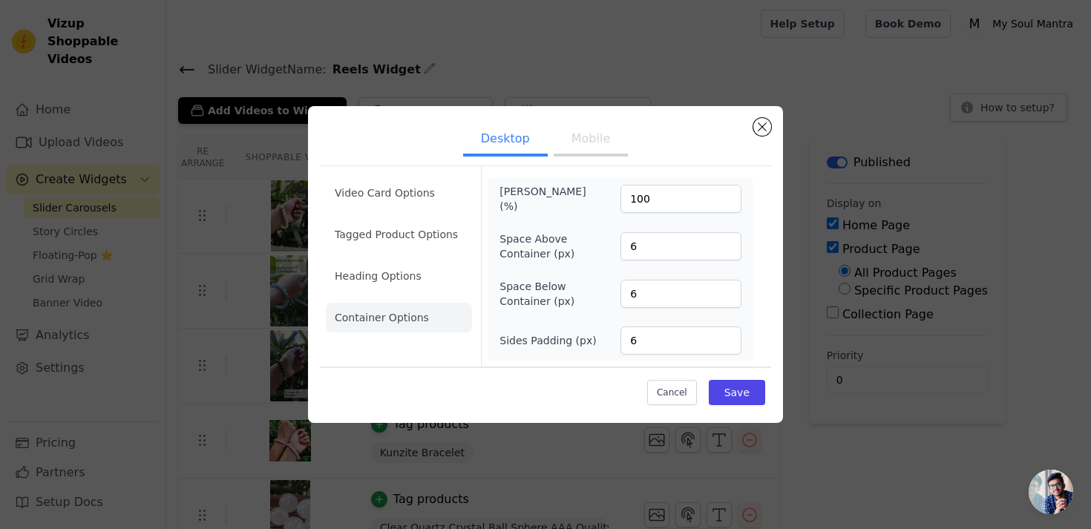
click at [585, 135] on button "Mobile" at bounding box center [591, 140] width 74 height 33
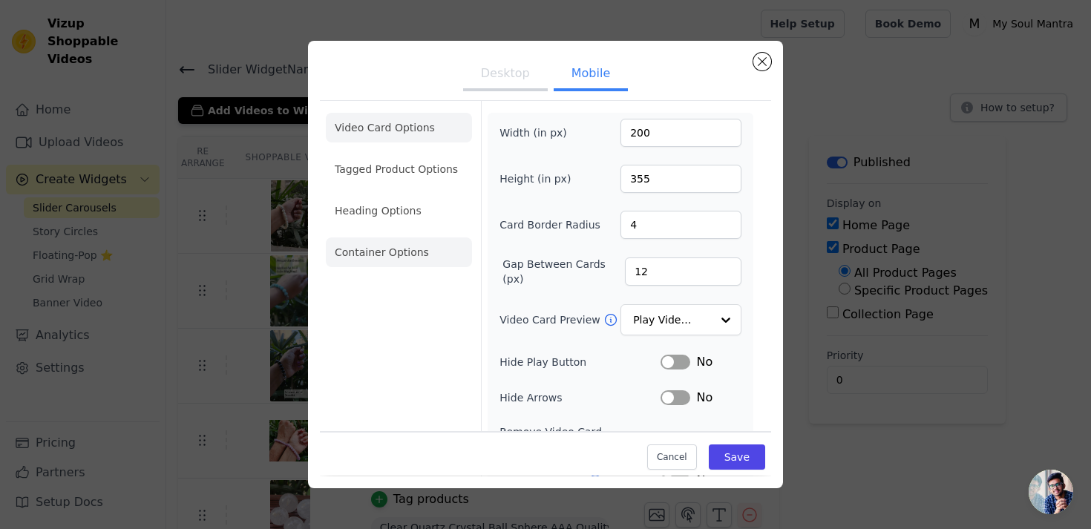
click at [415, 253] on li "Container Options" at bounding box center [399, 253] width 146 height 30
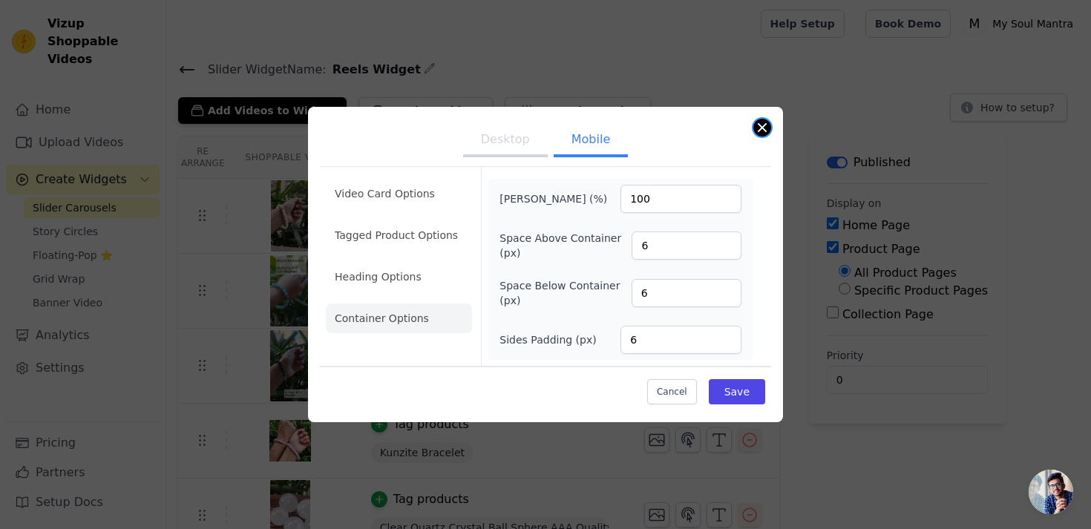
click at [764, 131] on button "Close modal" at bounding box center [762, 128] width 18 height 18
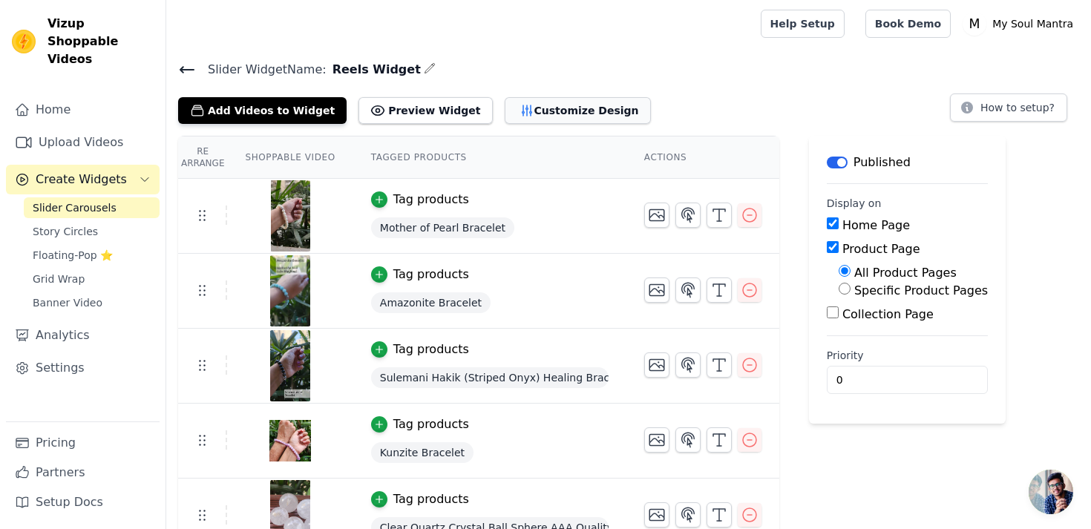
click at [582, 111] on button "Customize Design" at bounding box center [578, 110] width 146 height 27
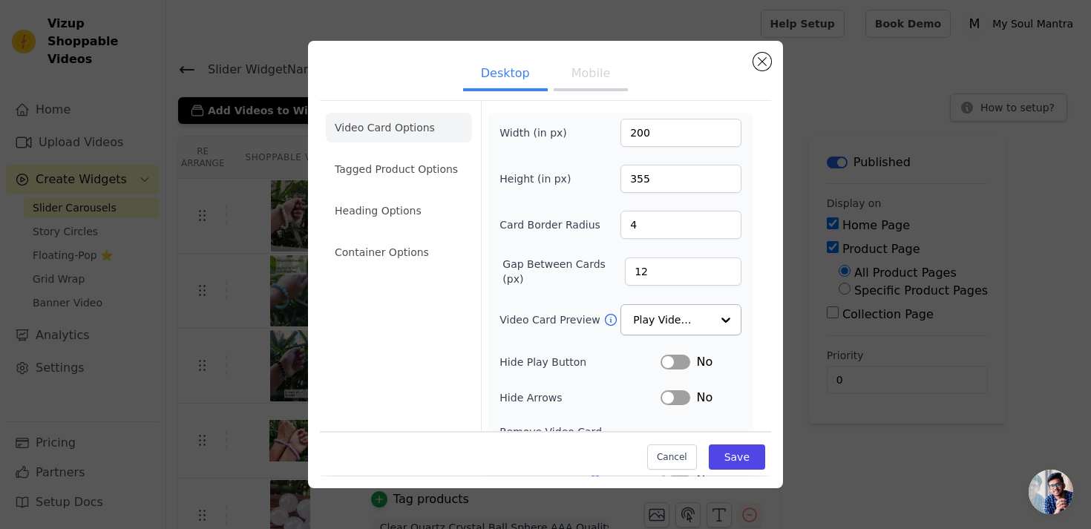
scroll to position [129, 0]
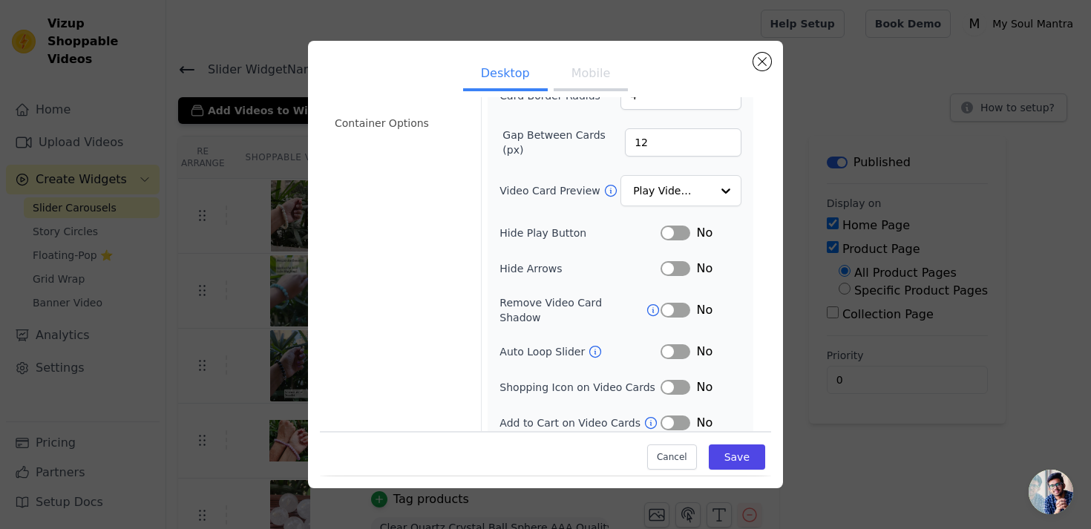
click at [675, 416] on button "Label" at bounding box center [676, 423] width 30 height 15
click at [736, 456] on button "Save" at bounding box center [737, 457] width 56 height 25
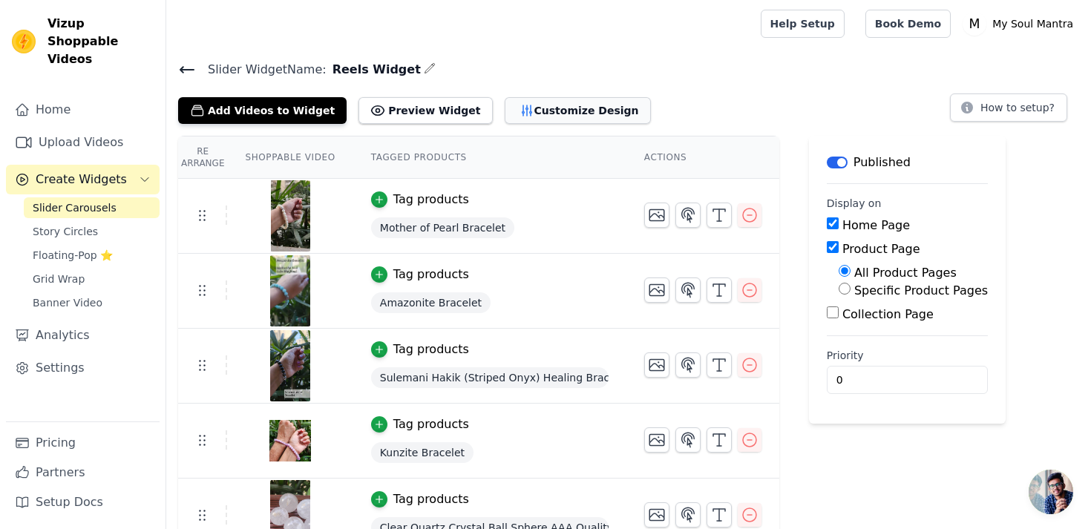
click at [549, 108] on button "Customize Design" at bounding box center [578, 110] width 146 height 27
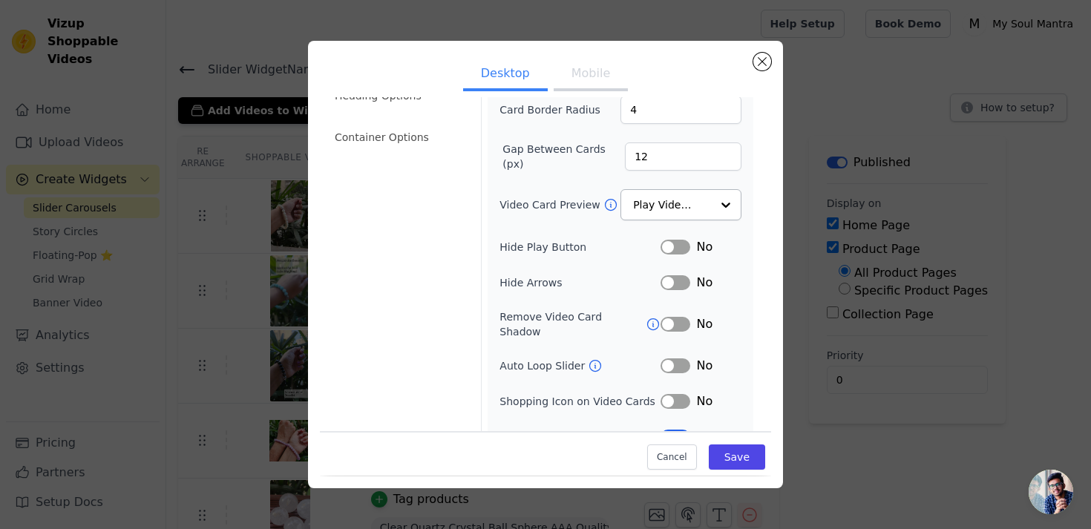
scroll to position [128, 0]
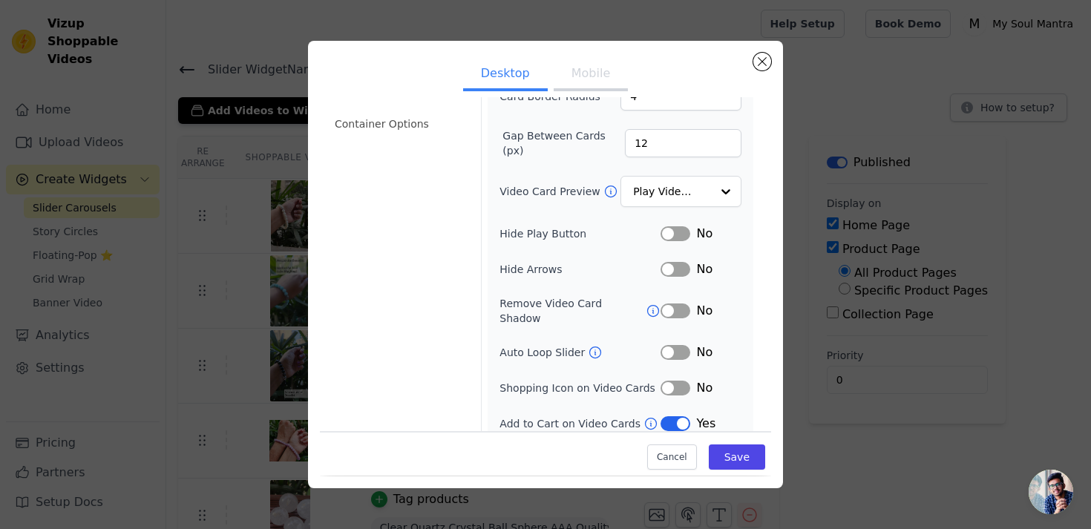
click at [683, 345] on button "Label" at bounding box center [676, 352] width 30 height 15
click at [748, 461] on button "Save" at bounding box center [737, 457] width 56 height 25
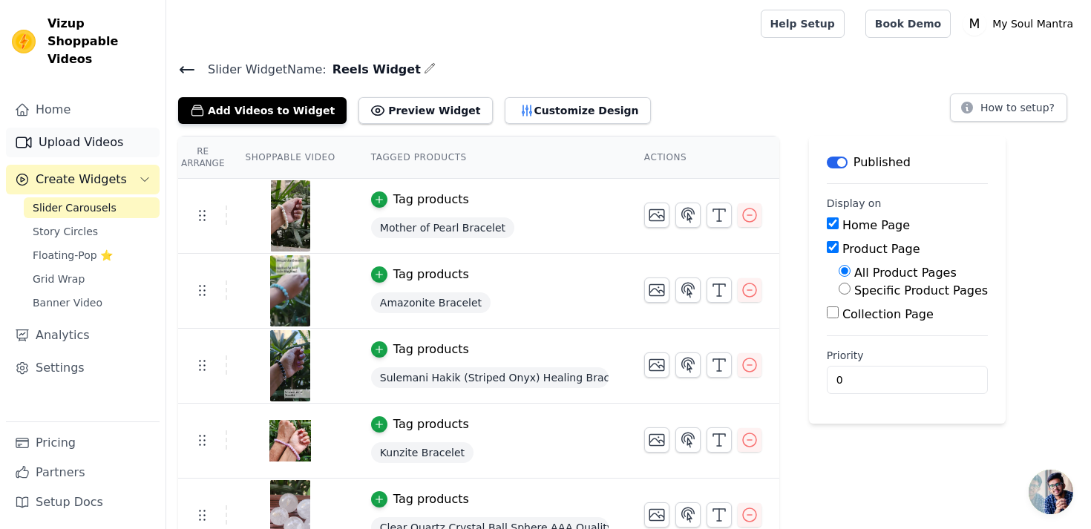
click at [91, 128] on link "Upload Videos" at bounding box center [83, 143] width 154 height 30
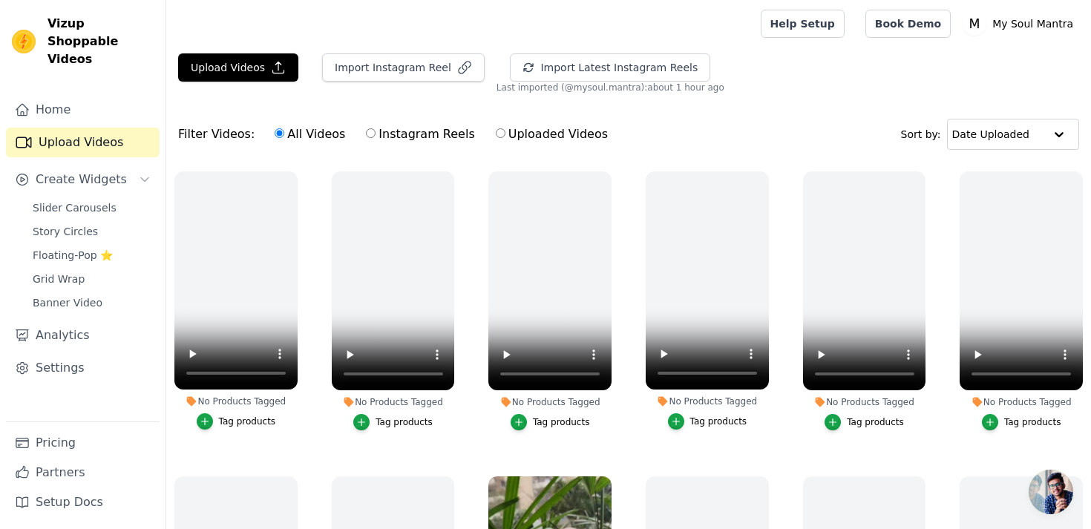
click at [82, 128] on link "Upload Videos" at bounding box center [83, 143] width 154 height 30
click at [72, 295] on span "Banner Video" at bounding box center [68, 302] width 70 height 15
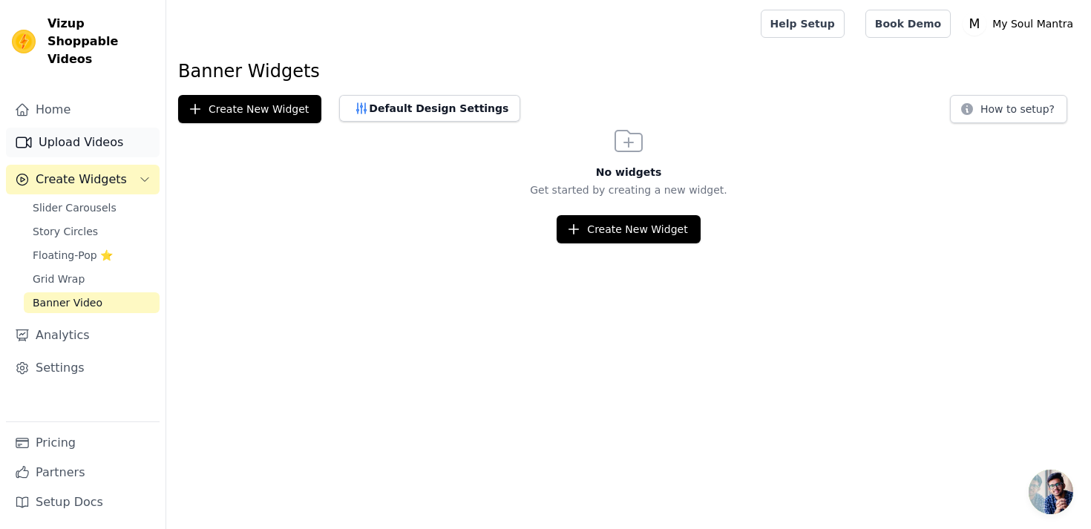
click at [93, 128] on link "Upload Videos" at bounding box center [83, 143] width 154 height 30
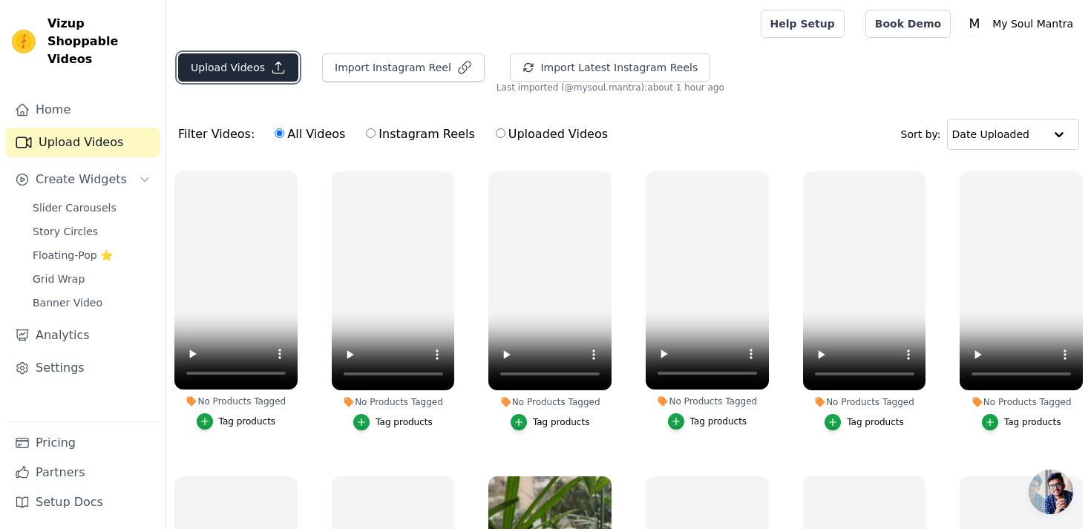
click at [247, 73] on button "Upload Videos" at bounding box center [238, 67] width 120 height 28
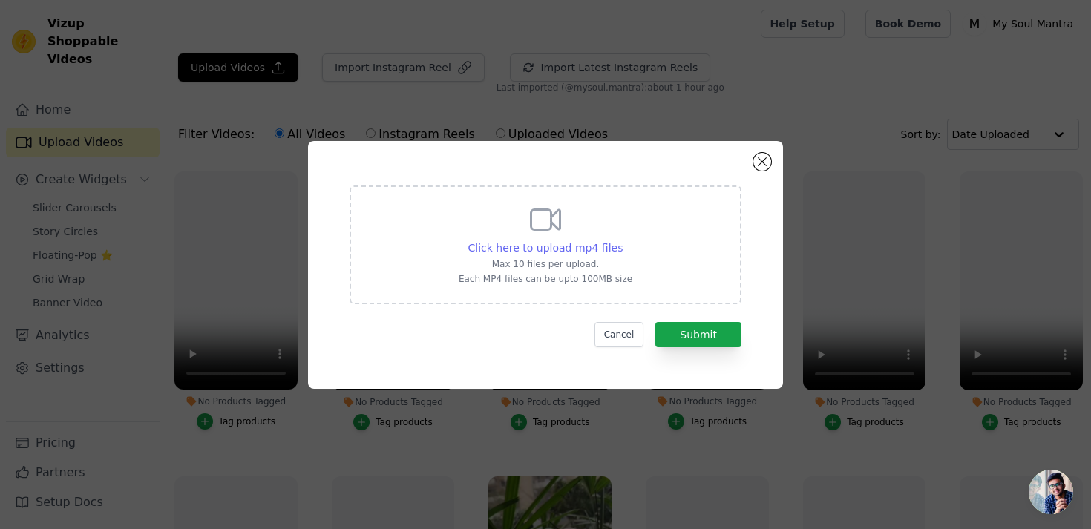
click at [577, 245] on span "Click here to upload mp4 files" at bounding box center [545, 248] width 155 height 12
click at [622, 240] on input "Click here to upload mp4 files Max 10 files per upload. Each MP4 files can be u…" at bounding box center [622, 240] width 1 height 1
type input "C:\fakepath\WhatsApp Video 2025-09-22 at 22.56.22.mp4"
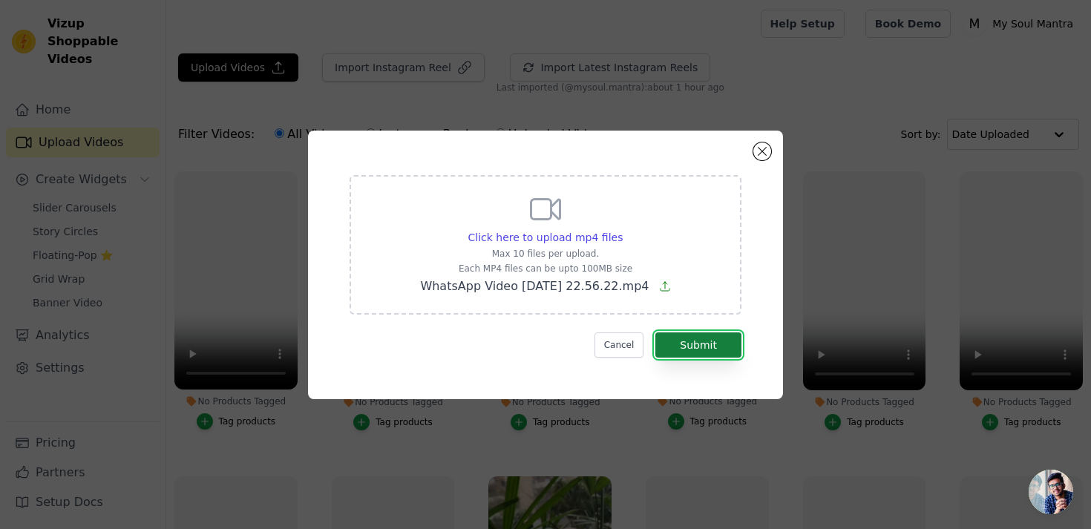
click at [705, 344] on button "Submit" at bounding box center [698, 345] width 86 height 25
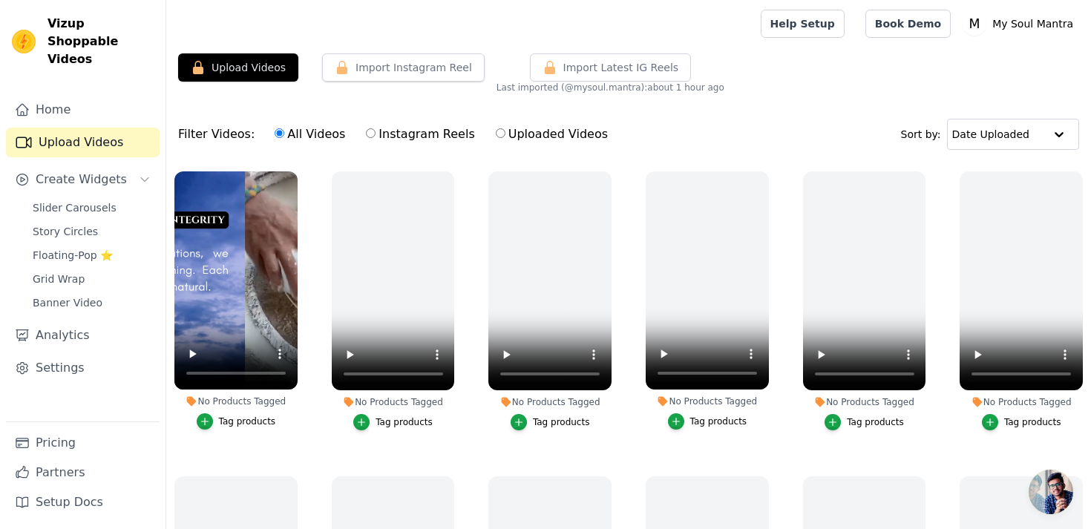
click at [496, 134] on input "Uploaded Videos" at bounding box center [501, 133] width 10 height 10
radio input "true"
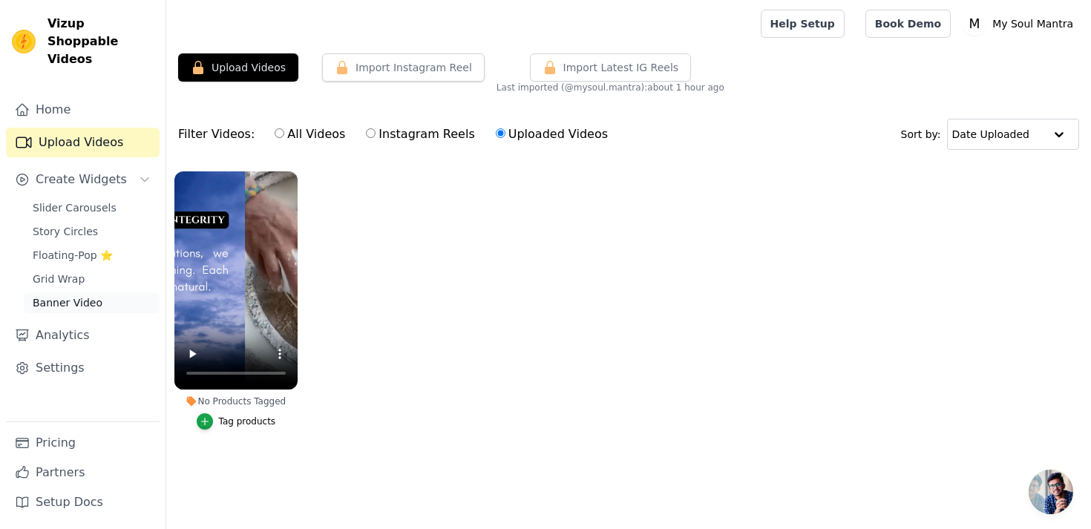
click at [95, 295] on span "Banner Video" at bounding box center [68, 302] width 70 height 15
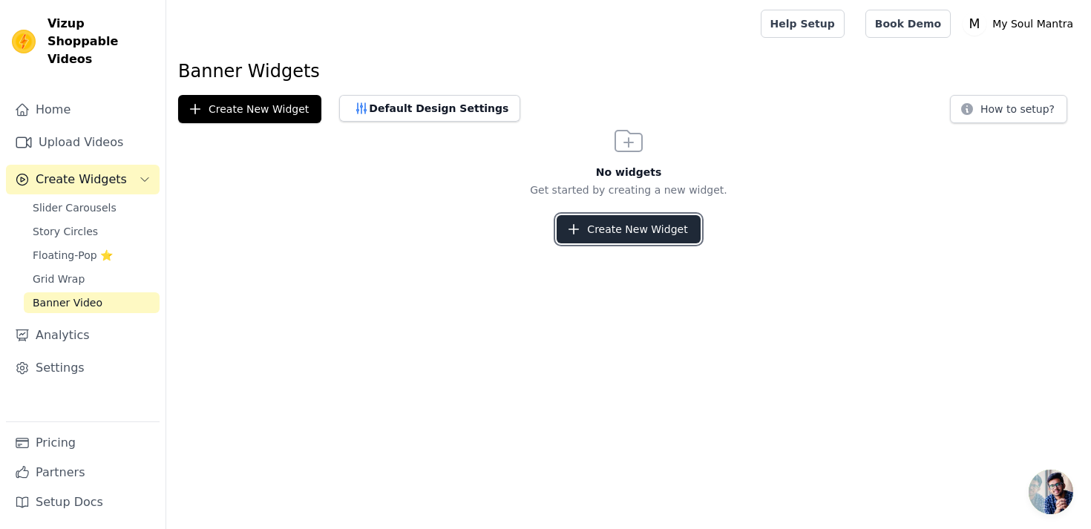
click at [623, 220] on button "Create New Widget" at bounding box center [628, 229] width 143 height 28
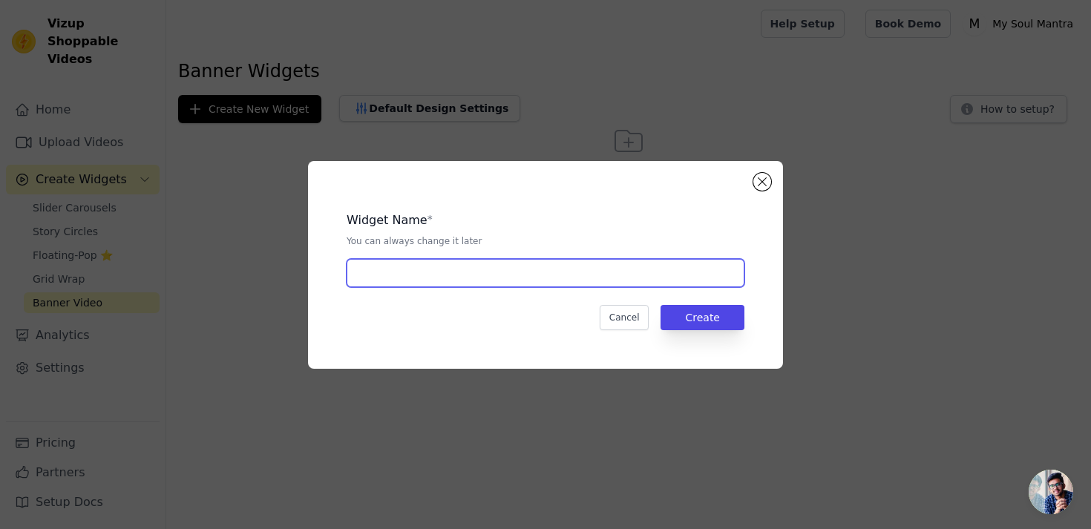
click at [543, 275] on input "text" at bounding box center [546, 273] width 398 height 28
type input "Video Banner"
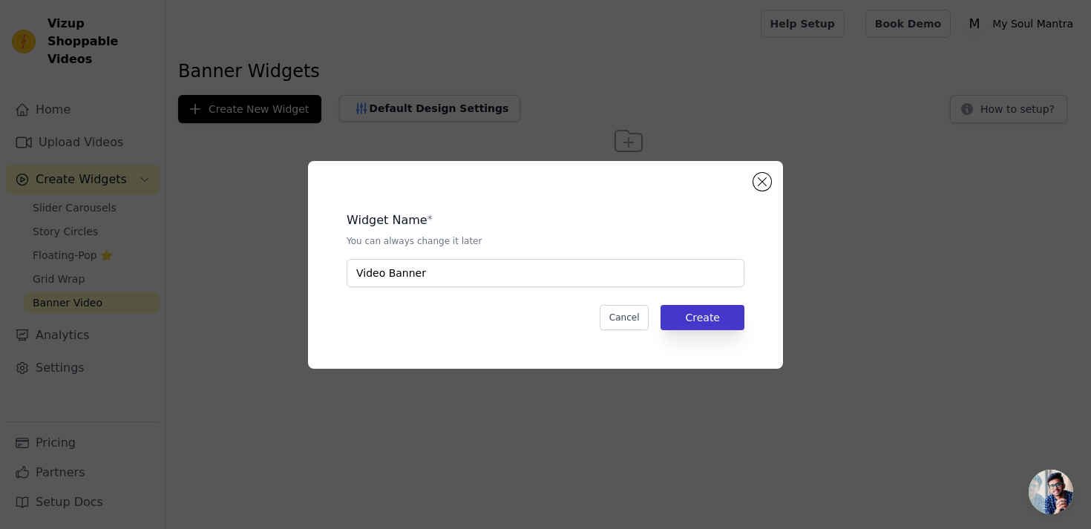
click at [695, 327] on button "Create" at bounding box center [703, 317] width 84 height 25
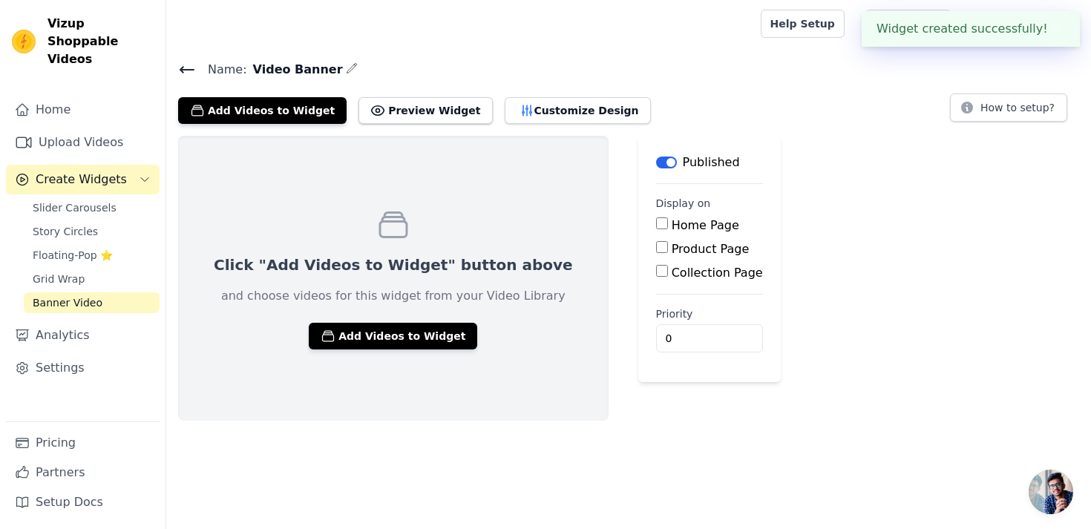
click at [656, 229] on input "Home Page" at bounding box center [662, 223] width 12 height 12
checkbox input "true"
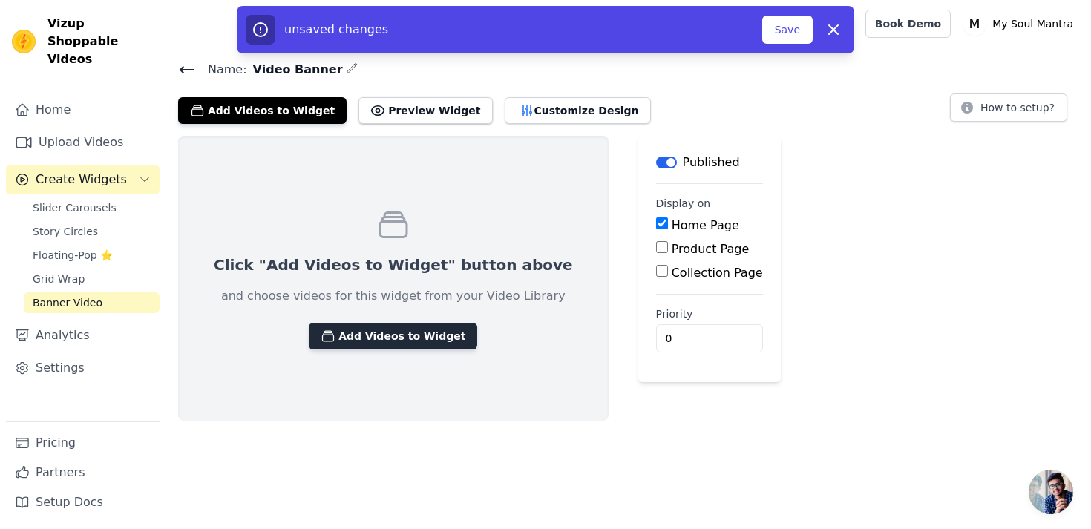
click at [412, 342] on button "Add Videos to Widget" at bounding box center [393, 336] width 168 height 27
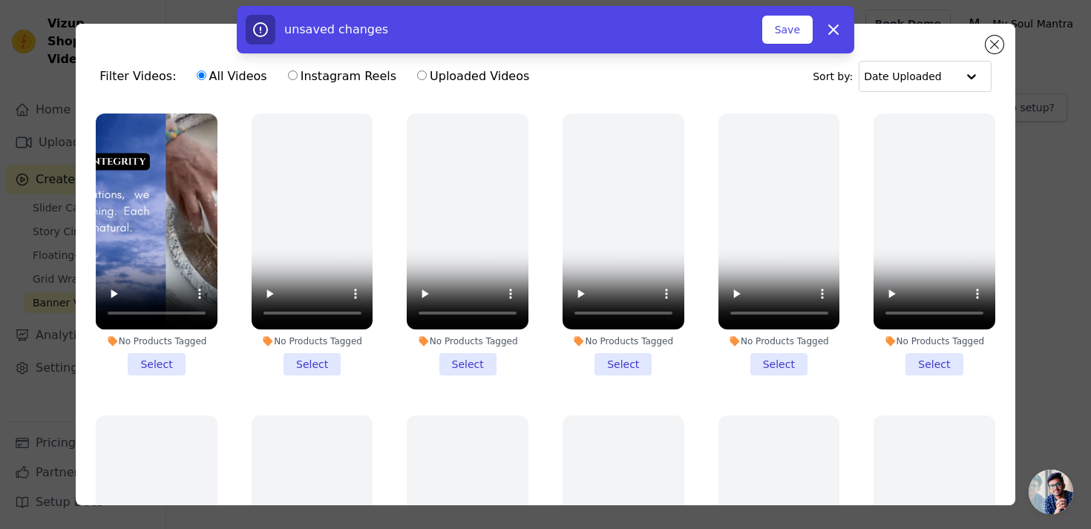
click at [156, 370] on li "No Products Tagged Select" at bounding box center [157, 245] width 122 height 262
click at [0, 0] on input "No Products Tagged Select" at bounding box center [0, 0] width 0 height 0
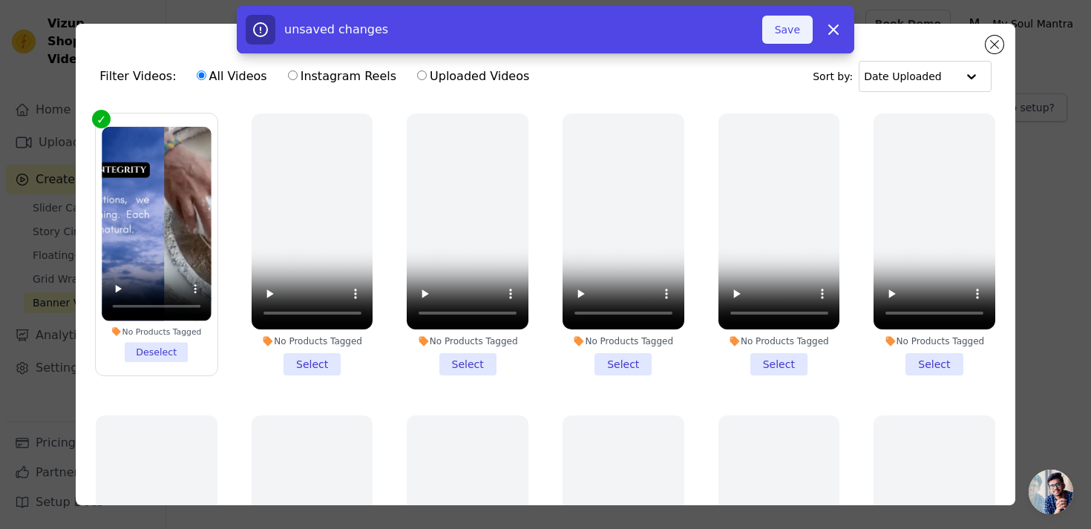
click at [783, 33] on button "Save" at bounding box center [787, 30] width 50 height 28
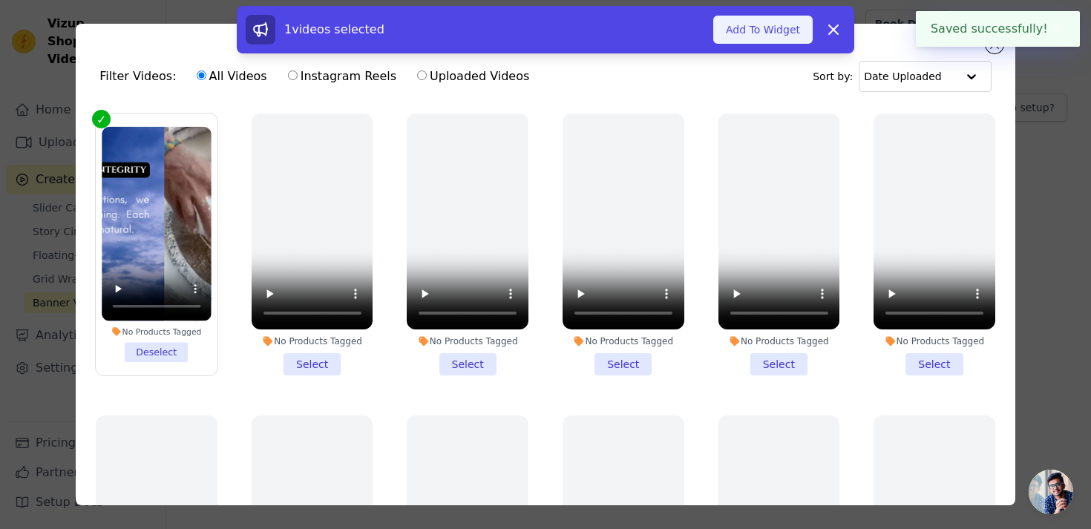
click at [775, 34] on button "Add To Widget" at bounding box center [762, 30] width 99 height 28
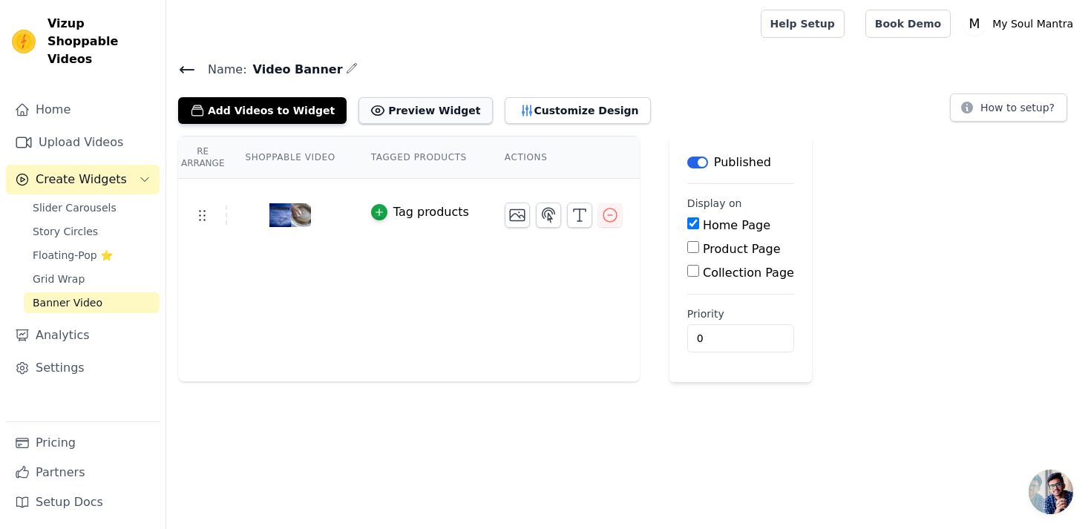
click at [445, 114] on button "Preview Widget" at bounding box center [426, 110] width 134 height 27
click at [284, 75] on span "Video Banner" at bounding box center [295, 70] width 96 height 18
click at [284, 76] on span "Video Banner" at bounding box center [295, 70] width 96 height 18
copy div "Video Banner"
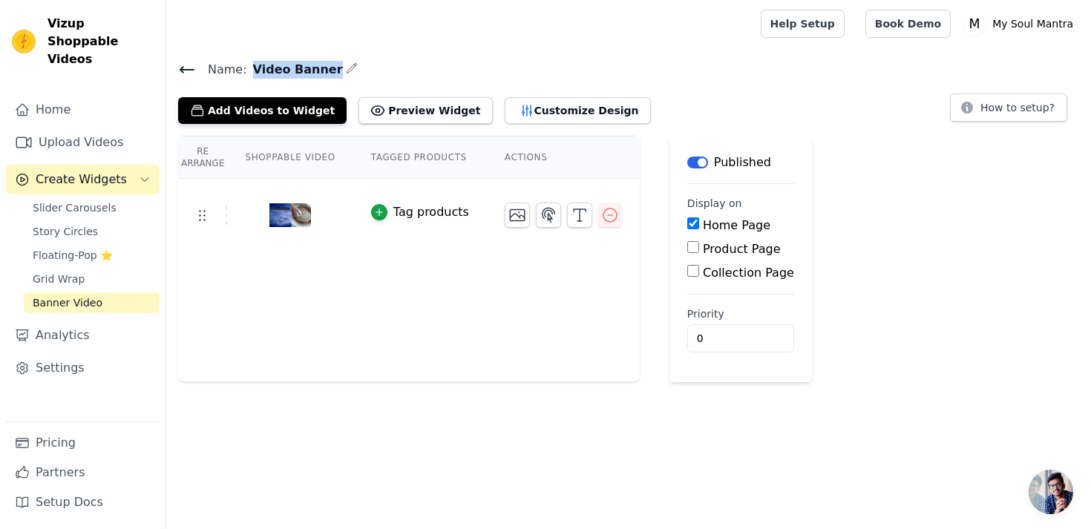
click at [687, 246] on input "Product Page" at bounding box center [693, 247] width 12 height 12
checkbox input "true"
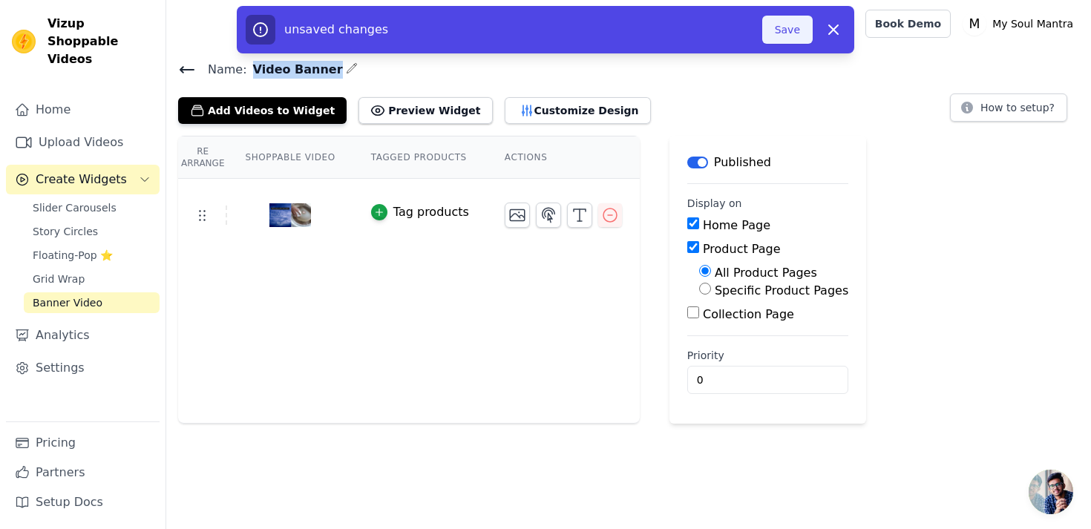
click at [788, 20] on button "Save" at bounding box center [787, 30] width 50 height 28
click at [791, 31] on button "Save" at bounding box center [787, 30] width 50 height 28
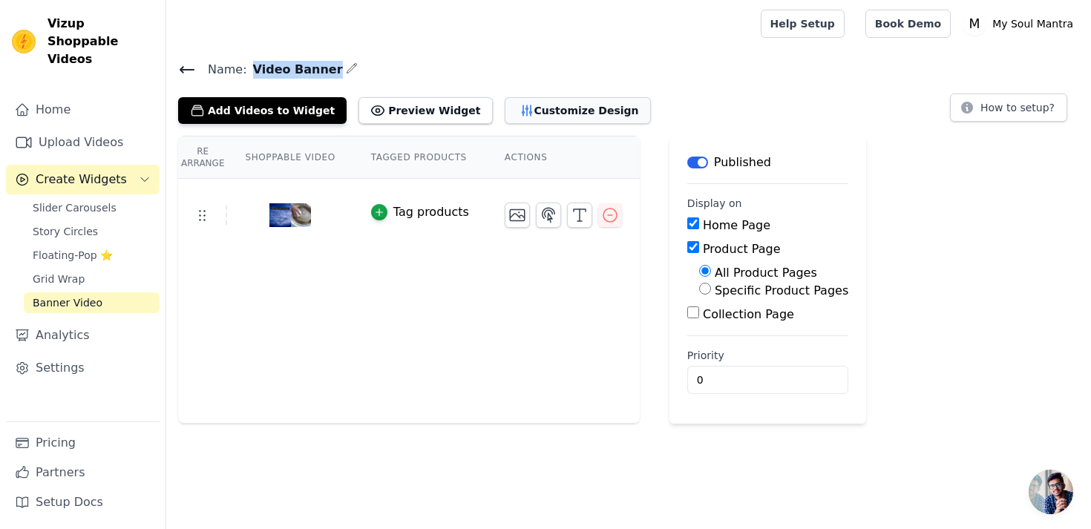
click at [512, 118] on button "Customize Design" at bounding box center [578, 110] width 146 height 27
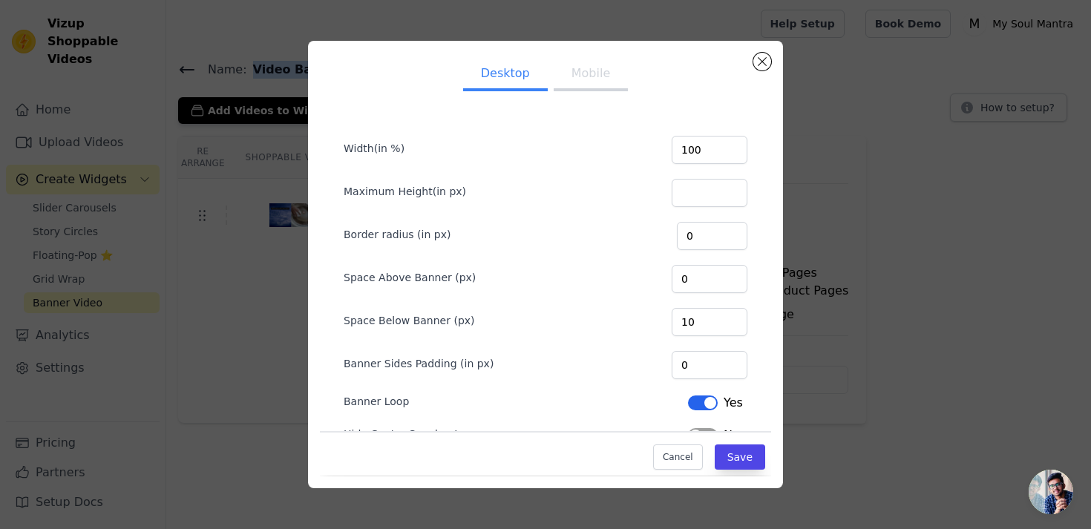
click at [586, 76] on button "Mobile" at bounding box center [591, 75] width 74 height 33
click at [504, 82] on button "Desktop" at bounding box center [505, 75] width 85 height 33
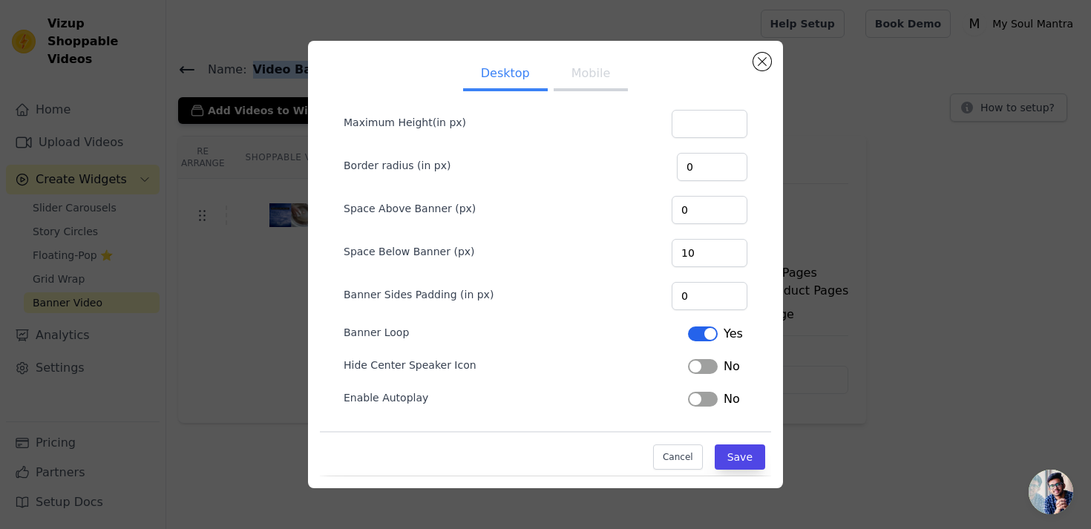
scroll to position [69, 0]
click at [759, 65] on button "Close modal" at bounding box center [762, 62] width 18 height 18
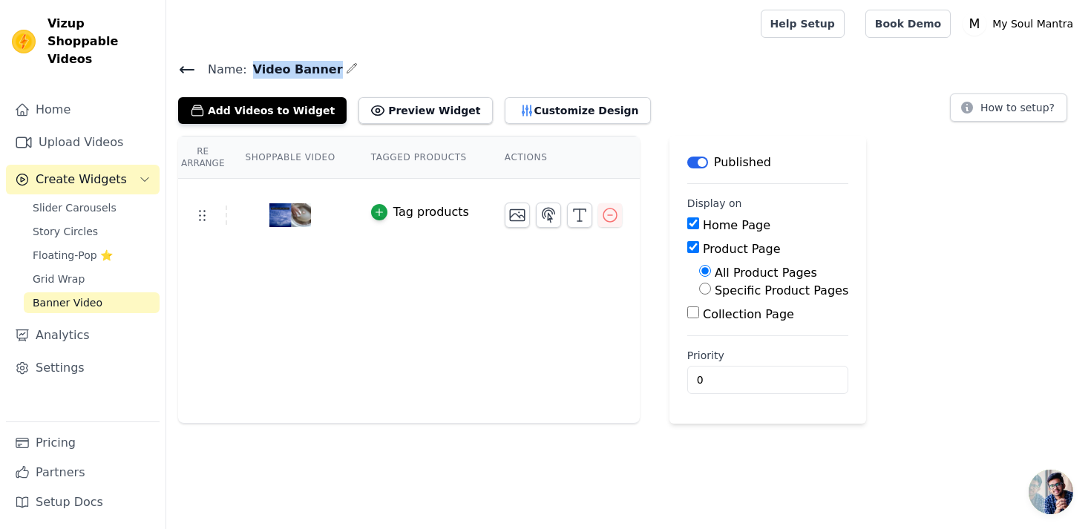
click at [707, 104] on div "Add Videos to Widget Preview Widget Customize Design How to setup?" at bounding box center [628, 107] width 901 height 33
click at [396, 114] on button "Preview Widget" at bounding box center [426, 110] width 134 height 27
